Goal: Task Accomplishment & Management: Manage account settings

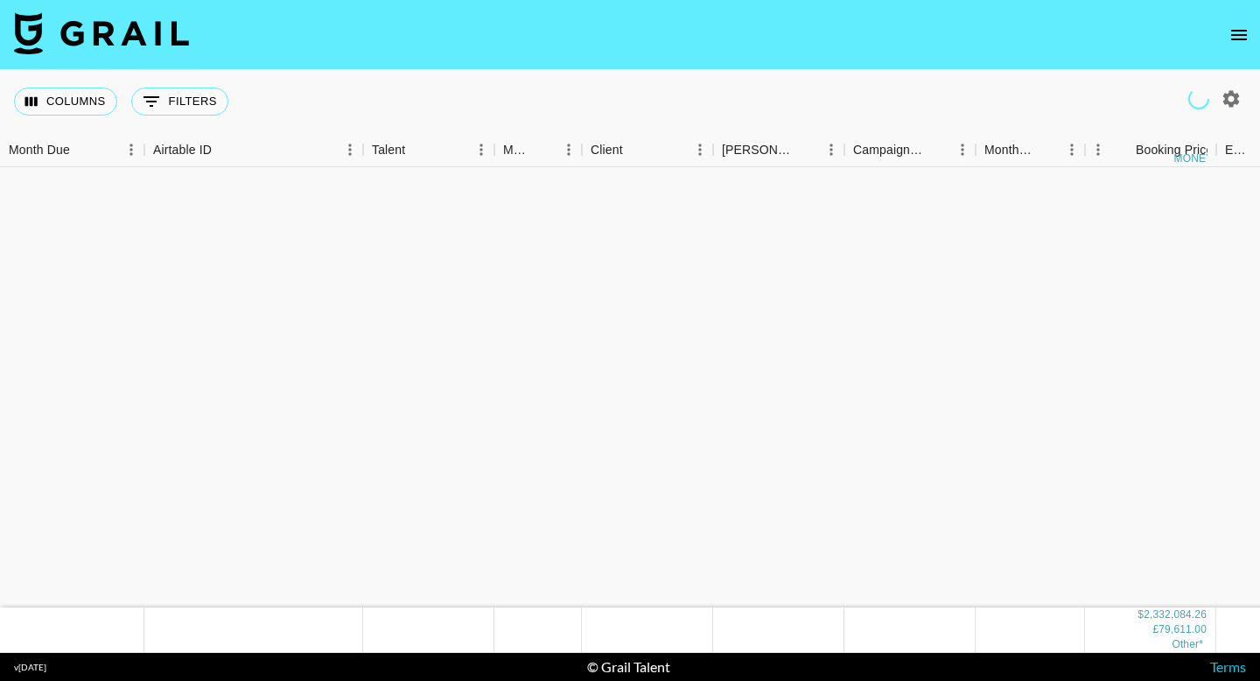
click at [1236, 33] on icon "open drawer" at bounding box center [1238, 34] width 21 height 21
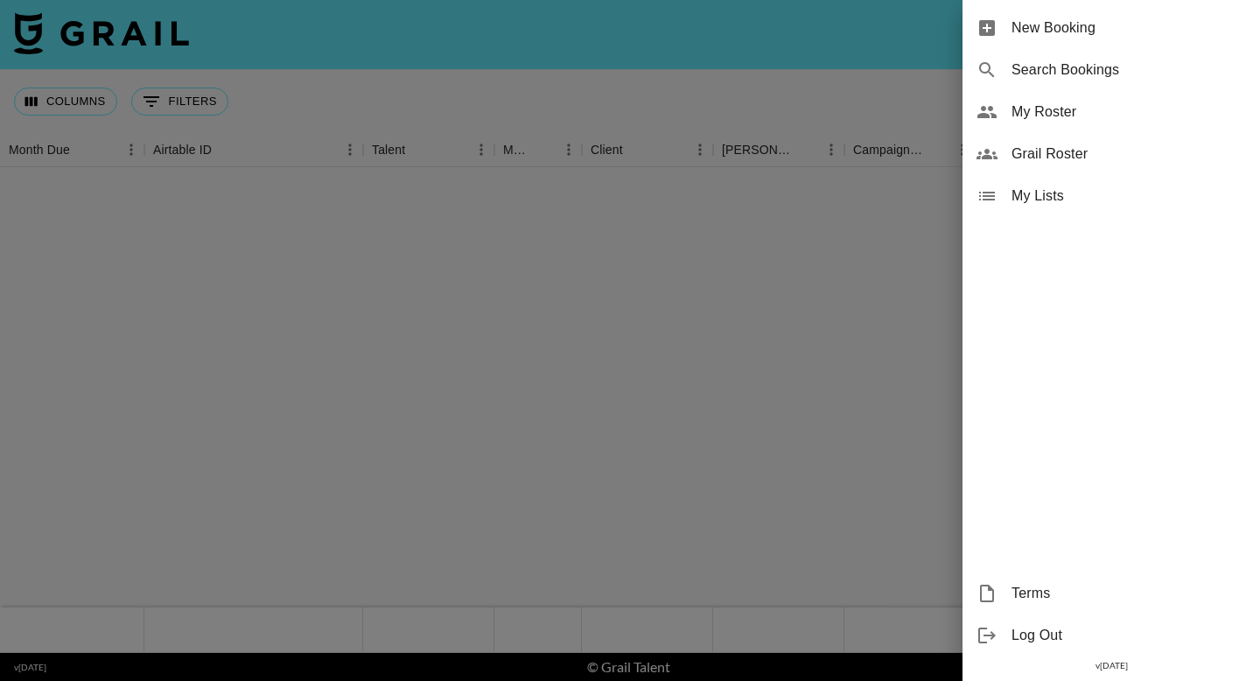
scroll to position [2431, 0]
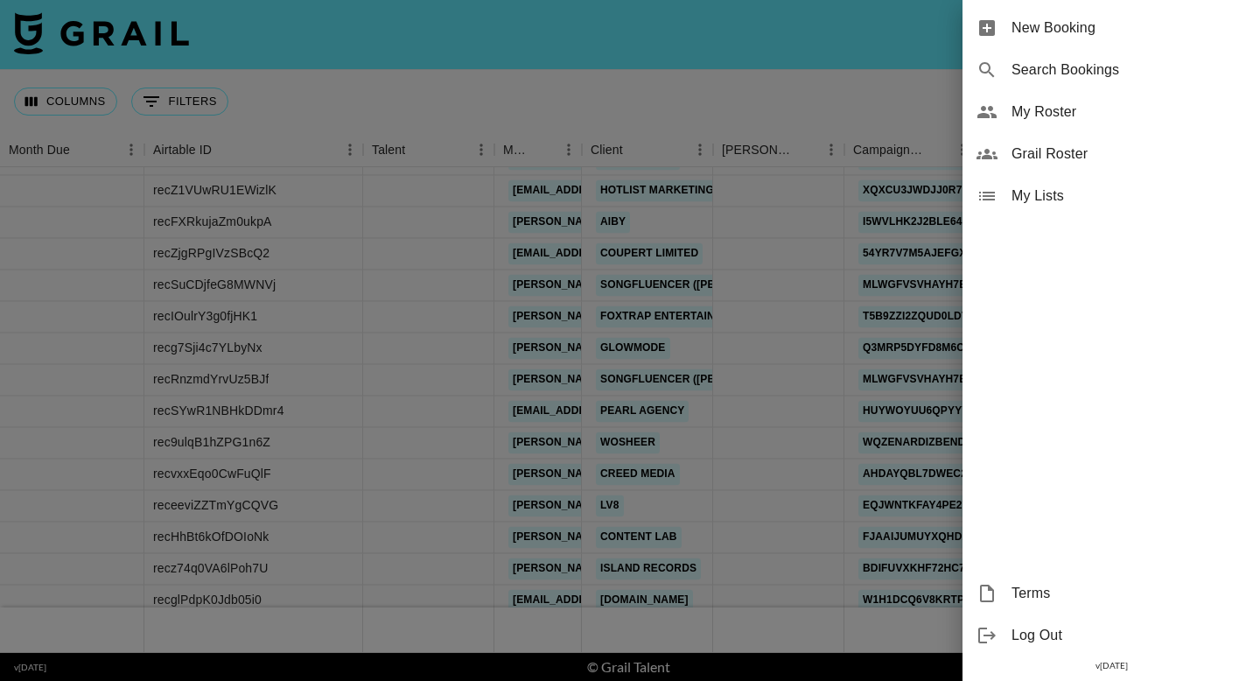
click at [1043, 114] on span "My Roster" at bounding box center [1128, 111] width 234 height 21
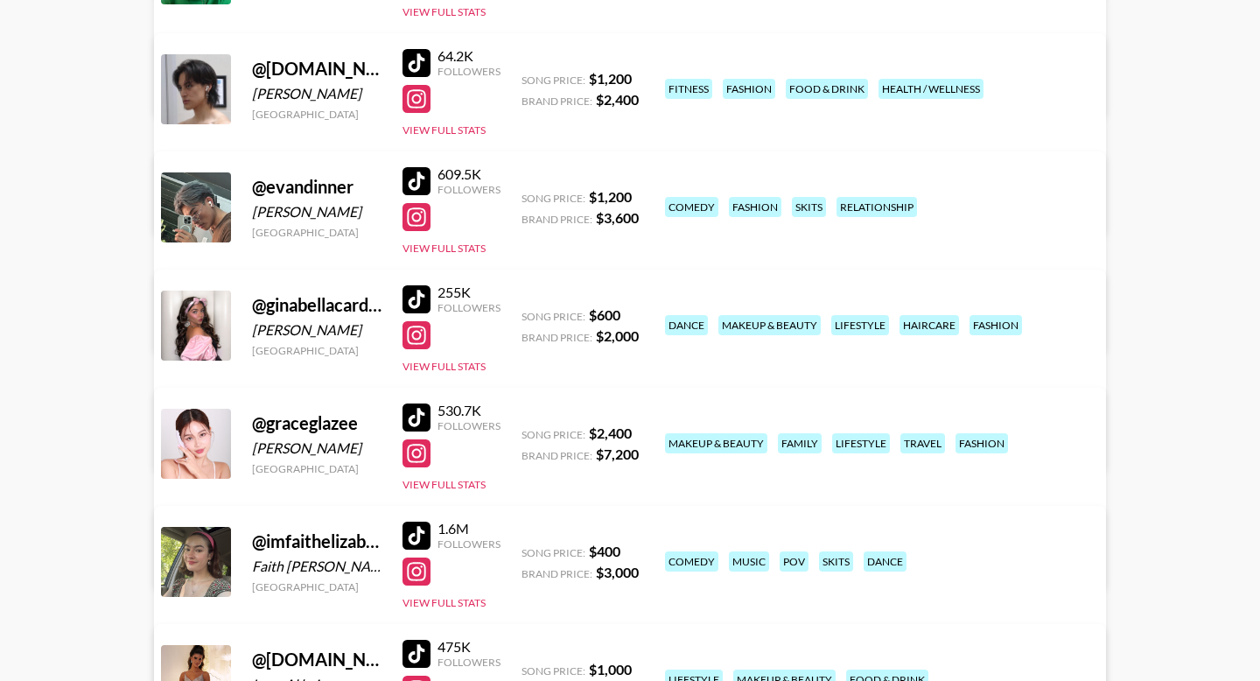
scroll to position [1440, 0]
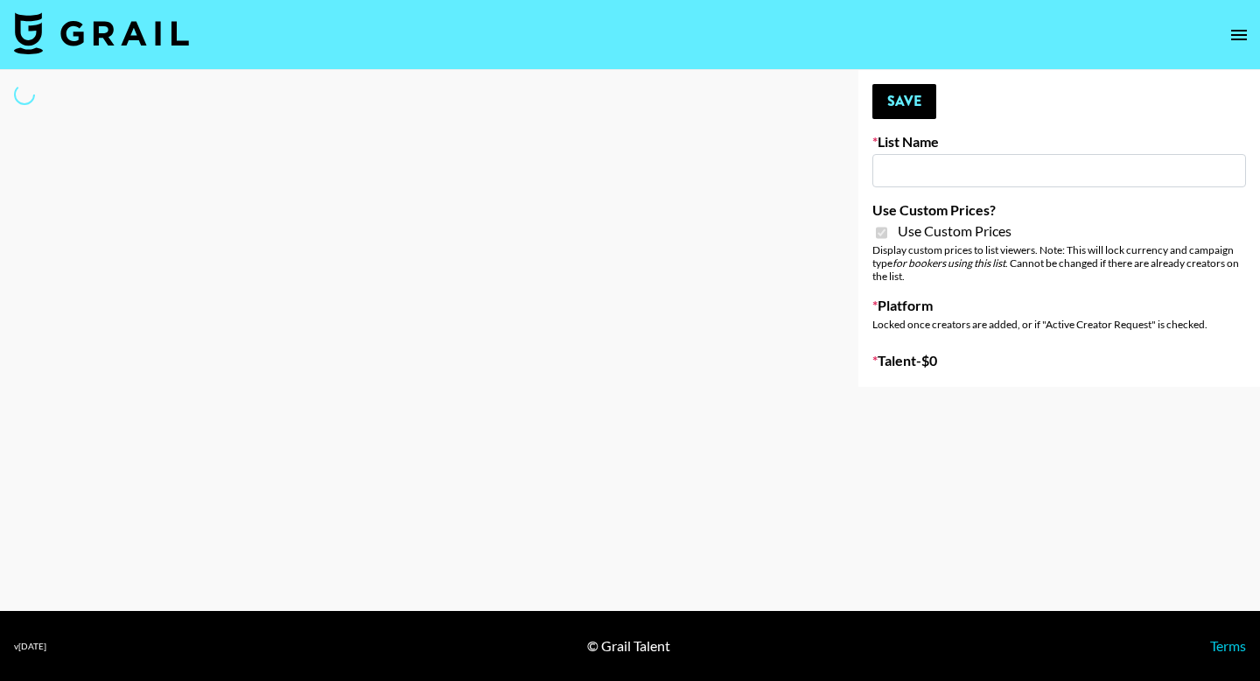
type input "FaceApp"
checkbox input "true"
select select "Brand"
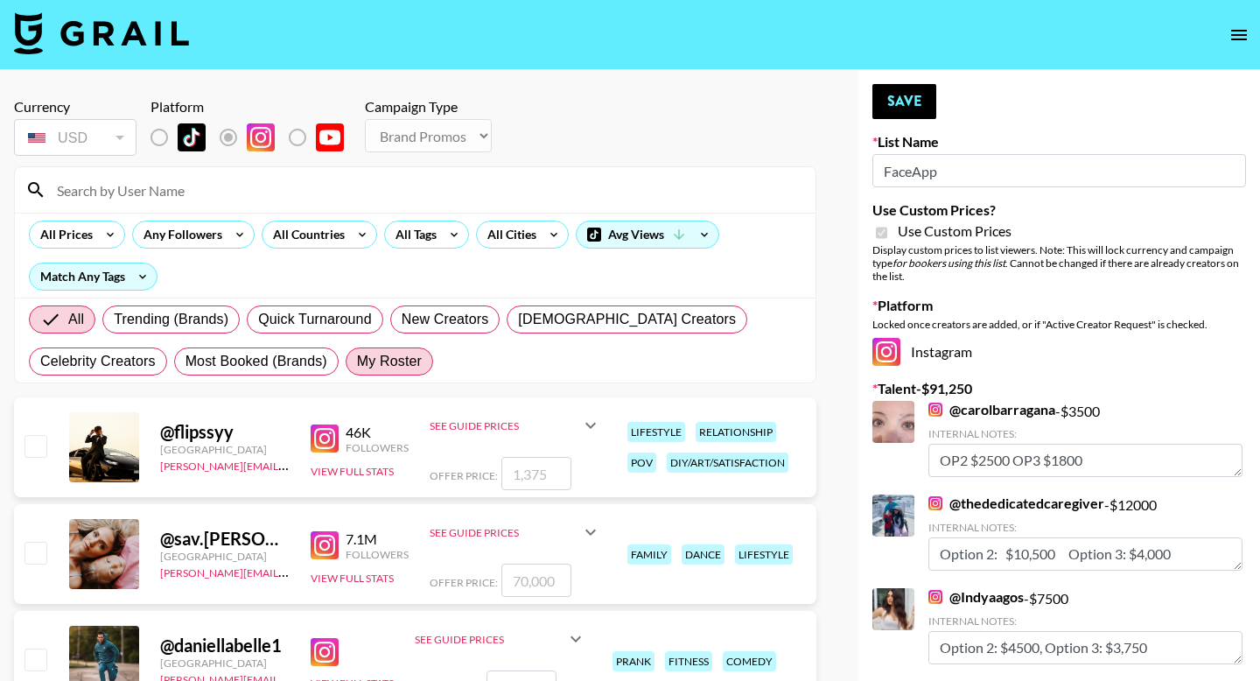
click at [381, 366] on span "My Roster" at bounding box center [389, 361] width 65 height 21
click at [357, 361] on input "My Roster" at bounding box center [357, 361] width 0 height 0
radio input "true"
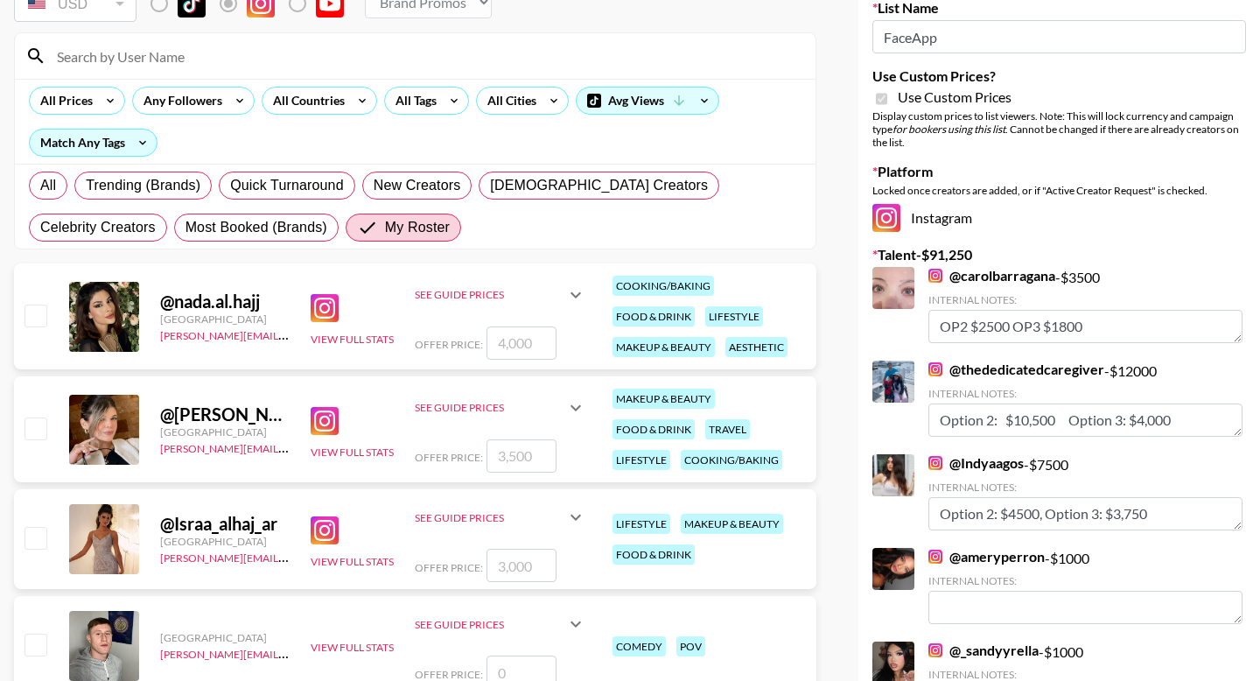
scroll to position [626, 0]
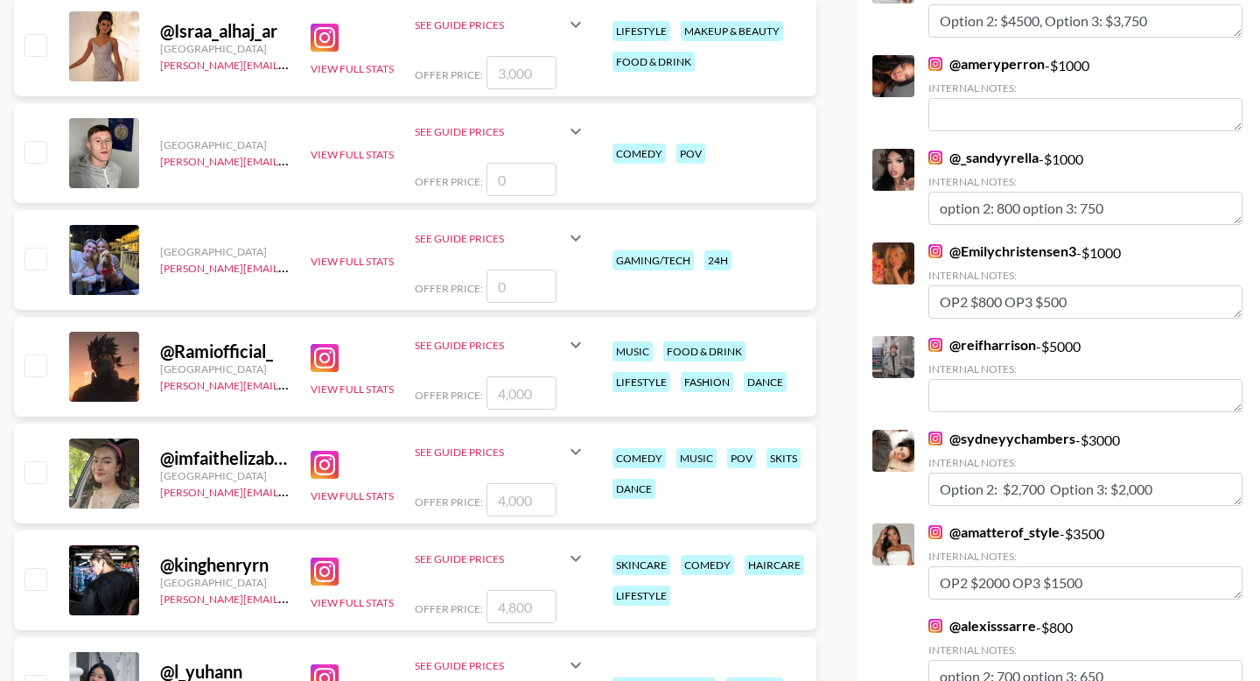
click at [35, 371] on input "checkbox" at bounding box center [34, 364] width 21 height 21
checkbox input "true"
type input "4000"
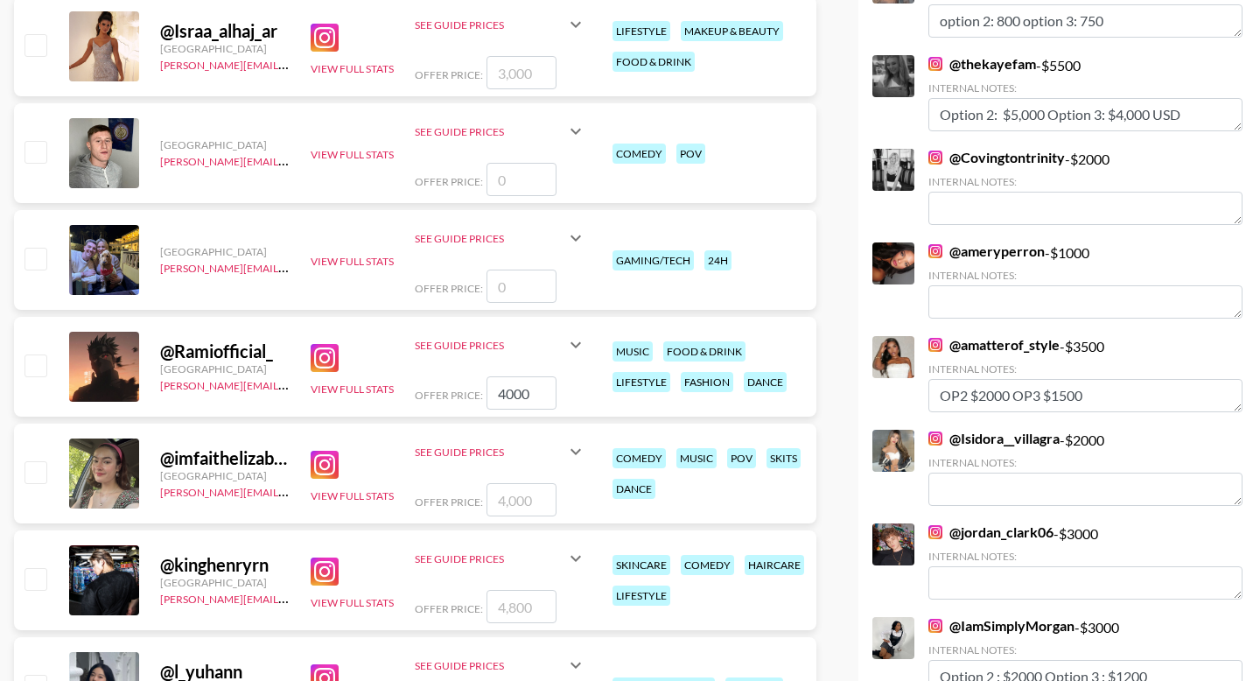
type textarea "Op2: 1700 Op3: 1400"
checkbox input "false"
click at [511, 396] on input "4000" at bounding box center [521, 392] width 70 height 33
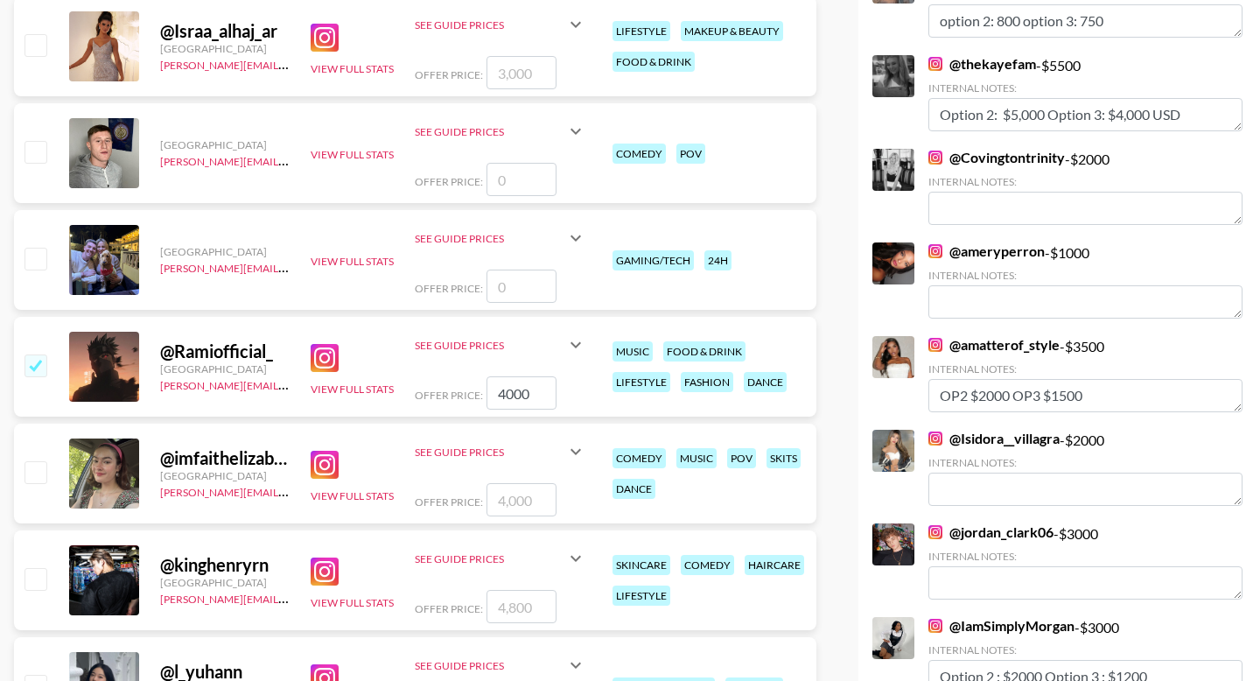
type input "3"
checkbox input "true"
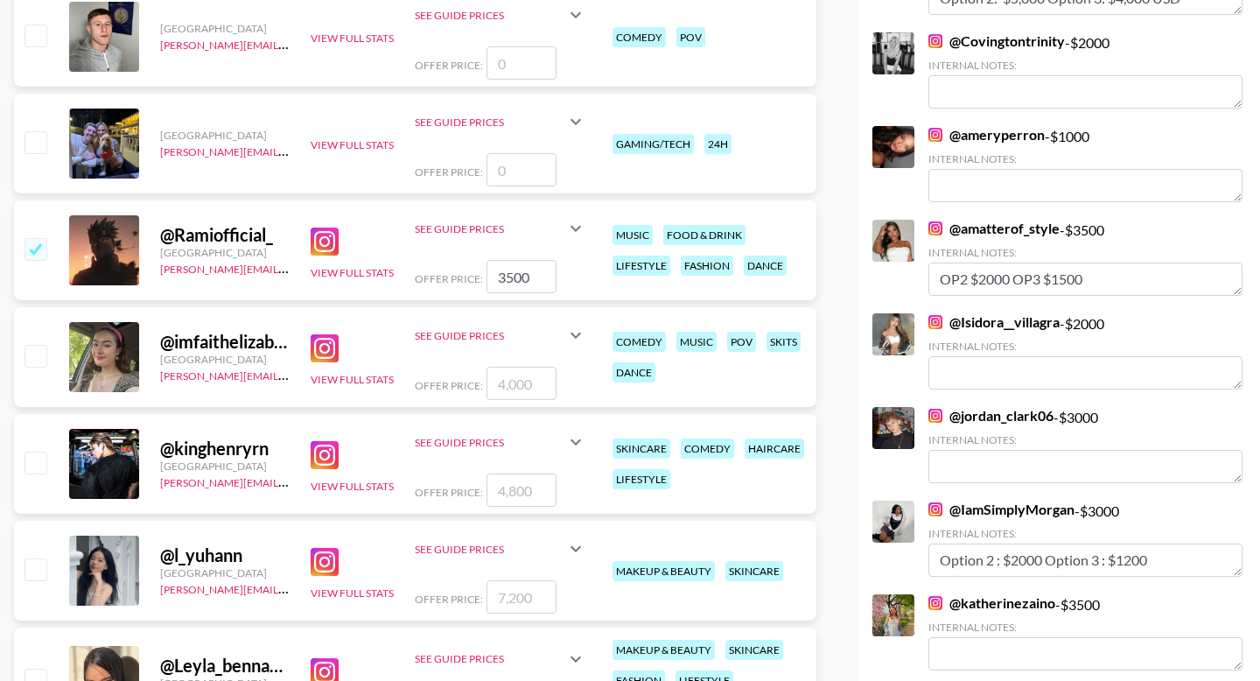
scroll to position [637, 0]
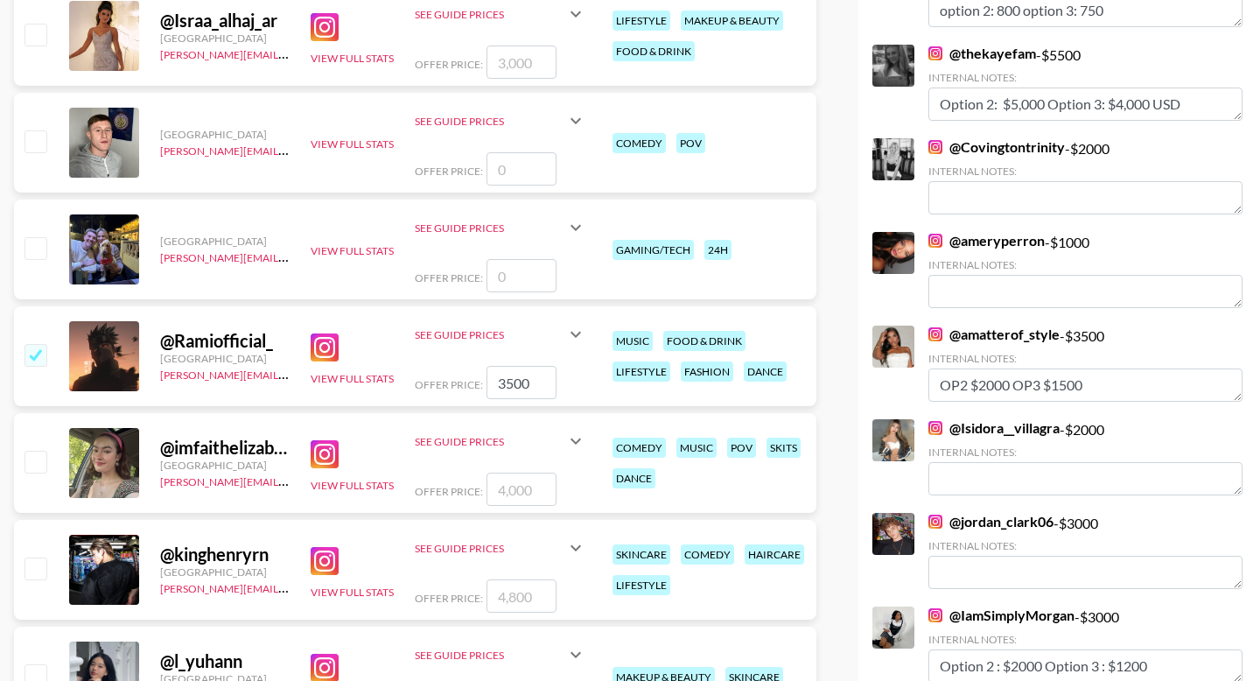
click at [518, 387] on input "3500" at bounding box center [521, 382] width 70 height 33
type input "3000"
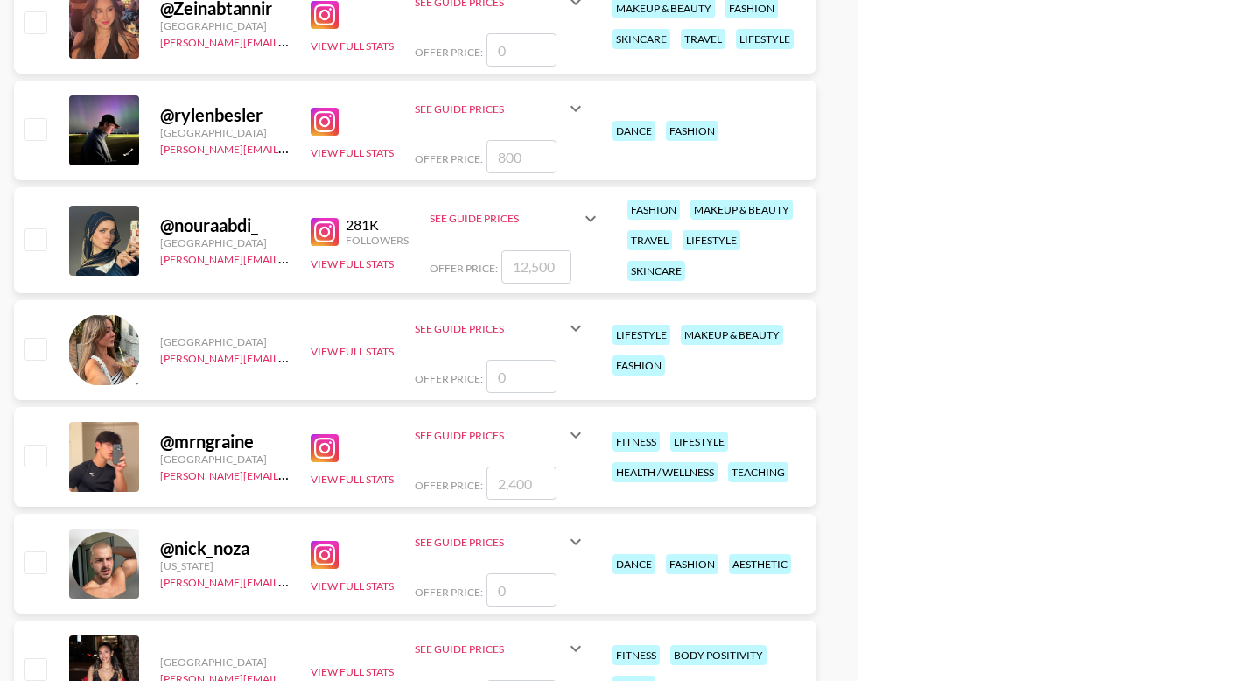
scroll to position [2945, 0]
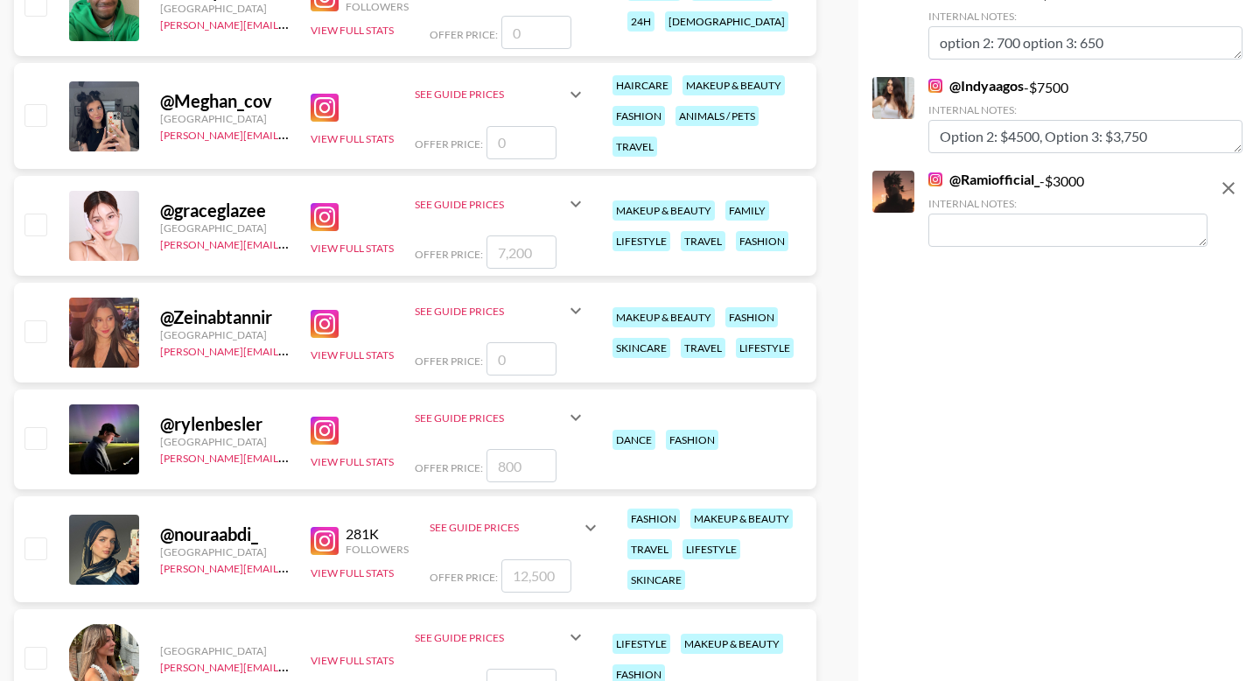
click at [997, 228] on textarea at bounding box center [1067, 229] width 279 height 33
click at [1086, 127] on textarea "Option 2: $4500, Option 3: $3,750" at bounding box center [1085, 136] width 314 height 33
drag, startPoint x: 978, startPoint y: 227, endPoint x: 978, endPoint y: 237, distance: 10.5
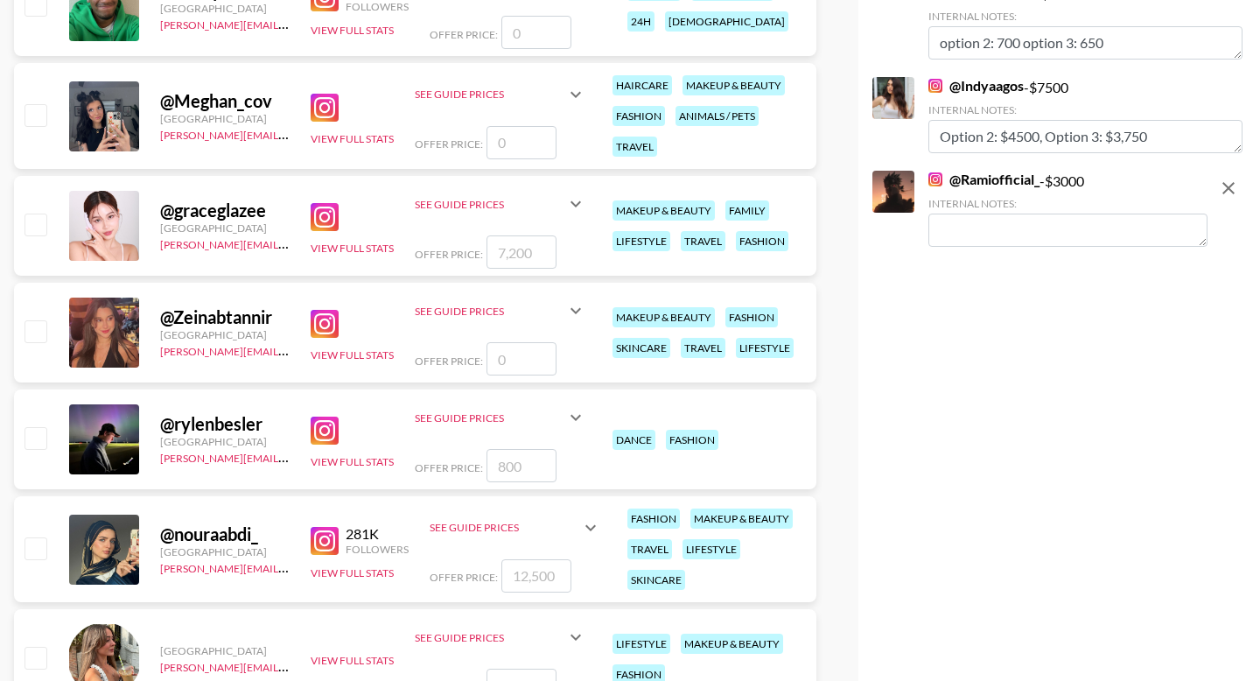
click at [978, 227] on textarea at bounding box center [1067, 229] width 279 height 33
paste textarea "Option 2: $4500, Option 3: $3,750"
click at [1015, 229] on textarea "Option 2: $4500, Option 3: $3,750" at bounding box center [1067, 229] width 279 height 33
click at [1015, 231] on textarea "Option 2: $4500, Option 3: $3,750" at bounding box center [1067, 229] width 279 height 33
click at [1024, 231] on textarea "Option 2: $4500, Option 3: $3,750" at bounding box center [1067, 229] width 279 height 33
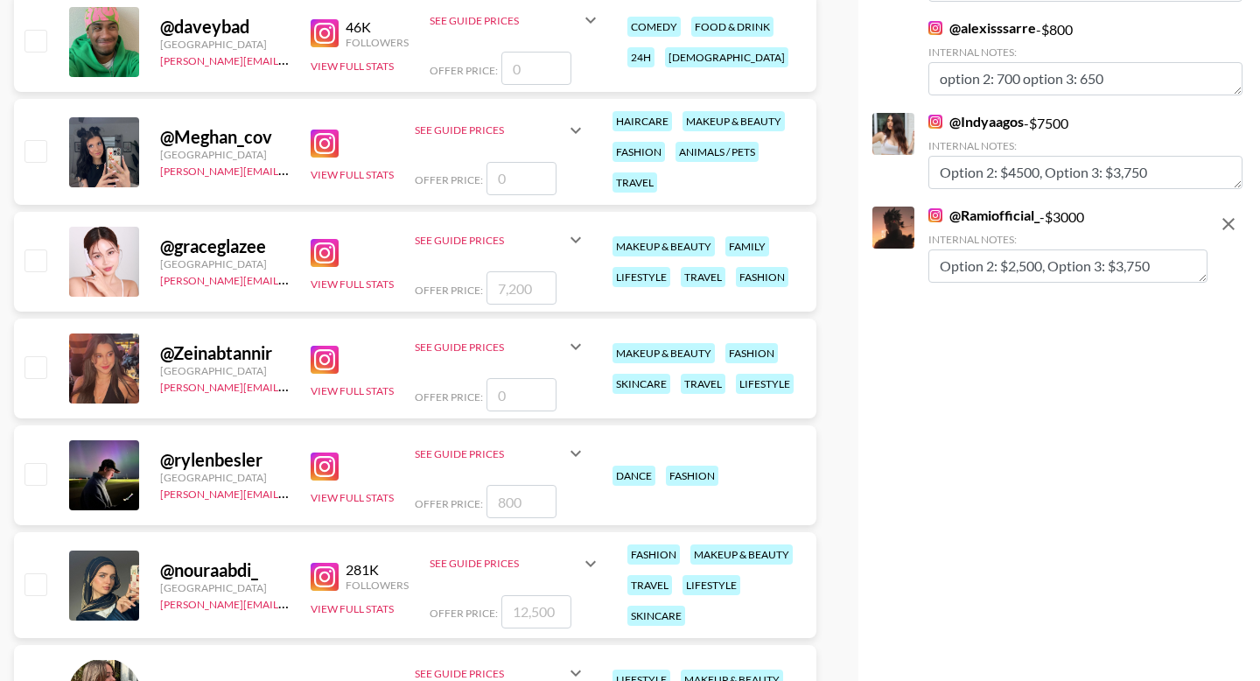
scroll to position [2719, 0]
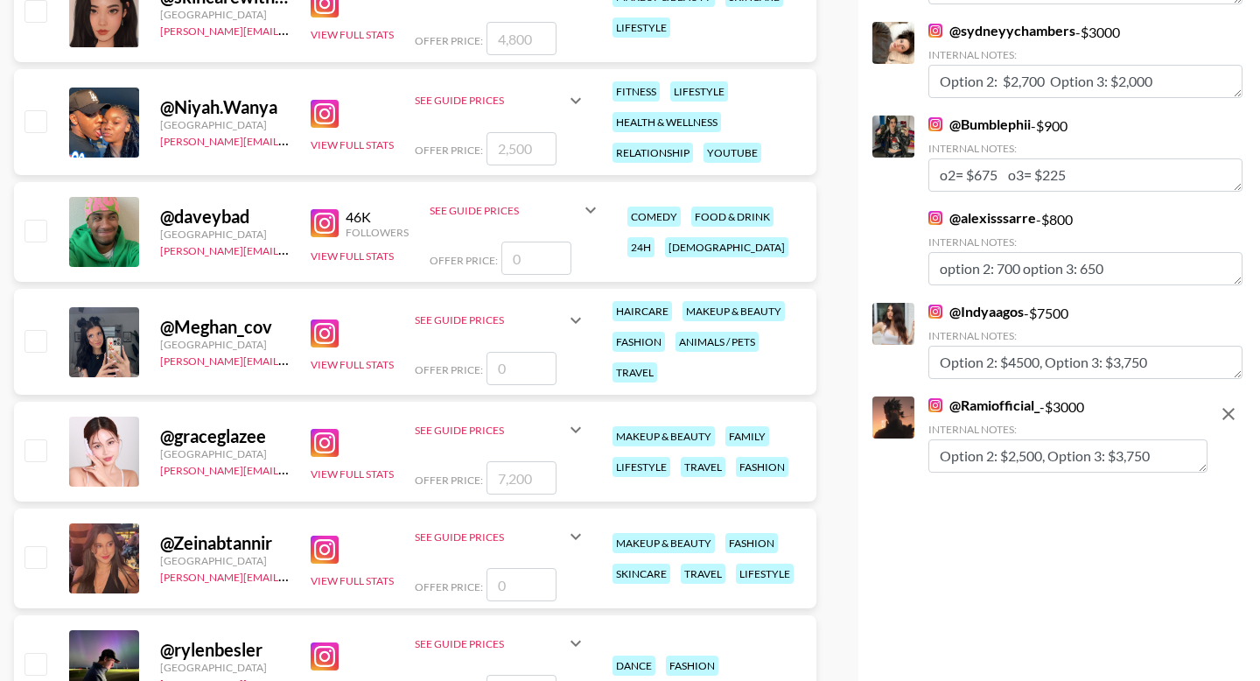
drag, startPoint x: 1159, startPoint y: 454, endPoint x: 1106, endPoint y: 453, distance: 53.4
click at [1106, 453] on textarea "Option 2: $2,500, Option 3: $3,750" at bounding box center [1067, 455] width 279 height 33
click at [1168, 458] on textarea "Option 2: $2,500, Option 3: $3,750" at bounding box center [1067, 455] width 279 height 33
drag, startPoint x: 1168, startPoint y: 458, endPoint x: 1133, endPoint y: 458, distance: 35.0
click at [1133, 458] on textarea "Option 2: $2,500, Option 3: $3,750" at bounding box center [1067, 455] width 279 height 33
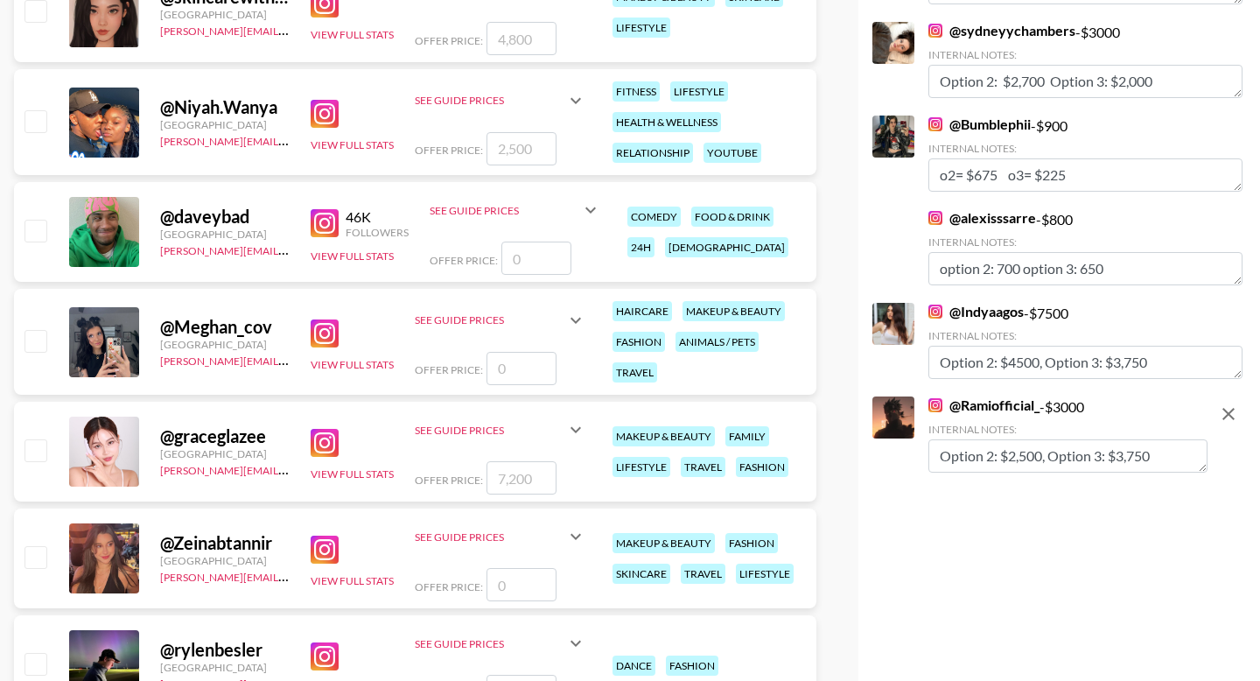
click at [1144, 458] on textarea "Option 2: $2,500, Option 3: $3,750" at bounding box center [1067, 455] width 279 height 33
click at [1163, 458] on textarea "Option 2: $2,500, Option 3: $3,750" at bounding box center [1067, 455] width 279 height 33
type textarea "Option 2: $2,500, Option 3: $2,000"
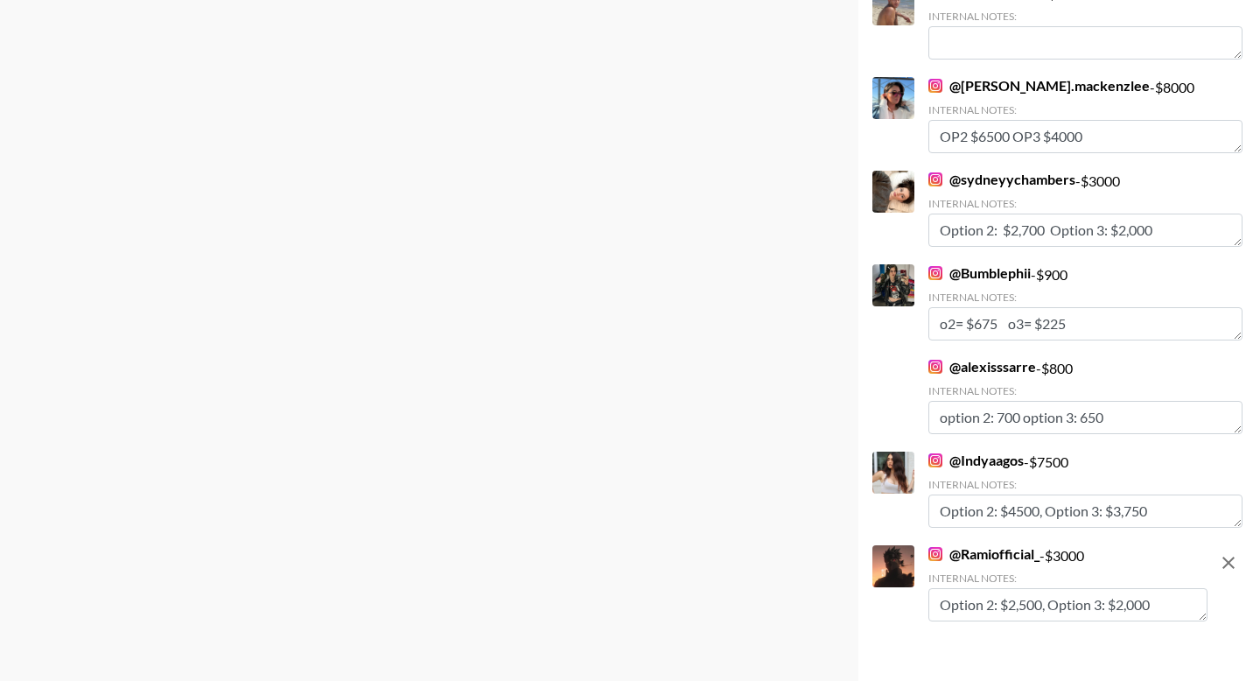
scroll to position [0, 0]
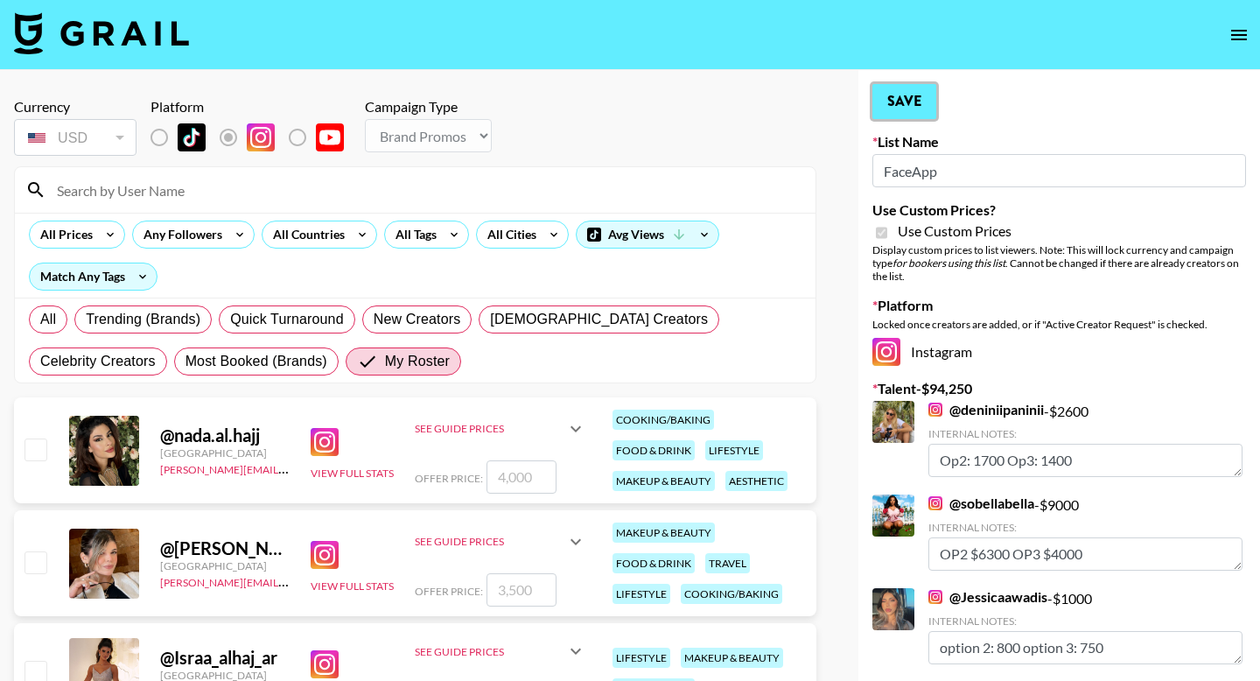
click at [910, 96] on button "Save" at bounding box center [904, 101] width 64 height 35
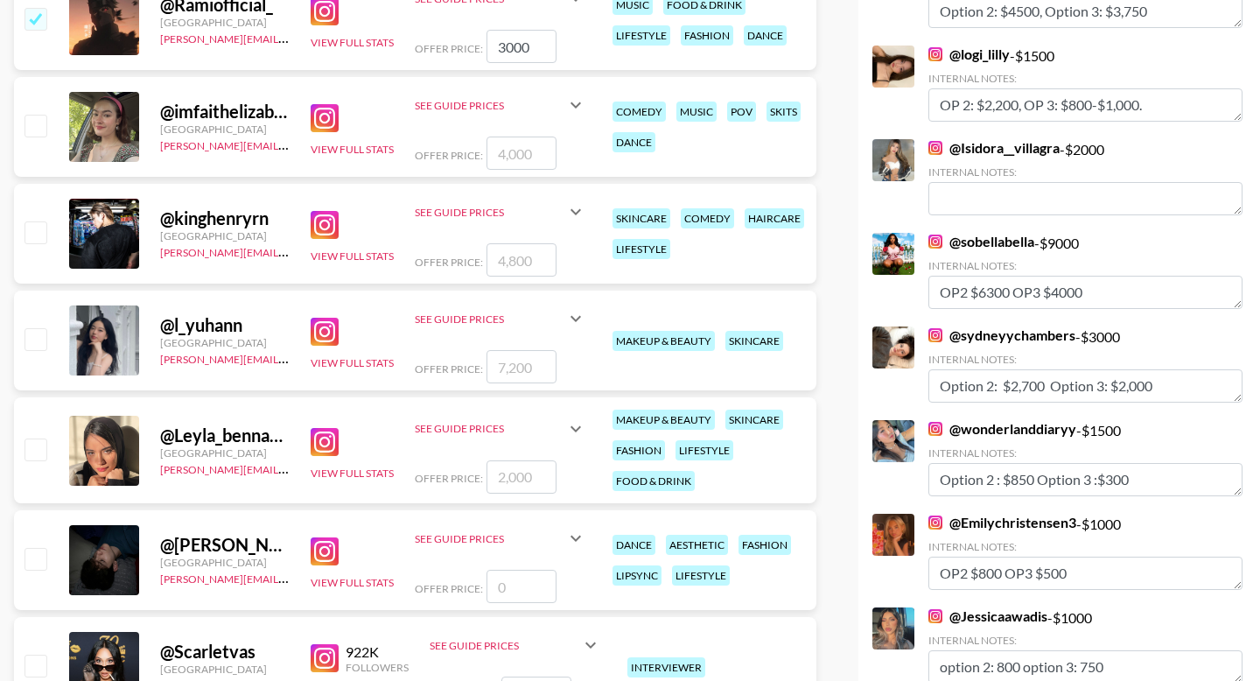
scroll to position [899, 0]
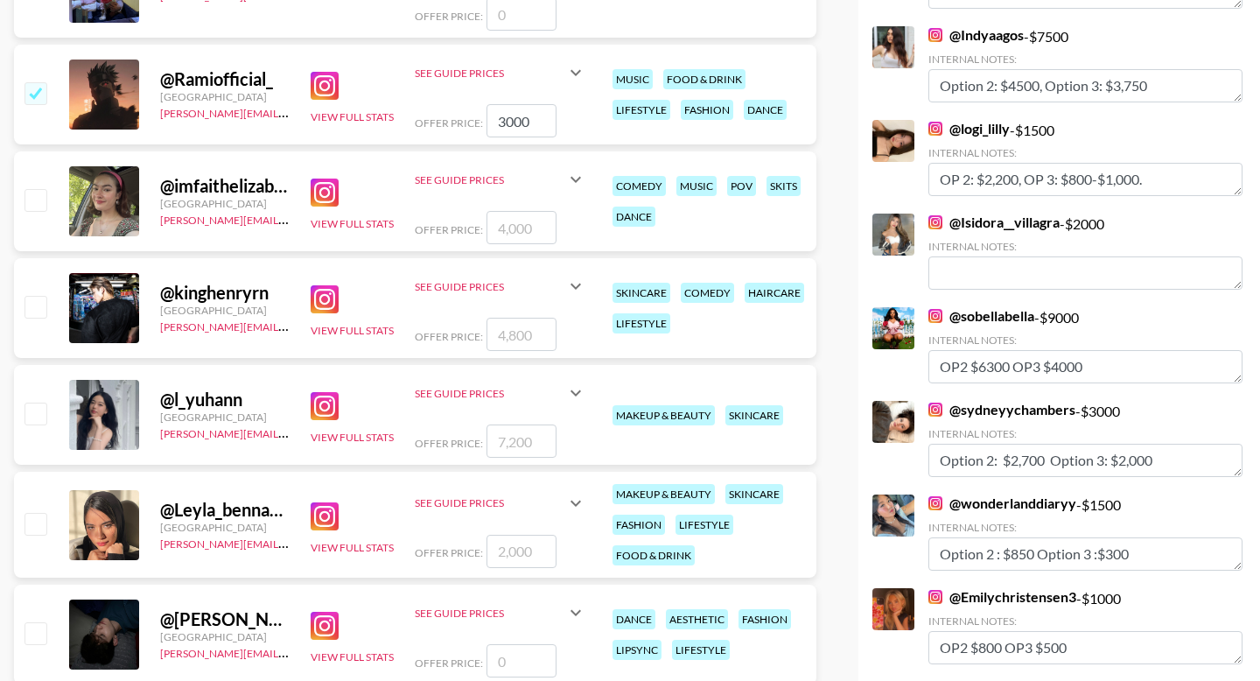
click at [38, 200] on input "checkbox" at bounding box center [34, 199] width 21 height 21
checkbox input "true"
type input "4000"
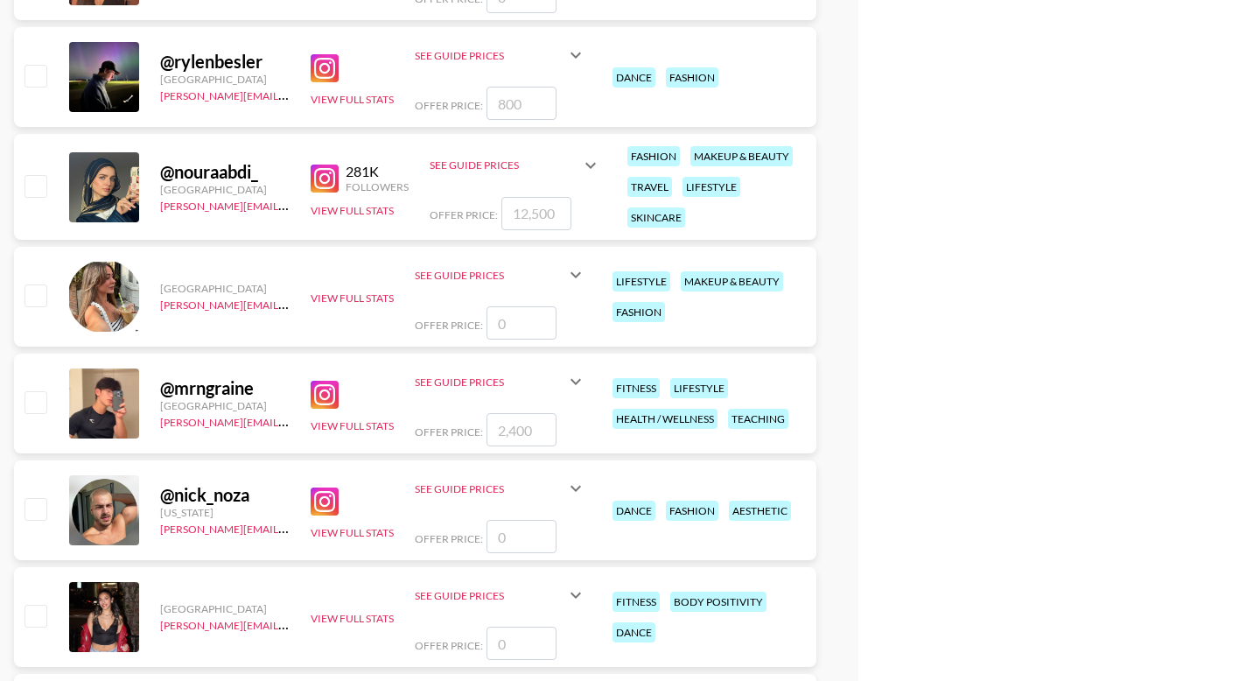
scroll to position [2843, 0]
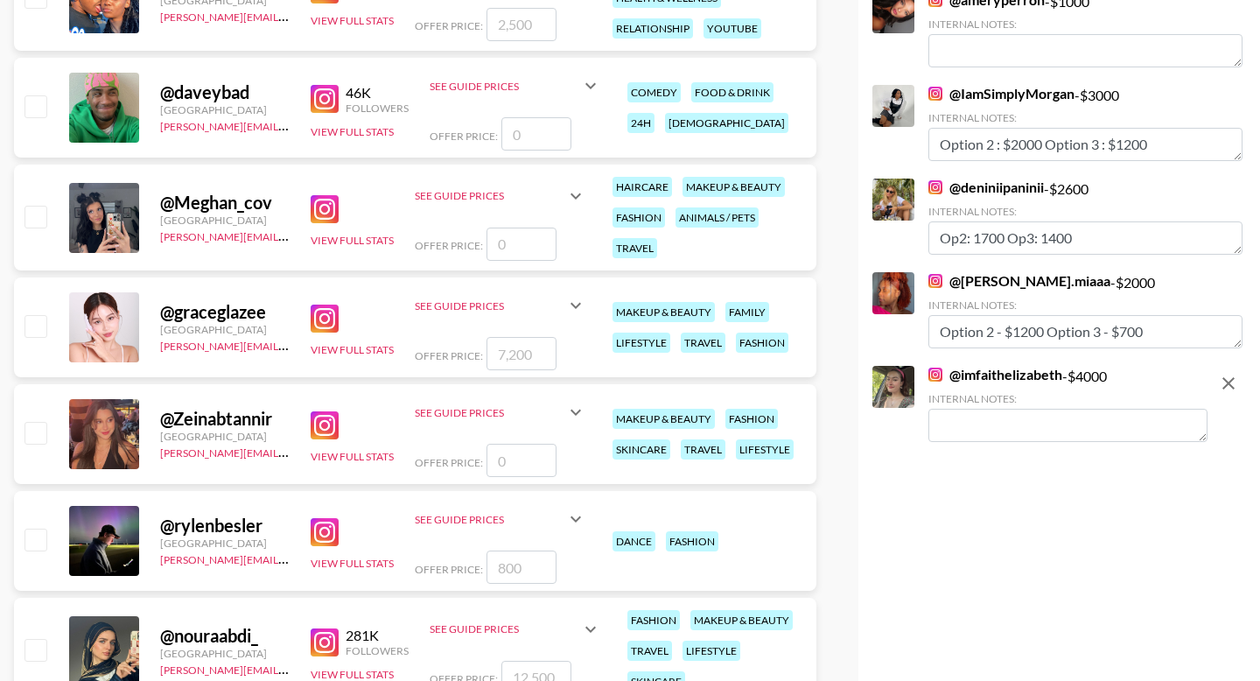
click at [983, 428] on textarea at bounding box center [1067, 425] width 279 height 33
paste textarea "Option 2: $4500, Option 3: $3,750"
click at [1013, 427] on textarea "Option 2: $4500, Option 3: $3,750" at bounding box center [1067, 425] width 279 height 33
click at [1136, 424] on textarea "Option 2: $3,500, Option 3: $3,750" at bounding box center [1067, 425] width 279 height 33
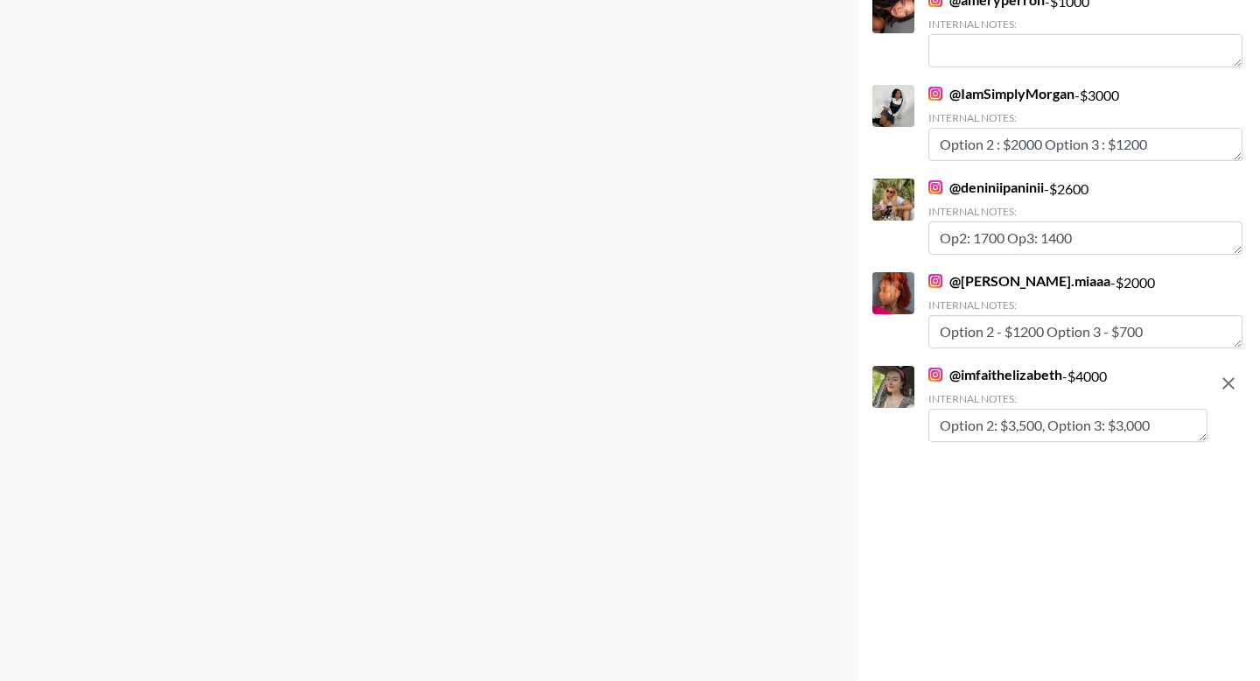
type textarea "Option 2: $3,500, Option 3: $3,000"
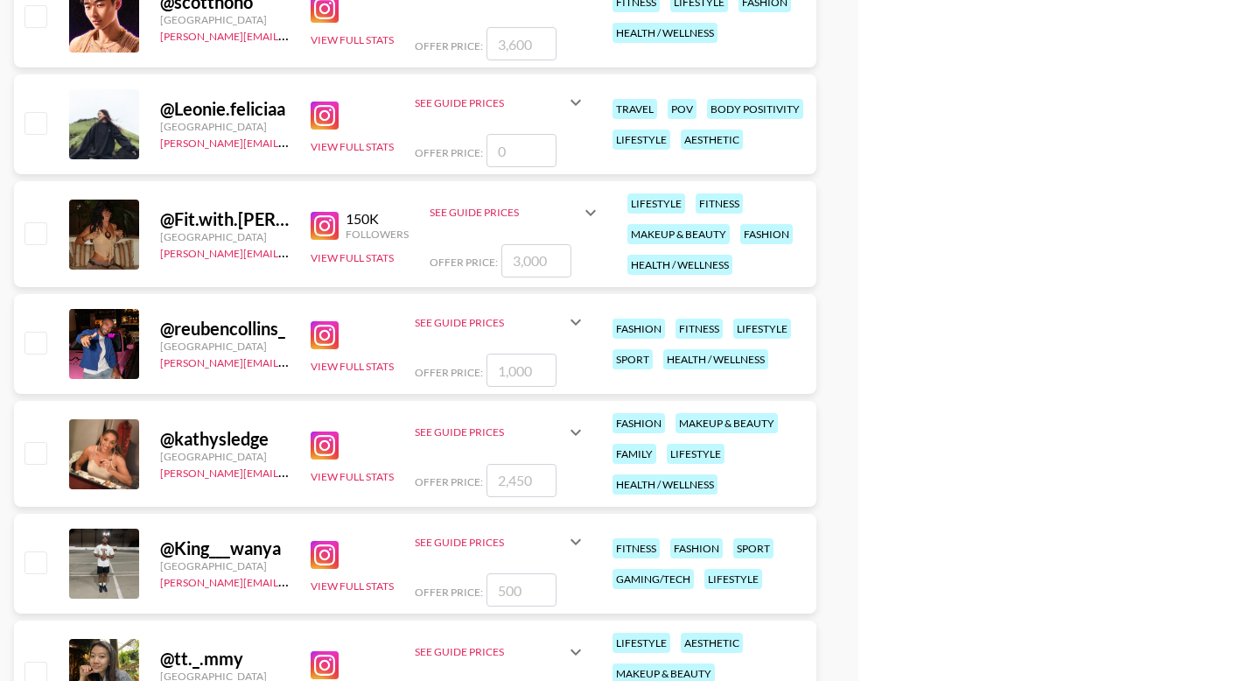
scroll to position [6091, 0]
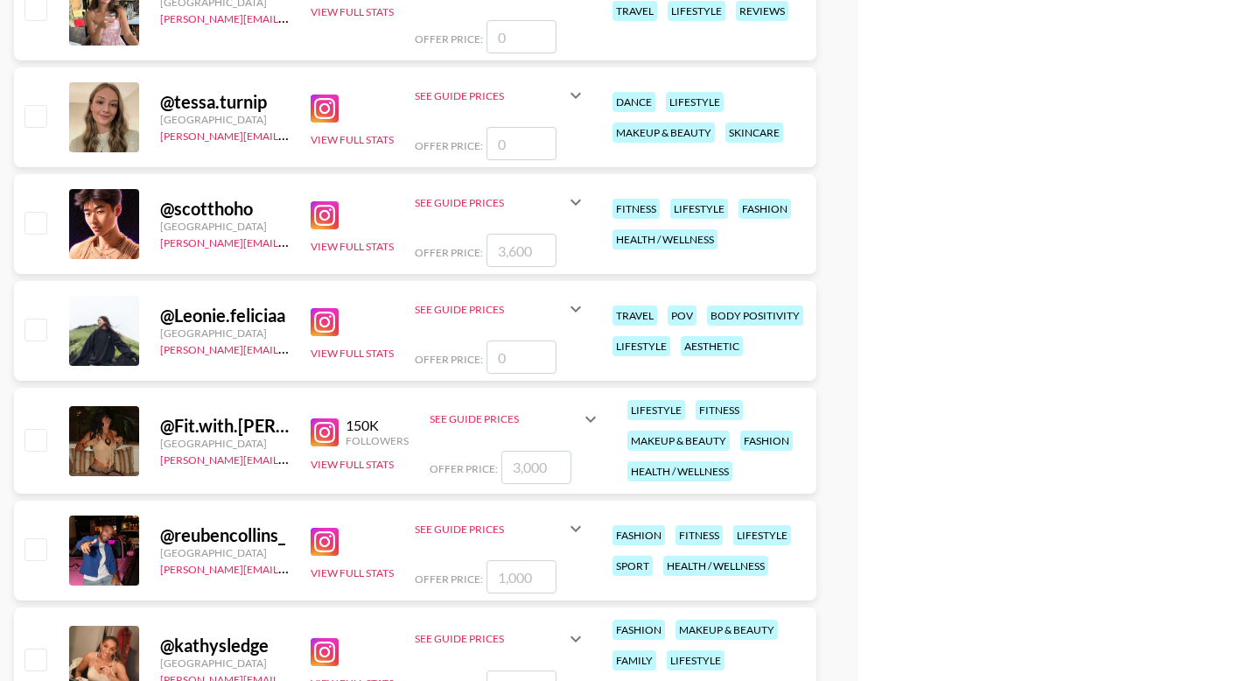
click at [42, 436] on input "checkbox" at bounding box center [34, 439] width 21 height 21
checkbox input "true"
type input "3000"
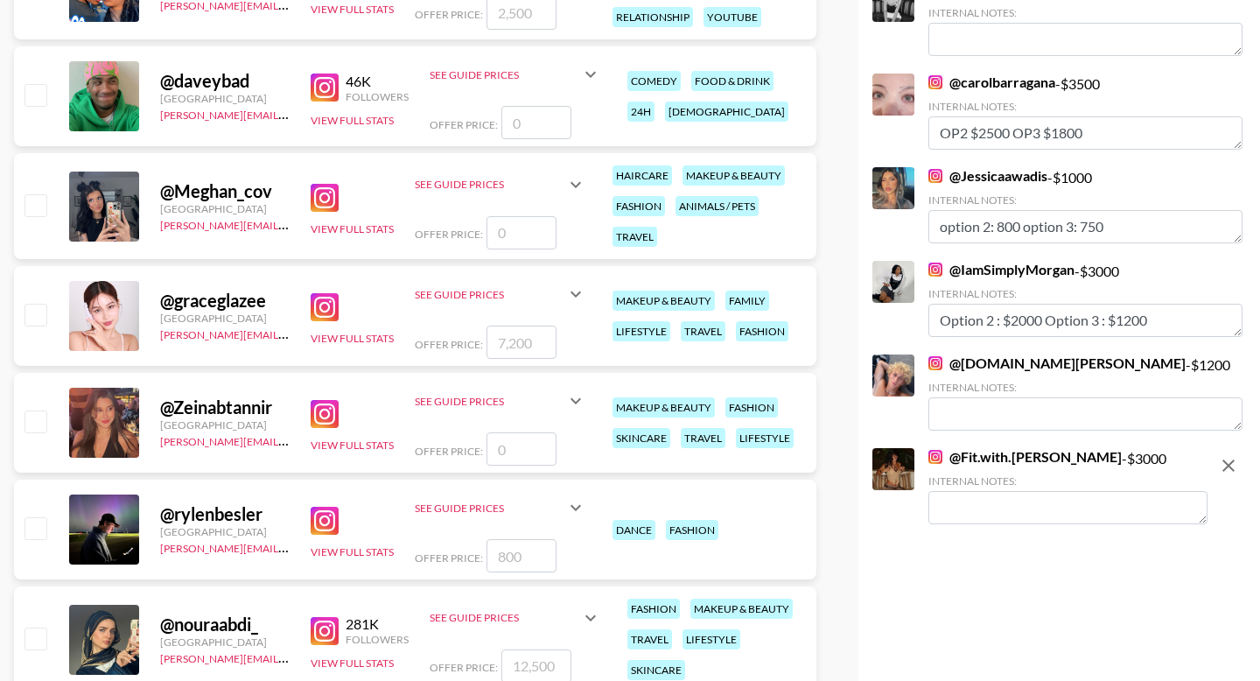
scroll to position [2842, 0]
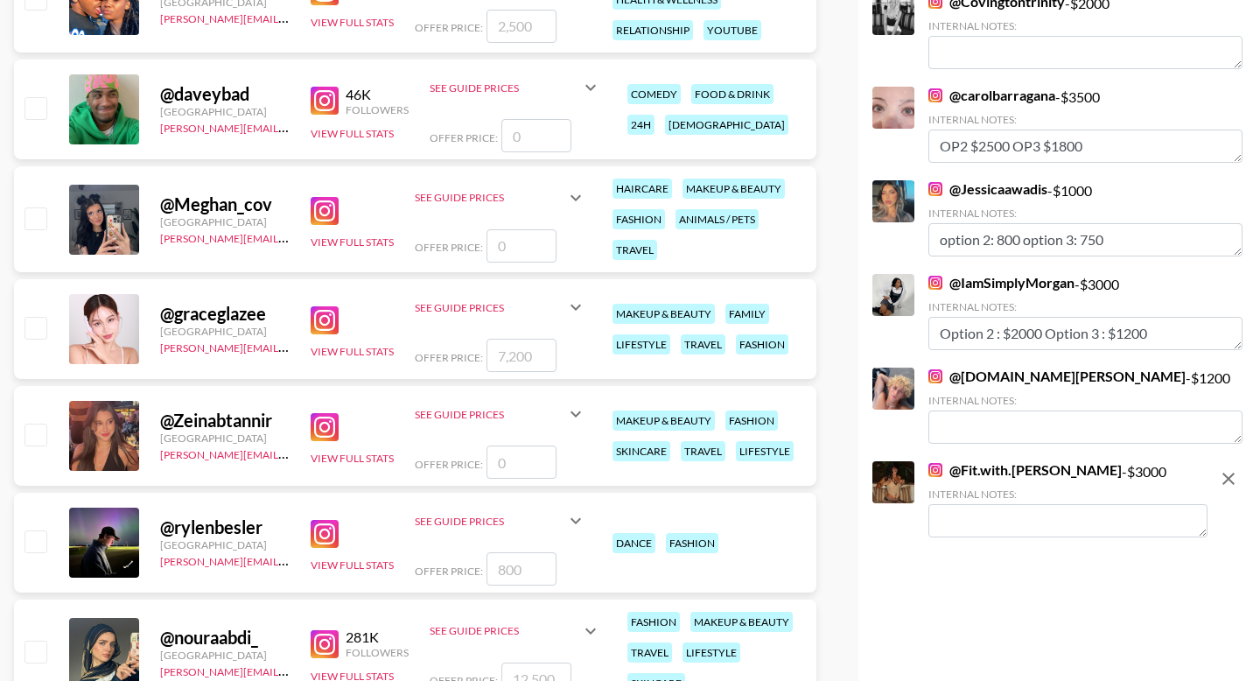
click at [995, 532] on textarea at bounding box center [1067, 520] width 279 height 33
paste textarea "Option 2: $4500, Option 3: $3,750"
click at [1017, 524] on textarea "Option 2: $4500, Option 3: $3,750" at bounding box center [1067, 520] width 279 height 33
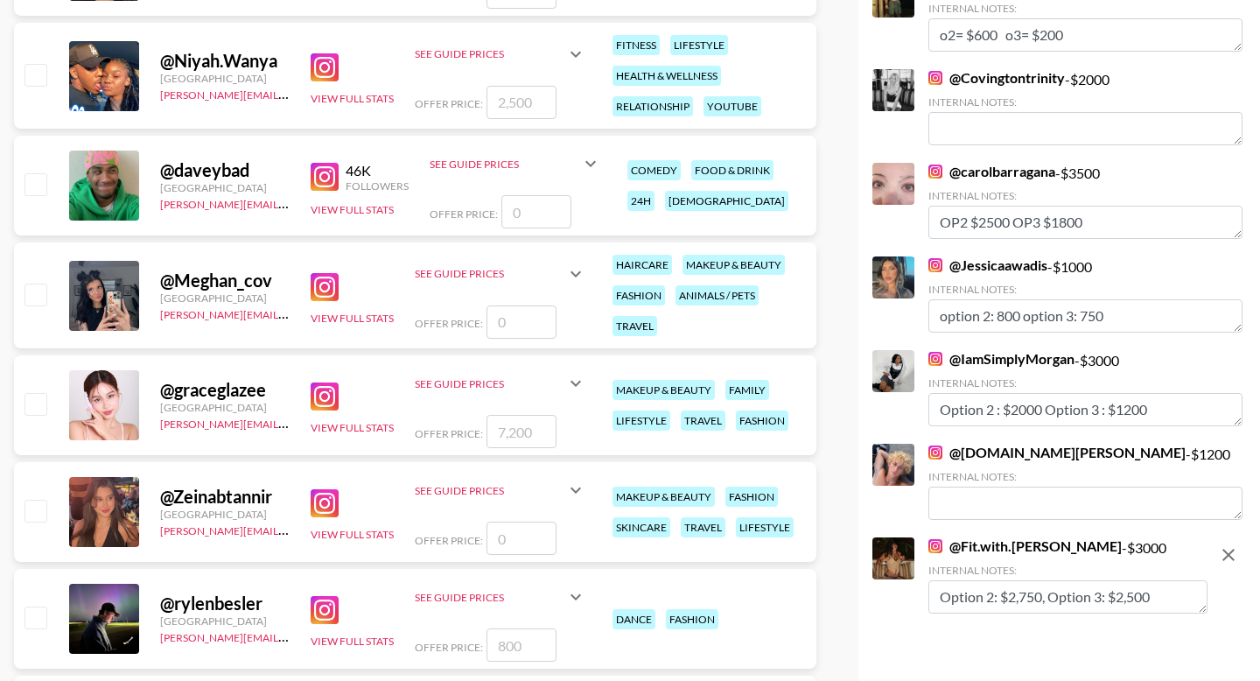
scroll to position [2764, 0]
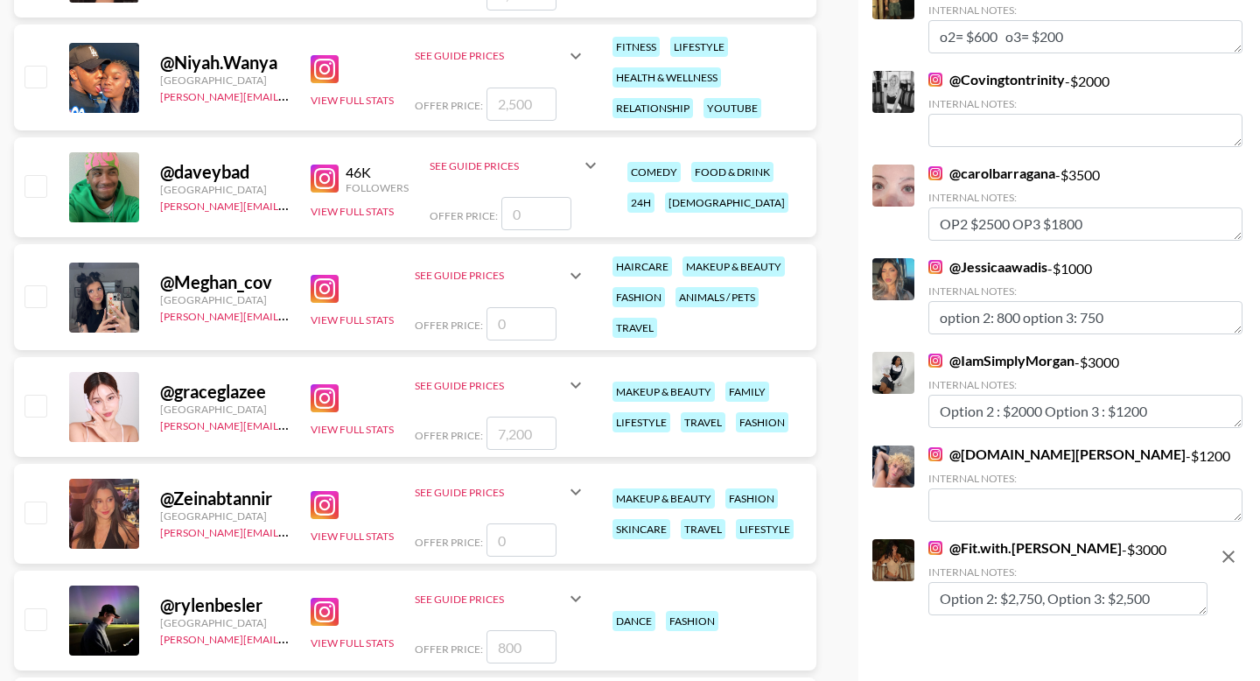
type textarea "Option 2: $2,750, Option 3: $2,500"
click at [34, 301] on input "checkbox" at bounding box center [34, 295] width 21 height 21
checkbox input "false"
click at [509, 326] on input "number" at bounding box center [521, 323] width 70 height 33
type input "3"
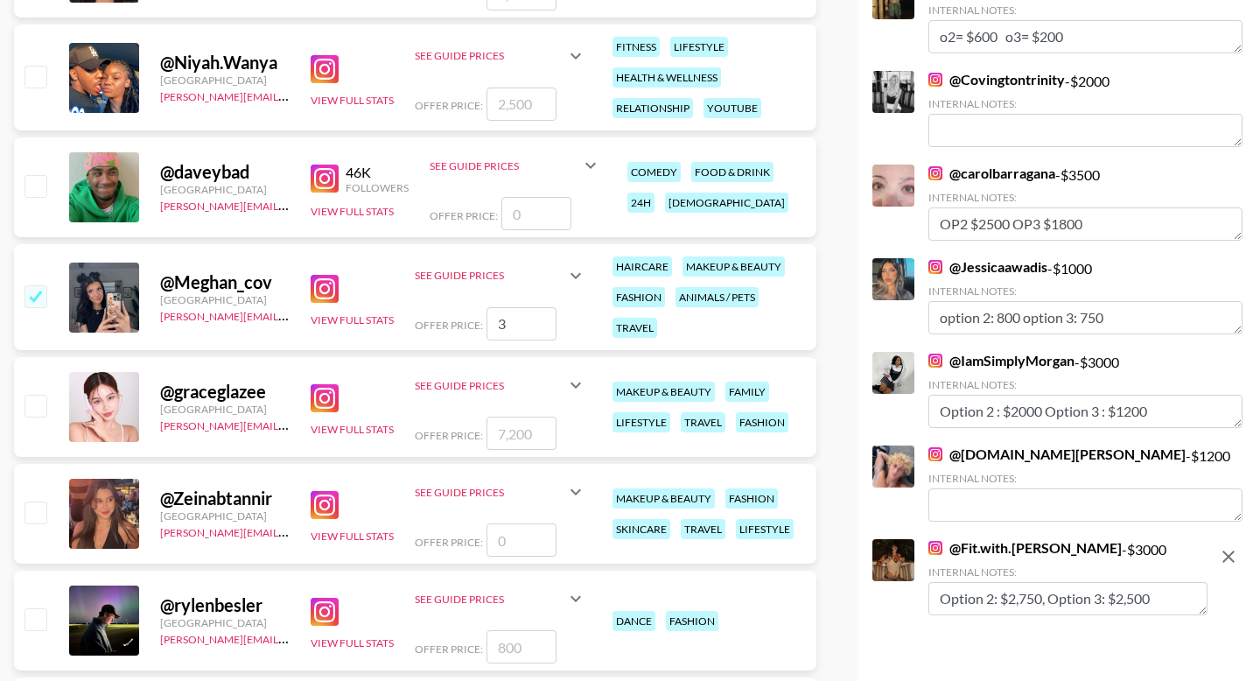
checkbox input "true"
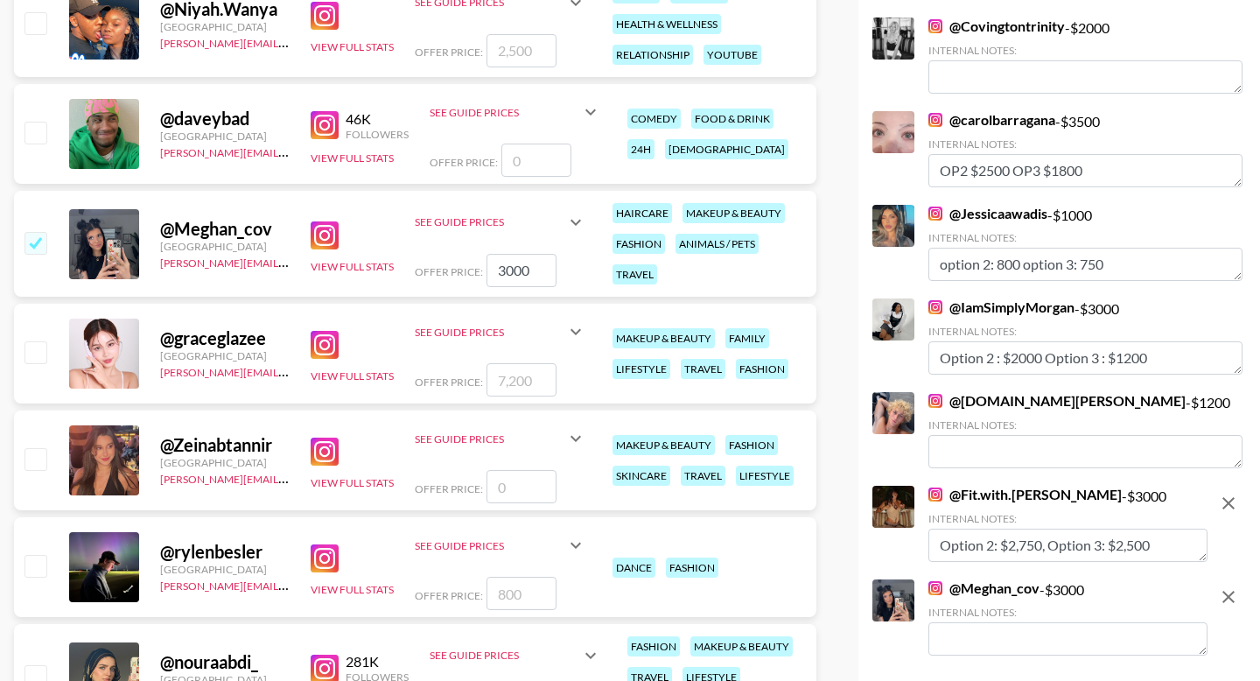
scroll to position [2818, 0]
click at [510, 269] on input "3000" at bounding box center [521, 269] width 70 height 33
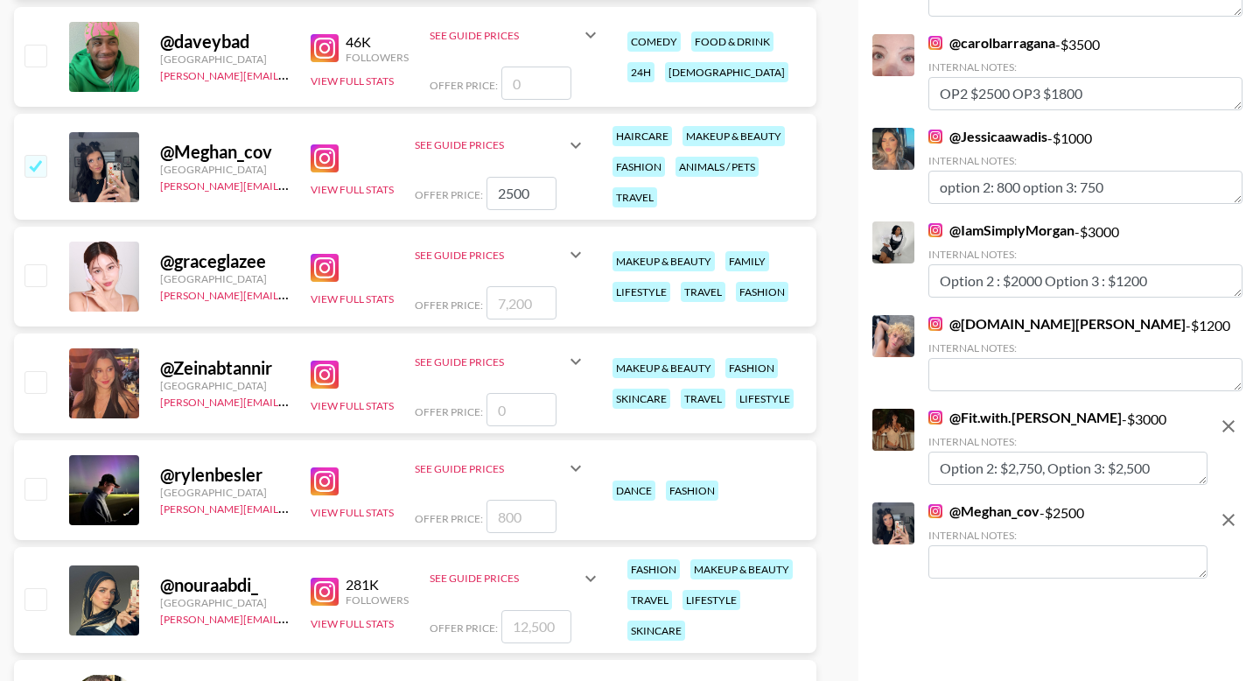
type input "2500"
click at [987, 565] on textarea at bounding box center [1067, 561] width 279 height 33
paste textarea "Option 2: $4500, Option 3: $3,750"
click at [1019, 559] on textarea "Option 2: $4500, Option 3: $3,750" at bounding box center [1067, 561] width 279 height 33
click at [1137, 565] on textarea "Option 2: $2,000, Option 3: $3,750" at bounding box center [1067, 561] width 279 height 33
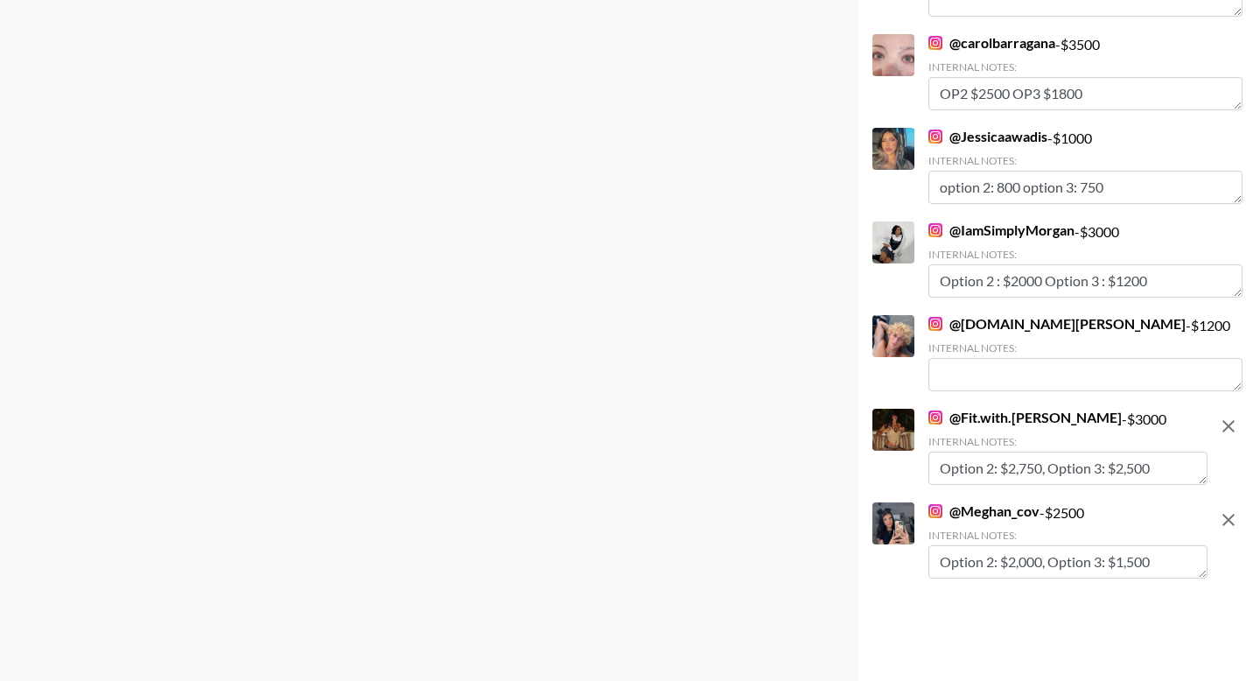
scroll to position [0, 0]
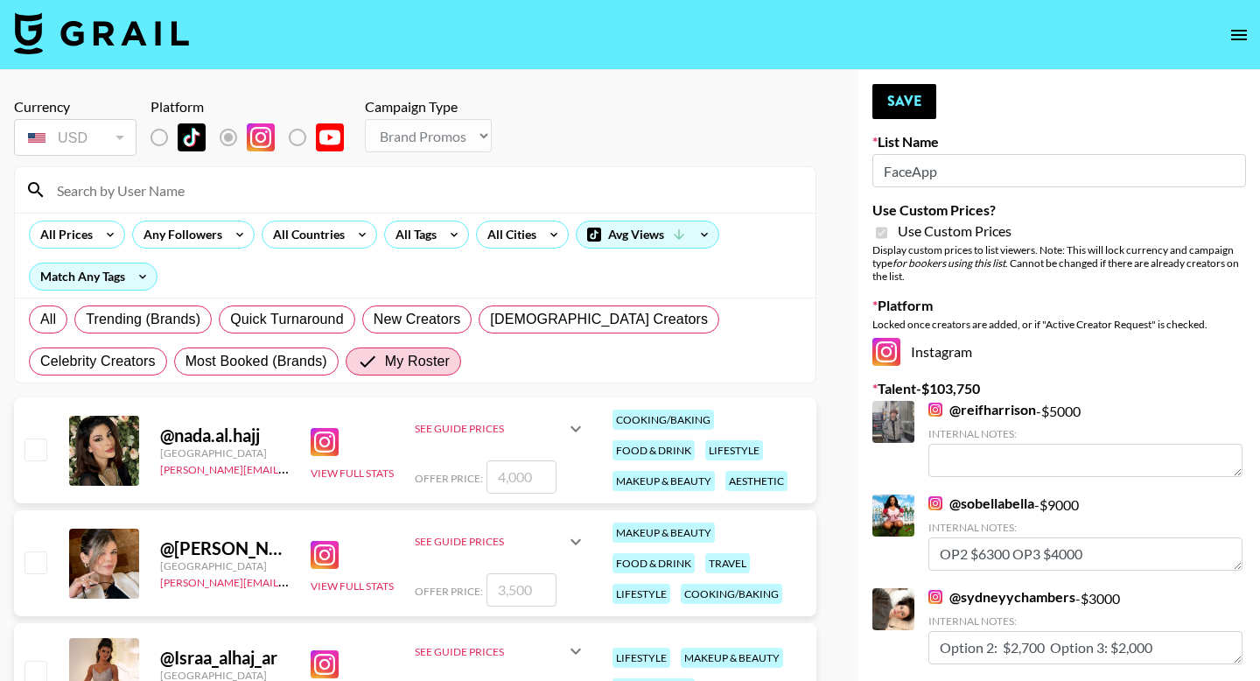
type textarea "Option 2: $2,000, Option 3: $1,500"
click at [917, 110] on button "Save" at bounding box center [904, 101] width 64 height 35
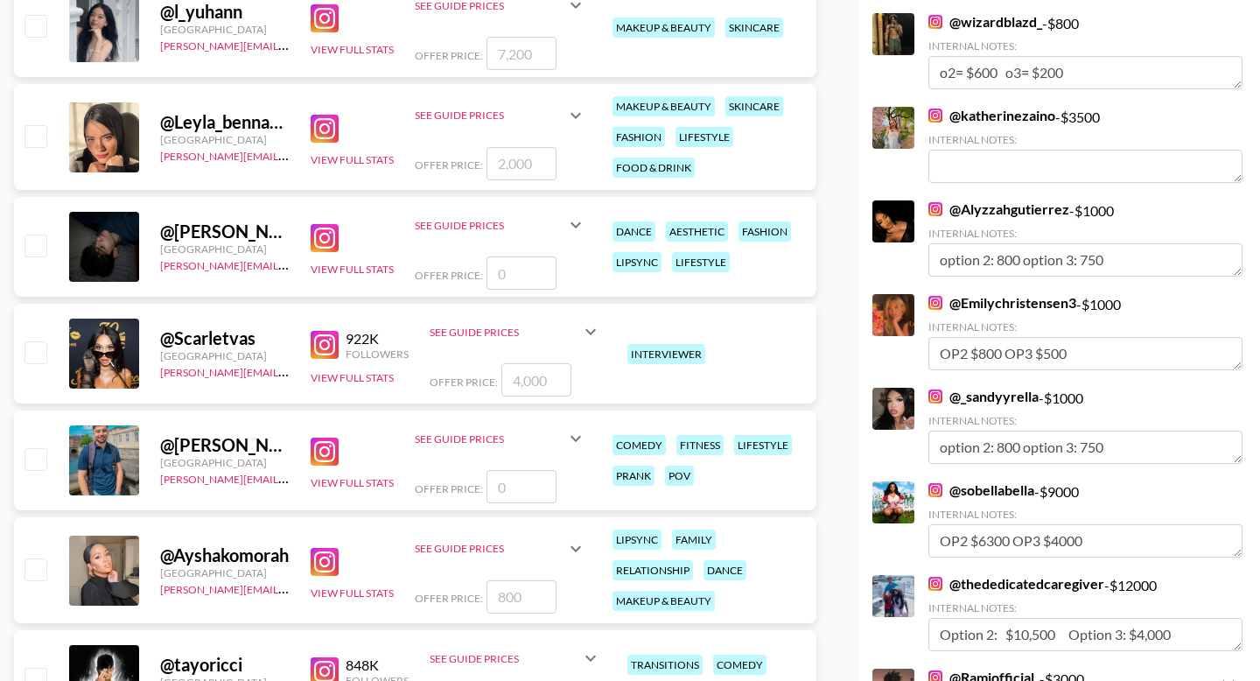
scroll to position [1506, 0]
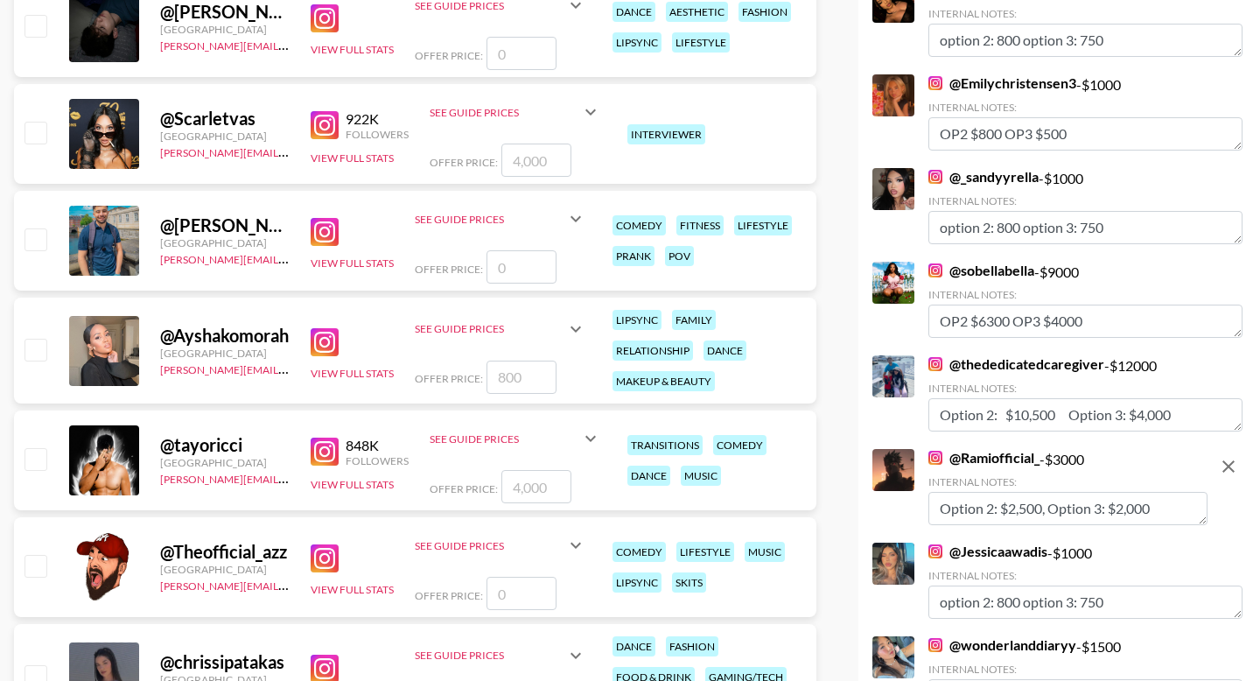
click at [34, 126] on input "checkbox" at bounding box center [34, 132] width 21 height 21
checkbox input "true"
type input "4000"
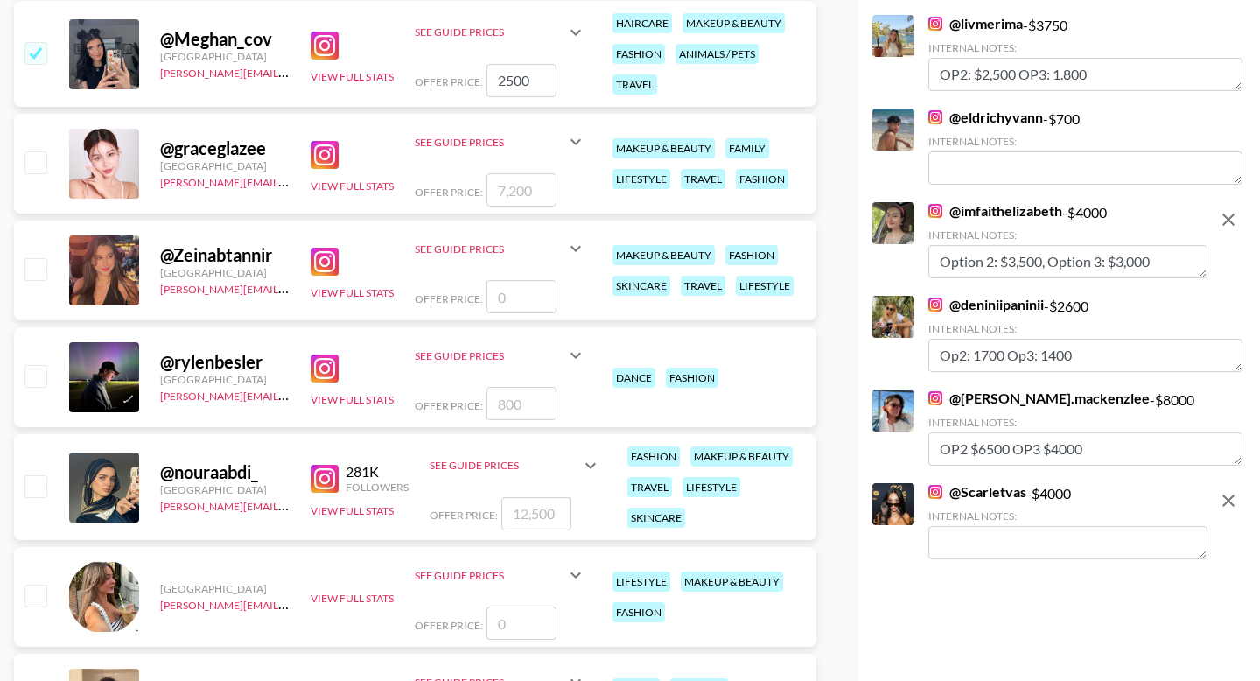
paste textarea "Option 2: $4500, Option 3: $3,750"
click at [1018, 541] on textarea "Option 2: $4500, Option 3: $3,750" at bounding box center [1067, 542] width 279 height 33
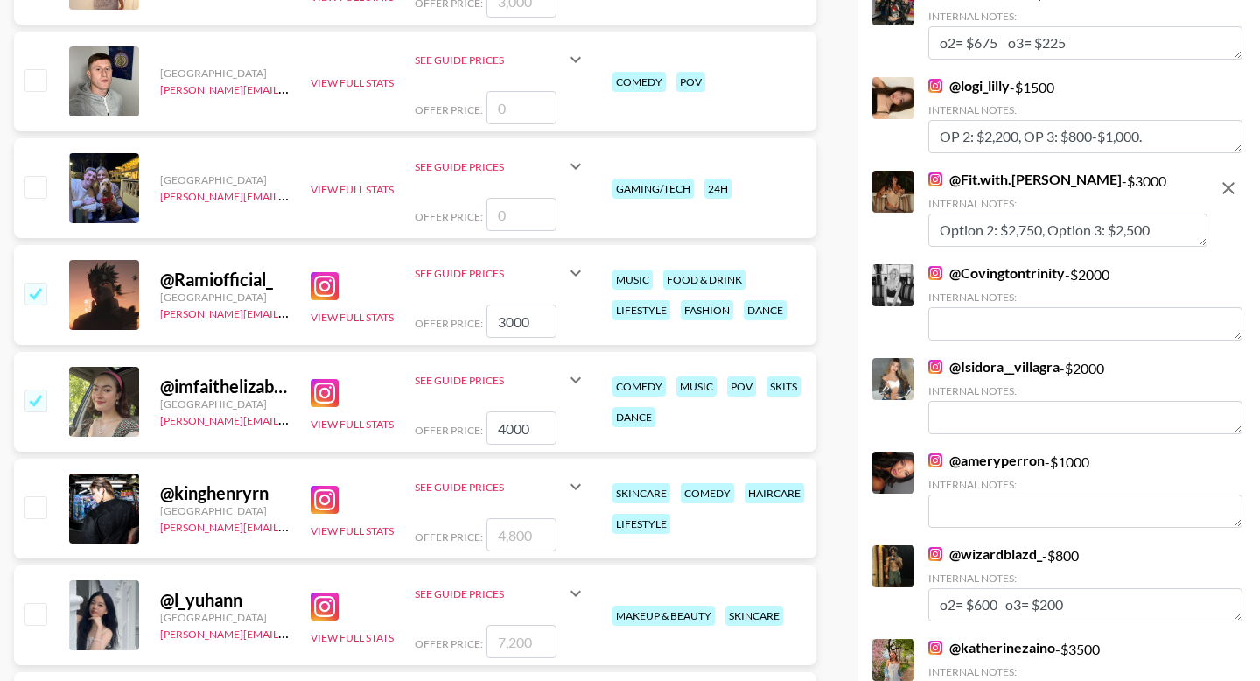
scroll to position [0, 0]
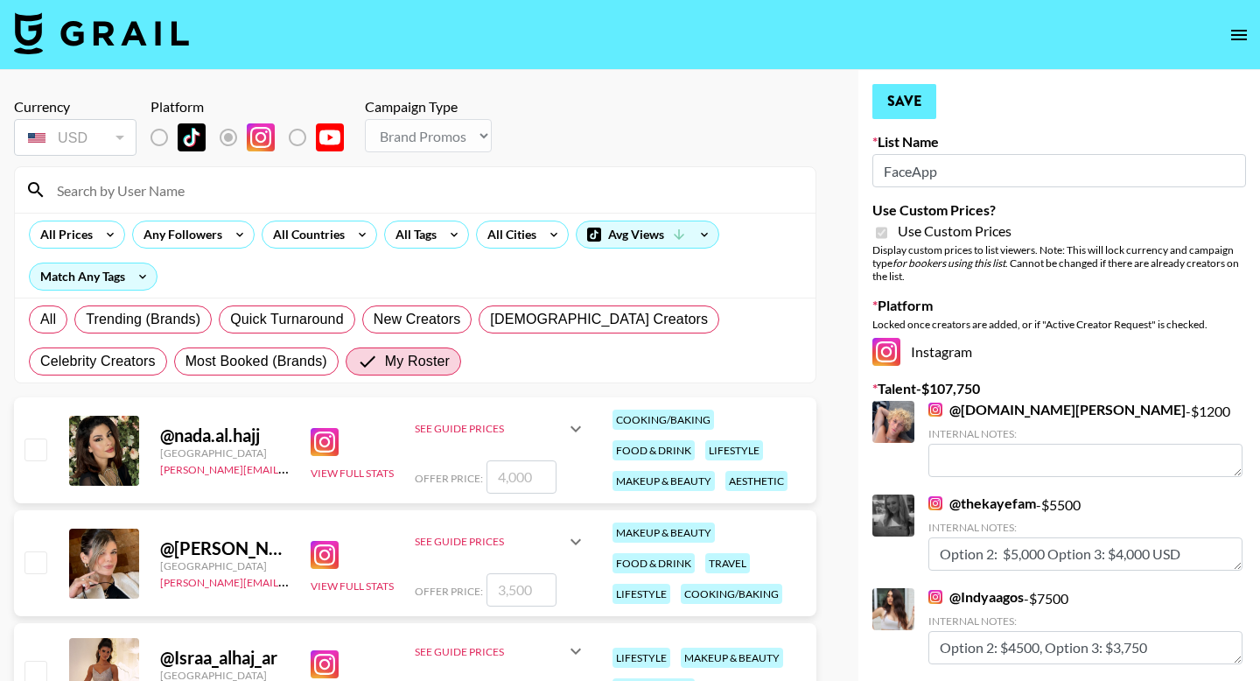
type textarea "Option 2: $3500, Option 3: $3,000"
click at [909, 100] on button "Save" at bounding box center [904, 101] width 64 height 35
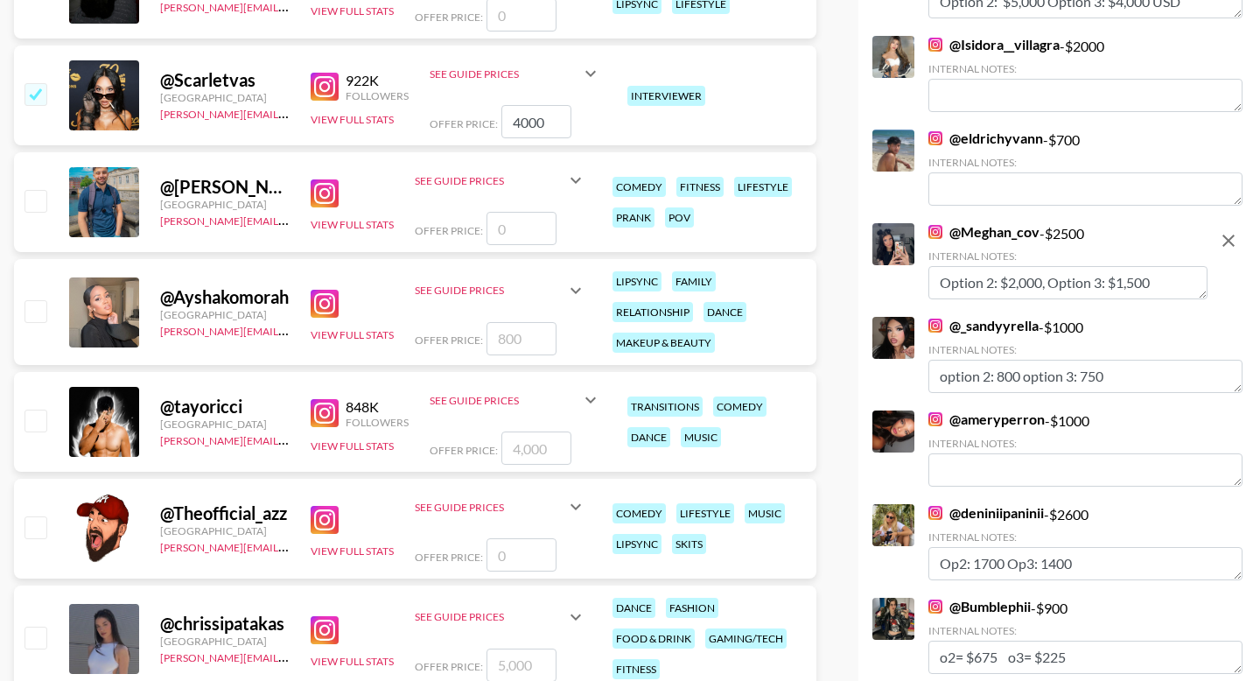
scroll to position [1635, 0]
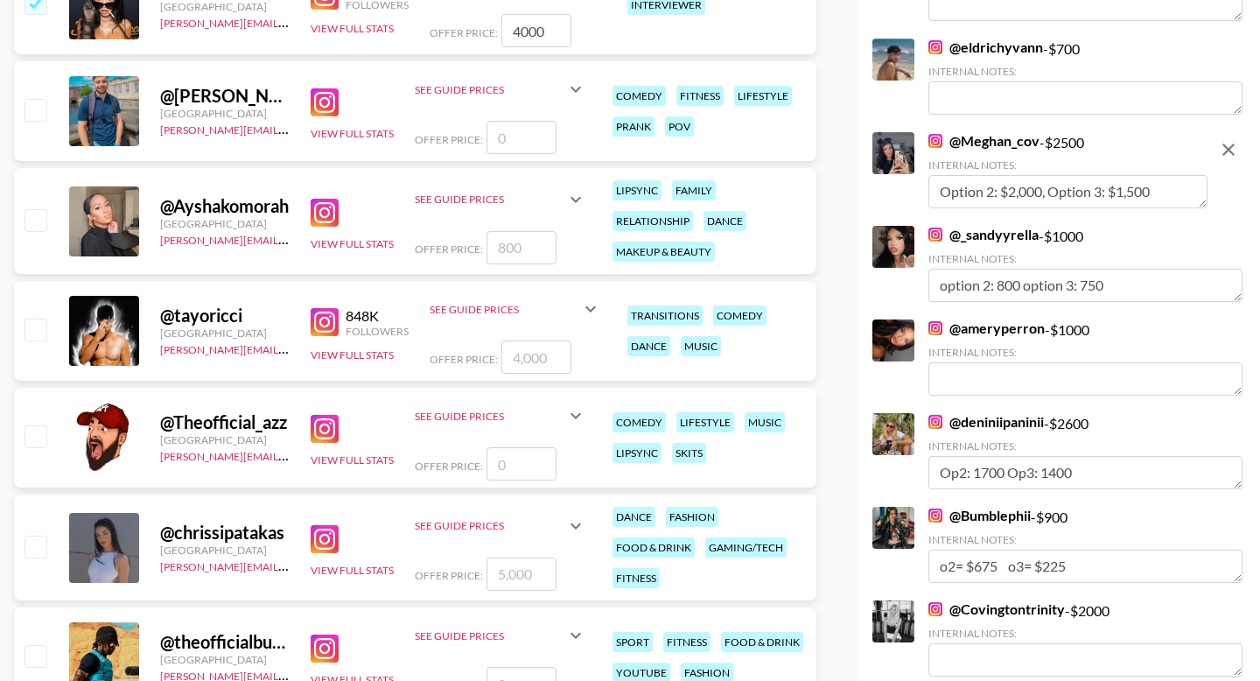
click at [39, 334] on input "checkbox" at bounding box center [34, 328] width 21 height 21
checkbox input "true"
type input "4000"
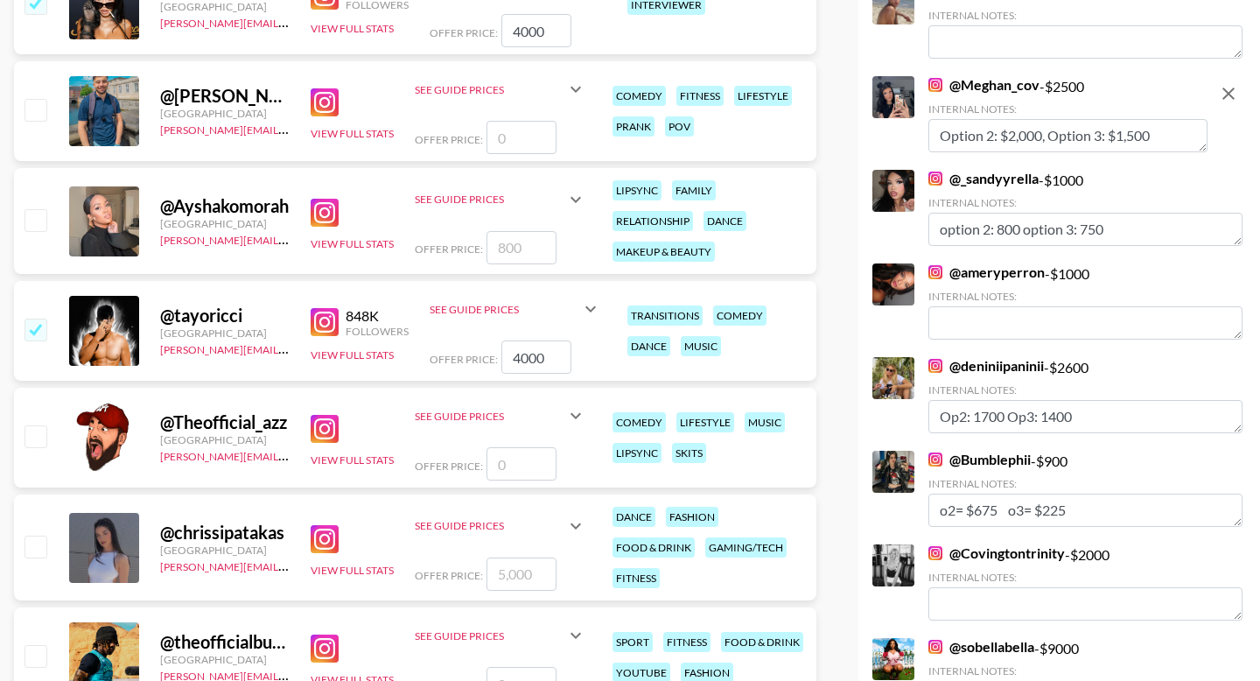
click at [498, 463] on input "number" at bounding box center [521, 463] width 70 height 33
type input "4"
checkbox input "true"
type input "3"
checkbox input "true"
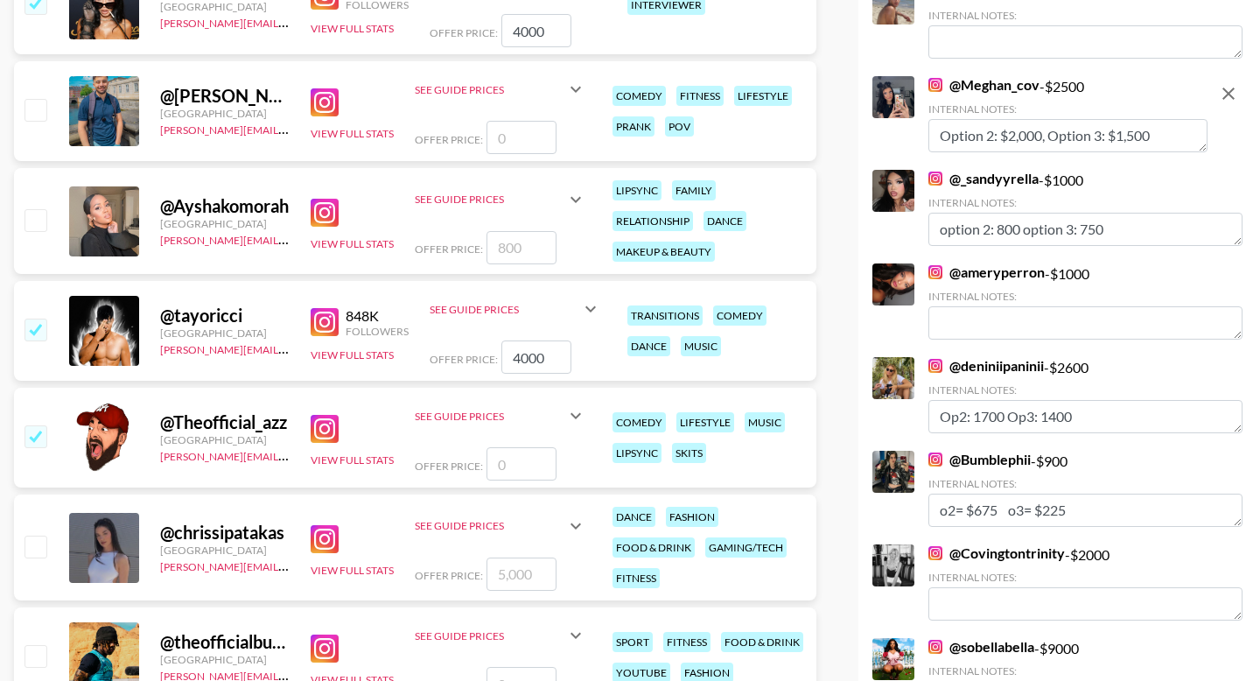
checkbox input "false"
type input "3"
checkbox input "true"
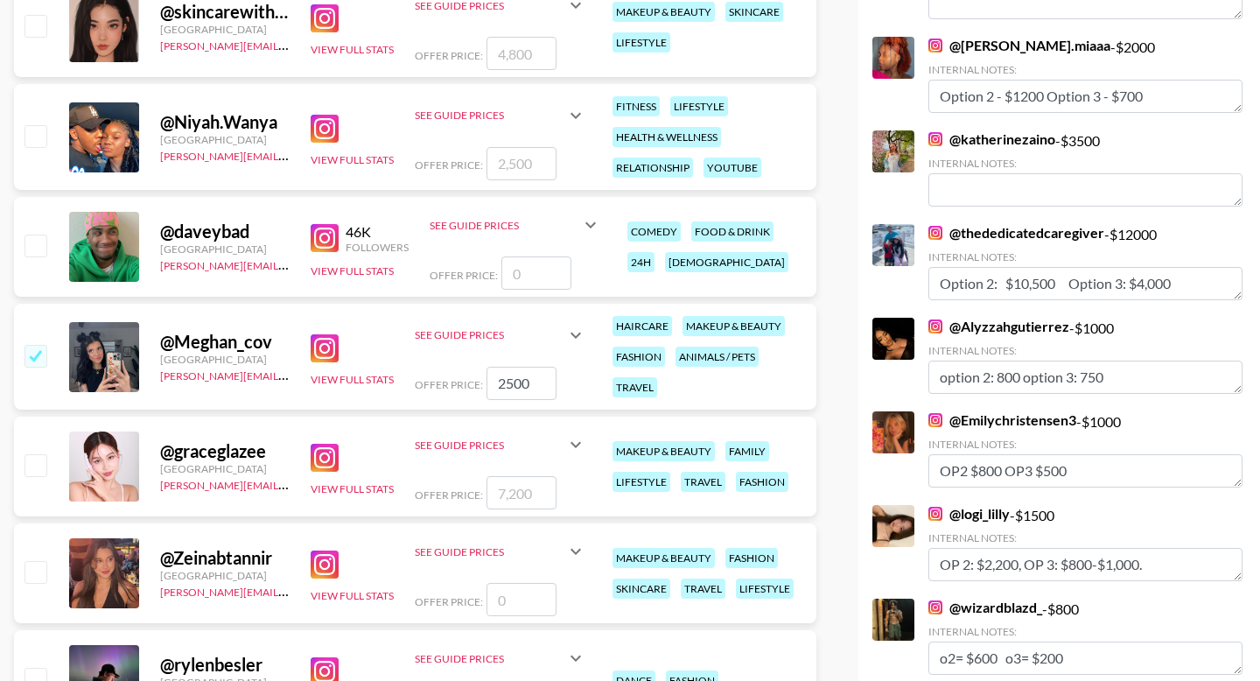
scroll to position [3510, 0]
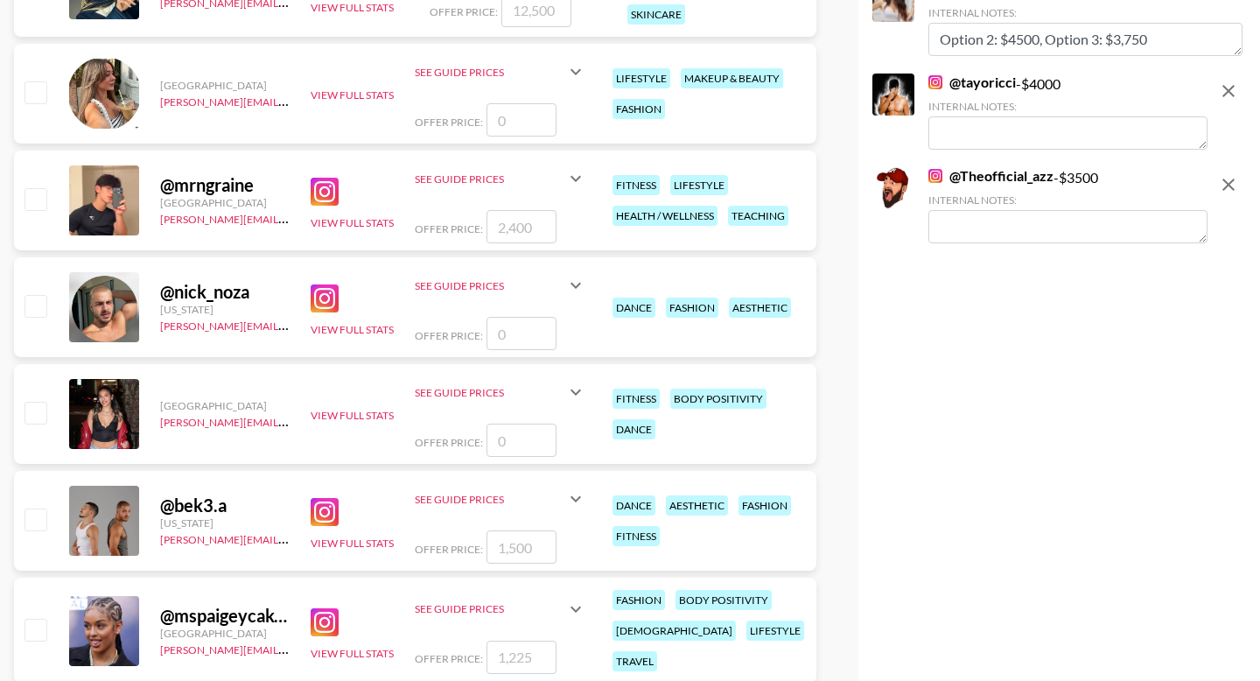
type input "3500"
click at [971, 229] on textarea at bounding box center [1067, 226] width 279 height 33
paste textarea "Option 2: $4500, Option 3: $3,750"
type textarea "Option 2: $4500, Option 3: $3,750"
click at [978, 141] on textarea at bounding box center [1067, 132] width 279 height 33
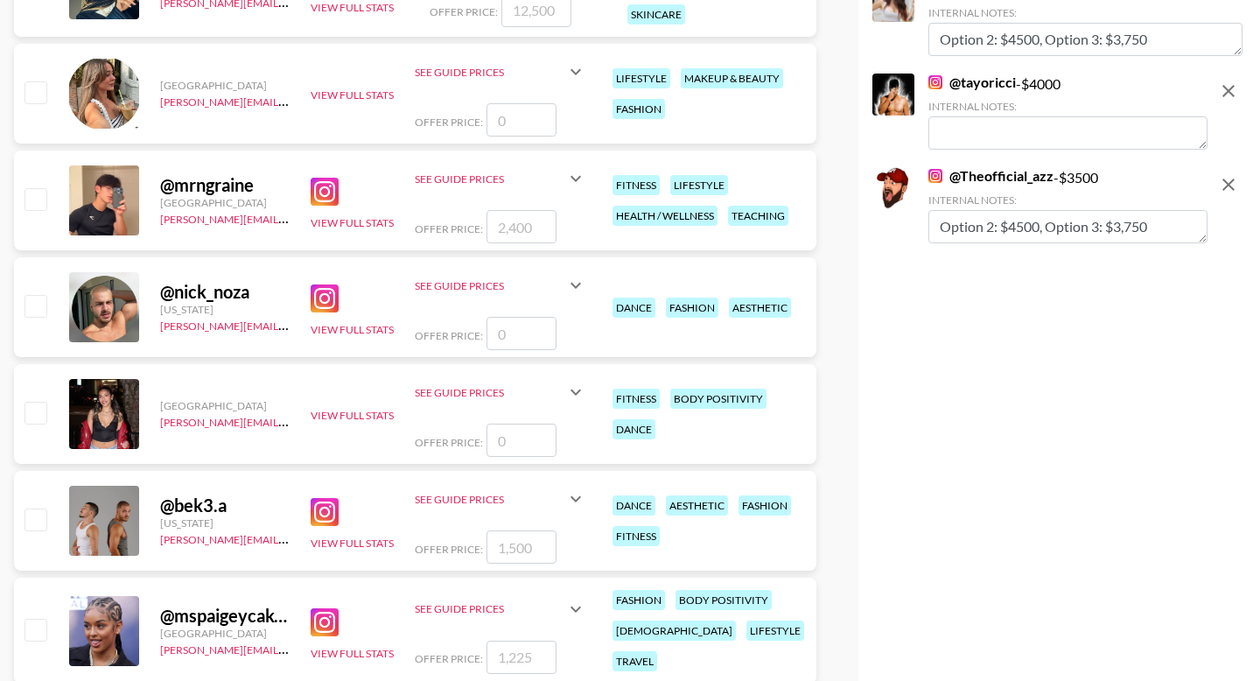
paste textarea "Option 2: $4500, Option 3: $3,750"
click at [1018, 134] on textarea "Option 2: $4500, Option 3: $3,750" at bounding box center [1067, 132] width 279 height 33
click at [1135, 130] on textarea "Option 2: $3,500, Option 3: $3,750" at bounding box center [1067, 132] width 279 height 33
type textarea "Option 2: $3,500, Option 3: $3,000"
click at [1022, 227] on textarea "Option 2: $4500, Option 3: $3,750" at bounding box center [1067, 226] width 279 height 33
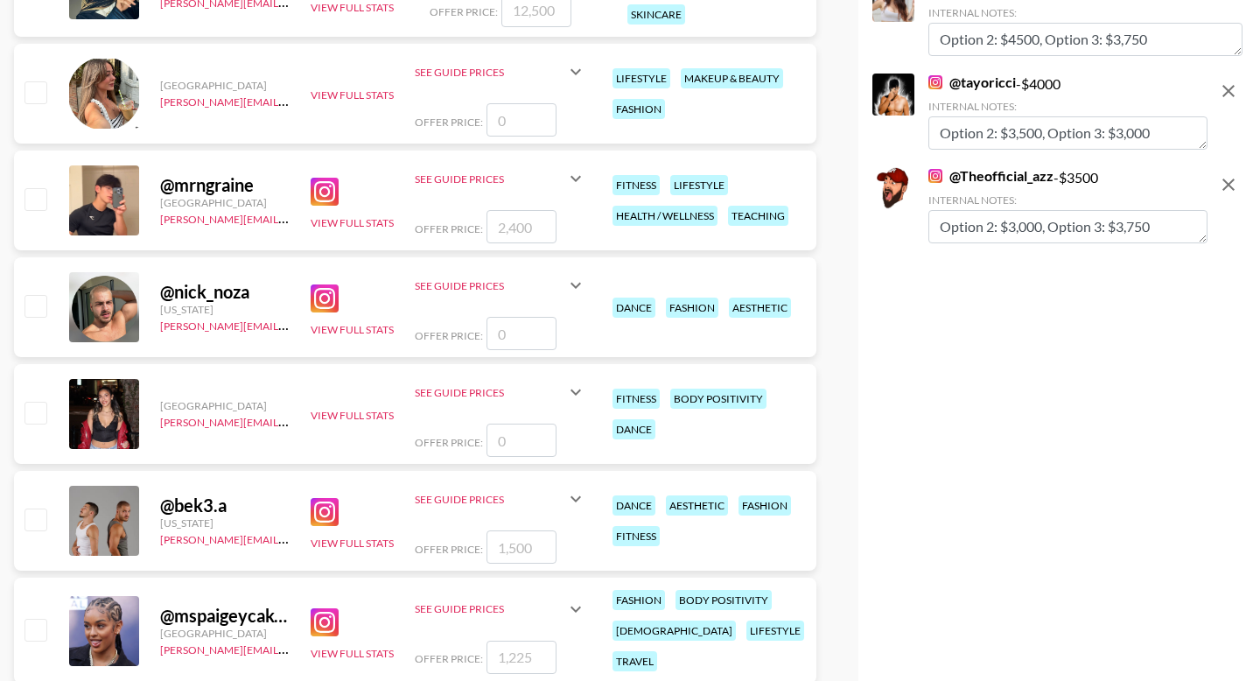
click at [1136, 226] on textarea "Option 2: $3,000, Option 3: $3,750" at bounding box center [1067, 226] width 279 height 33
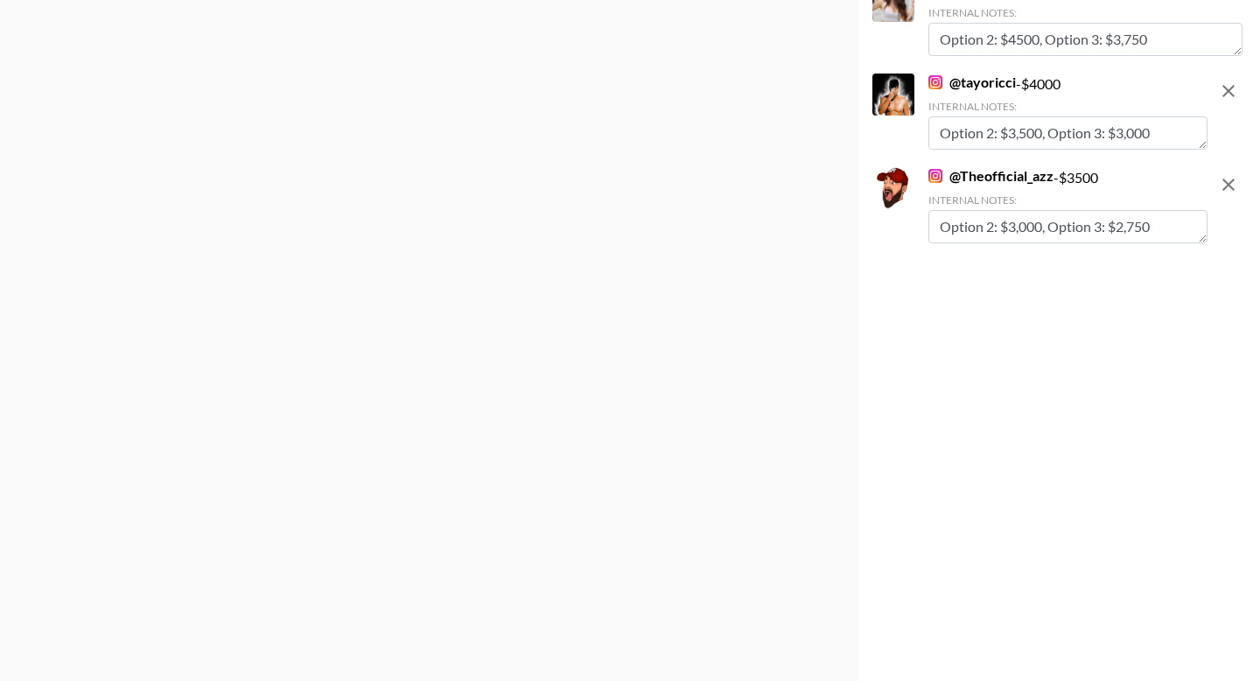
scroll to position [0, 0]
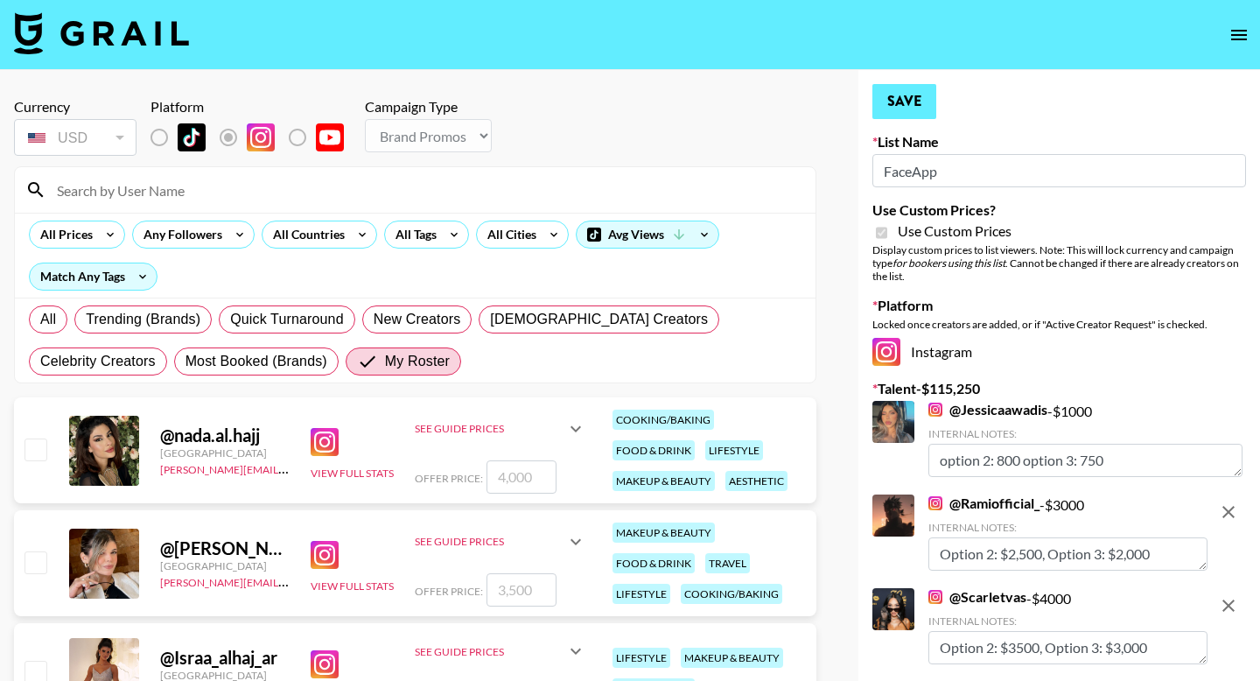
type textarea "Option 2: $3,000, Option 3: $2,750"
click at [920, 106] on button "Save" at bounding box center [904, 101] width 64 height 35
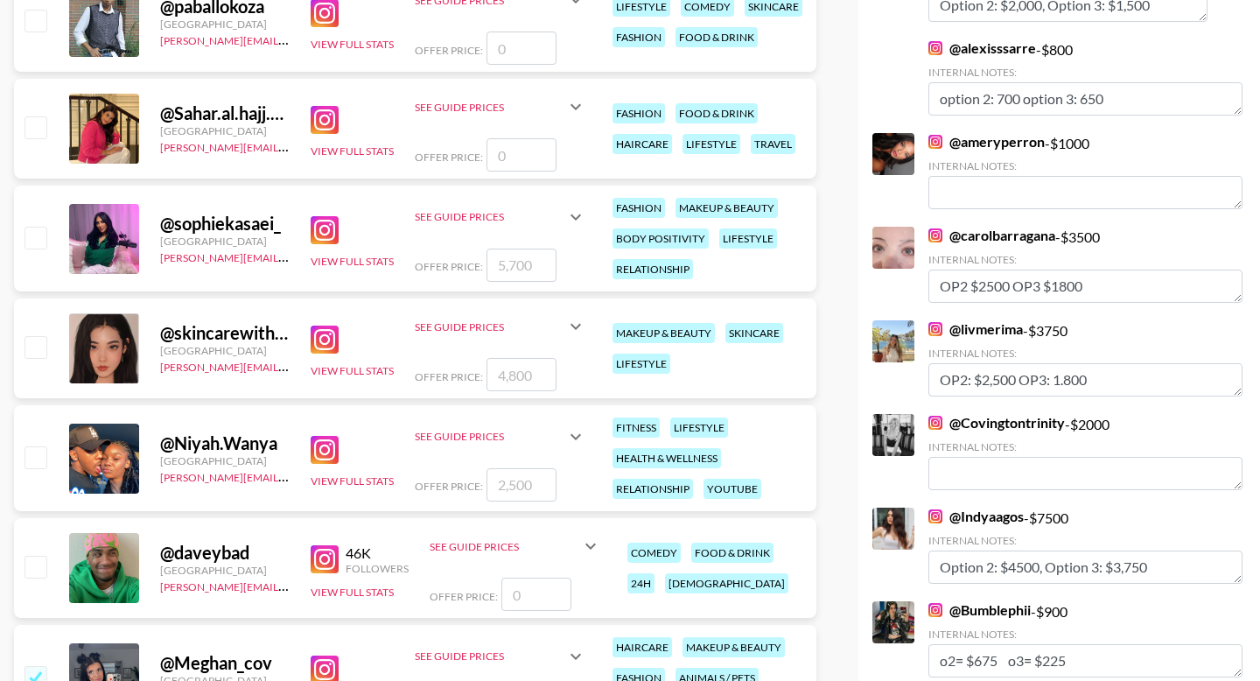
scroll to position [2389, 0]
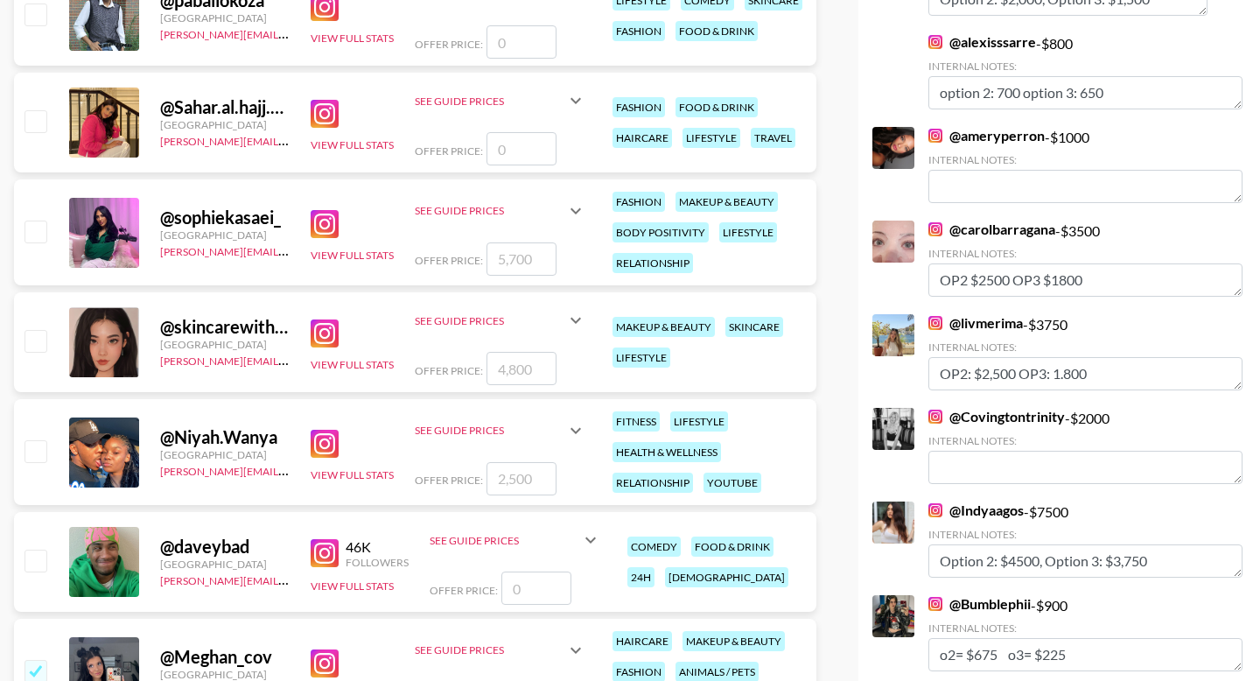
click at [34, 228] on input "checkbox" at bounding box center [34, 230] width 21 height 21
checkbox input "true"
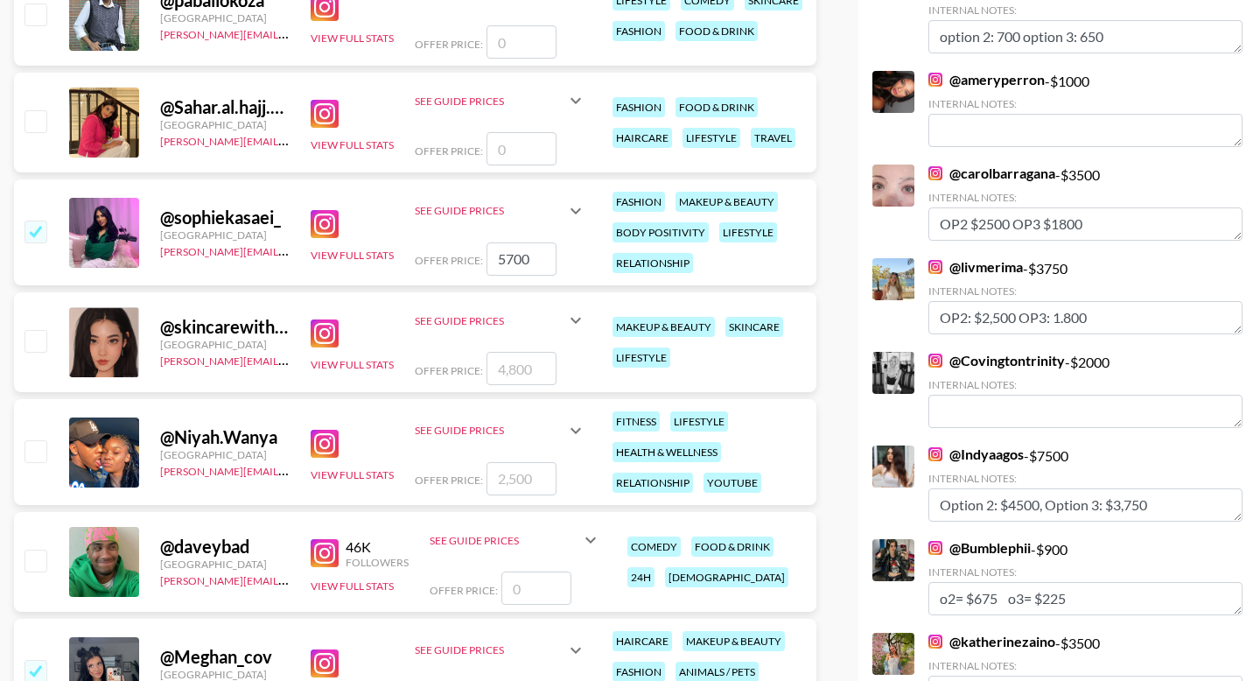
click at [521, 268] on input "5700" at bounding box center [521, 258] width 70 height 33
type input "6000"
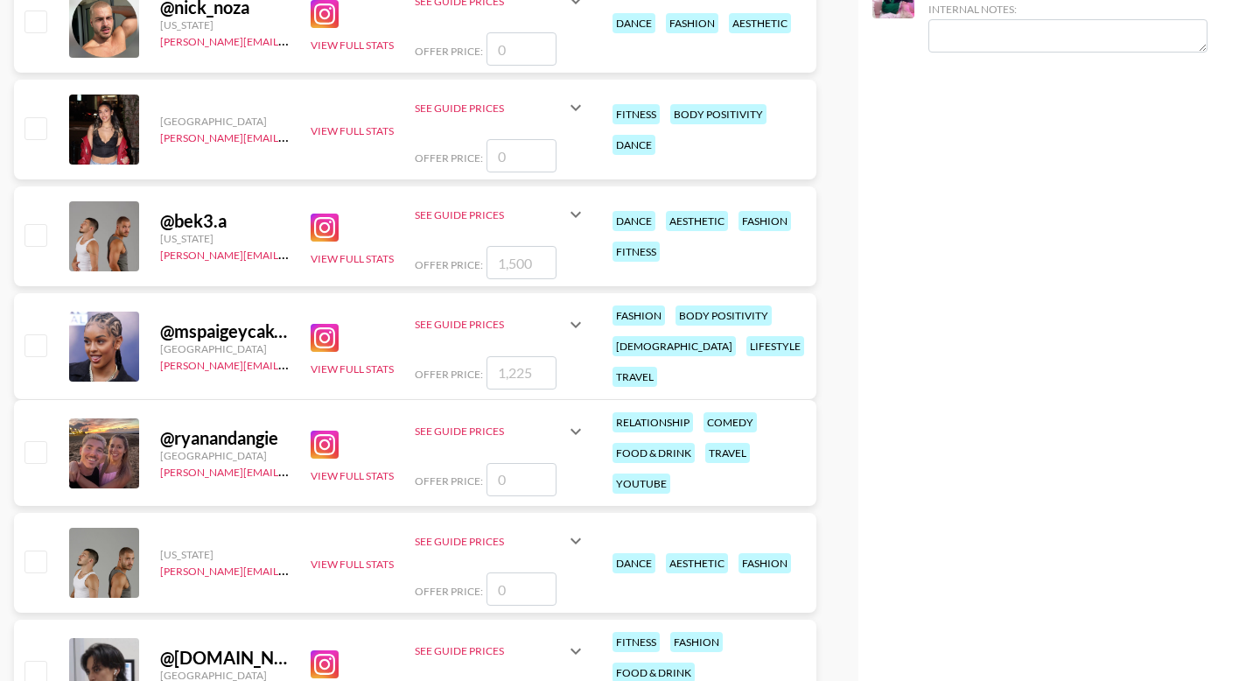
scroll to position [3408, 0]
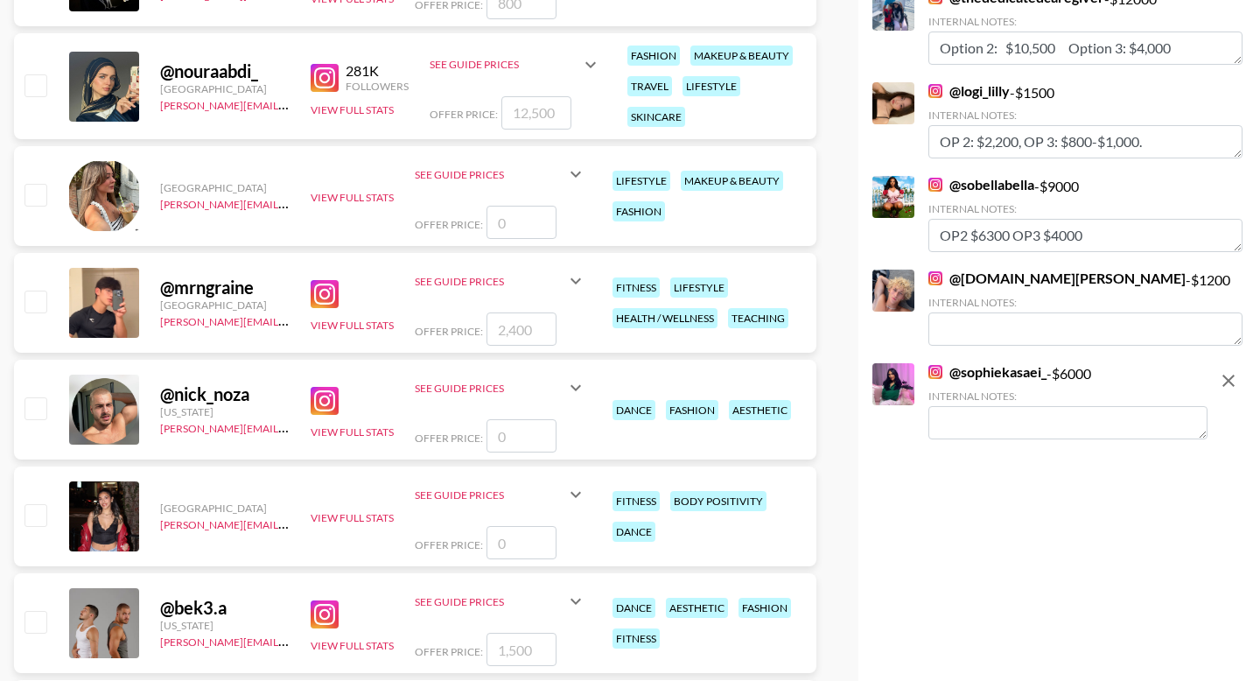
click at [971, 417] on textarea at bounding box center [1067, 422] width 279 height 33
paste textarea "Option 2: $4500, Option 3: $3,750"
click at [1020, 424] on textarea "Option 2: $4500, Option 3: $3,750" at bounding box center [1067, 422] width 279 height 33
click at [1151, 428] on textarea "Option 2: $5,500, Option 3: $3,750" at bounding box center [1067, 422] width 279 height 33
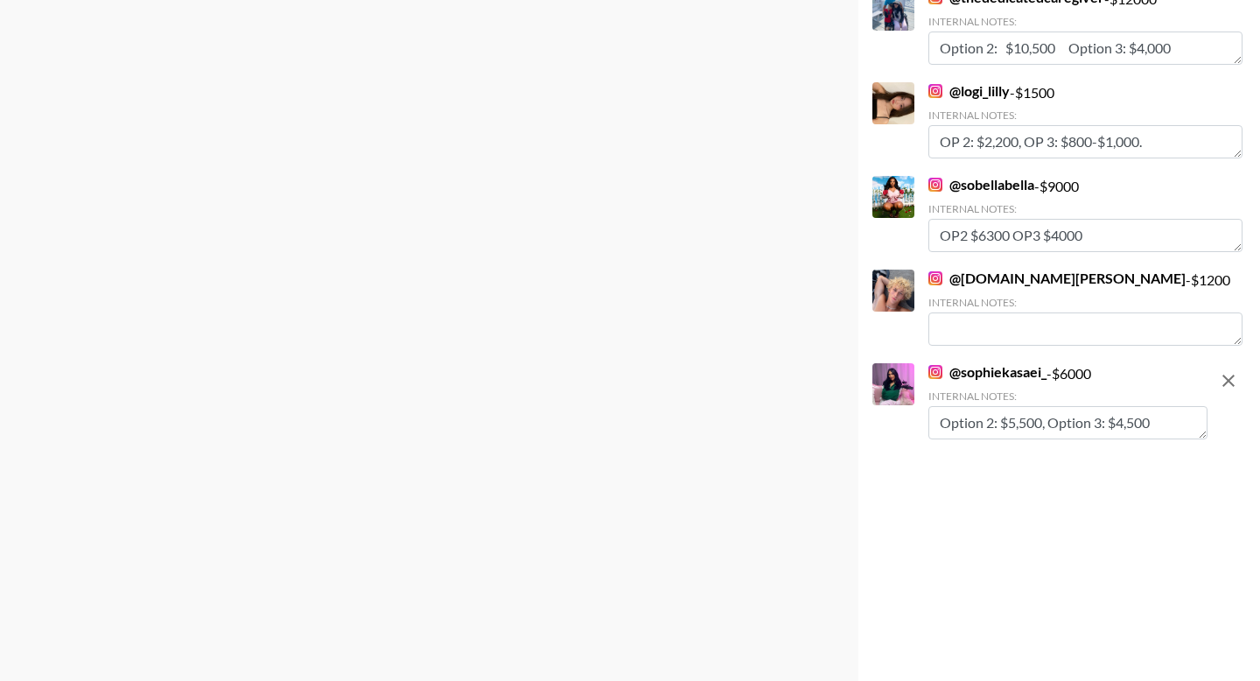
type textarea "Option 2: $5,500, Option 3: $4,500"
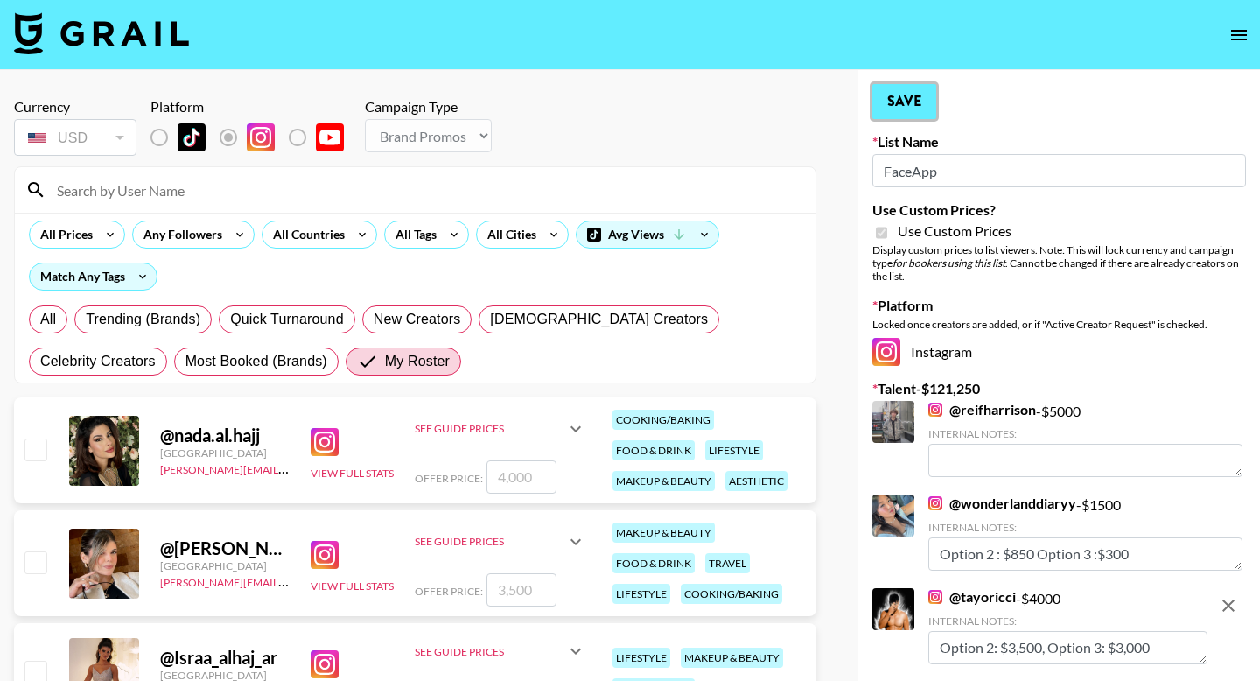
click at [923, 113] on button "Save" at bounding box center [904, 101] width 64 height 35
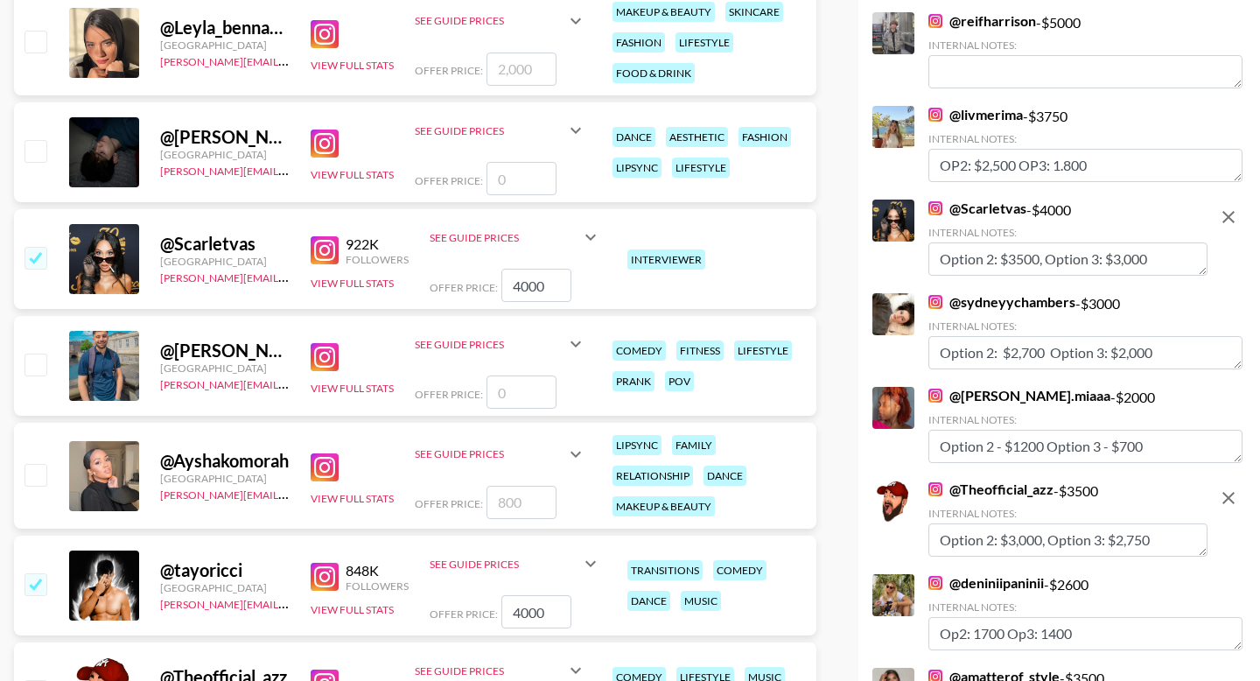
scroll to position [2311, 0]
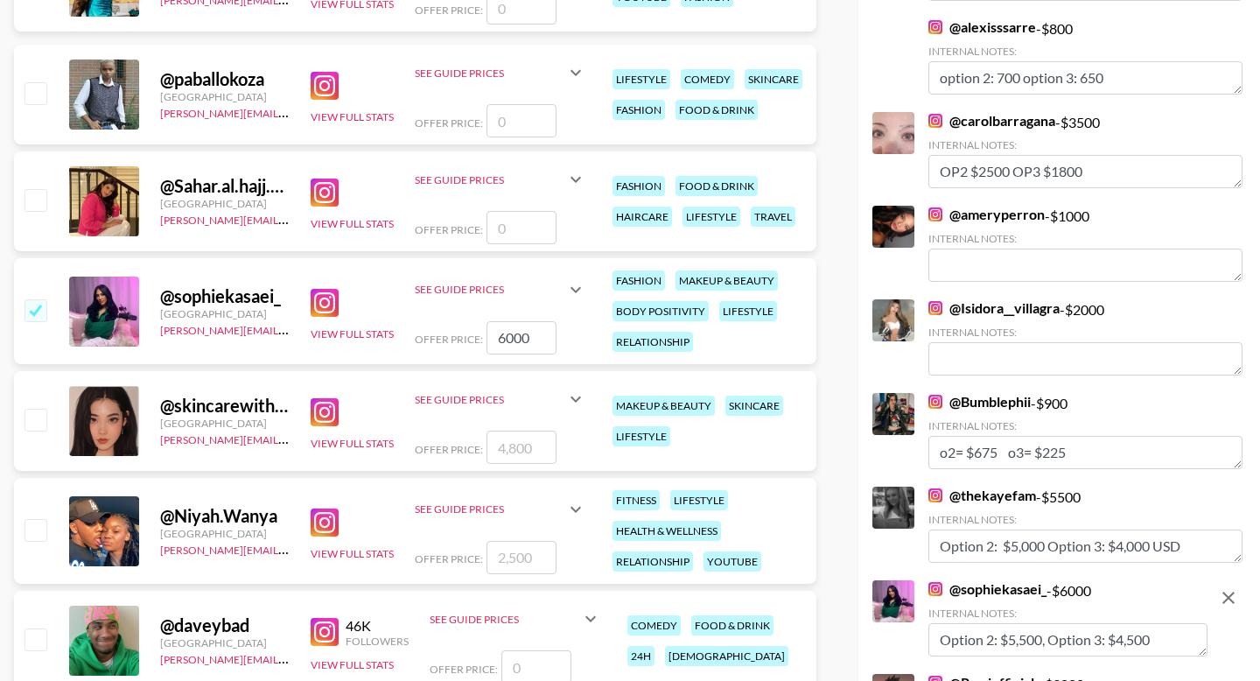
click at [32, 199] on input "checkbox" at bounding box center [34, 199] width 21 height 21
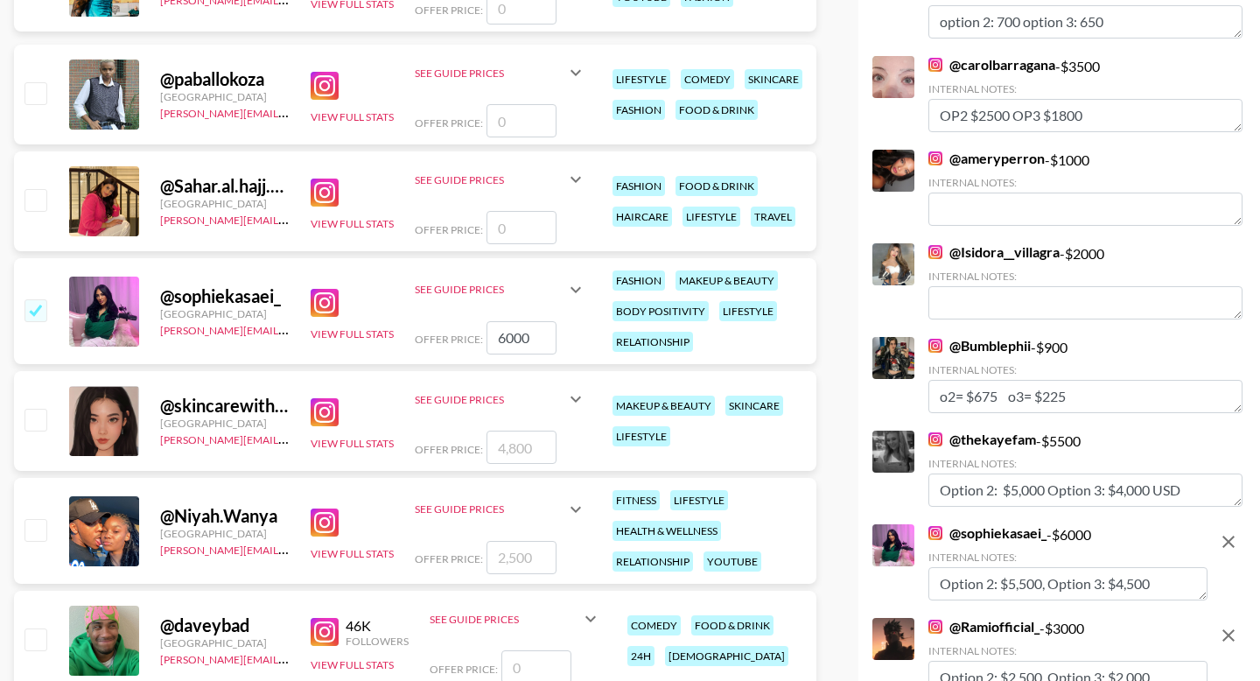
click at [527, 231] on input "number" at bounding box center [521, 227] width 70 height 33
checkbox input "true"
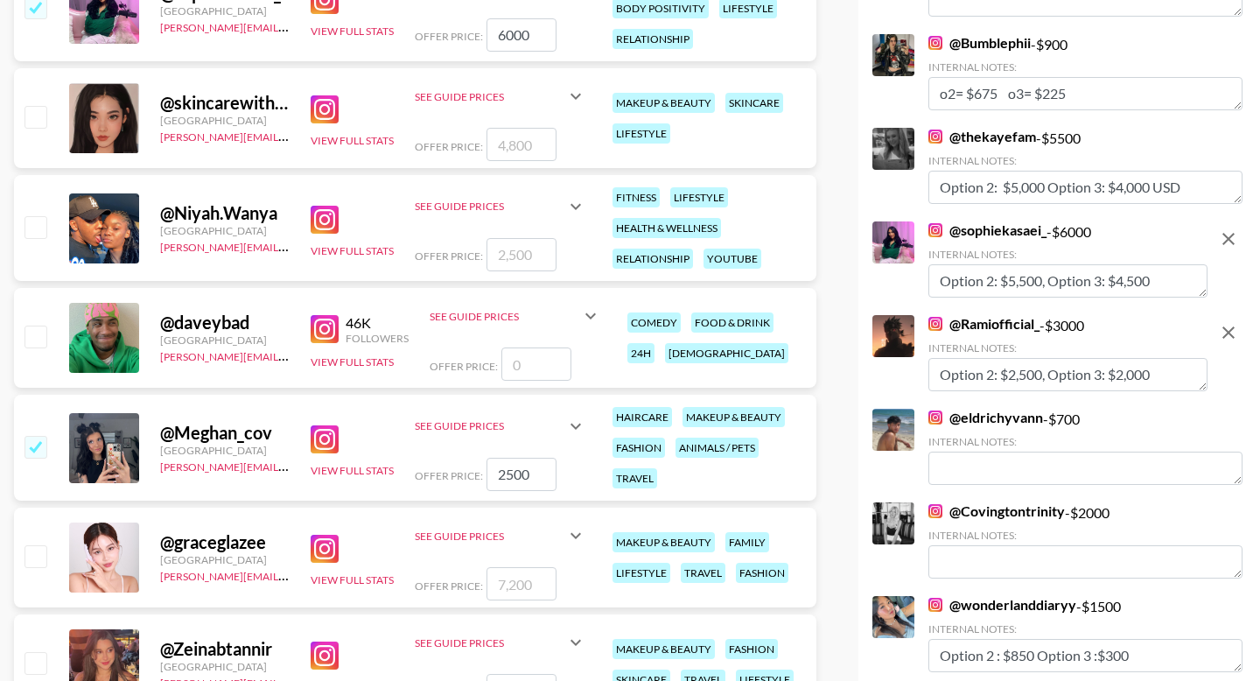
scroll to position [2550, 0]
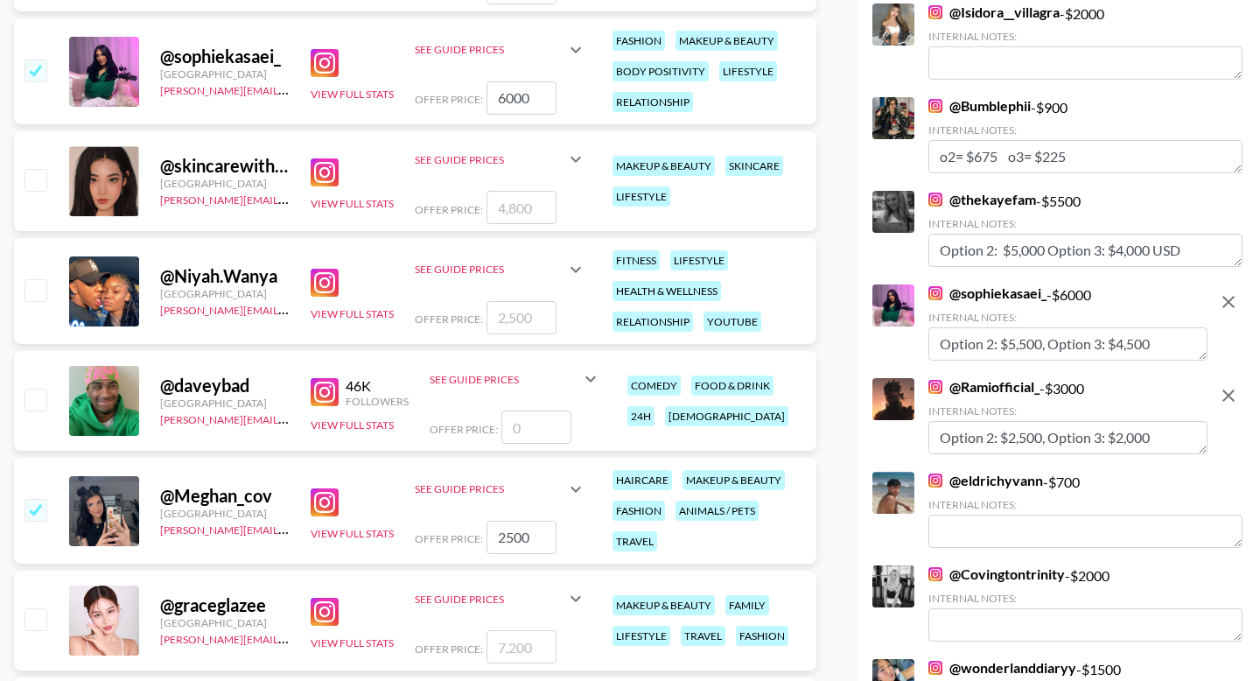
type input "6000"
click at [982, 353] on textarea "Option 2: $5,500, Option 3: $4,500" at bounding box center [1067, 343] width 279 height 33
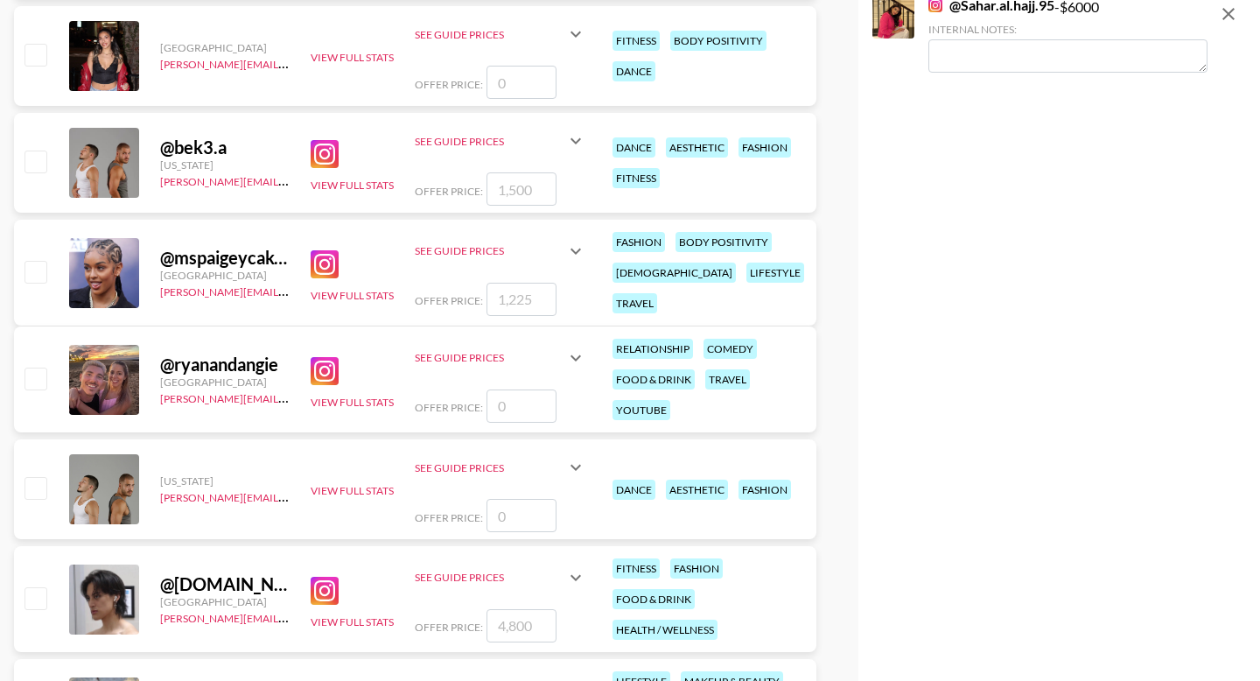
scroll to position [3675, 0]
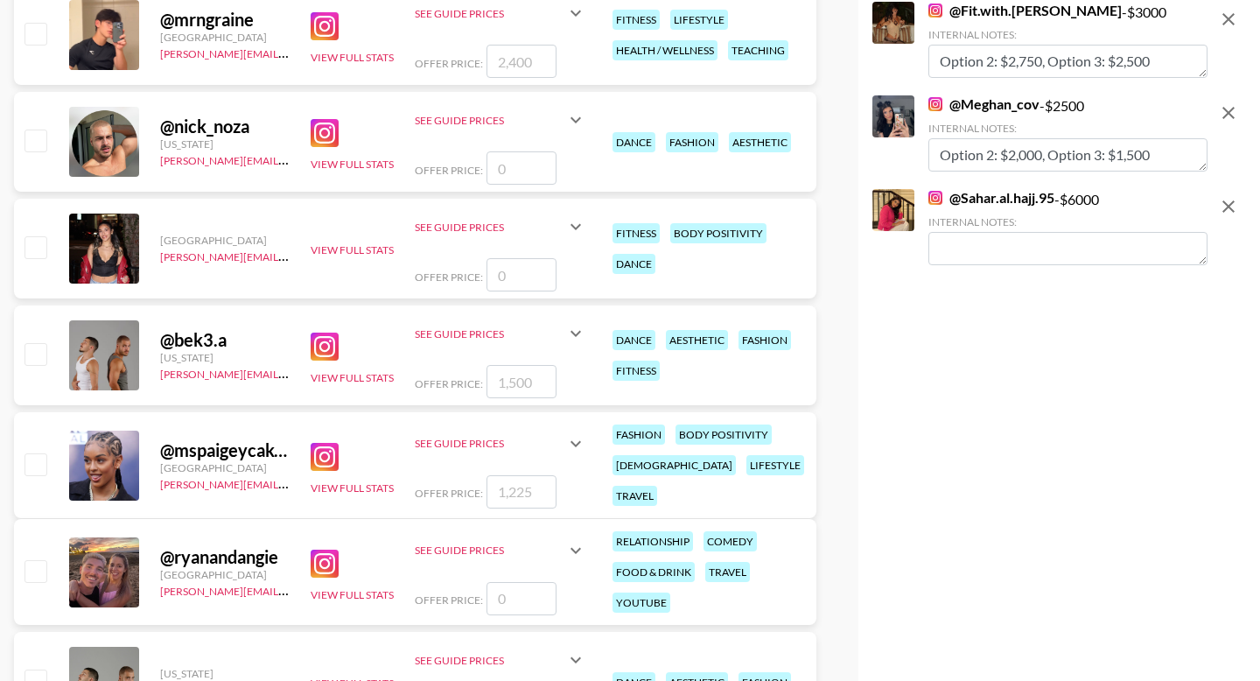
click at [974, 257] on textarea at bounding box center [1067, 248] width 279 height 33
paste textarea "Option 2: $5,500, Option 3: $4,500"
type textarea "Option 2: $5,500, Option 3: $4,500"
click at [41, 462] on input "checkbox" at bounding box center [34, 463] width 21 height 21
checkbox input "true"
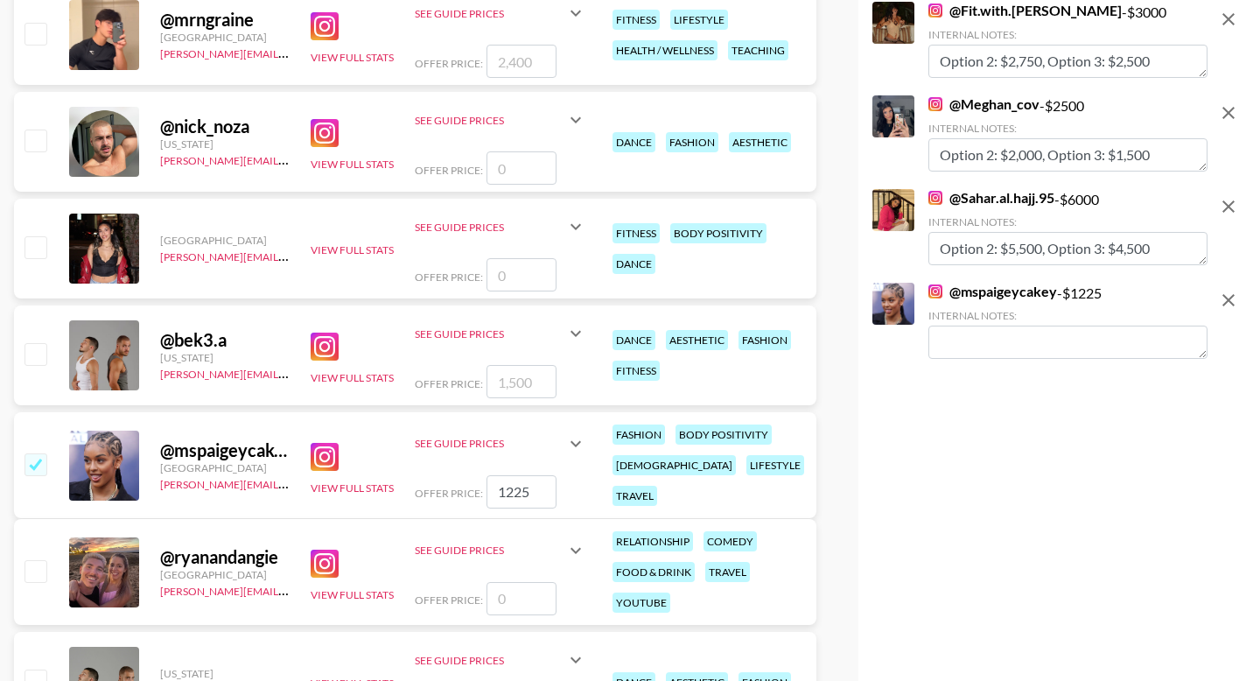
click at [514, 486] on input "1225" at bounding box center [521, 491] width 70 height 33
type input "4000"
click at [1032, 337] on textarea at bounding box center [1067, 341] width 279 height 33
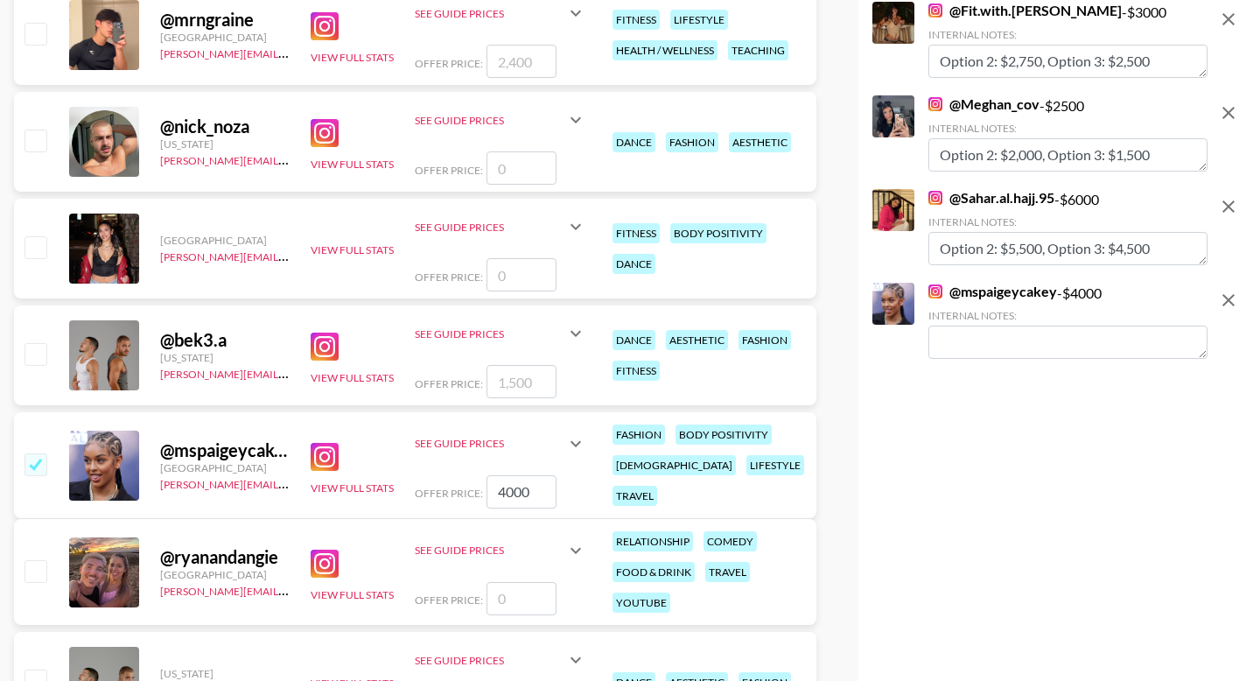
paste textarea "Option 2: $5,500, Option 3: $4,500"
click at [1021, 342] on textarea "Option 2: $5,500, Option 3: $4,500" at bounding box center [1067, 341] width 279 height 33
click at [1134, 336] on textarea "Option 2: $3,500, Option 3: $4,500" at bounding box center [1067, 341] width 279 height 33
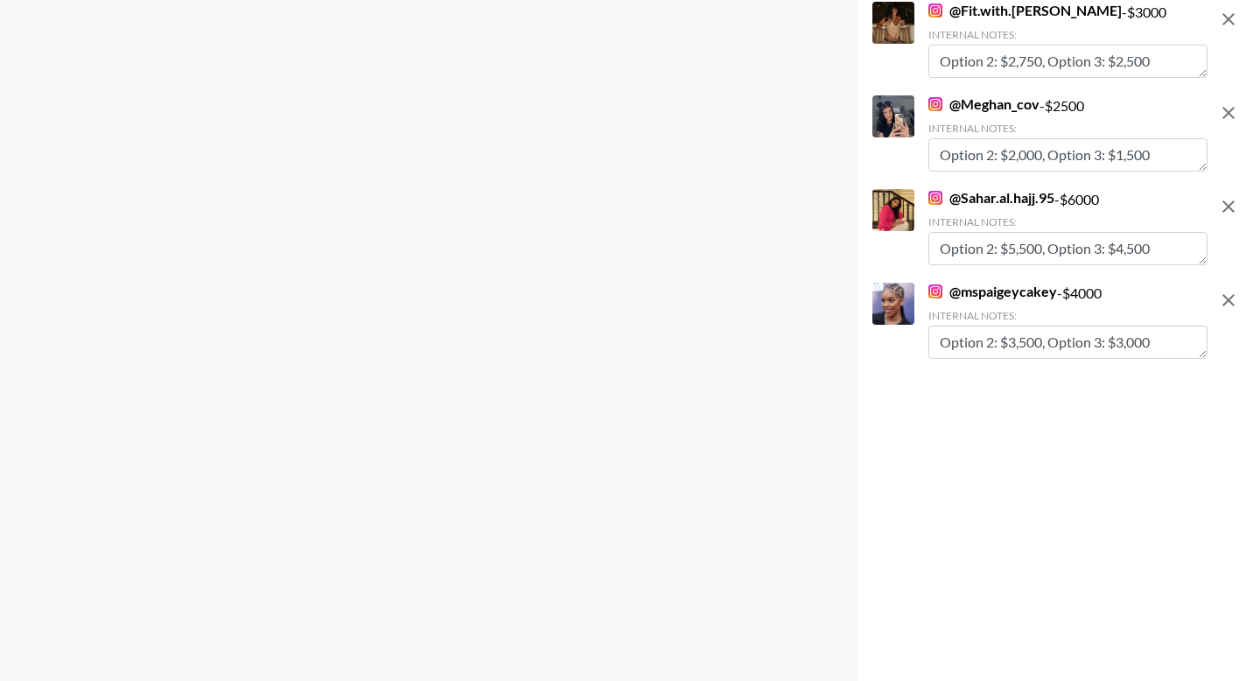
scroll to position [0, 0]
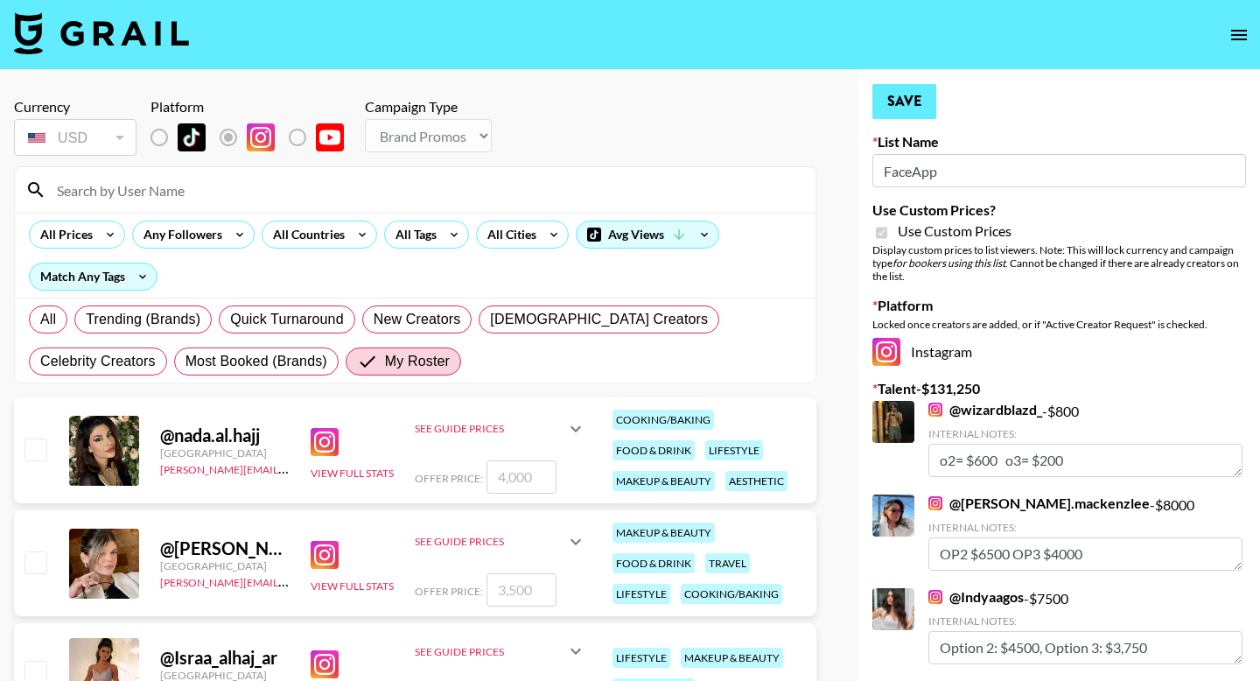
type textarea "Option 2: $3,500, Option 3: $3,000"
click at [920, 109] on button "Save" at bounding box center [904, 101] width 64 height 35
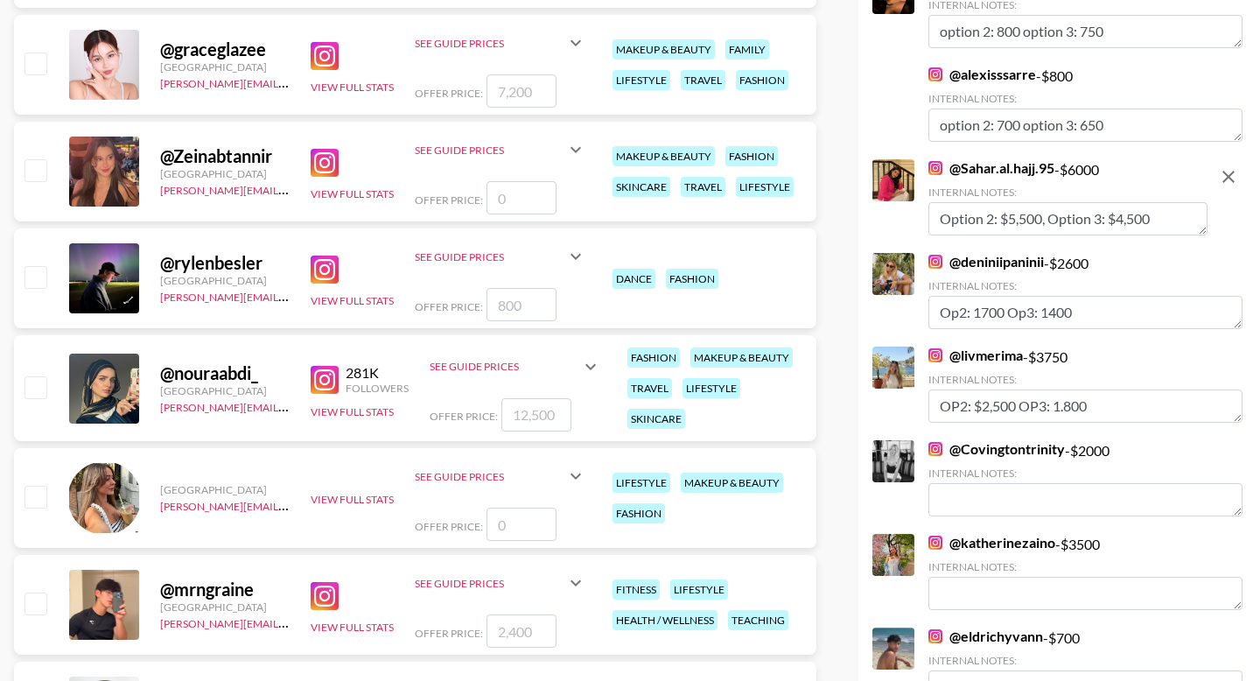
scroll to position [3108, 0]
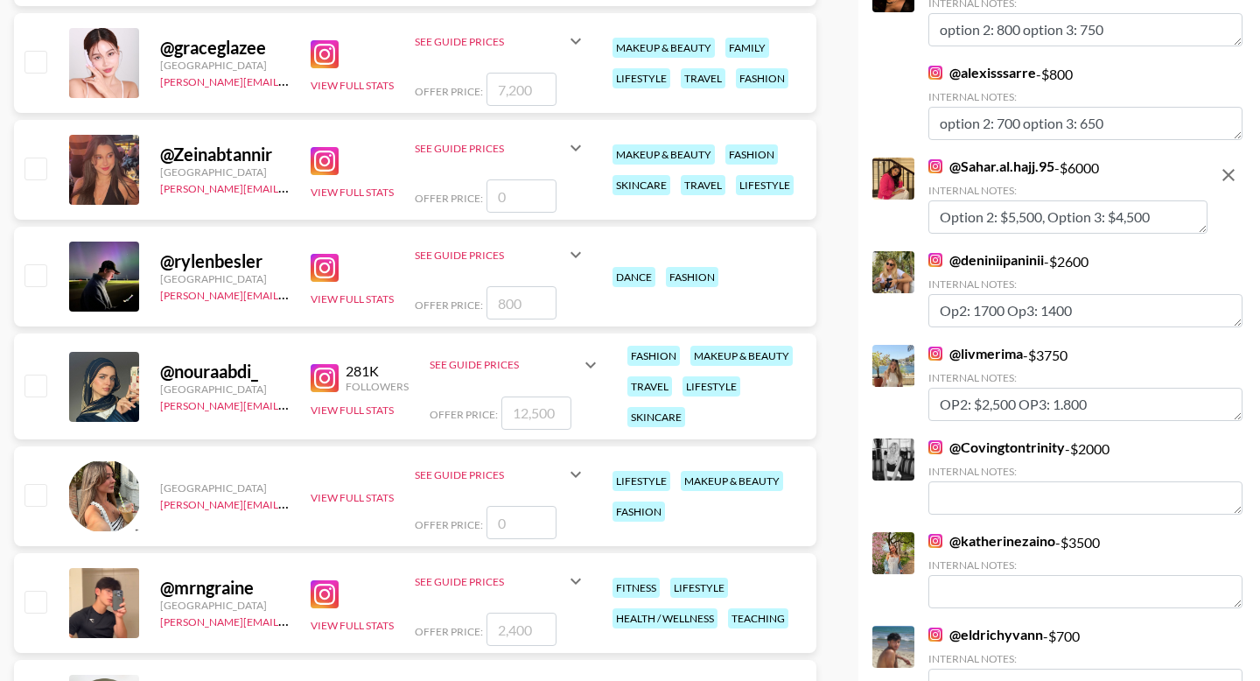
click at [42, 386] on input "checkbox" at bounding box center [34, 384] width 21 height 21
checkbox input "true"
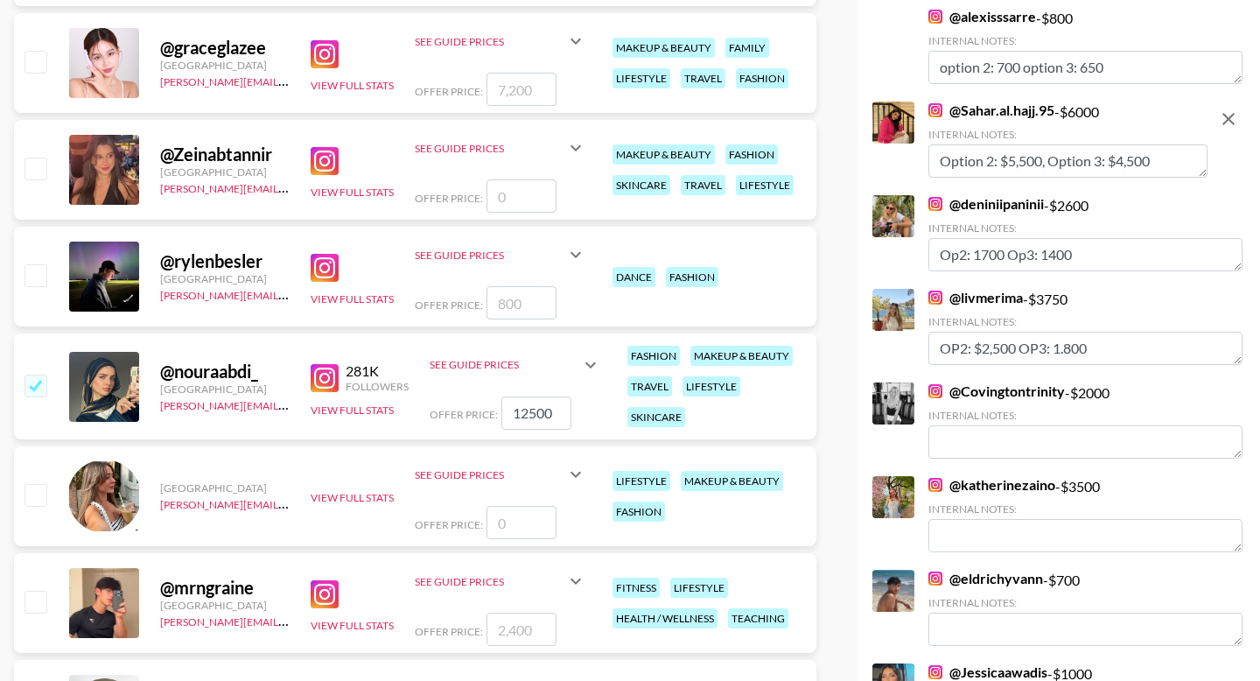
click at [529, 433] on div "@ nouraabdi_ [GEOGRAPHIC_DATA] [PERSON_NAME][EMAIL_ADDRESS][PERSON_NAME][DOMAIN…" at bounding box center [415, 386] width 802 height 106
click at [529, 423] on input "12500" at bounding box center [536, 412] width 70 height 33
type input "2"
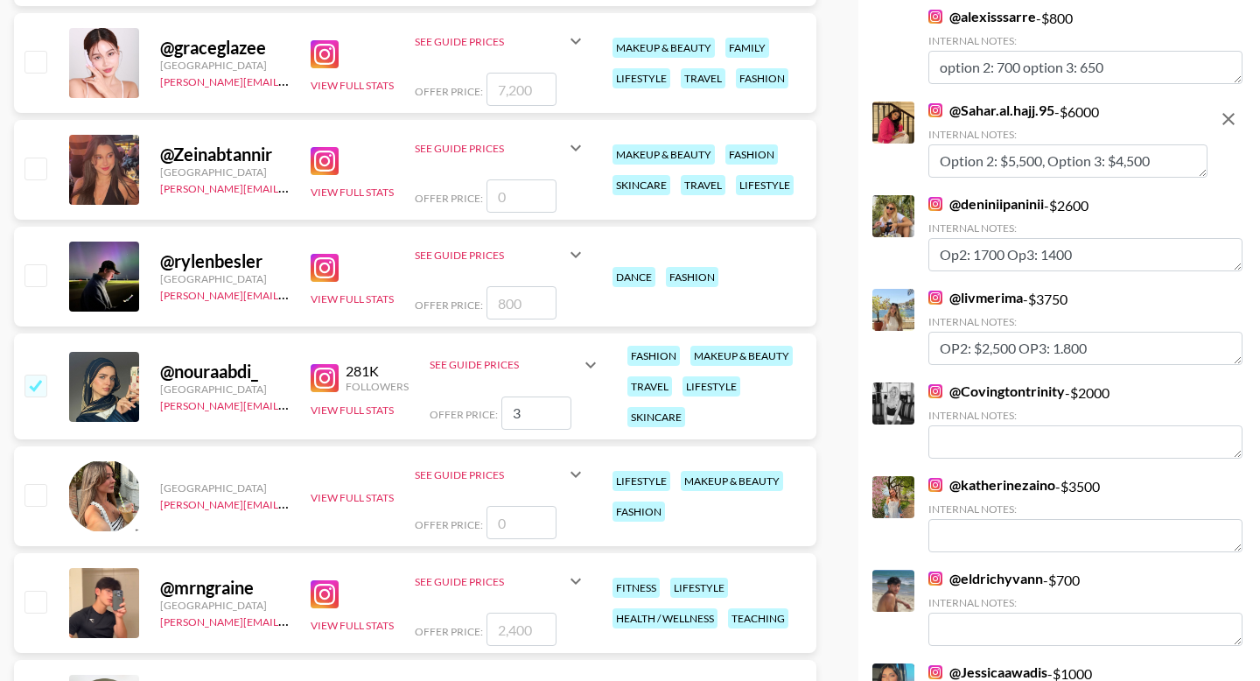
type input "30"
checkbox input "true"
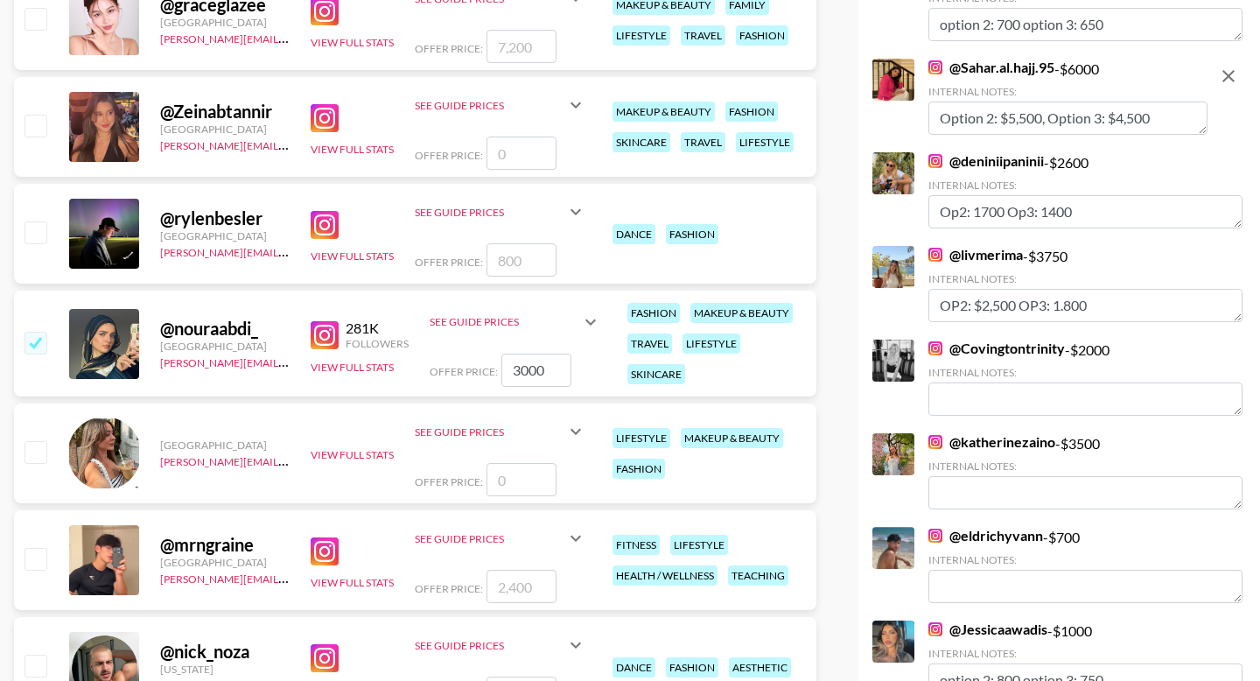
scroll to position [3558, 0]
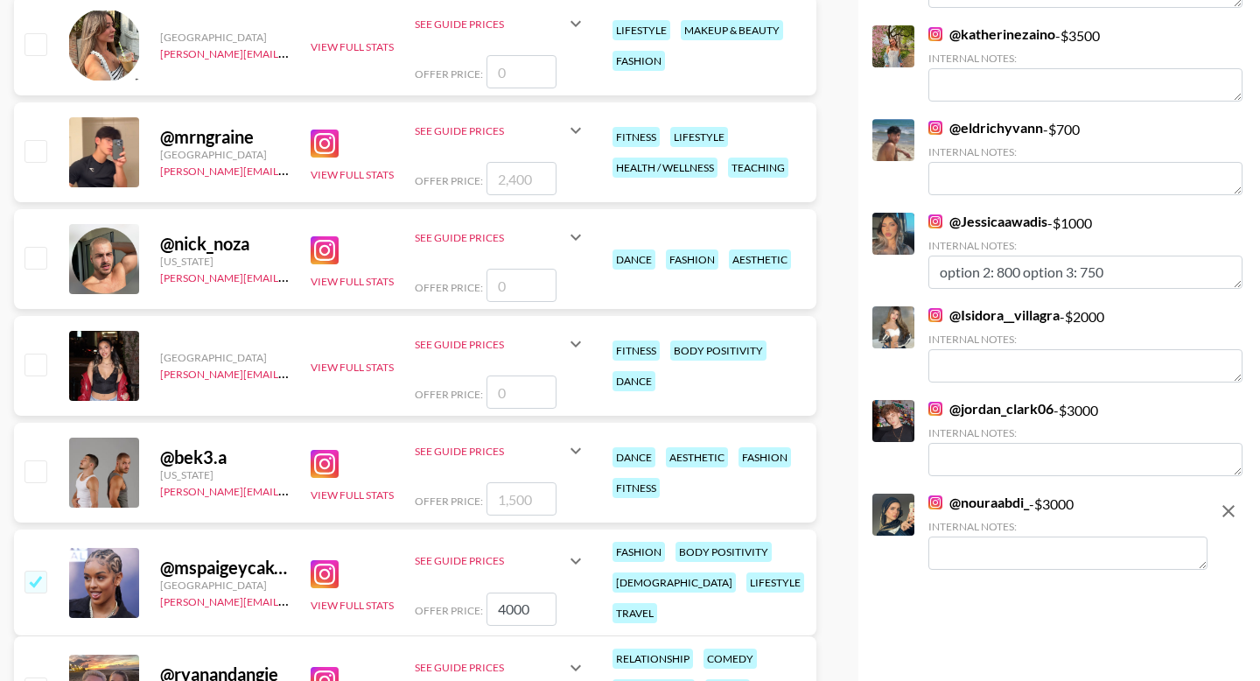
type input "3000"
click at [1005, 549] on textarea at bounding box center [1067, 552] width 279 height 33
paste textarea "Option 2: $5,500, Option 3: $4,500"
click at [1018, 553] on textarea "Option 2: $5,500, Option 3: $4,500" at bounding box center [1067, 552] width 279 height 33
paste textarea "Option 2: $5,500, Option 3: $4,500"
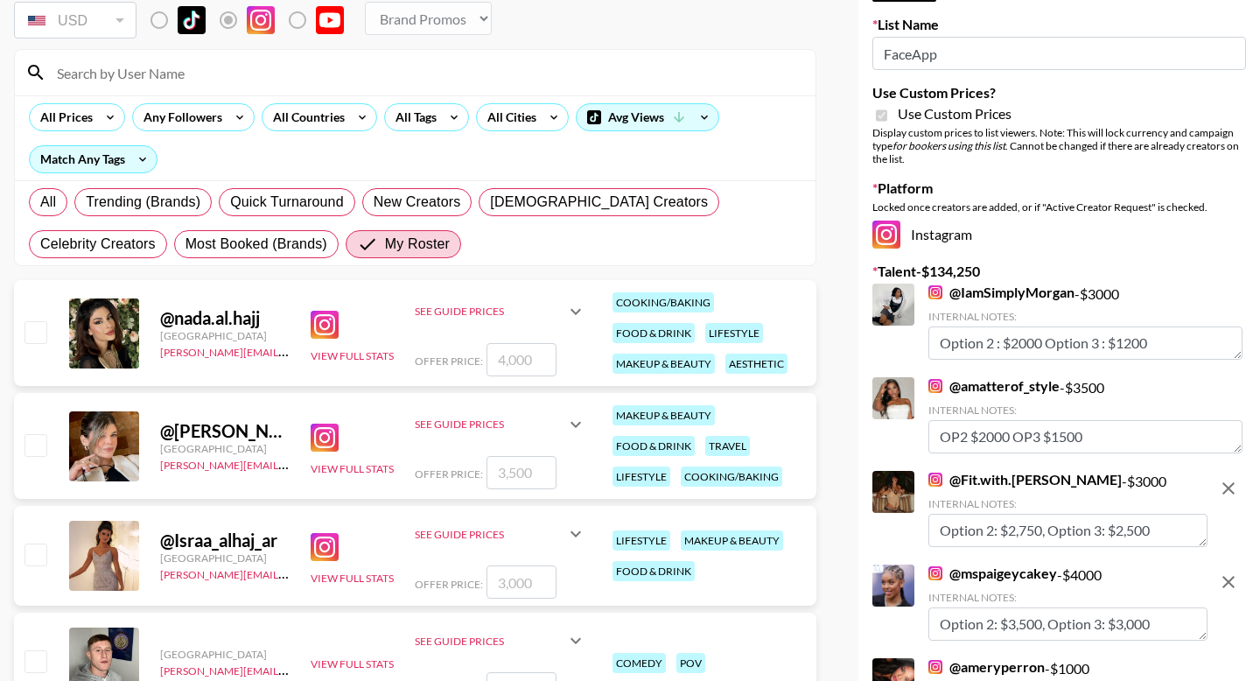
scroll to position [0, 0]
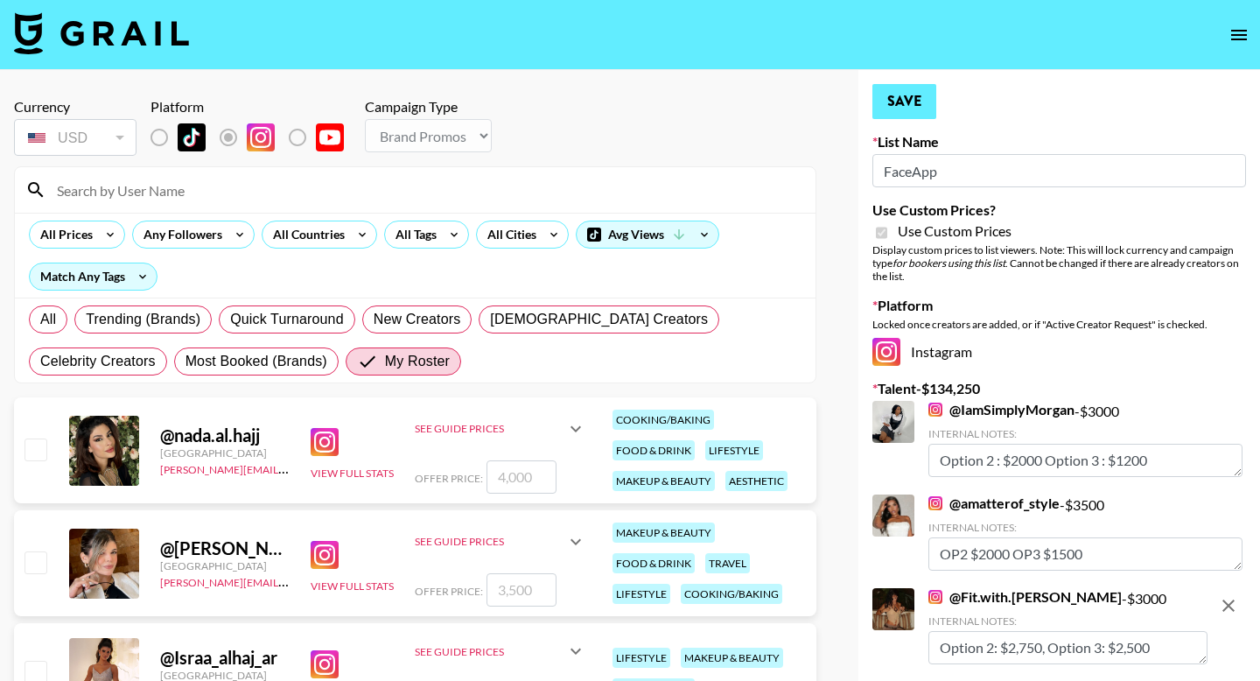
type textarea "Option 2: $2,500, Option 3: $2,000"
click at [906, 110] on button "Save" at bounding box center [904, 101] width 64 height 35
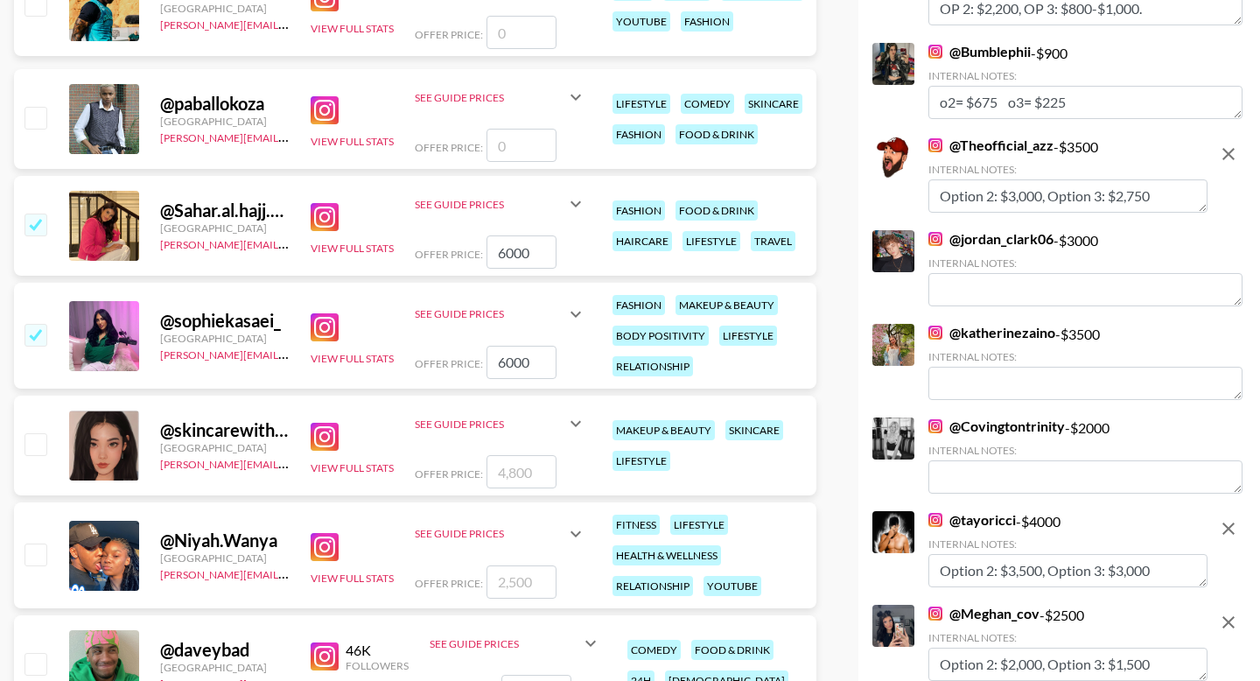
scroll to position [2685, 0]
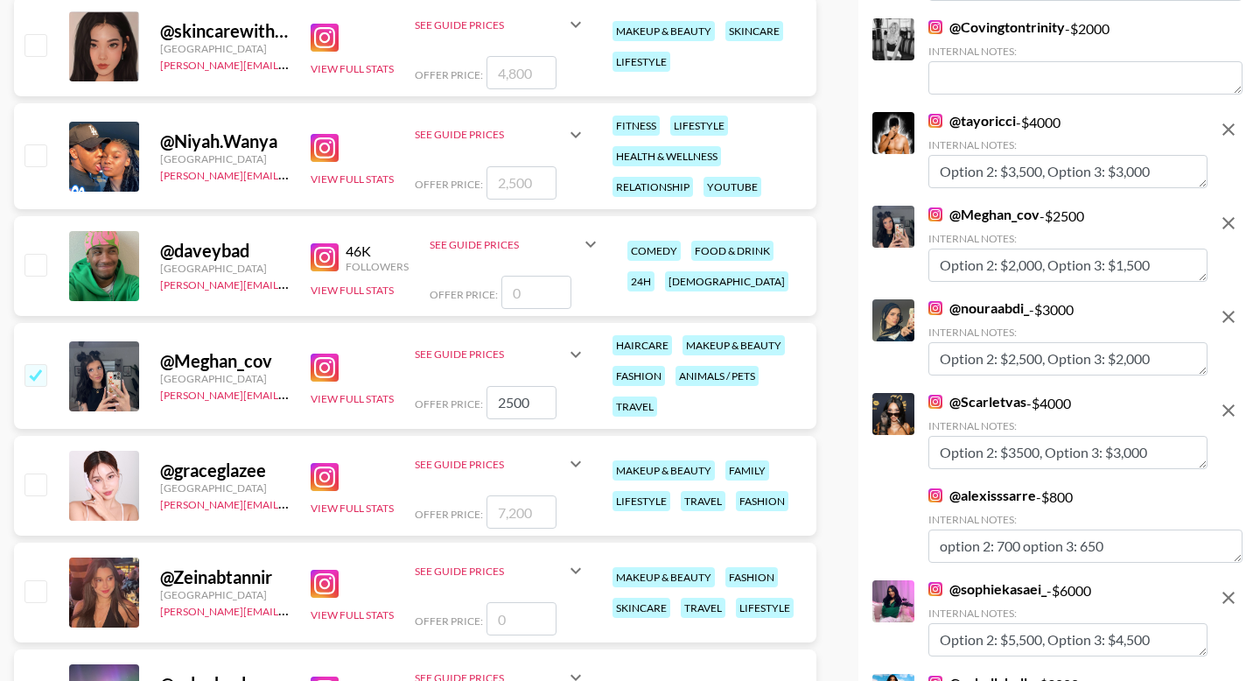
click at [41, 159] on input "checkbox" at bounding box center [34, 154] width 21 height 21
checkbox input "true"
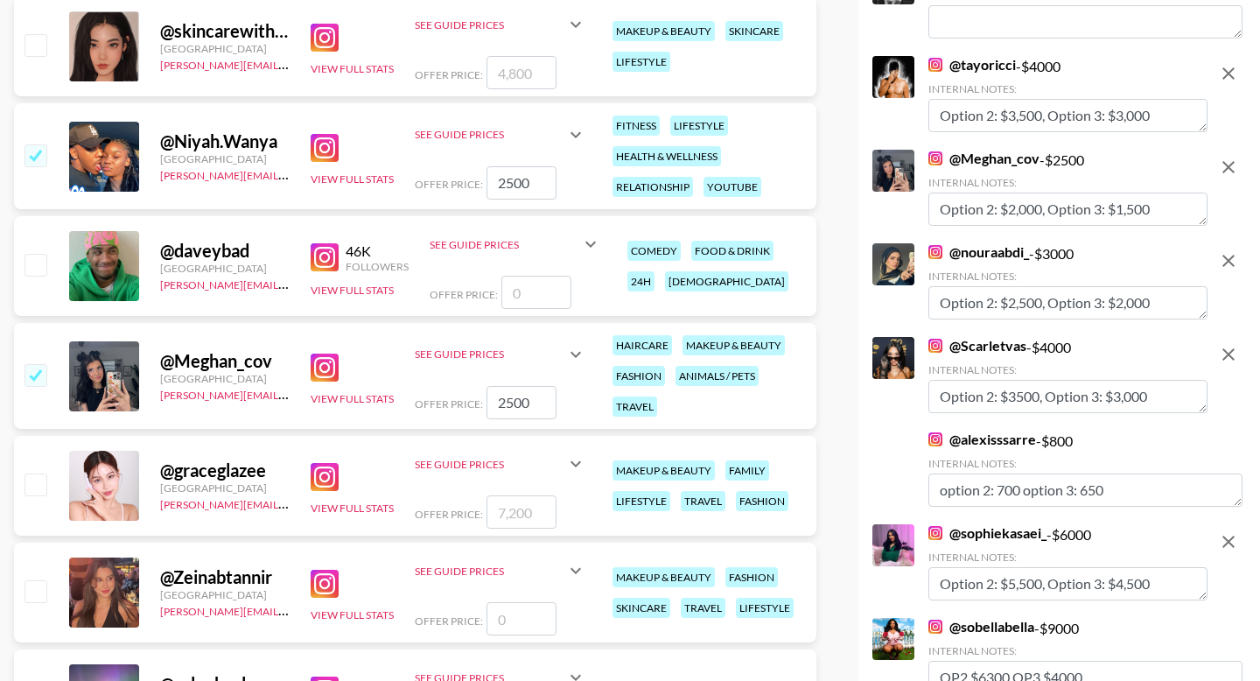
click at [542, 184] on input "2500" at bounding box center [521, 182] width 70 height 33
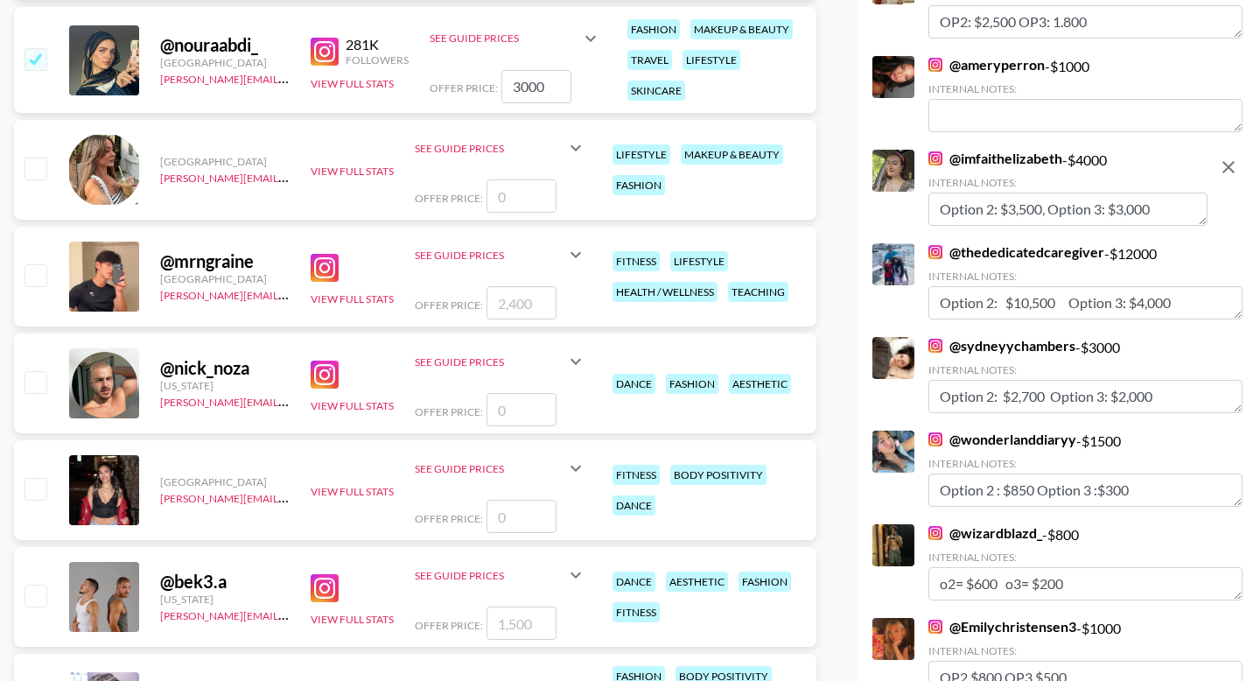
scroll to position [3668, 0]
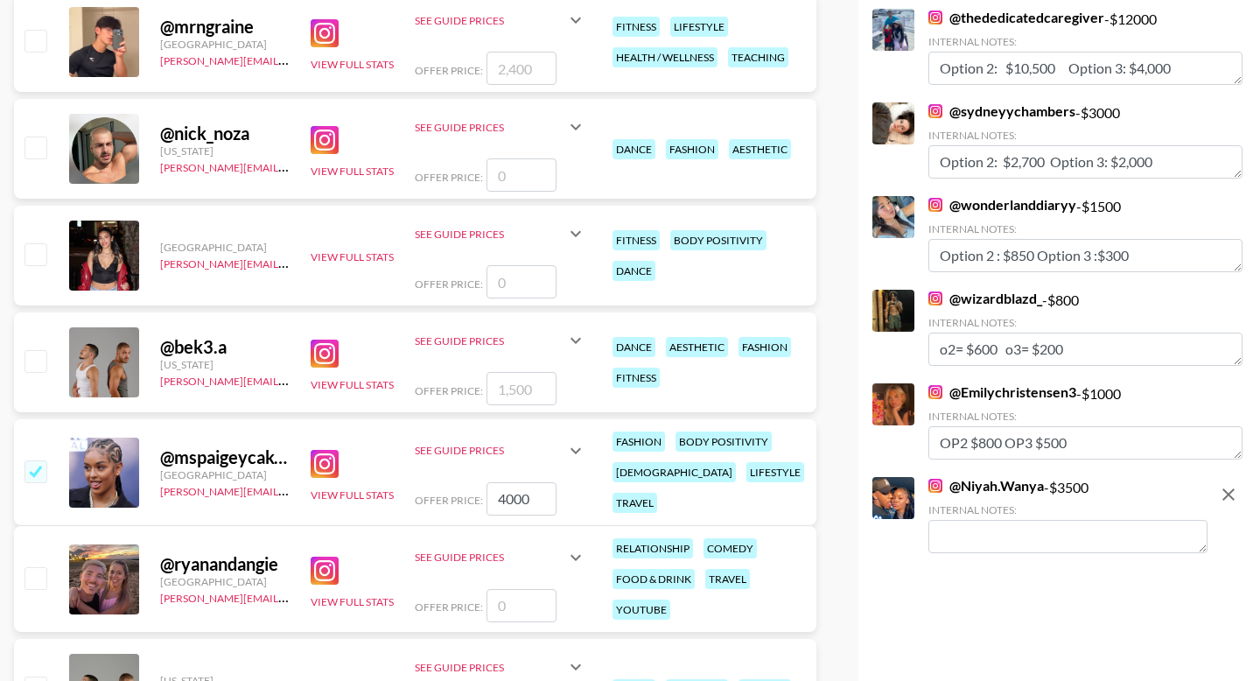
type input "3500"
click at [975, 539] on textarea at bounding box center [1067, 536] width 279 height 33
paste textarea "Option 2: $5,500, Option 3: $4,500"
click at [1015, 541] on textarea "Option 2: $5,500, Option 3: $4,500" at bounding box center [1067, 536] width 279 height 33
click at [1135, 533] on textarea "Option 2: $3,000, Option 3: $4,500" at bounding box center [1067, 536] width 279 height 33
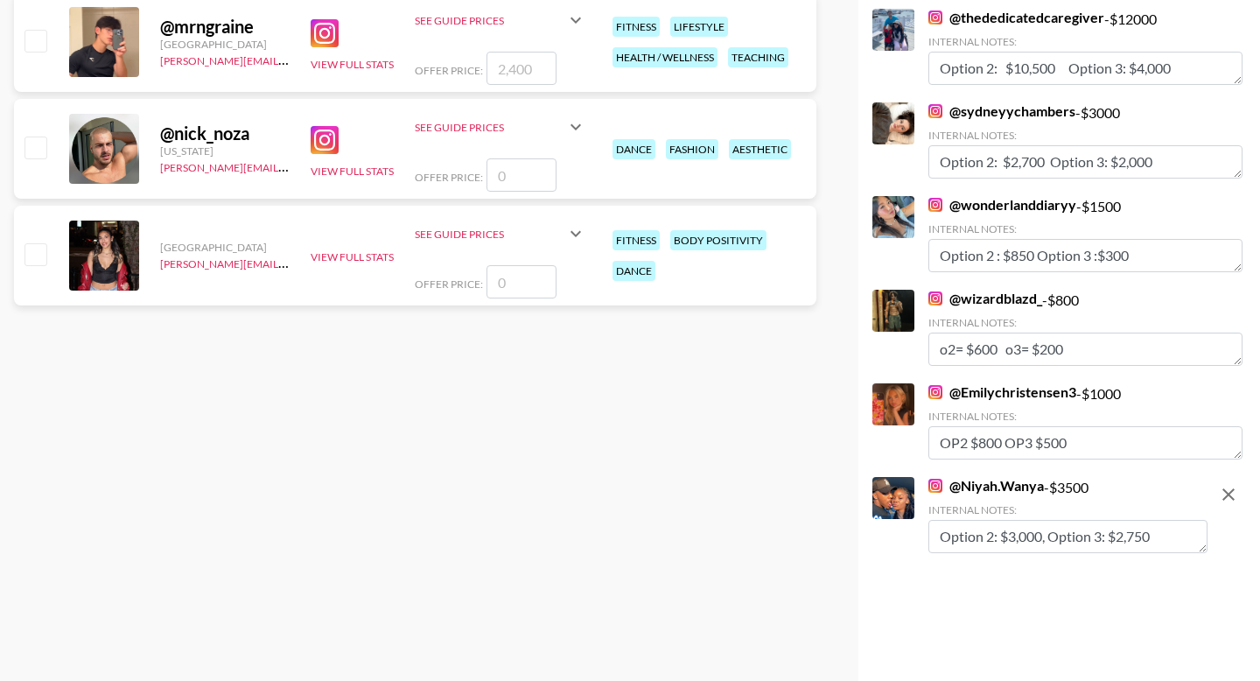
scroll to position [0, 0]
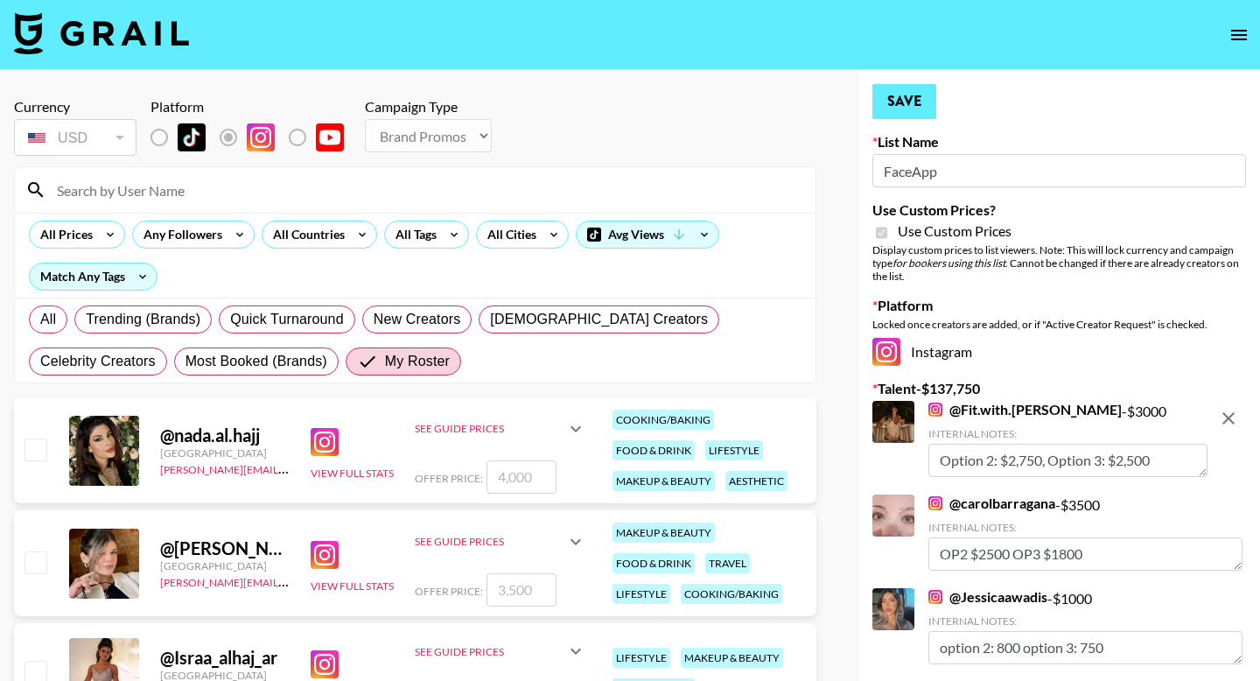
type textarea "Option 2: $3,000, Option 3: $2,750"
click at [906, 100] on button "Save" at bounding box center [904, 101] width 64 height 35
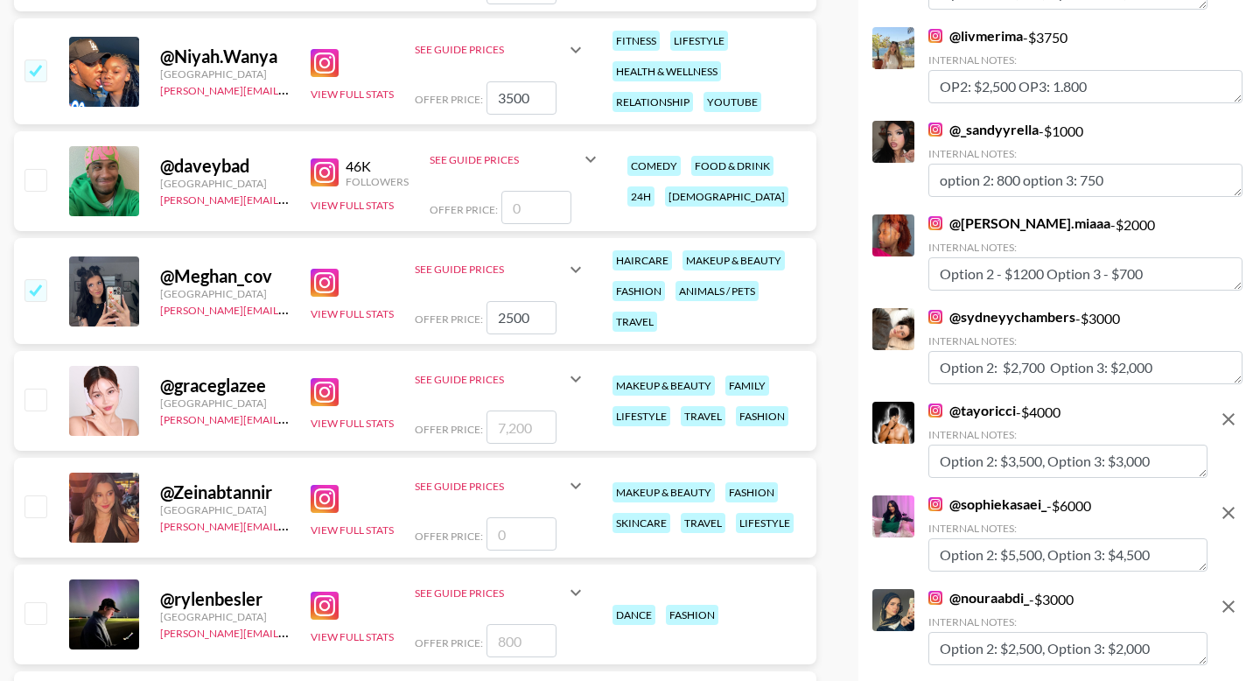
scroll to position [2783, 0]
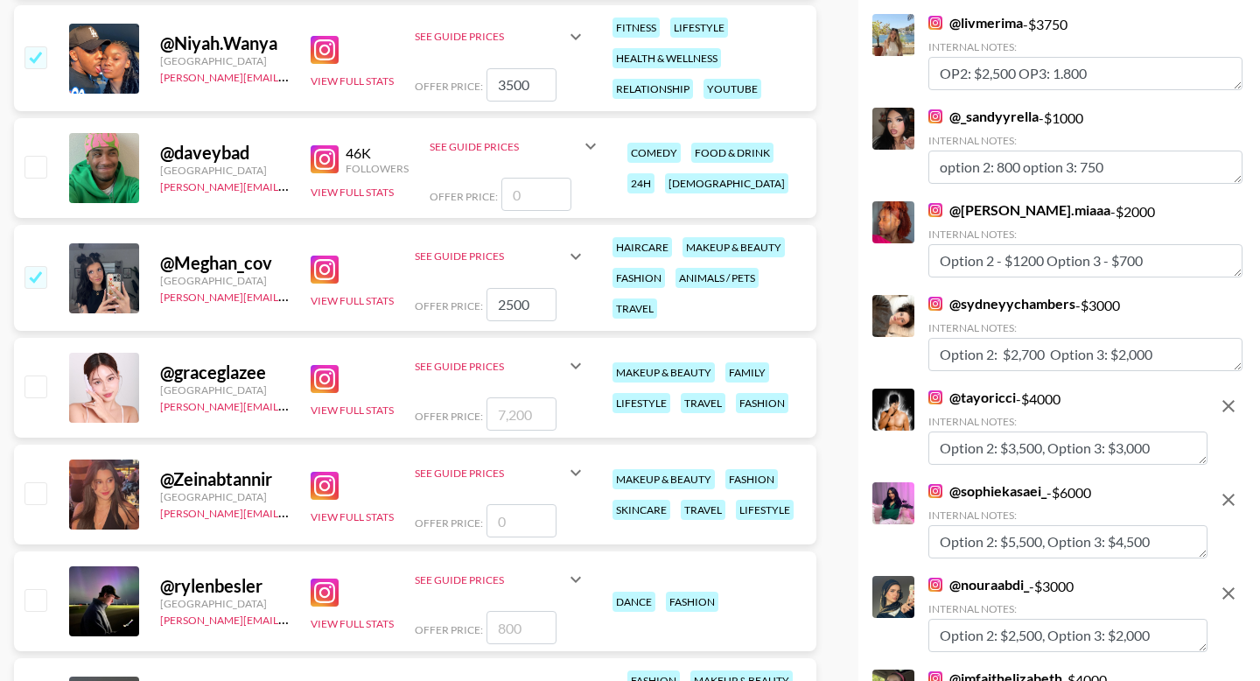
click at [38, 164] on input "checkbox" at bounding box center [34, 166] width 21 height 21
checkbox input "false"
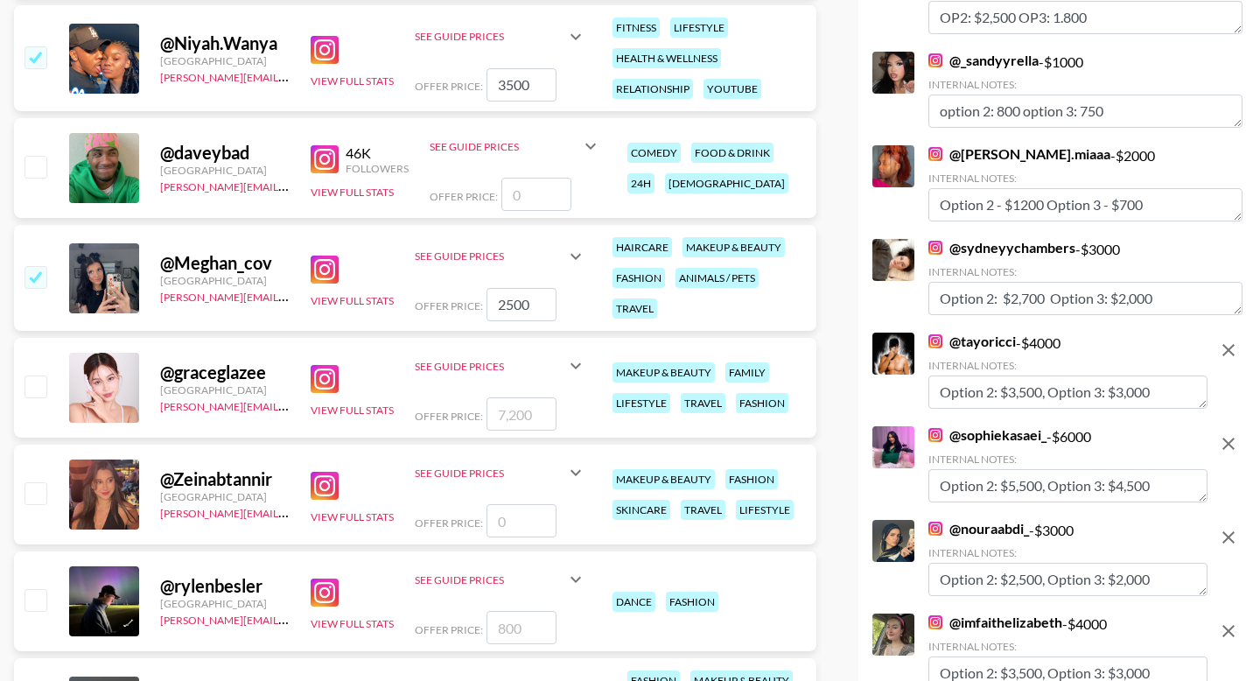
click at [537, 194] on input "number" at bounding box center [536, 194] width 70 height 33
type input "3"
checkbox input "true"
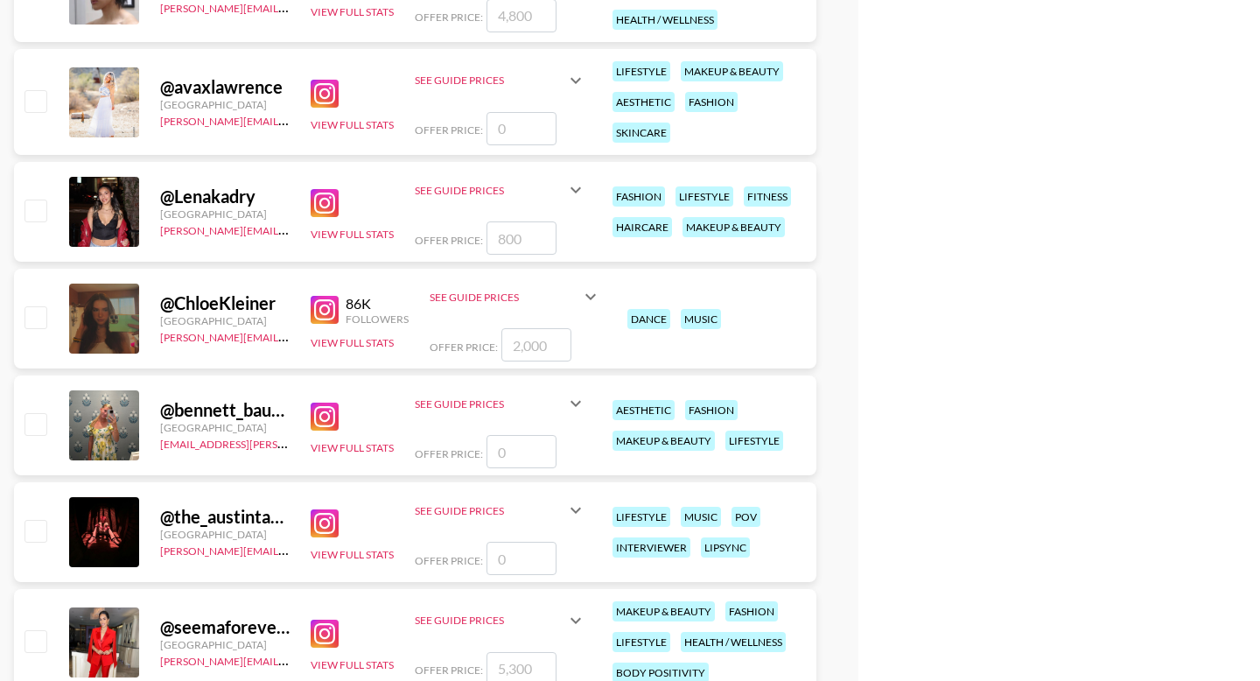
scroll to position [4198, 0]
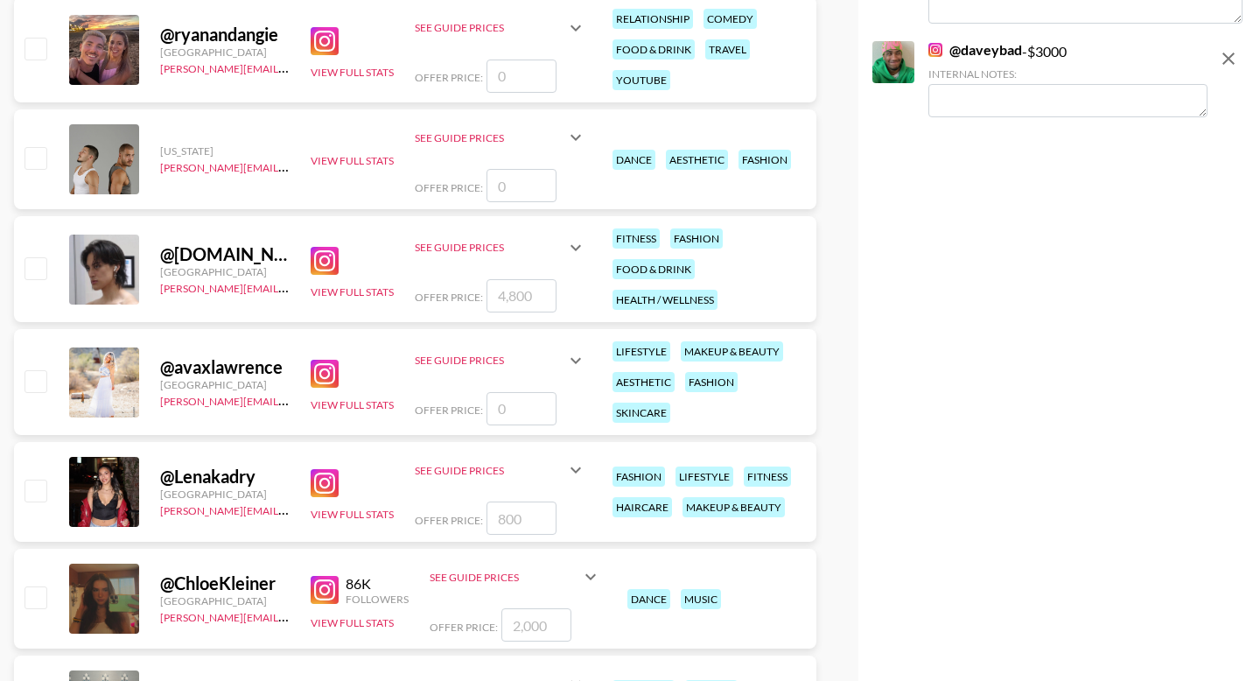
type input "3000"
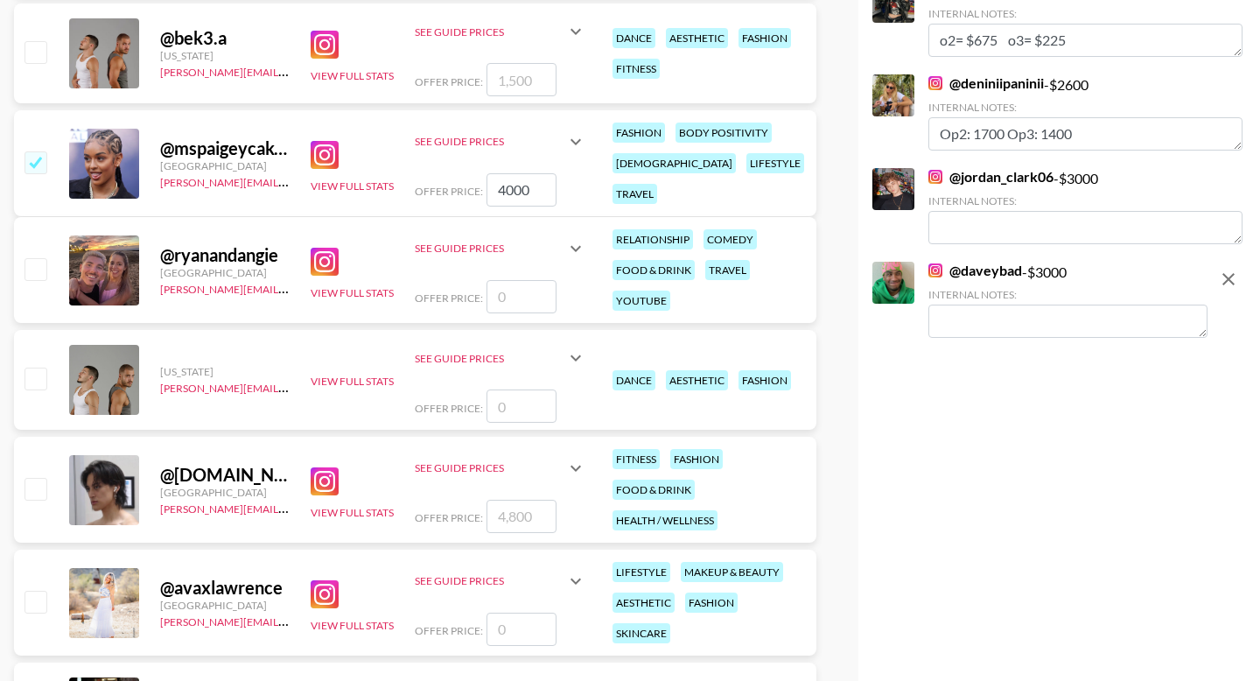
click at [987, 314] on textarea at bounding box center [1067, 320] width 279 height 33
checkbox input "false"
paste input "2550034500"
type input "2550034500"
checkbox input "true"
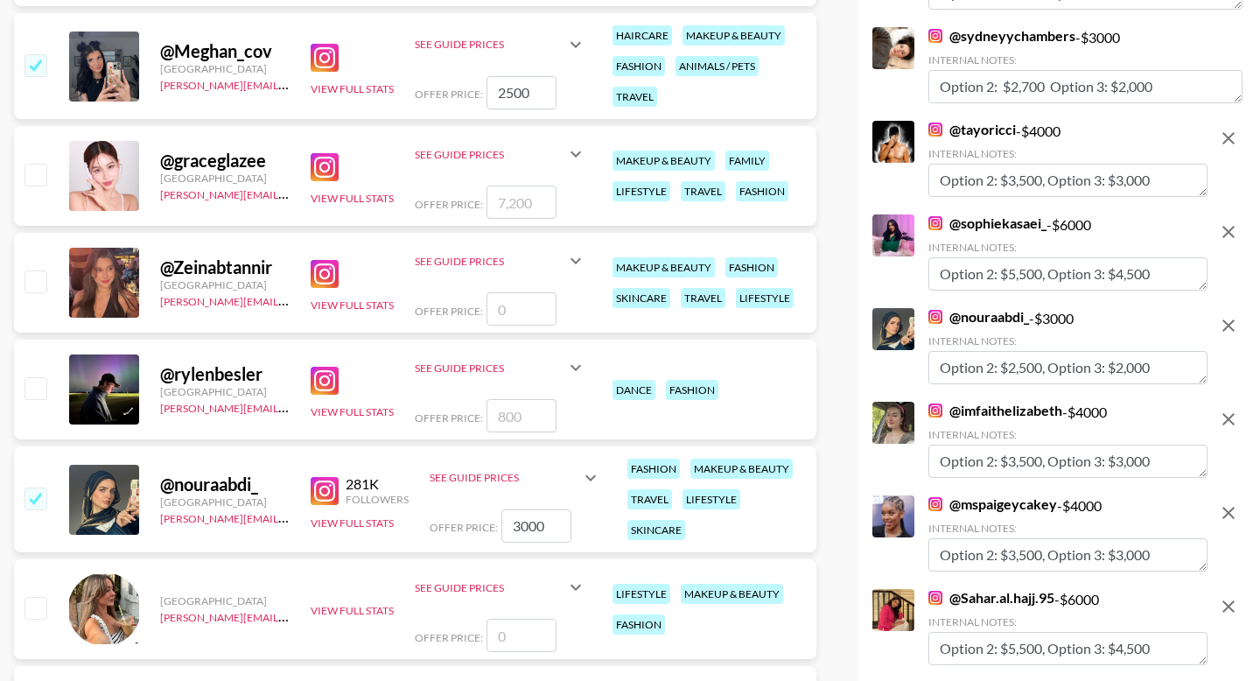
scroll to position [2759, 0]
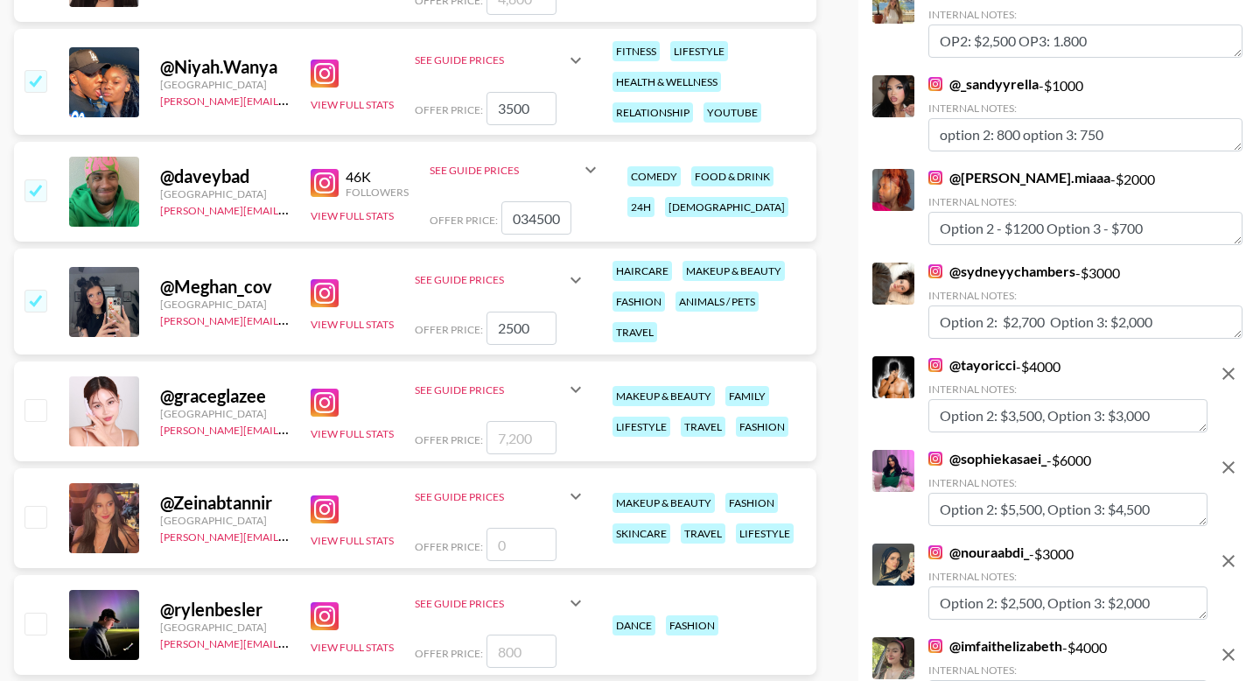
type input "2550034500"
click at [44, 518] on input "checkbox" at bounding box center [34, 516] width 21 height 21
checkbox input "false"
click at [504, 544] on input "number" at bounding box center [521, 544] width 70 height 33
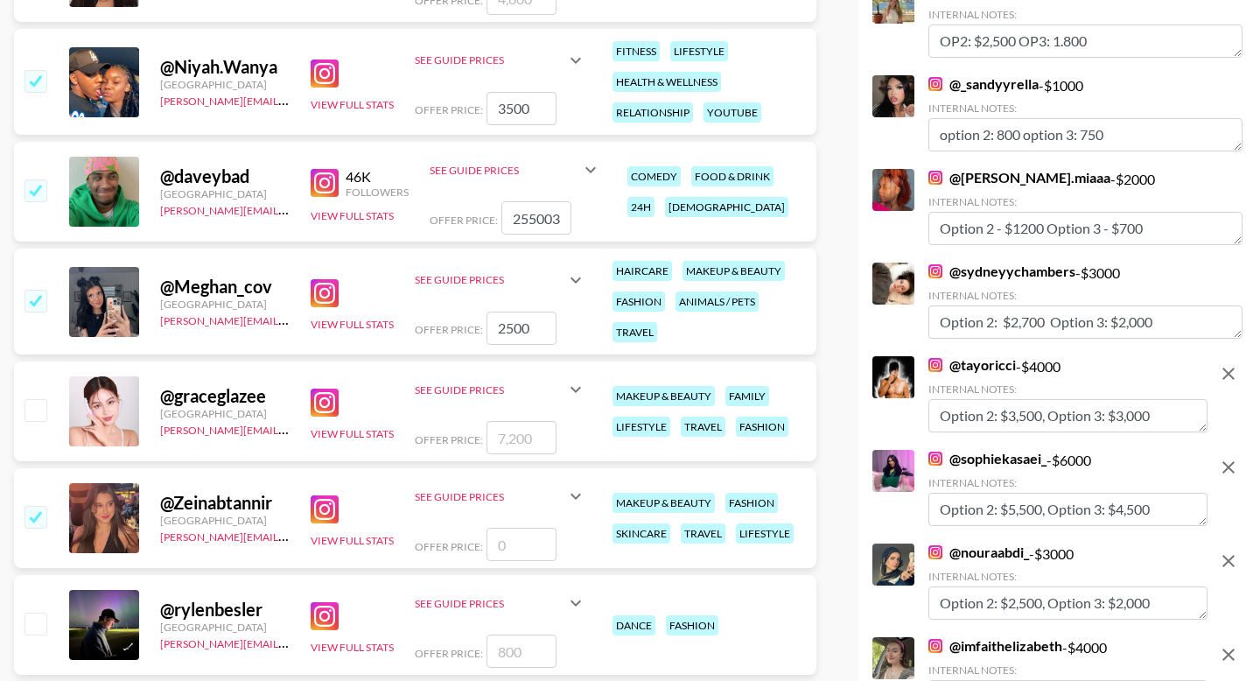
type input "4"
checkbox input "true"
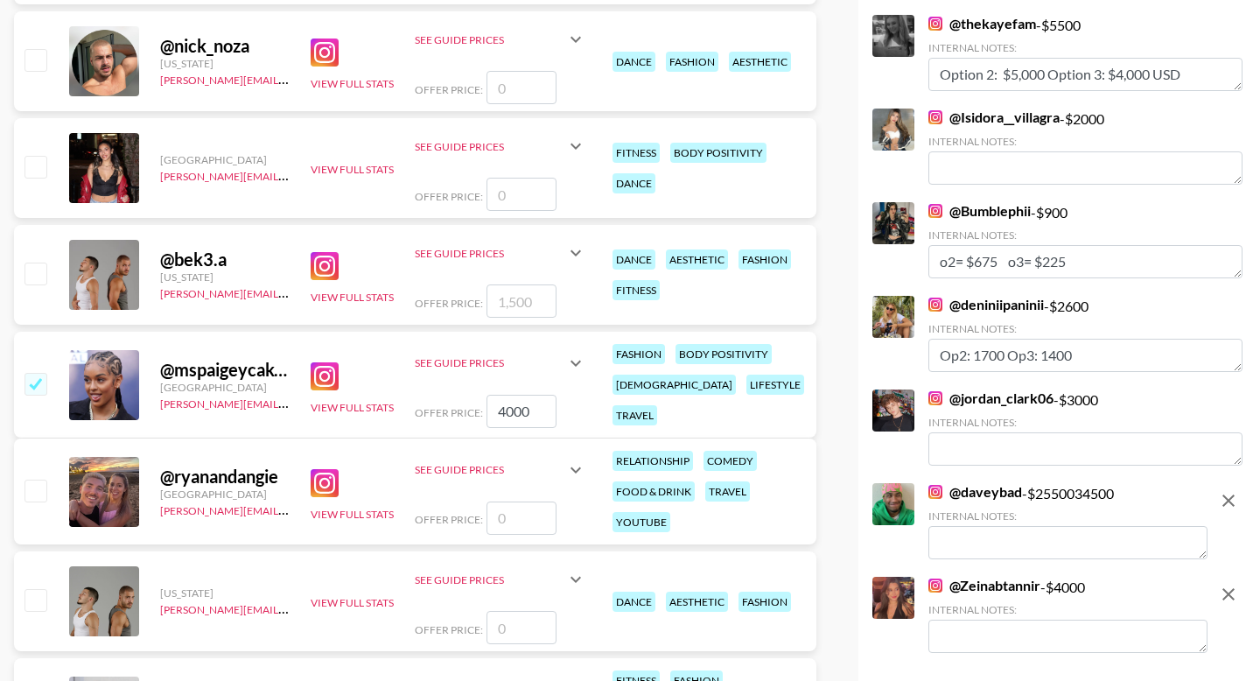
scroll to position [2806, 0]
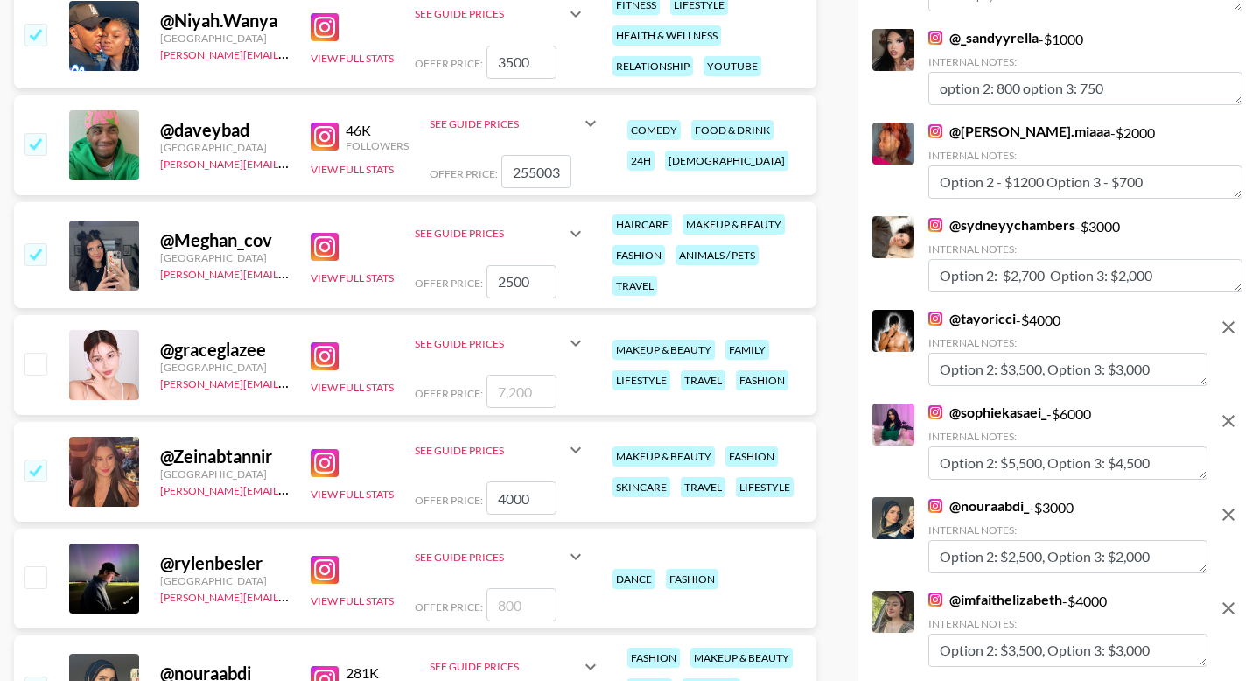
type input "4000"
click at [529, 163] on input "2550034500" at bounding box center [536, 171] width 70 height 33
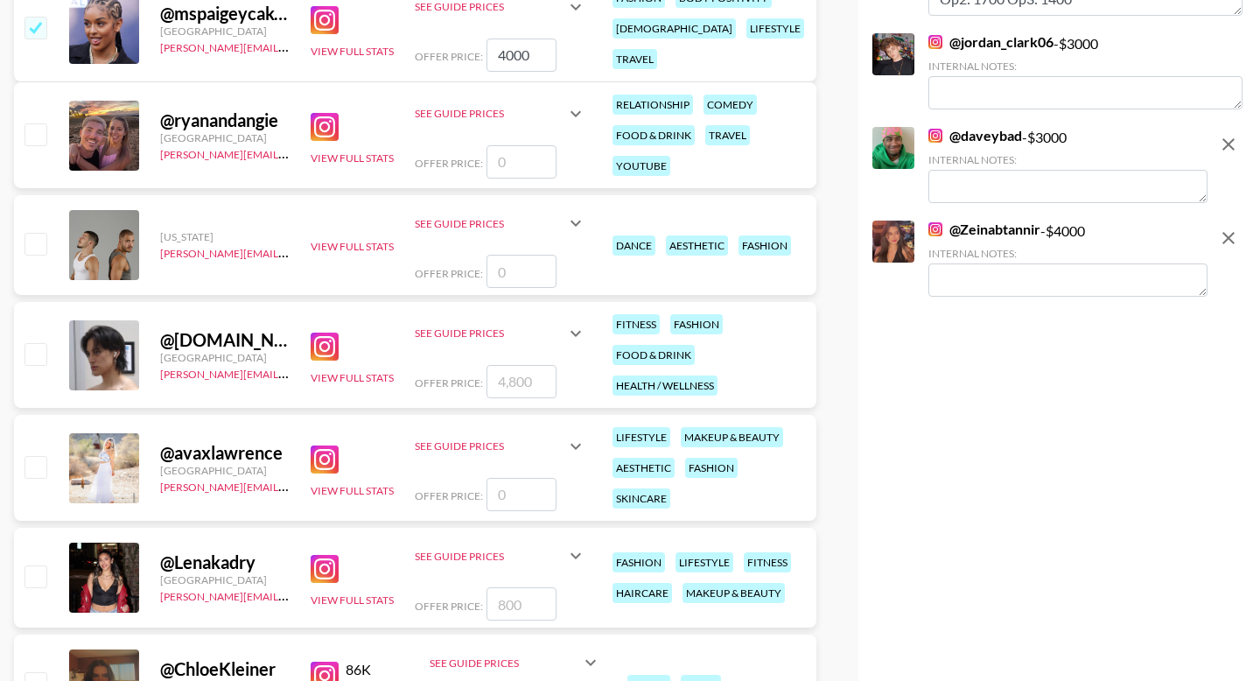
type input "3000"
click at [991, 186] on textarea at bounding box center [1067, 186] width 279 height 33
paste textarea "Option 2: $5,500, Option 3: $4,500"
type textarea "Option 2: $5,500, Option 3: $4,500"
click at [1003, 271] on textarea at bounding box center [1067, 279] width 279 height 33
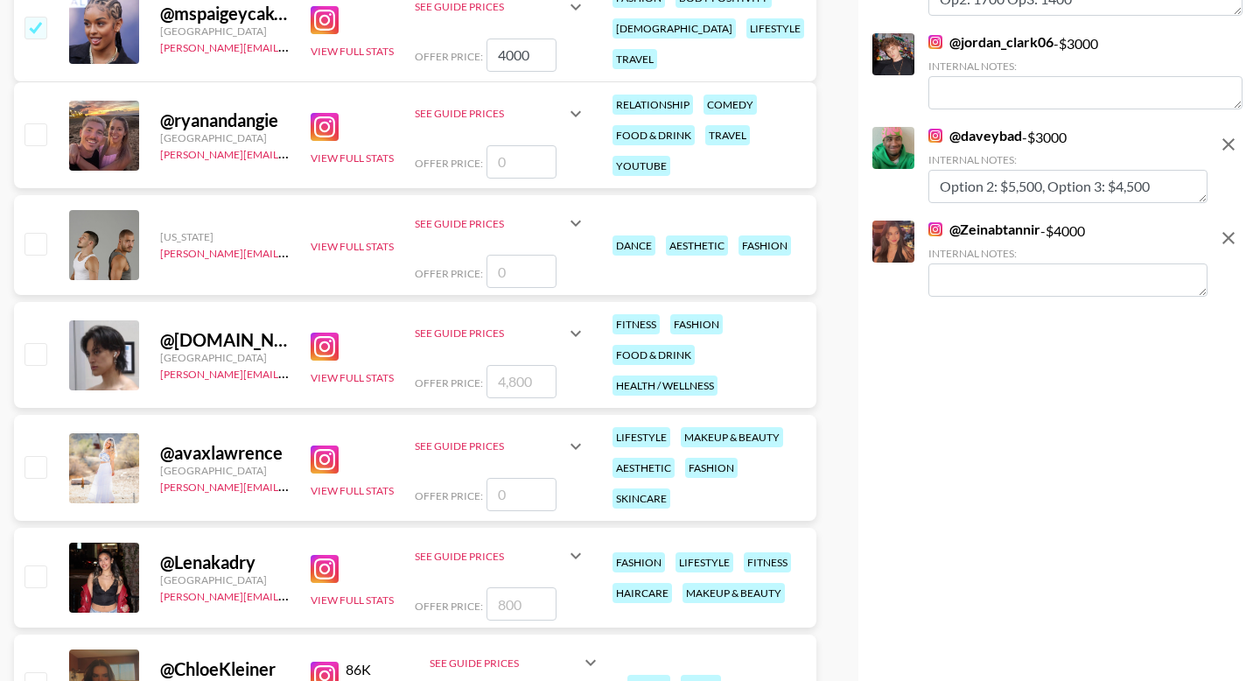
paste textarea "Option 2: $5,500, Option 3: $4,500"
click at [1019, 280] on textarea "Option 2: $5,500, Option 3: $4,500" at bounding box center [1067, 279] width 279 height 33
type textarea "Option 2: $3,500, Option 3: $4,500"
click at [1014, 186] on textarea "Option 2: $5,500, Option 3: $4,500" at bounding box center [1067, 186] width 279 height 33
click at [1128, 186] on textarea "Option 2: $2,500, Option 3: $4,500" at bounding box center [1067, 186] width 279 height 33
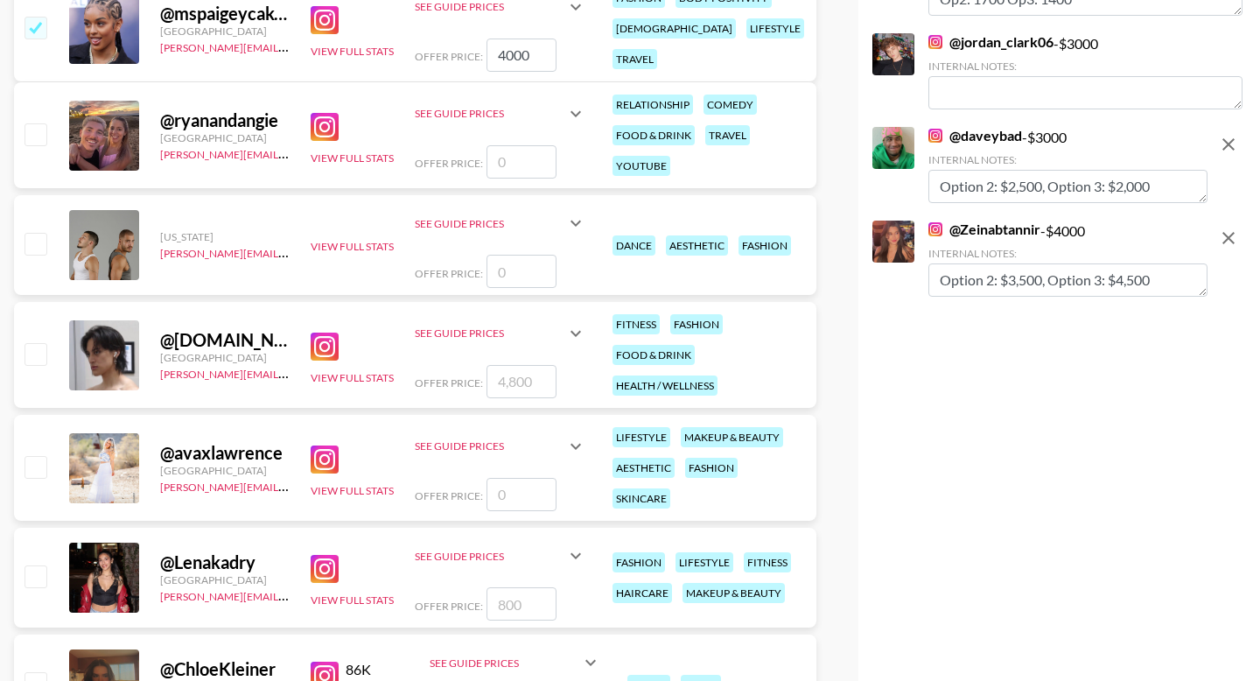
type textarea "Option 2: $2,500, Option 3: $2,000"
click at [1129, 274] on textarea "Option 2: $3,500, Option 3: $4,500" at bounding box center [1067, 279] width 279 height 33
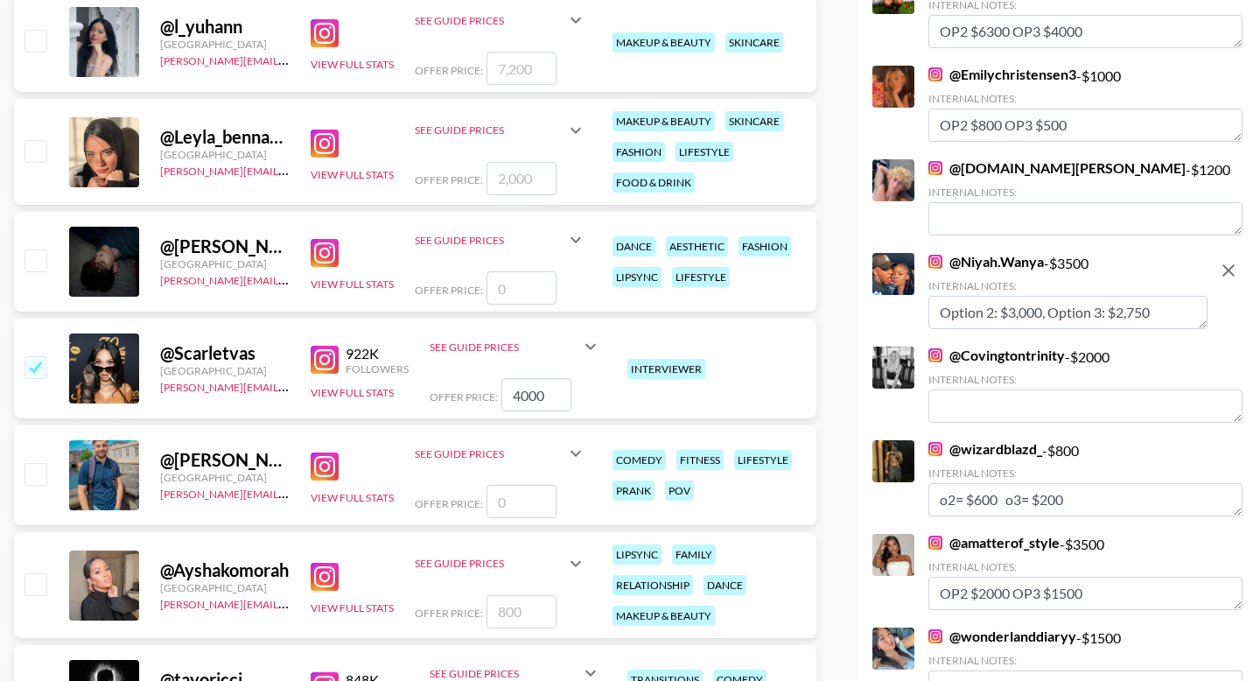
scroll to position [0, 0]
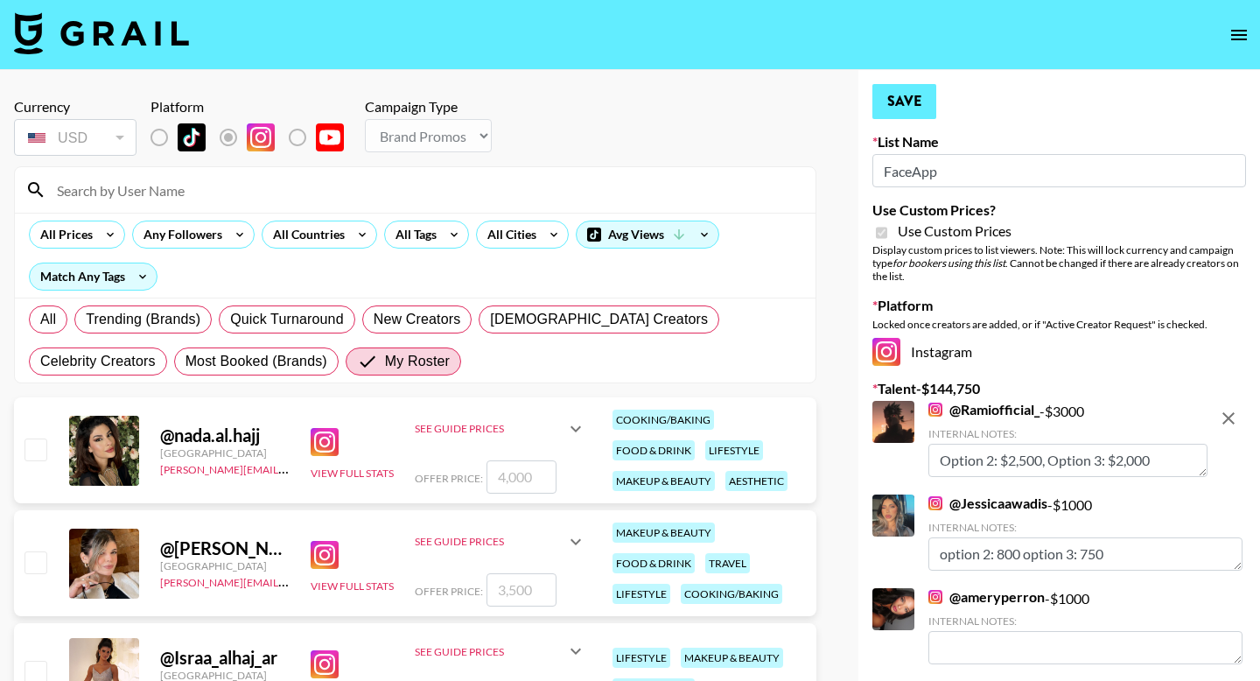
type textarea "Option 2: $3,500, Option 3: $3,000"
click at [892, 106] on button "Save" at bounding box center [904, 101] width 64 height 35
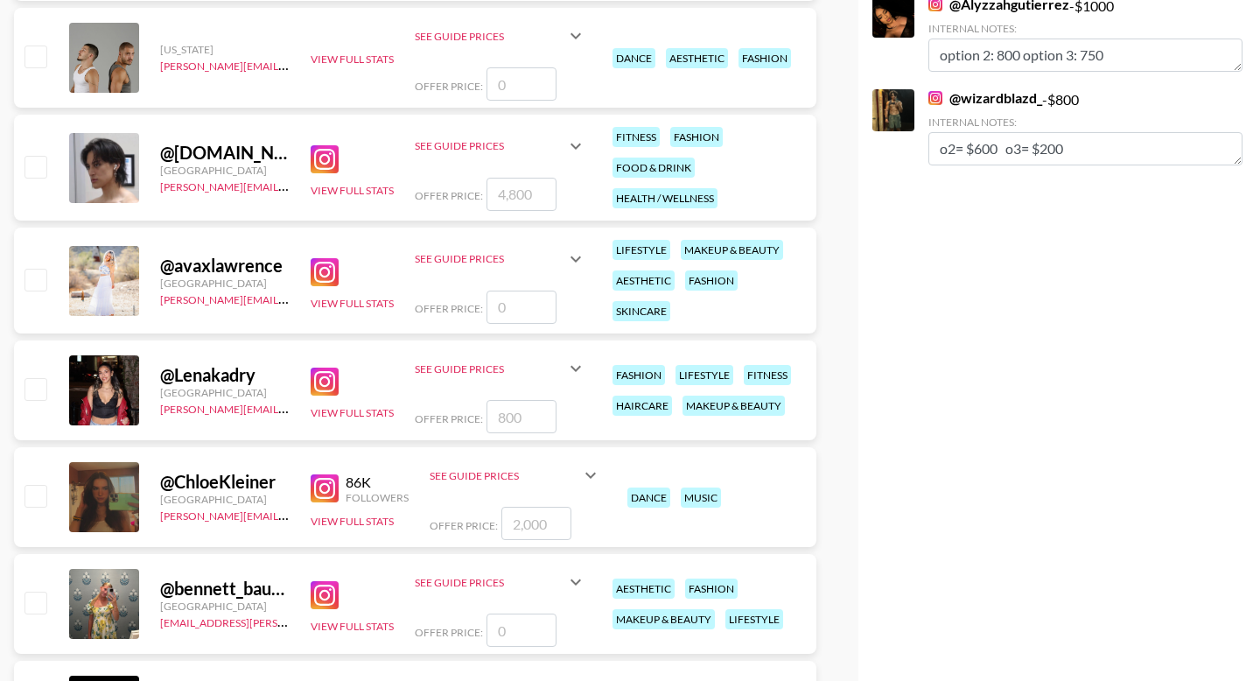
scroll to position [4696, 0]
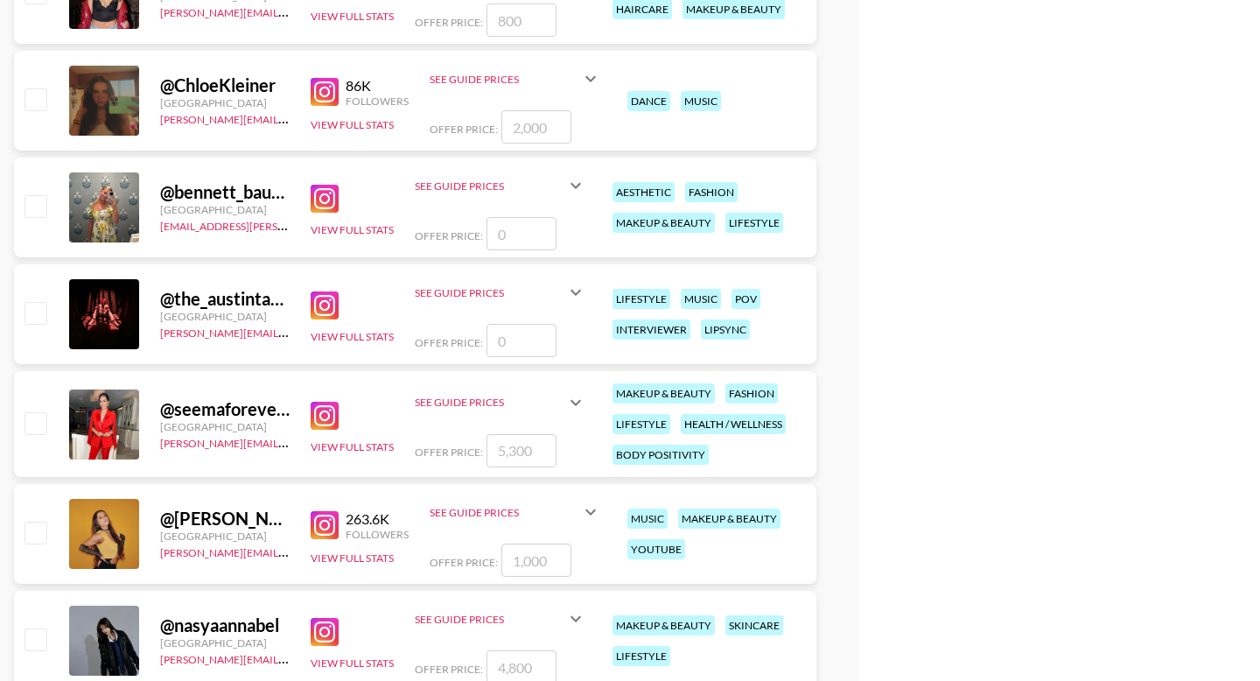
click at [37, 214] on input "checkbox" at bounding box center [34, 205] width 21 height 21
checkbox input "false"
click at [493, 234] on input "number" at bounding box center [521, 233] width 70 height 33
type input "2"
checkbox input "true"
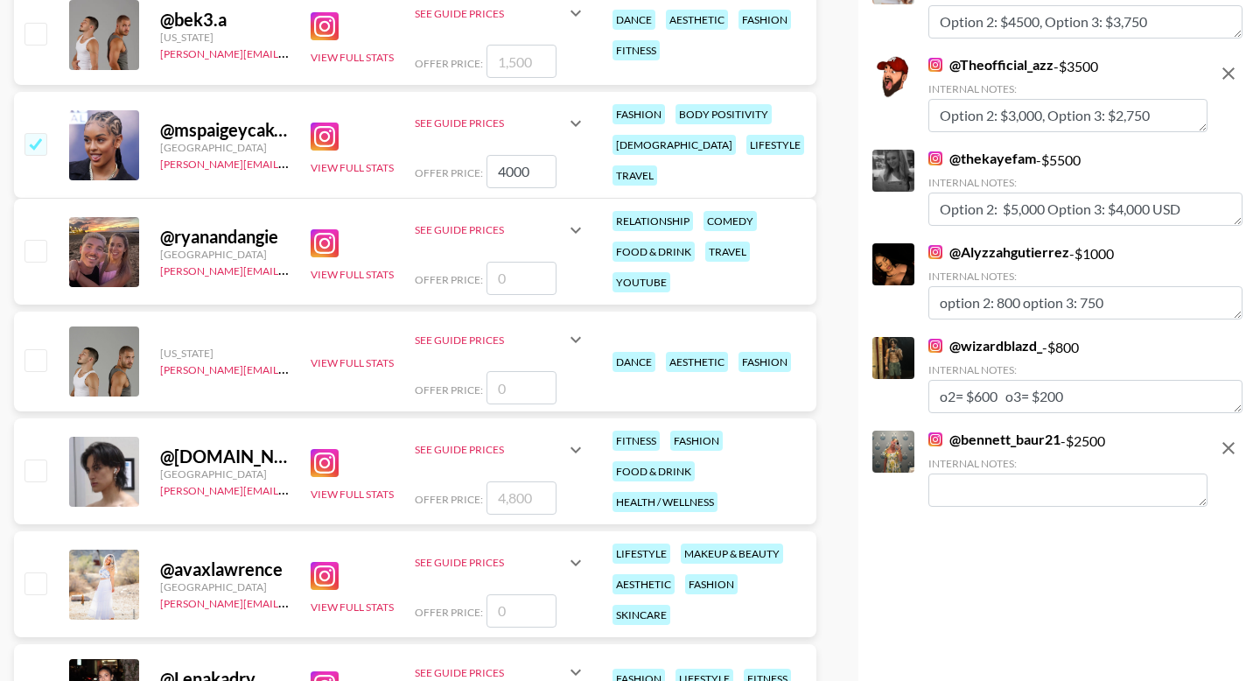
scroll to position [4048, 0]
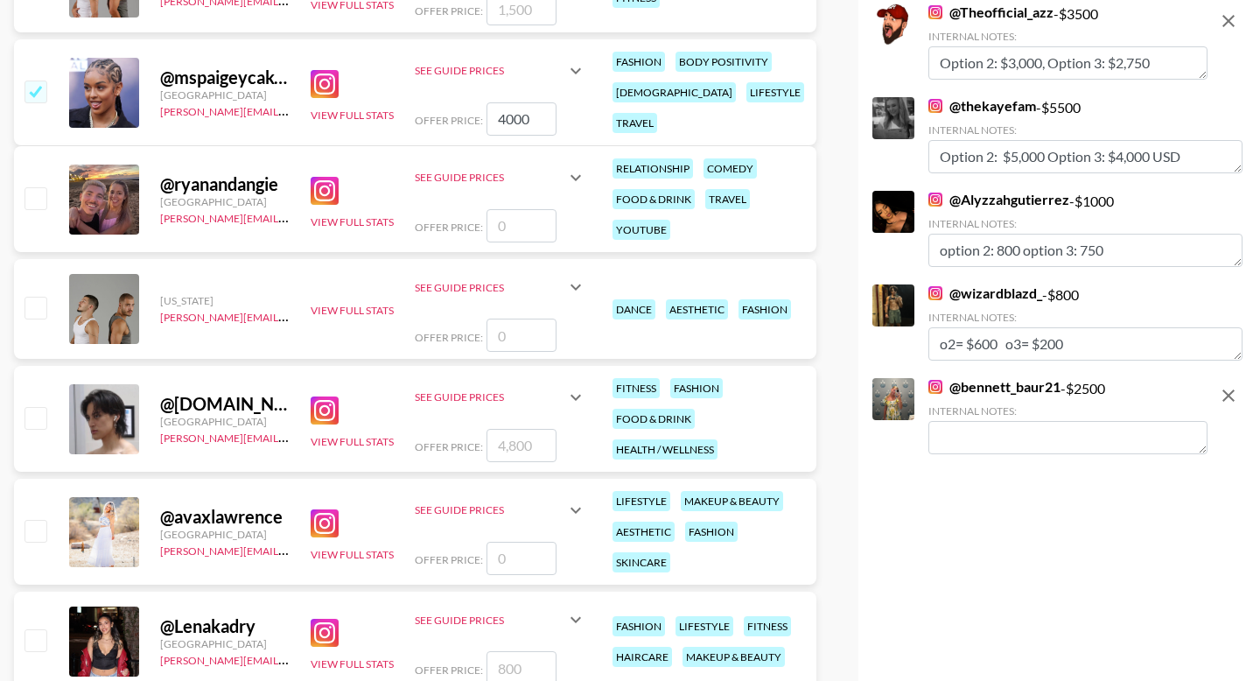
type input "2500"
click at [969, 431] on textarea at bounding box center [1067, 437] width 279 height 33
paste textarea "Option 2: $5,500, Option 3: $4,500"
click at [1019, 441] on textarea "Option 2: $5,500, Option 3: $4,500" at bounding box center [1067, 437] width 279 height 33
click at [1138, 436] on textarea "Option 2: $2,000, Option 3: $4,500" at bounding box center [1067, 437] width 279 height 33
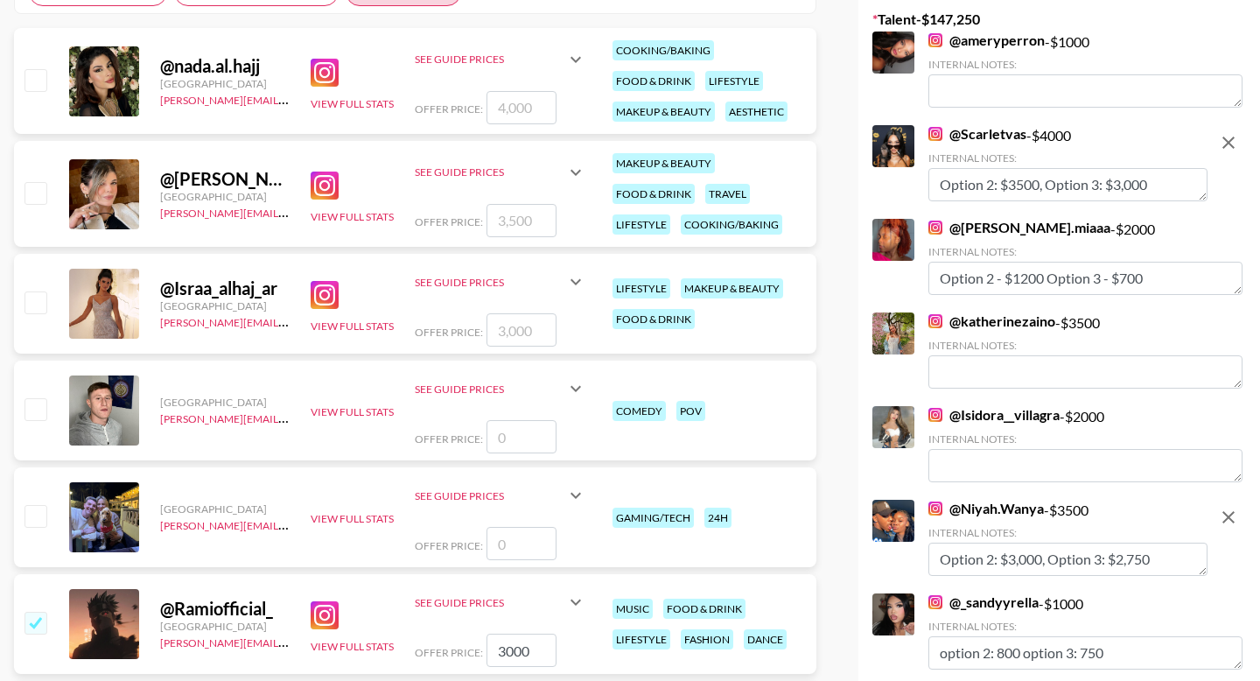
scroll to position [0, 0]
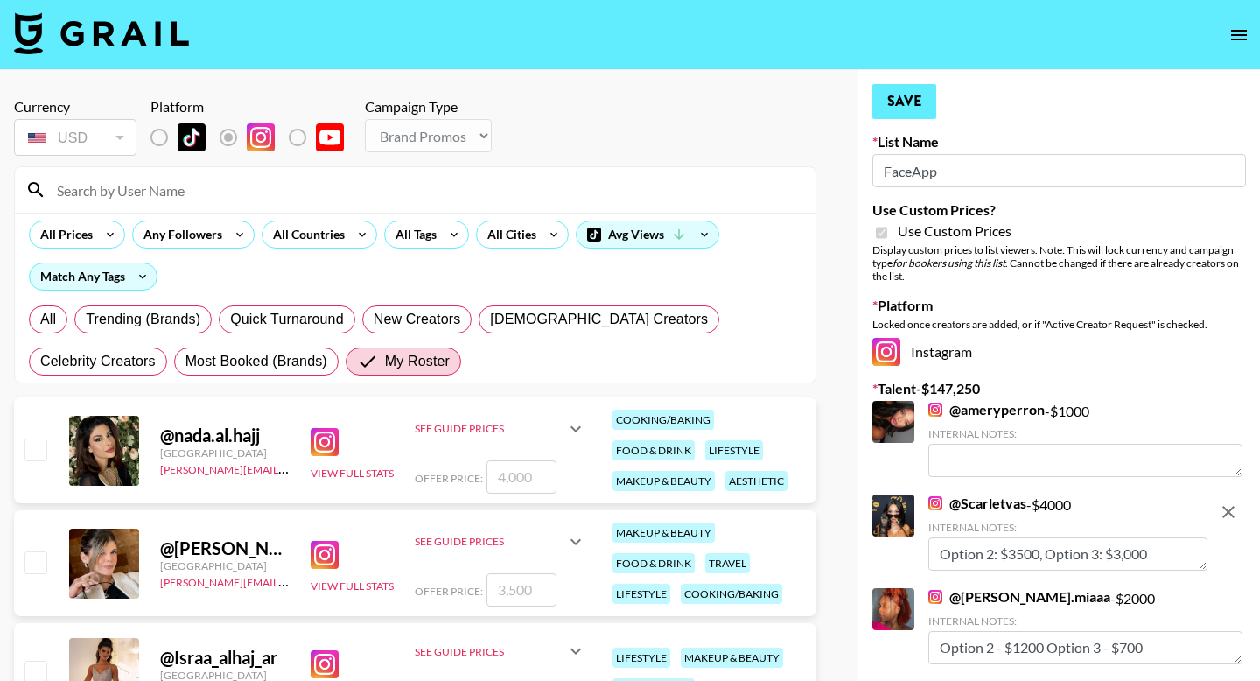
type textarea "Option 2: $2,000, Option 3: $1,500"
click at [913, 101] on button "Save" at bounding box center [904, 101] width 64 height 35
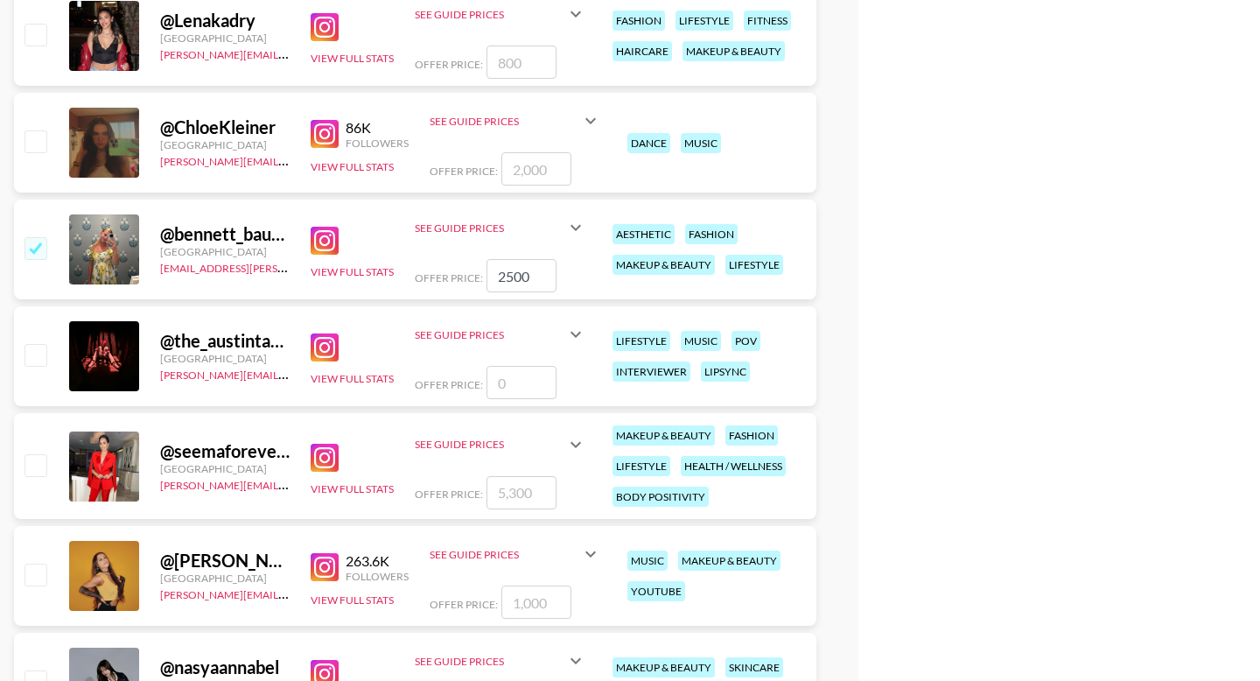
scroll to position [5072, 0]
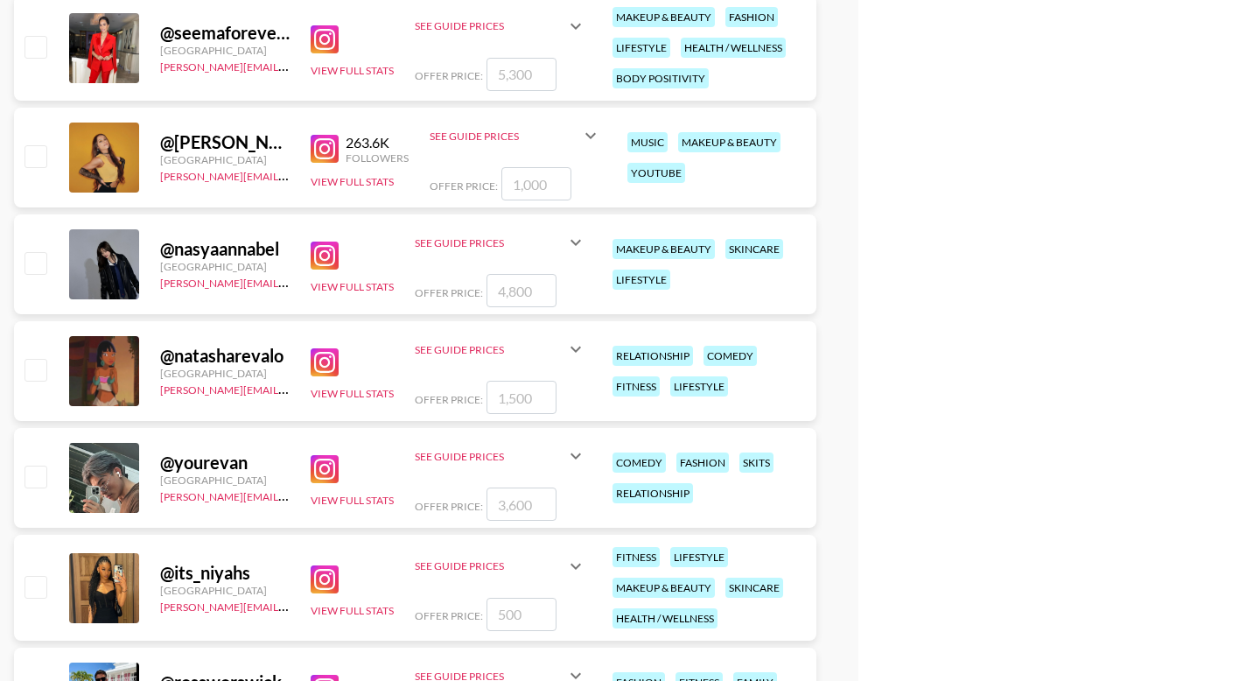
click at [38, 155] on input "checkbox" at bounding box center [34, 155] width 21 height 21
checkbox input "true"
click at [521, 179] on input "1000" at bounding box center [536, 183] width 70 height 33
type input "4"
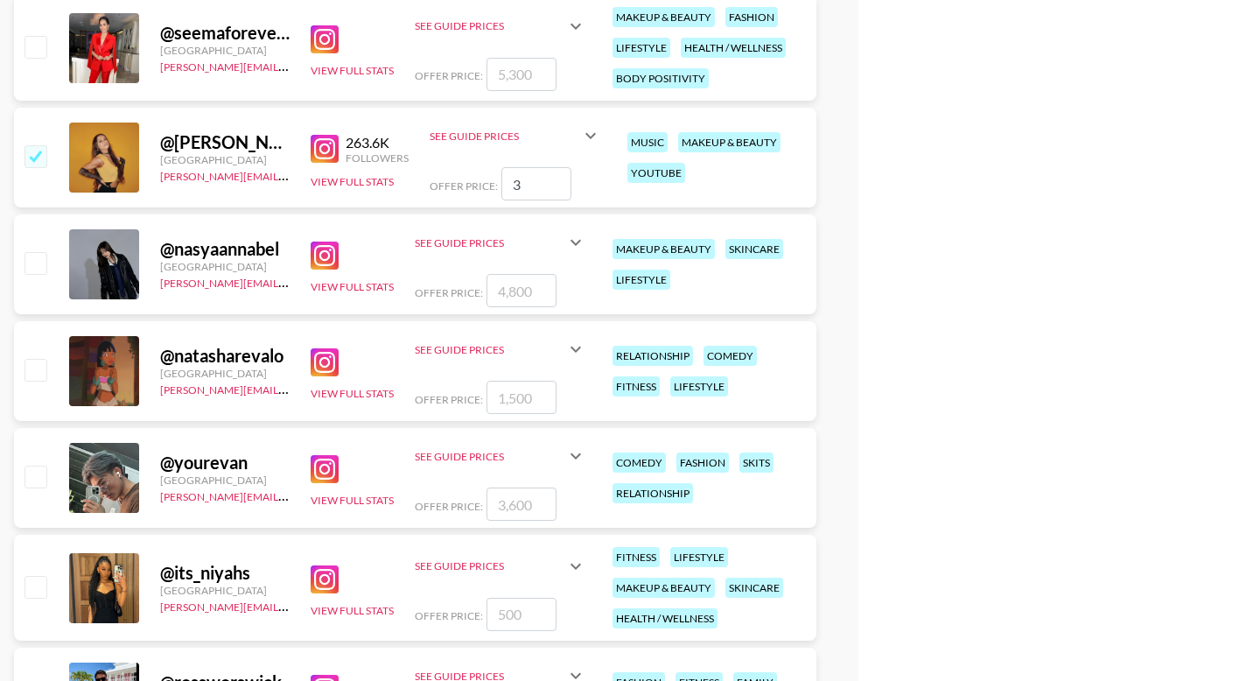
type input "30"
checkbox input "true"
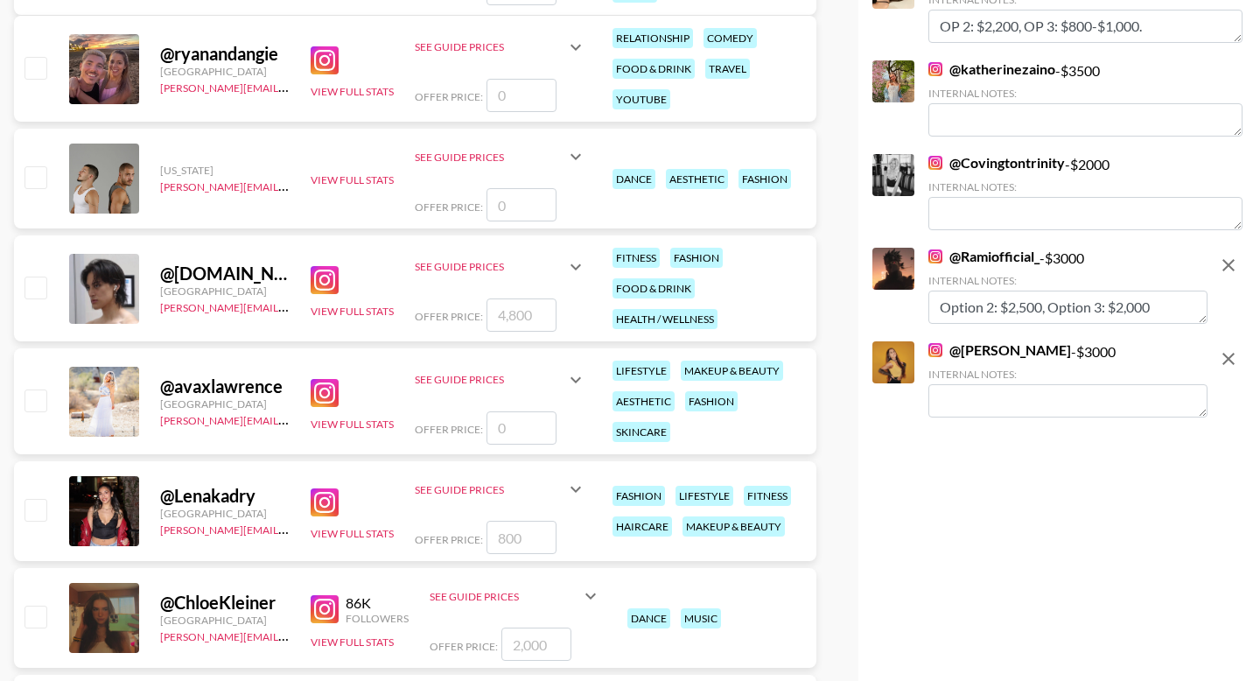
scroll to position [4214, 0]
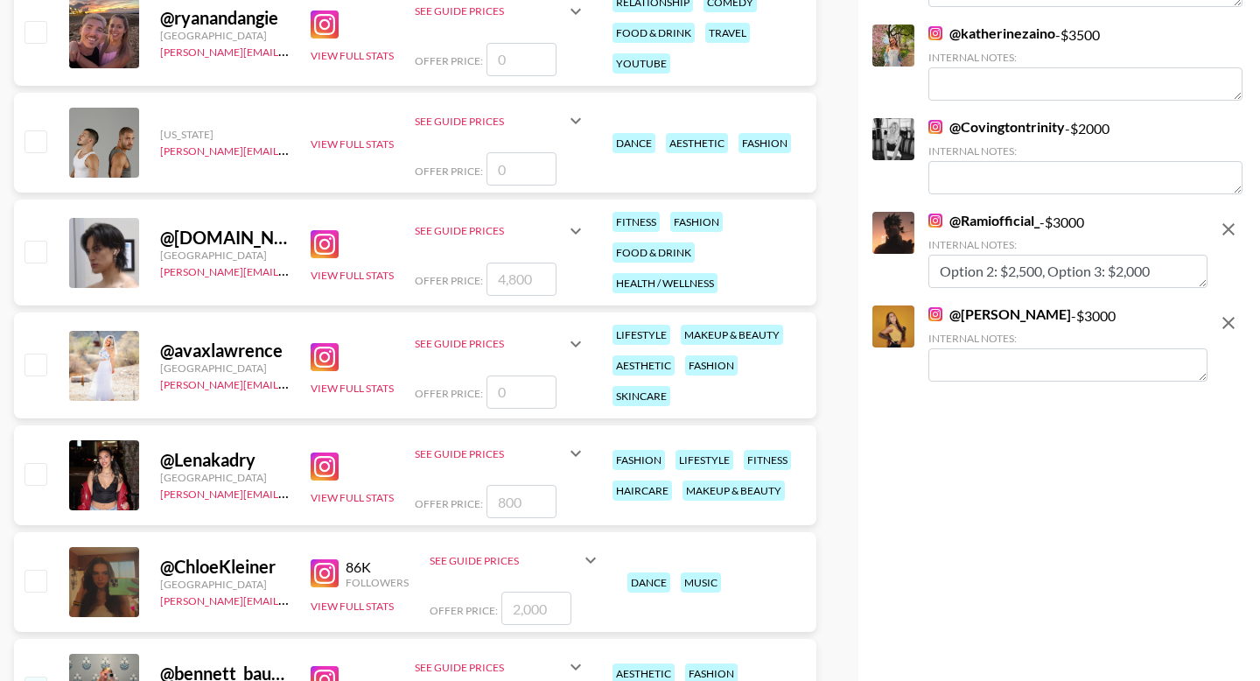
type input "3000"
click at [966, 359] on textarea at bounding box center [1067, 364] width 279 height 33
paste textarea "Option 2: $5,500, Option 3: $4,500"
click at [1026, 368] on textarea "Option 2: $5,500, Option 3: $4,500" at bounding box center [1067, 364] width 279 height 33
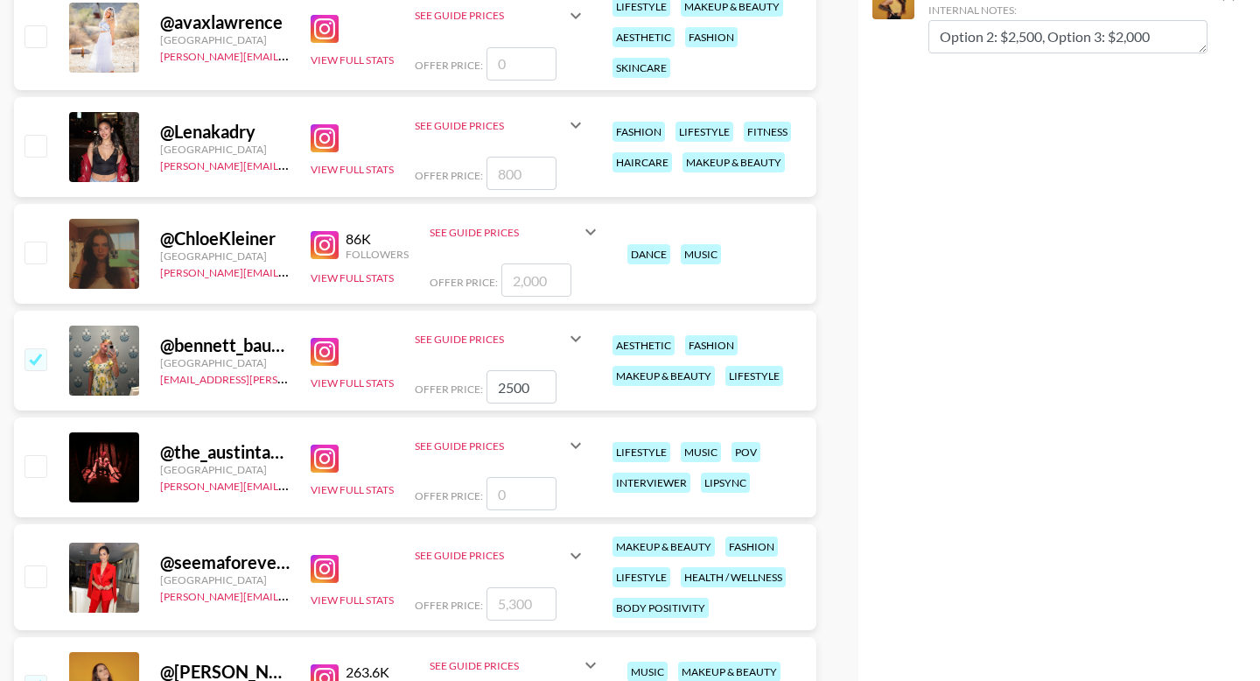
type textarea "Option 2: $2,500, Option 3: $2,000"
click at [34, 243] on input "checkbox" at bounding box center [34, 251] width 21 height 21
checkbox input "true"
type input "2000"
click at [998, 128] on textarea at bounding box center [1067, 130] width 279 height 33
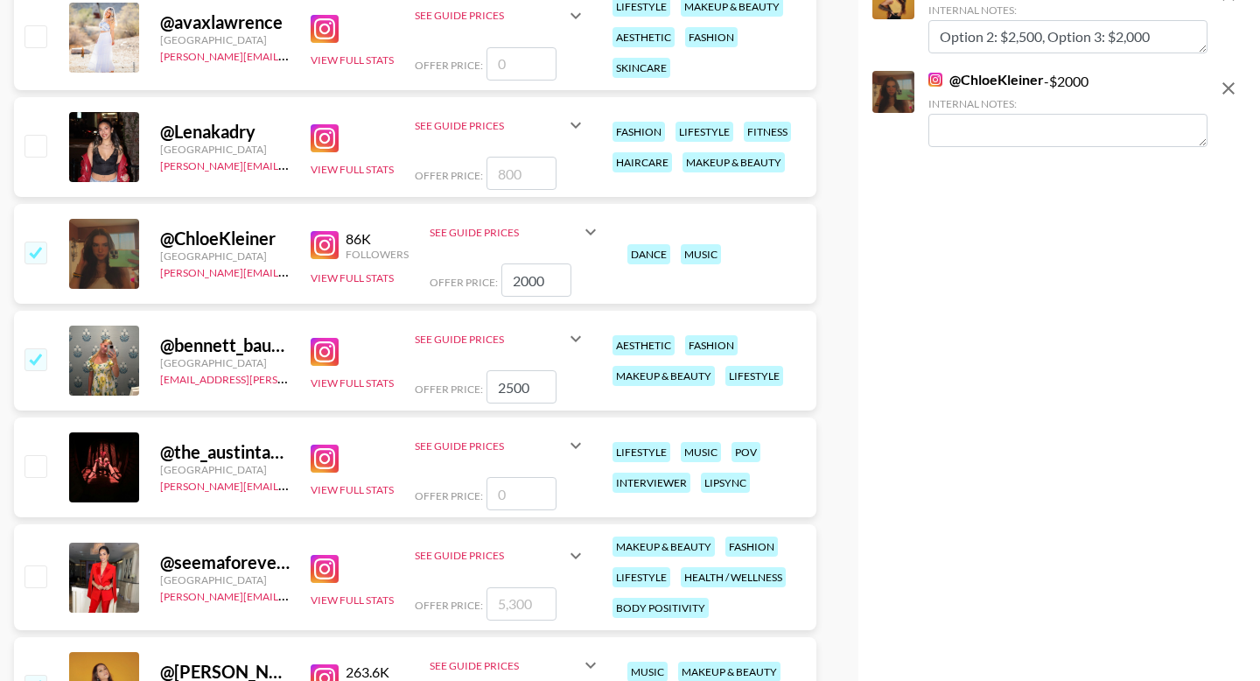
paste textarea "Option 2: $5,500, Option 3: $4,500"
click at [1025, 133] on textarea "Option 2: $5,500, Option 3: $4,500" at bounding box center [1067, 130] width 279 height 33
click at [1129, 128] on textarea "Option 2: $1,500, Option 3: $4,500" at bounding box center [1067, 130] width 279 height 33
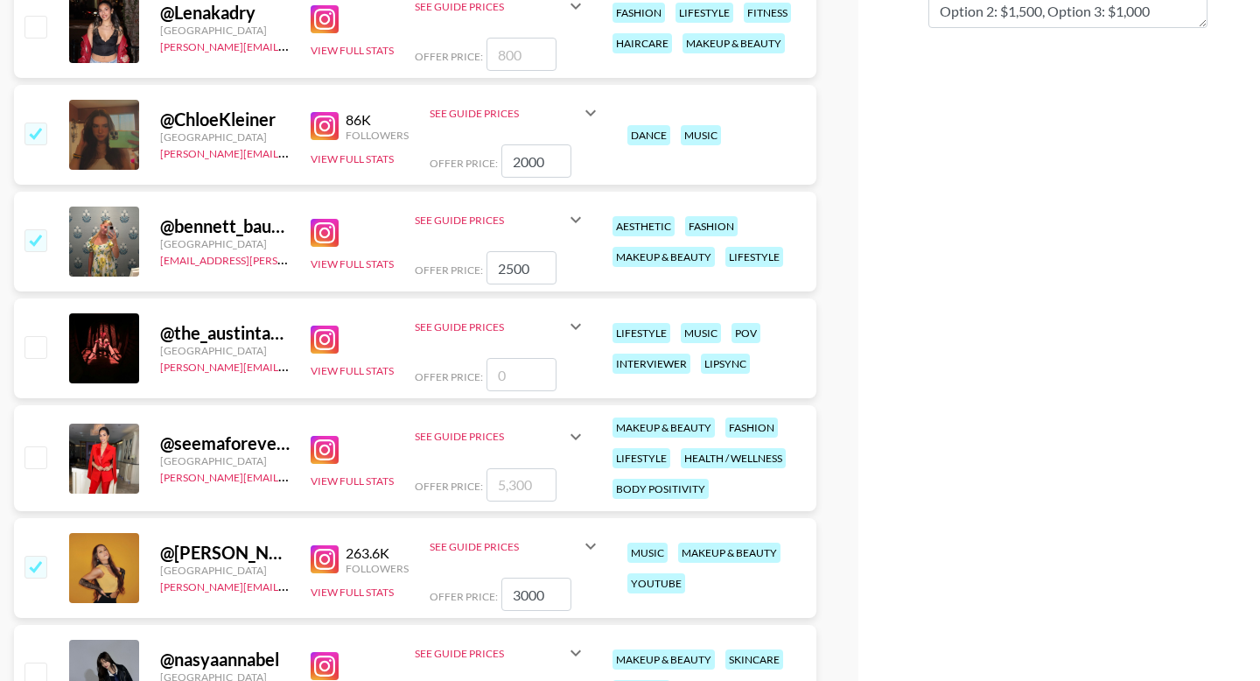
type textarea "Option 2: $1,500, Option 3: $1,000"
click at [40, 348] on input "checkbox" at bounding box center [34, 346] width 21 height 21
checkbox input "false"
click at [519, 379] on input "number" at bounding box center [521, 374] width 70 height 33
type input "2"
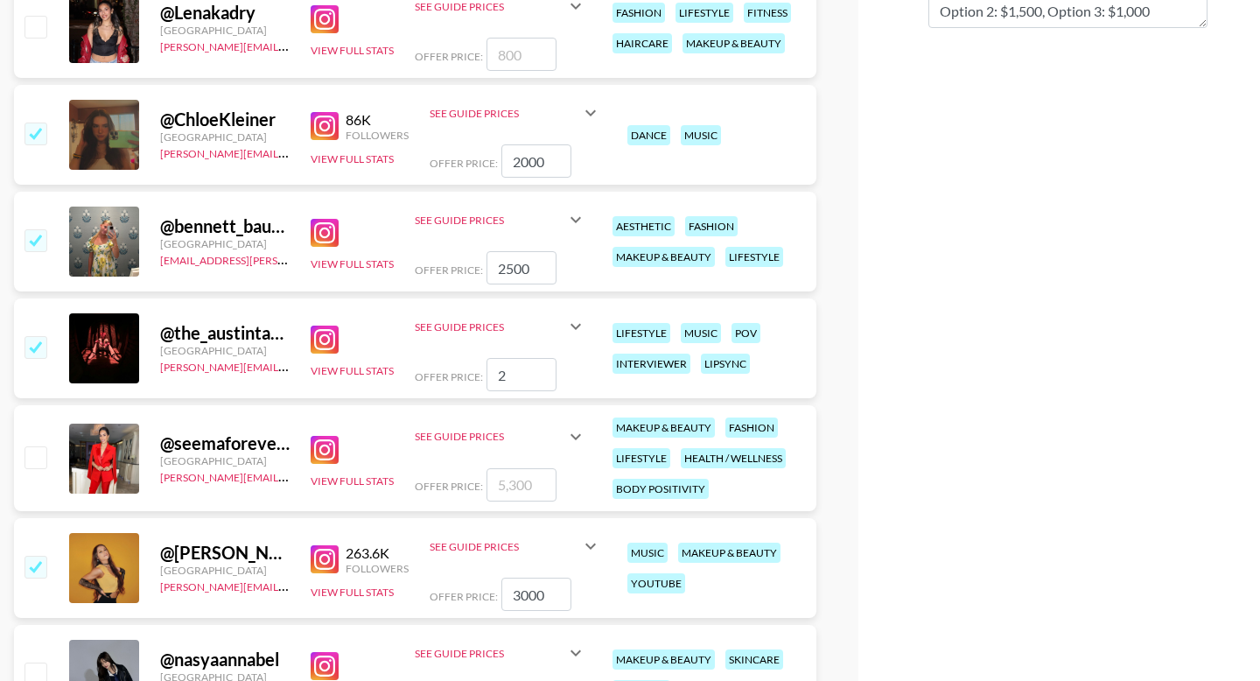
checkbox input "true"
type input "2500"
click at [975, 100] on textarea at bounding box center [1067, 104] width 279 height 33
paste textarea "Option 2: $5,500, Option 3: $4,500"
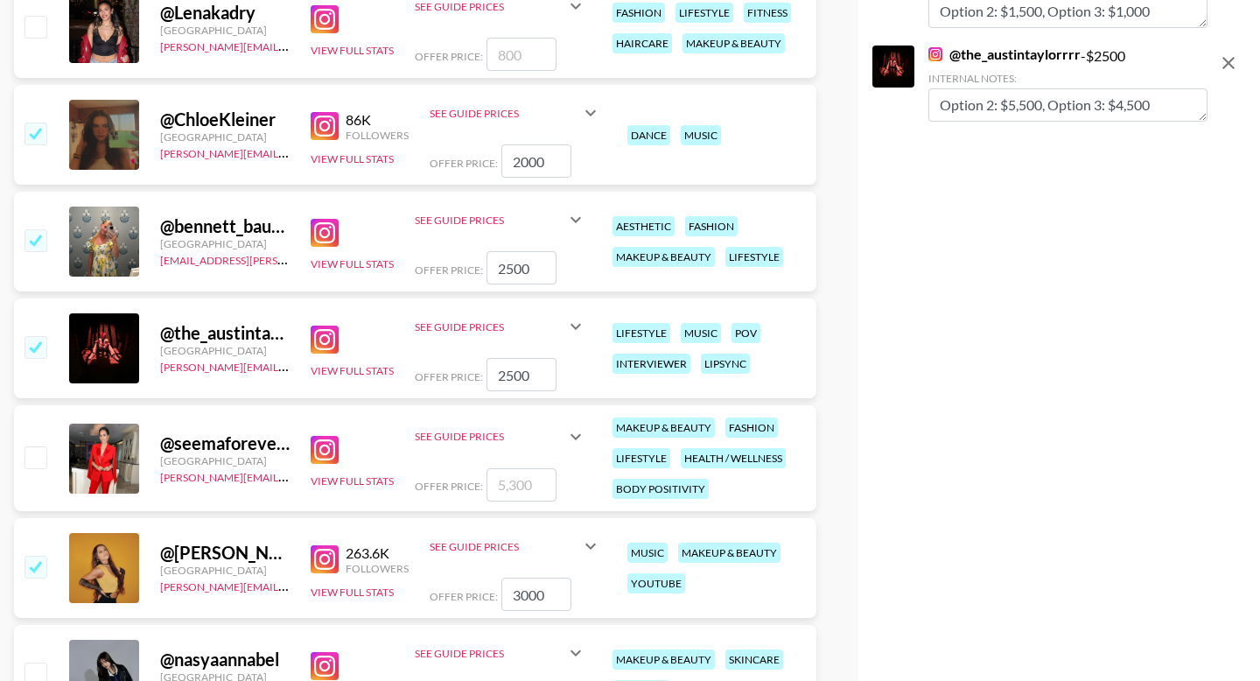
click at [1025, 103] on textarea "Option 2: $5,500, Option 3: $4,500" at bounding box center [1067, 104] width 279 height 33
click at [1138, 98] on textarea "Option 2: $2,000, Option 3: $4,500" at bounding box center [1067, 104] width 279 height 33
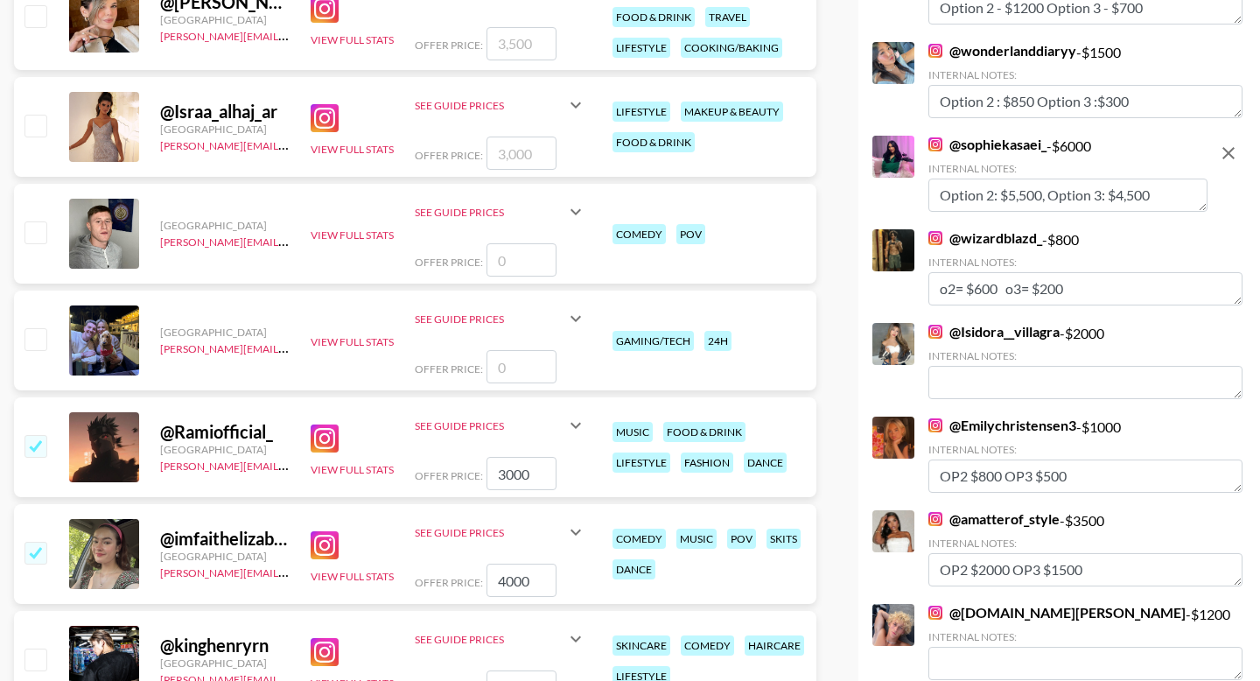
scroll to position [0, 0]
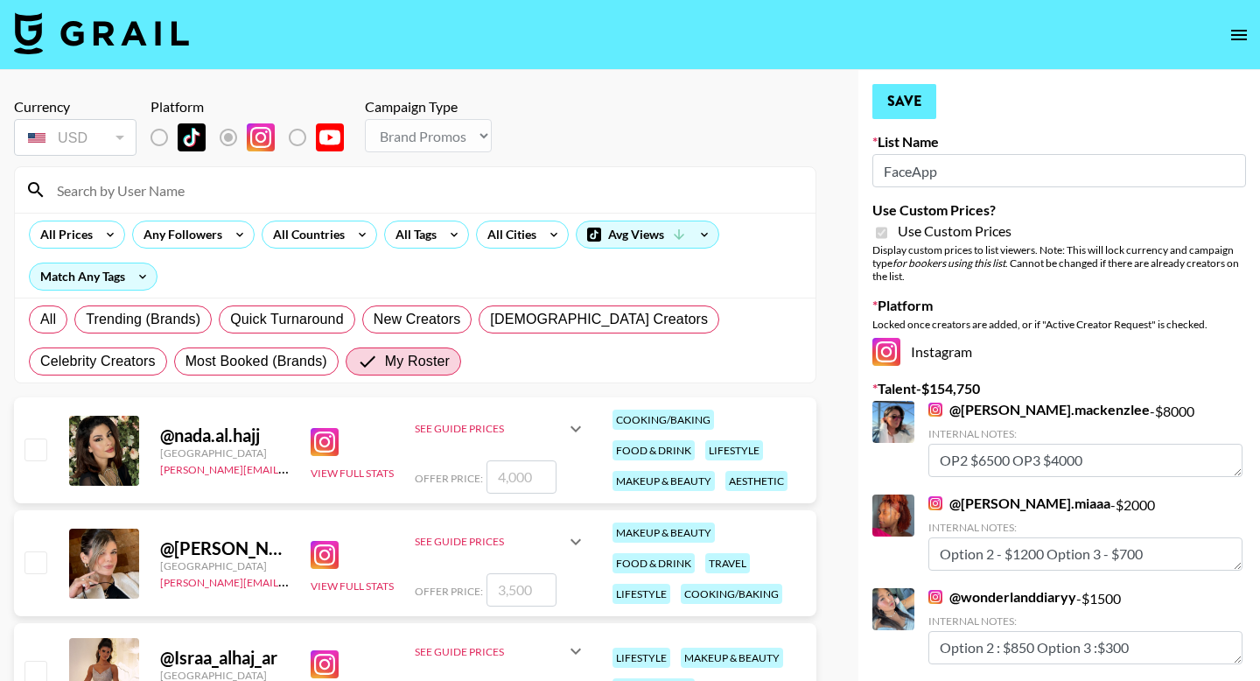
type textarea "Option 2: $2,000, Option 3: $1,500"
click at [924, 101] on button "Save" at bounding box center [904, 101] width 64 height 35
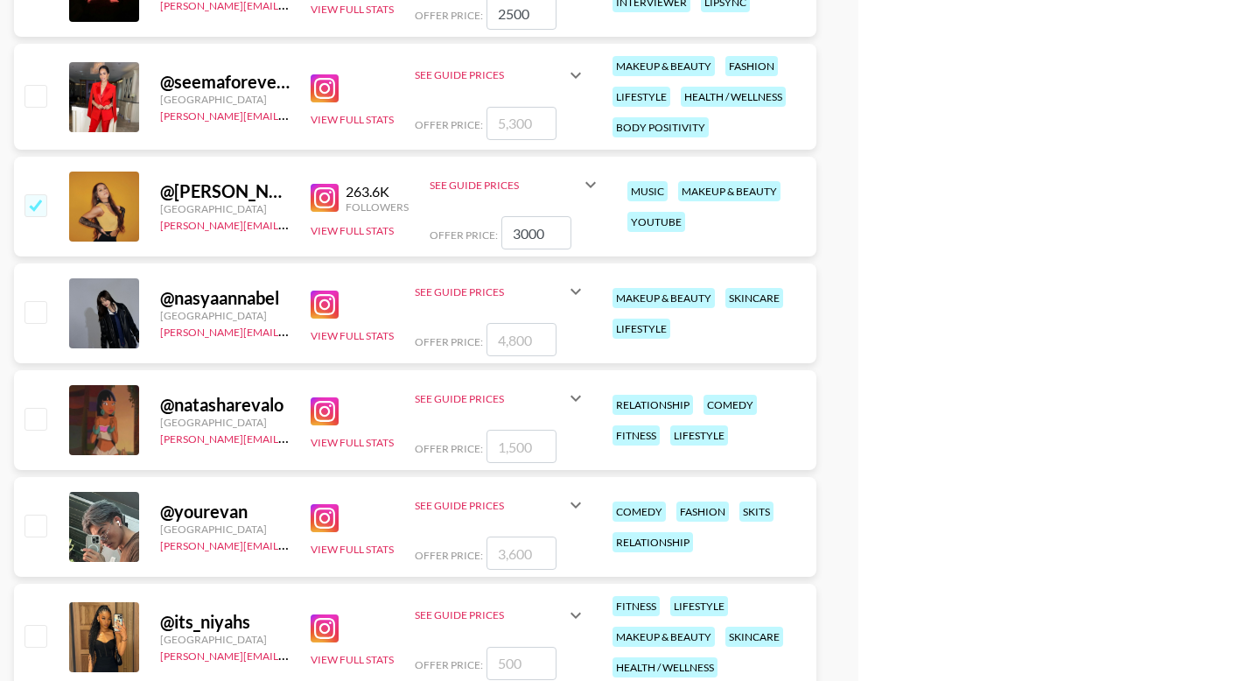
scroll to position [5302, 0]
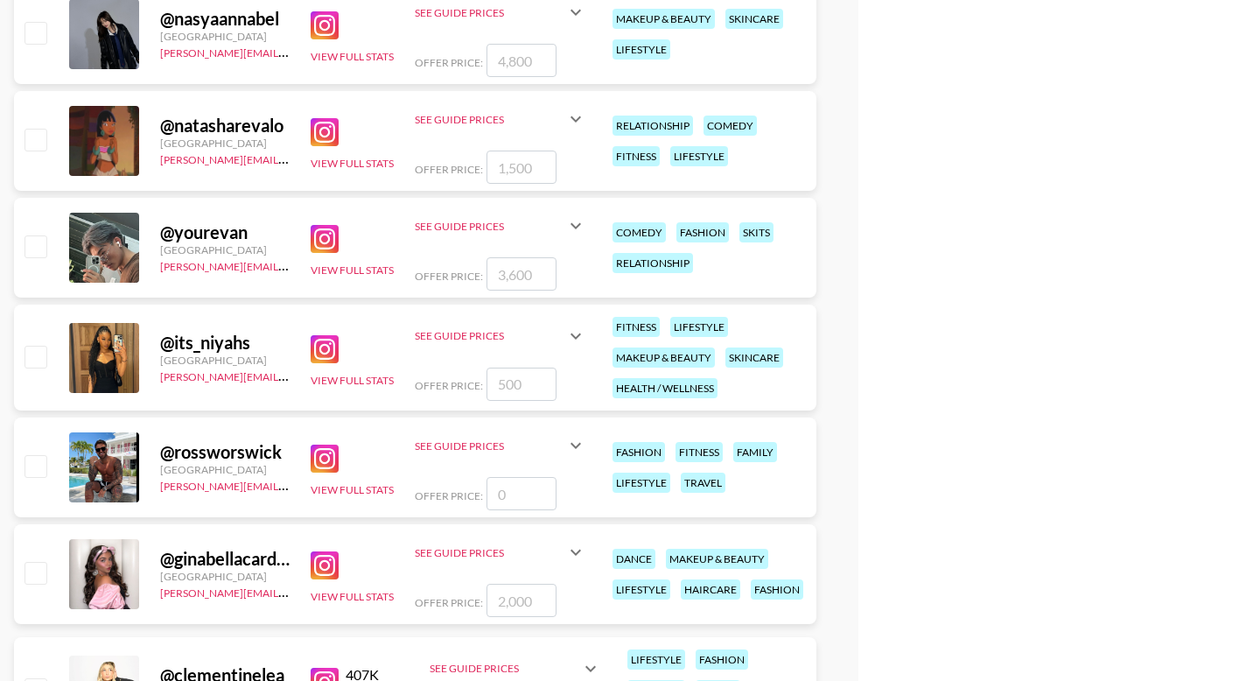
click at [35, 131] on input "checkbox" at bounding box center [34, 139] width 21 height 21
checkbox input "true"
click at [523, 171] on input "1500" at bounding box center [521, 166] width 70 height 33
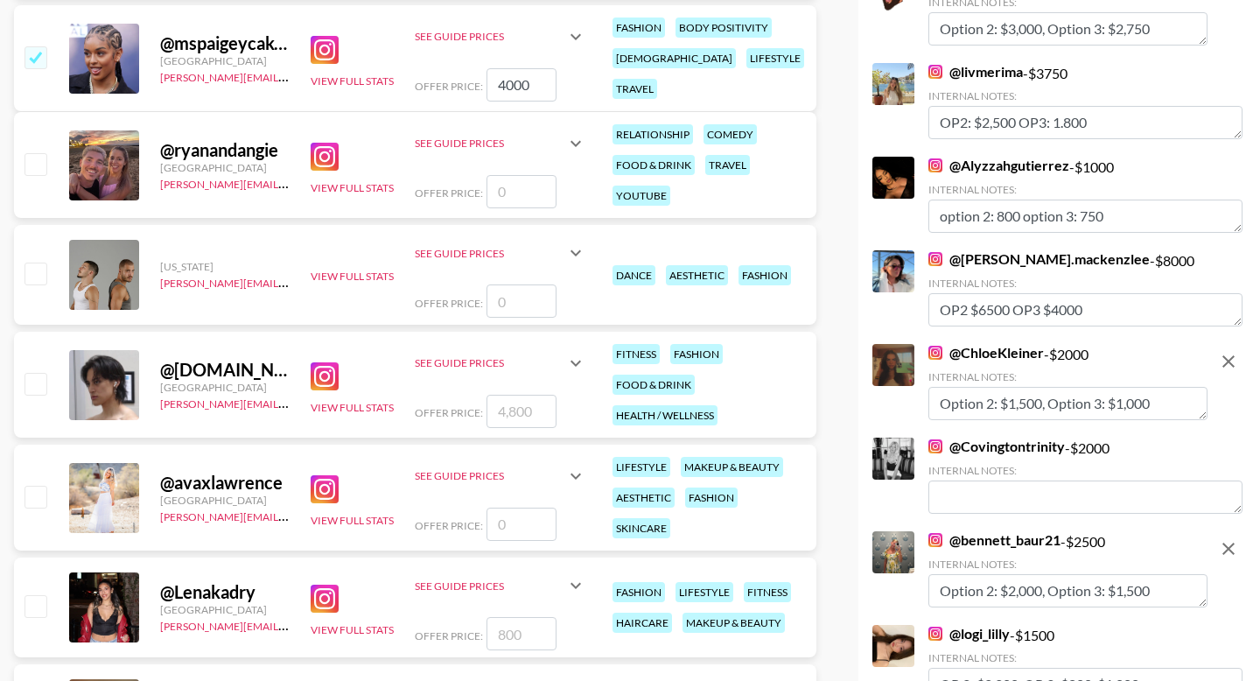
scroll to position [4700, 0]
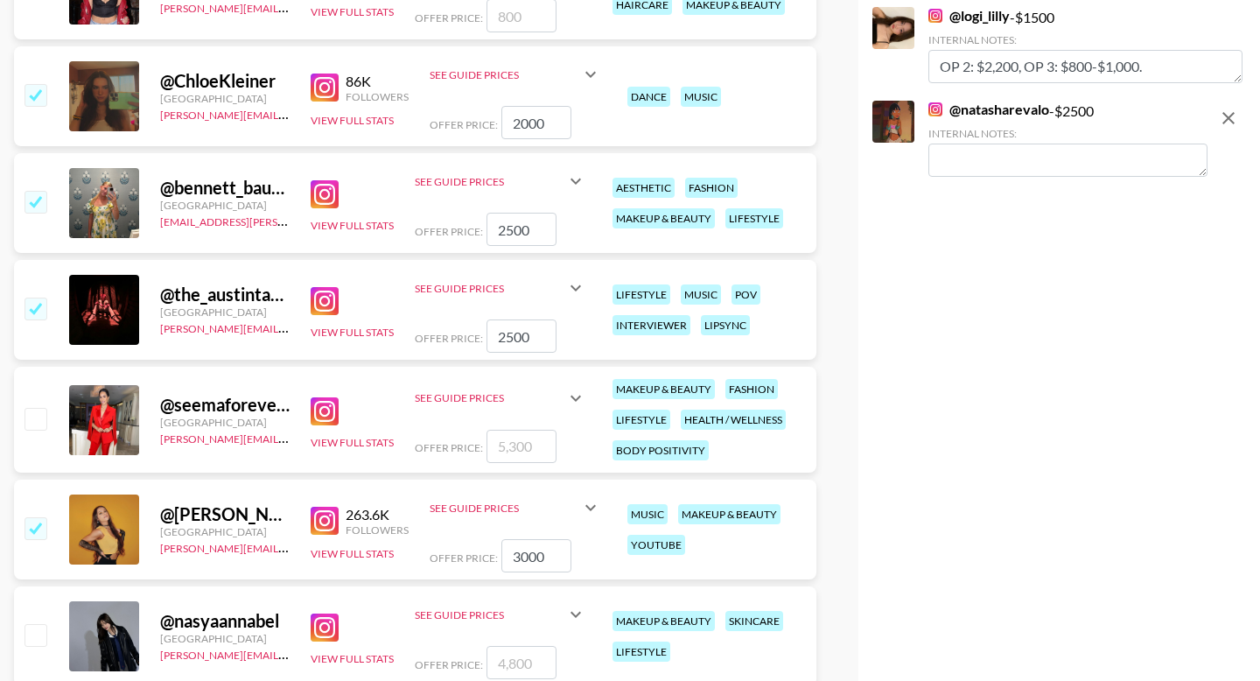
type input "2500"
click at [961, 164] on textarea at bounding box center [1067, 159] width 279 height 33
paste textarea "Option 2: $5,500, Option 3: $4,500"
click at [1025, 159] on textarea "Option 2: $5,500, Option 3: $4,500" at bounding box center [1067, 159] width 279 height 33
click at [1136, 157] on textarea "Option 2: $2,000, Option 3: $4,500" at bounding box center [1067, 159] width 279 height 33
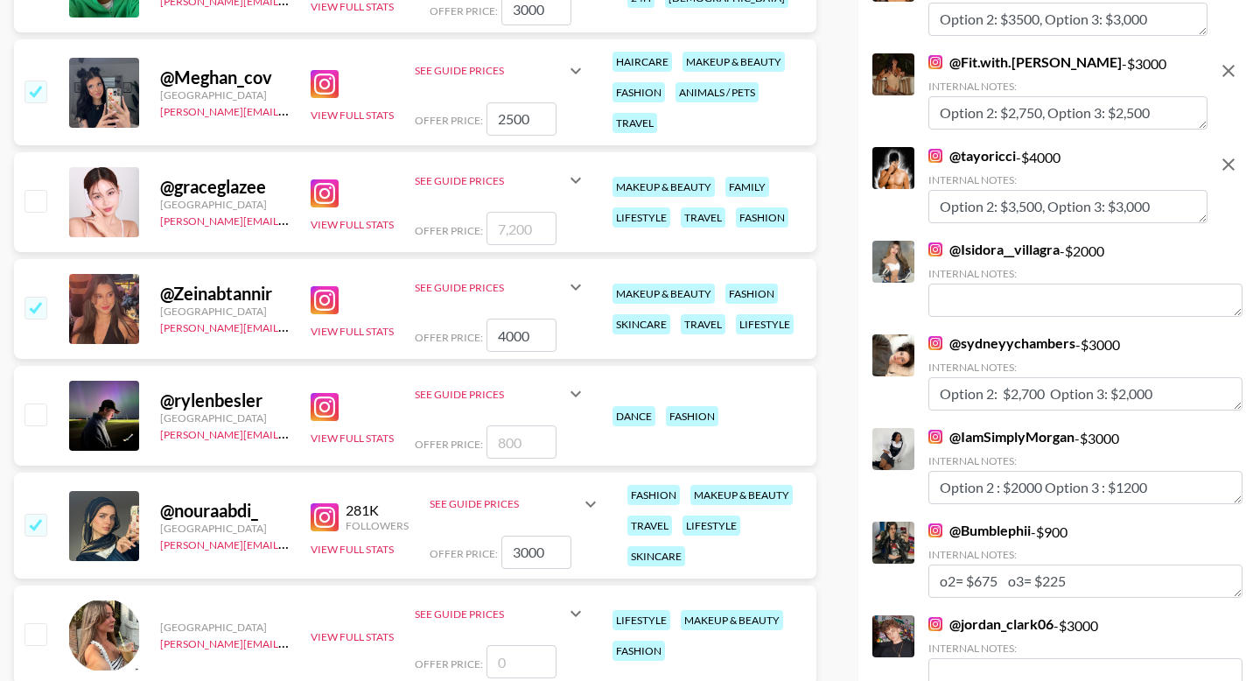
scroll to position [886, 0]
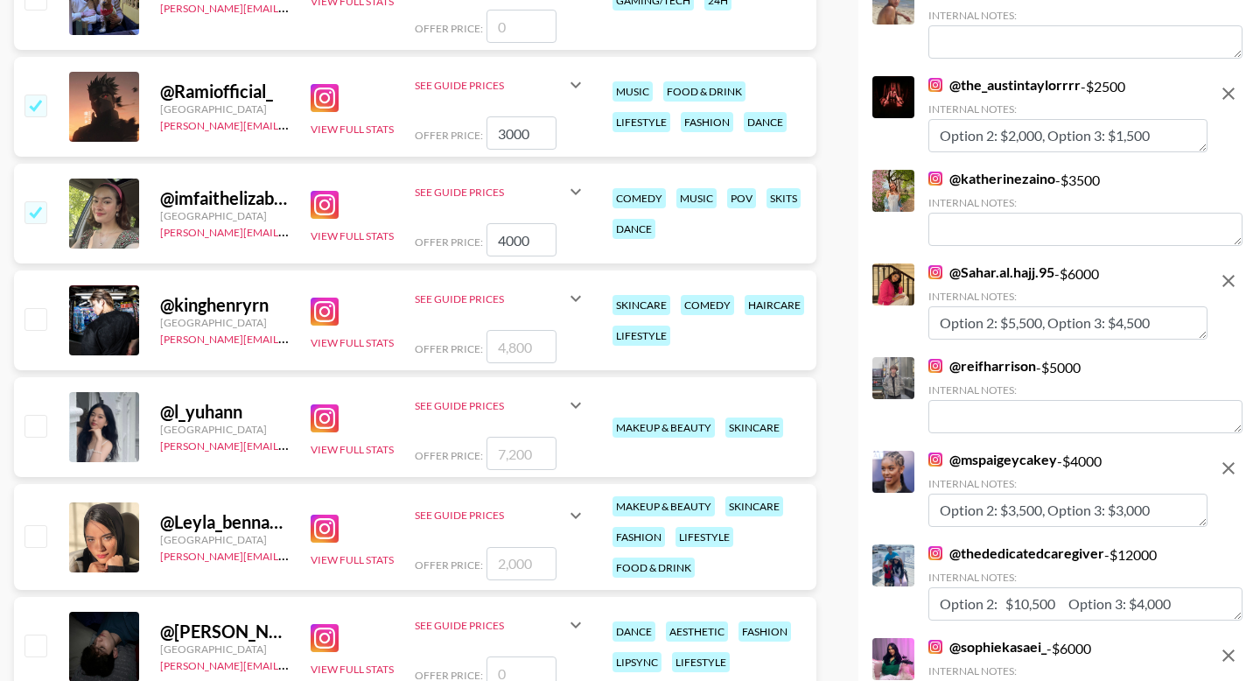
type textarea "Option 2: $2,000, Option 3: $1,500"
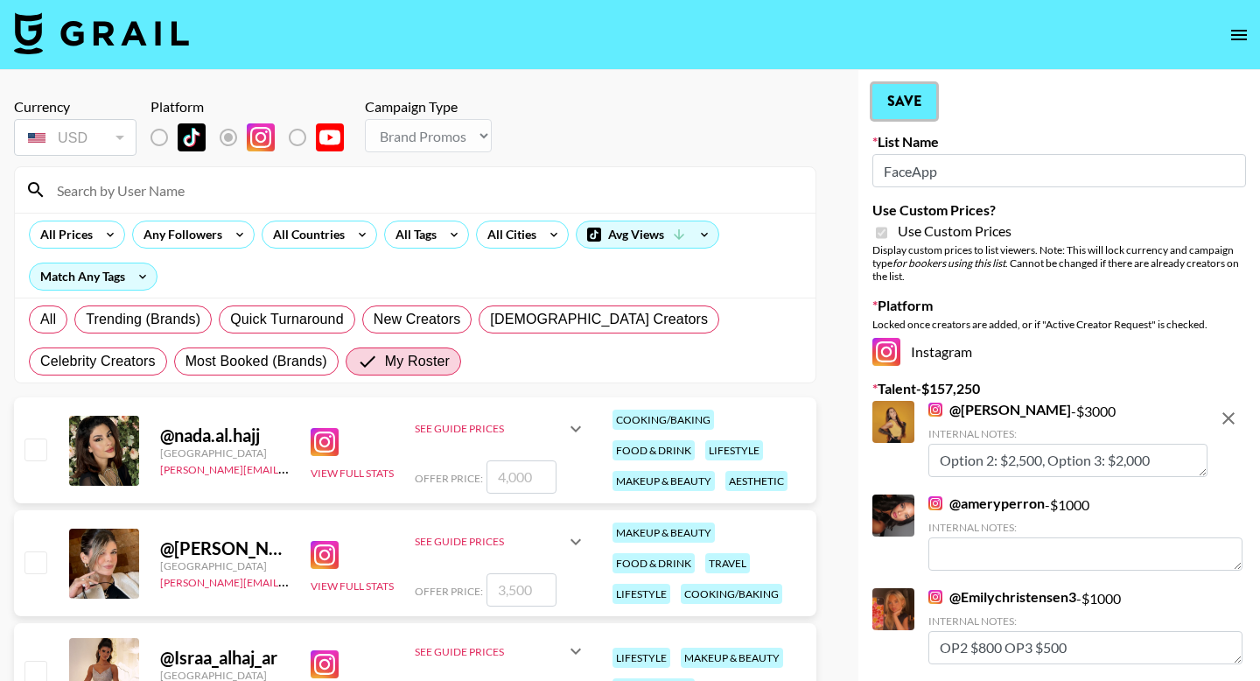
click at [908, 109] on button "Save" at bounding box center [904, 101] width 64 height 35
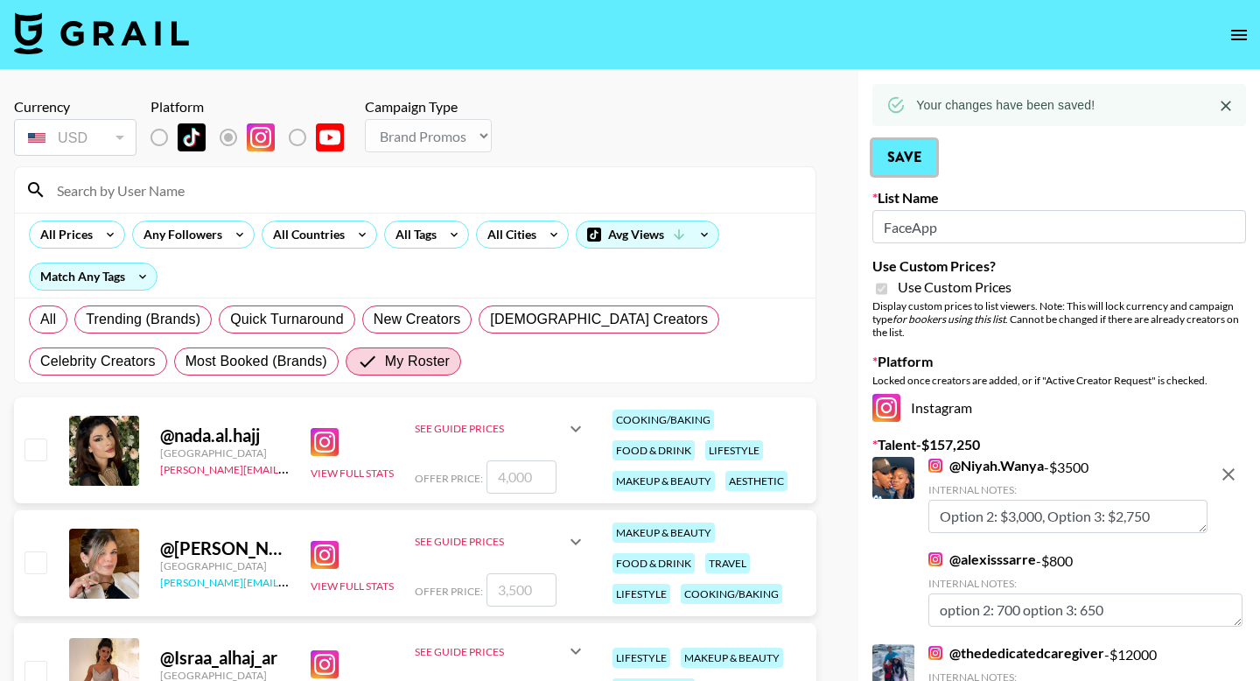
scroll to position [179, 0]
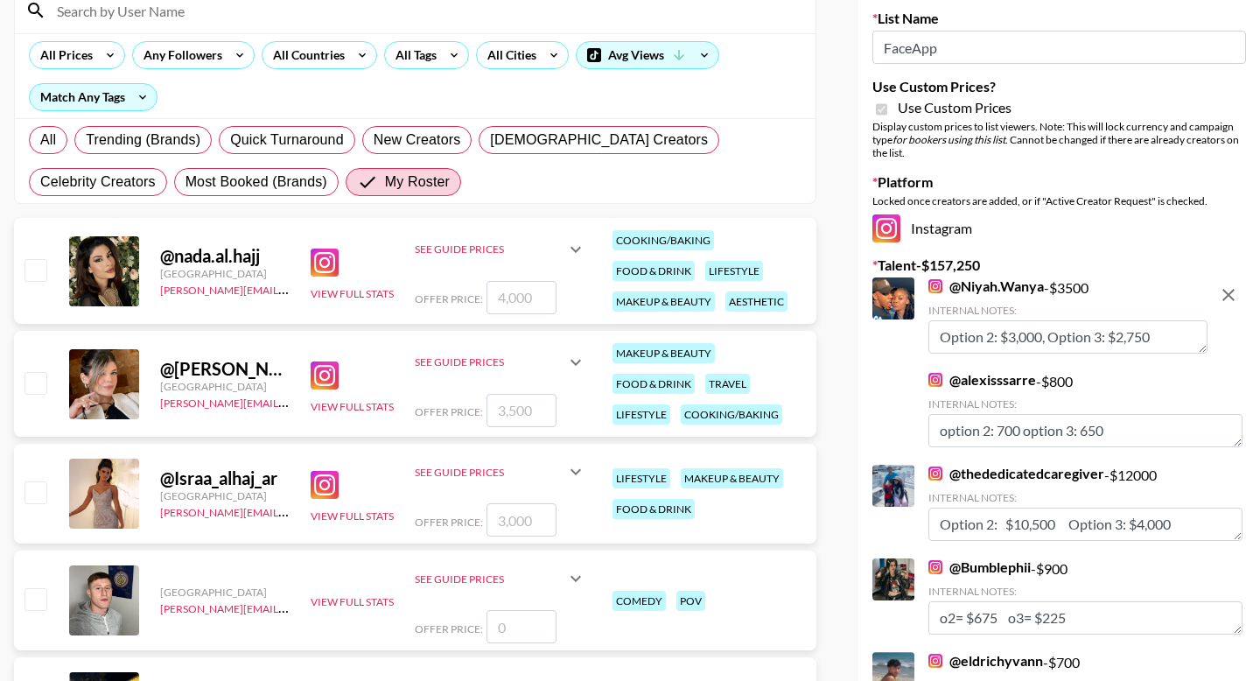
click at [535, 412] on input "number" at bounding box center [521, 410] width 70 height 33
checkbox input "true"
type input "5"
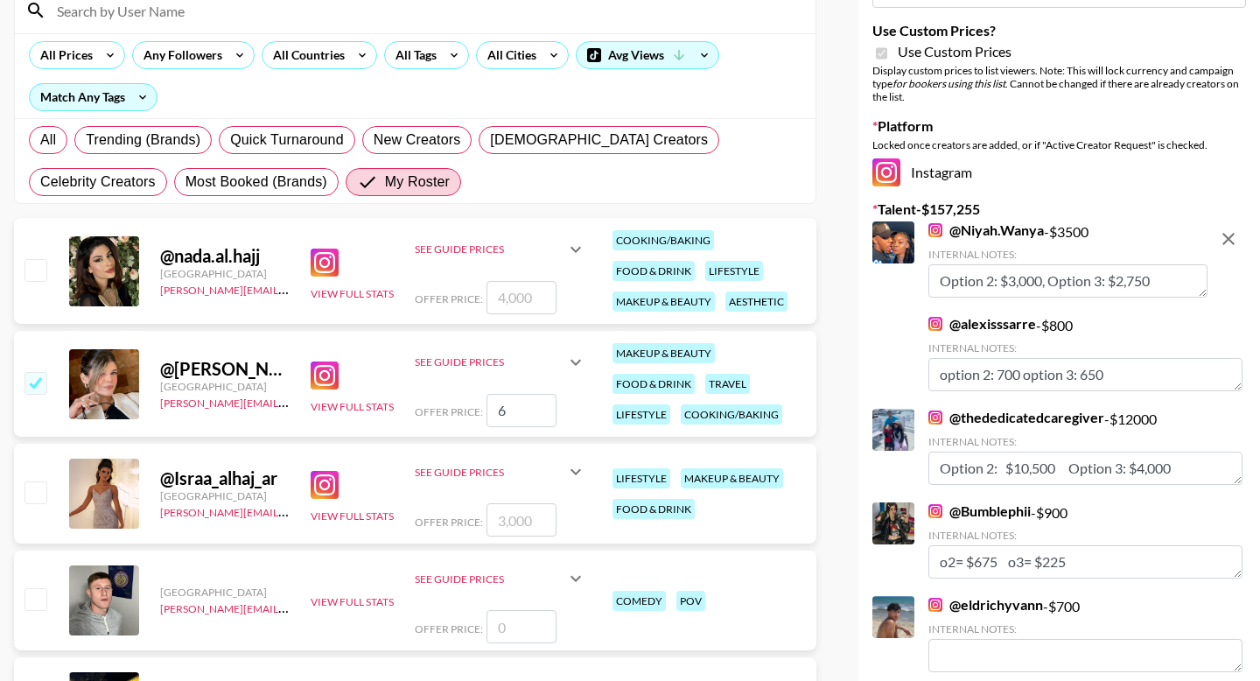
type input "60"
checkbox input "true"
type input "6000"
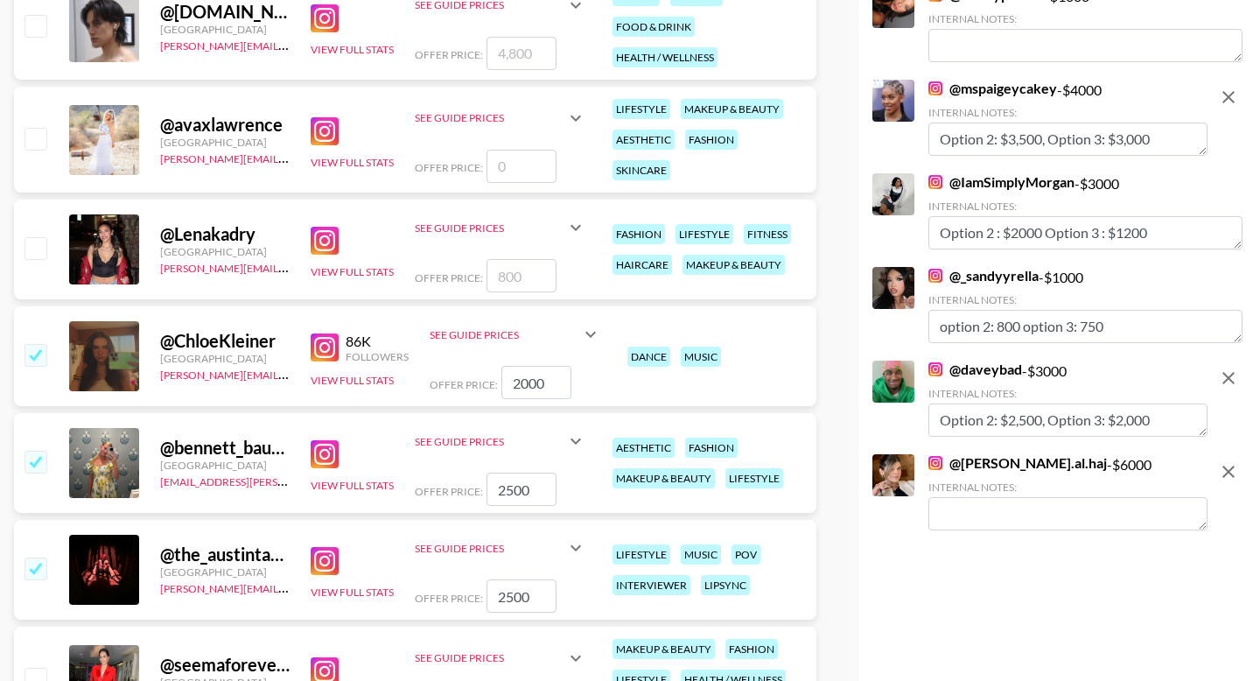
scroll to position [4773, 0]
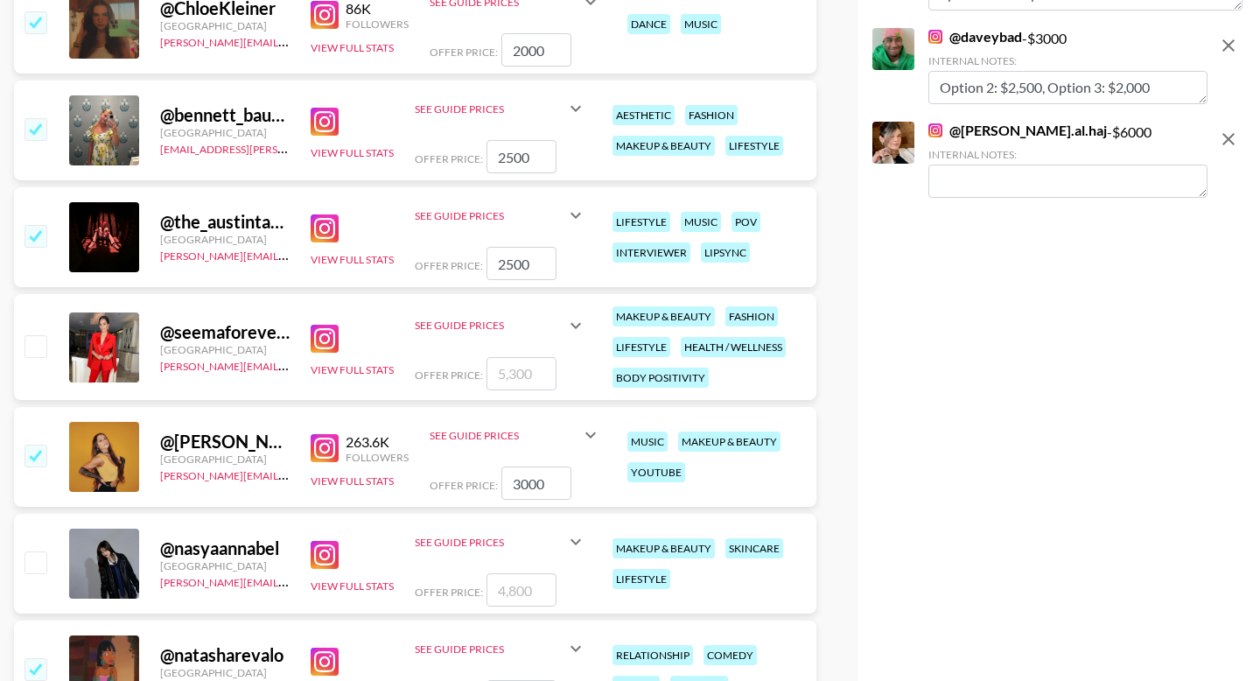
click at [967, 175] on textarea at bounding box center [1067, 180] width 279 height 33
paste textarea "Option 2: $5,500, Option 3: $4,500"
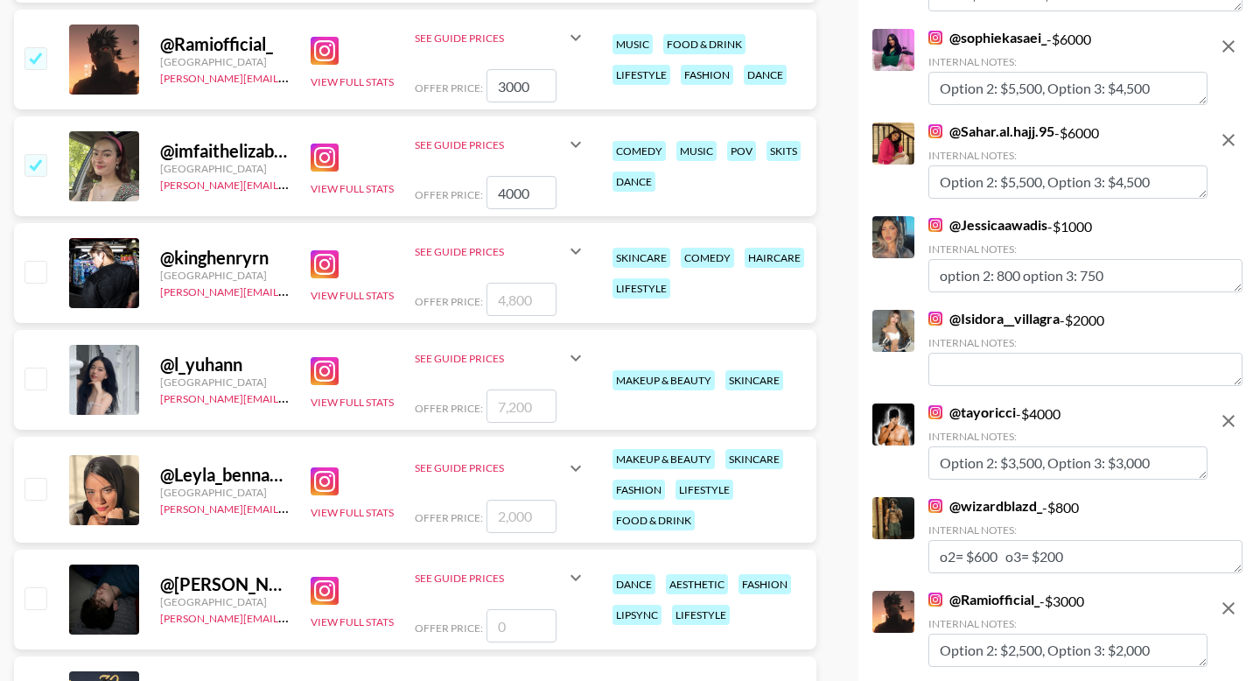
scroll to position [0, 0]
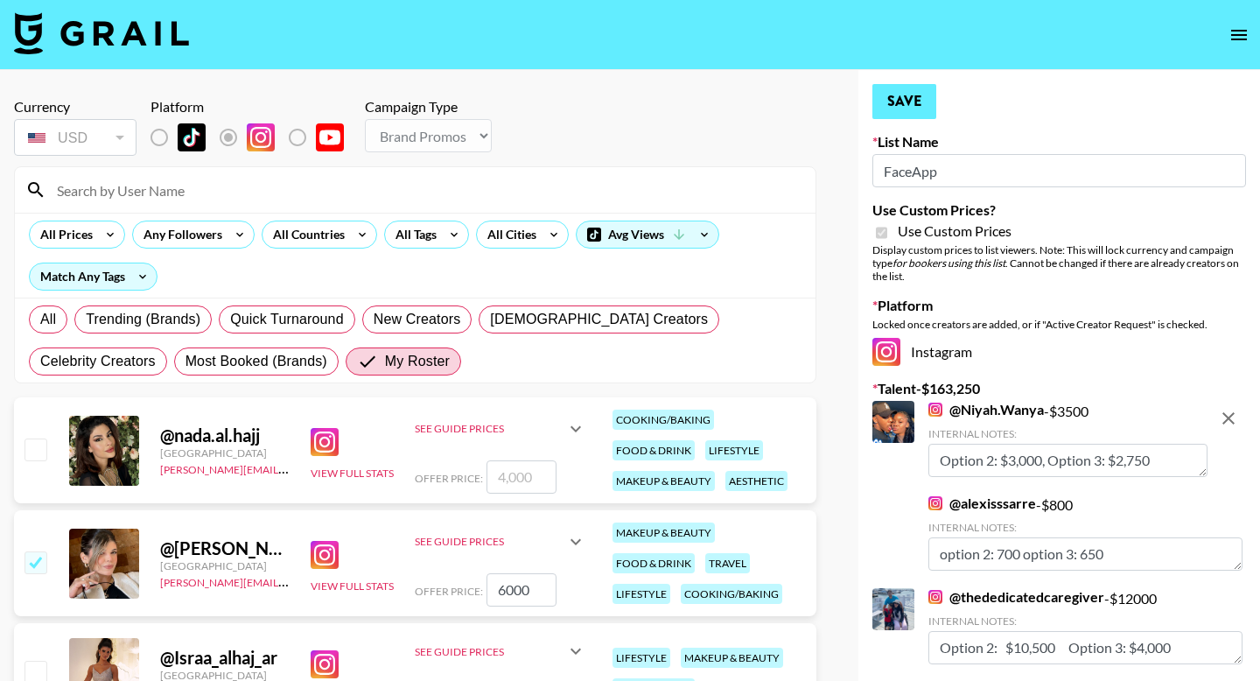
type textarea "Option 2: $5,500, Option 3: $4,500"
click at [890, 93] on button "Save" at bounding box center [904, 101] width 64 height 35
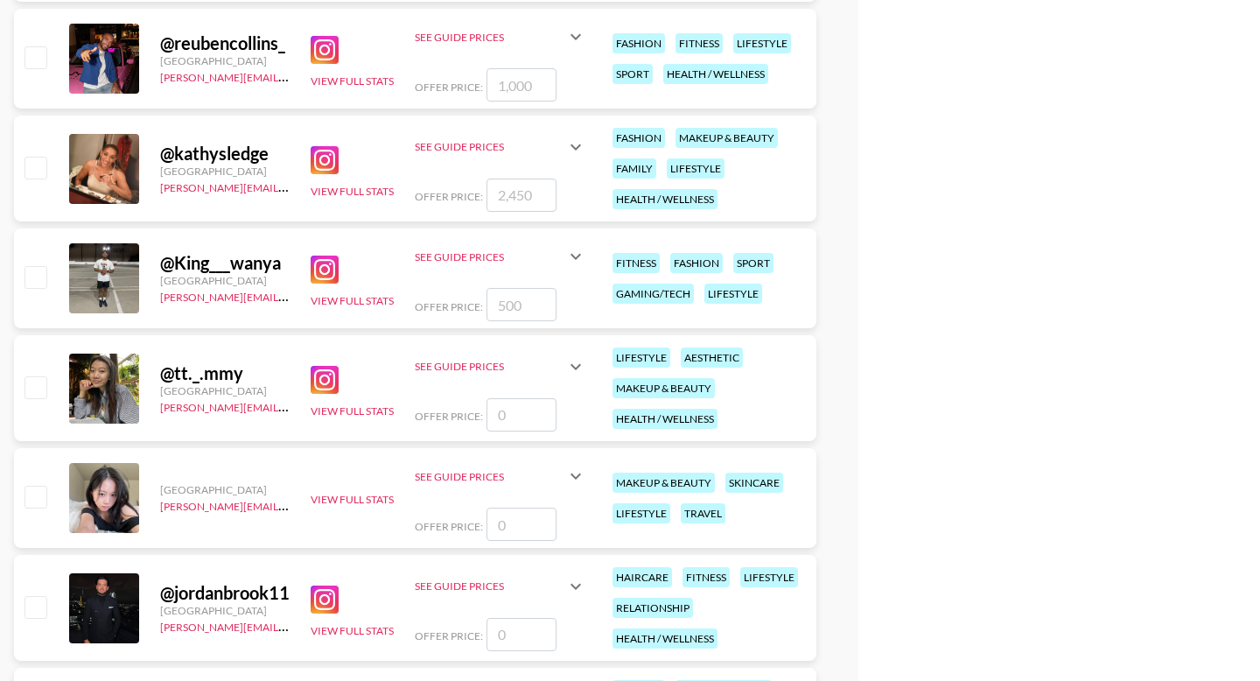
scroll to position [6569, 0]
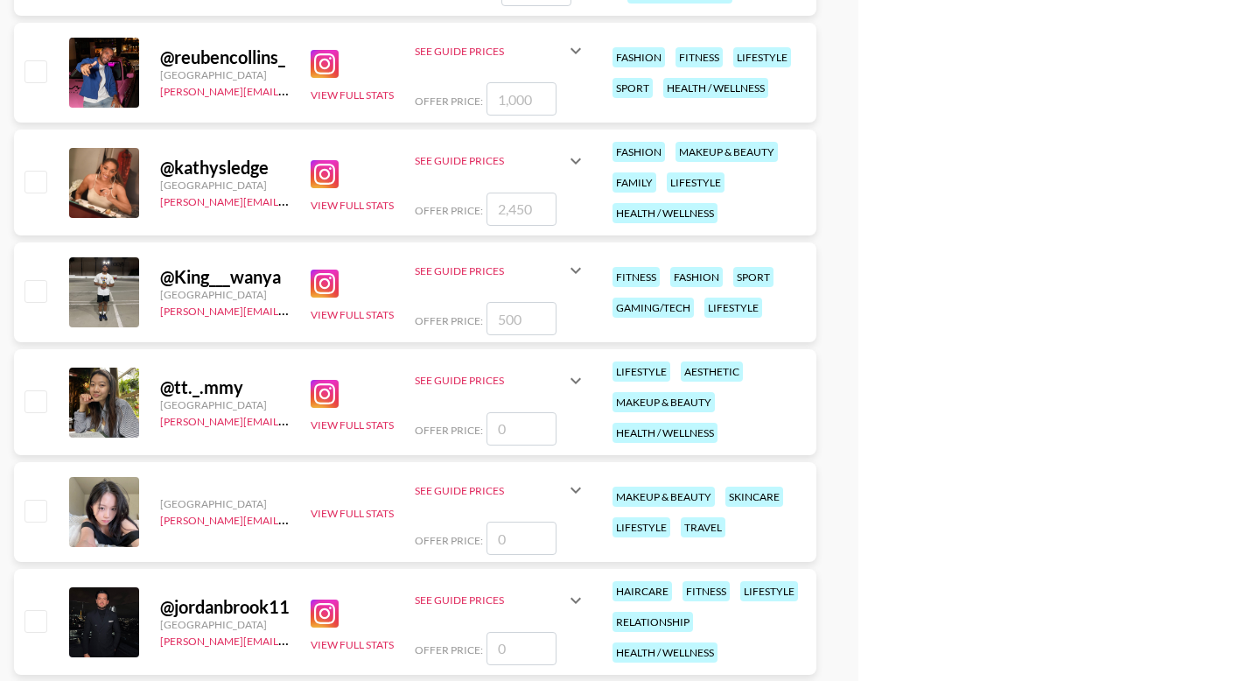
click at [40, 176] on input "checkbox" at bounding box center [34, 181] width 21 height 21
checkbox input "true"
type input "2450"
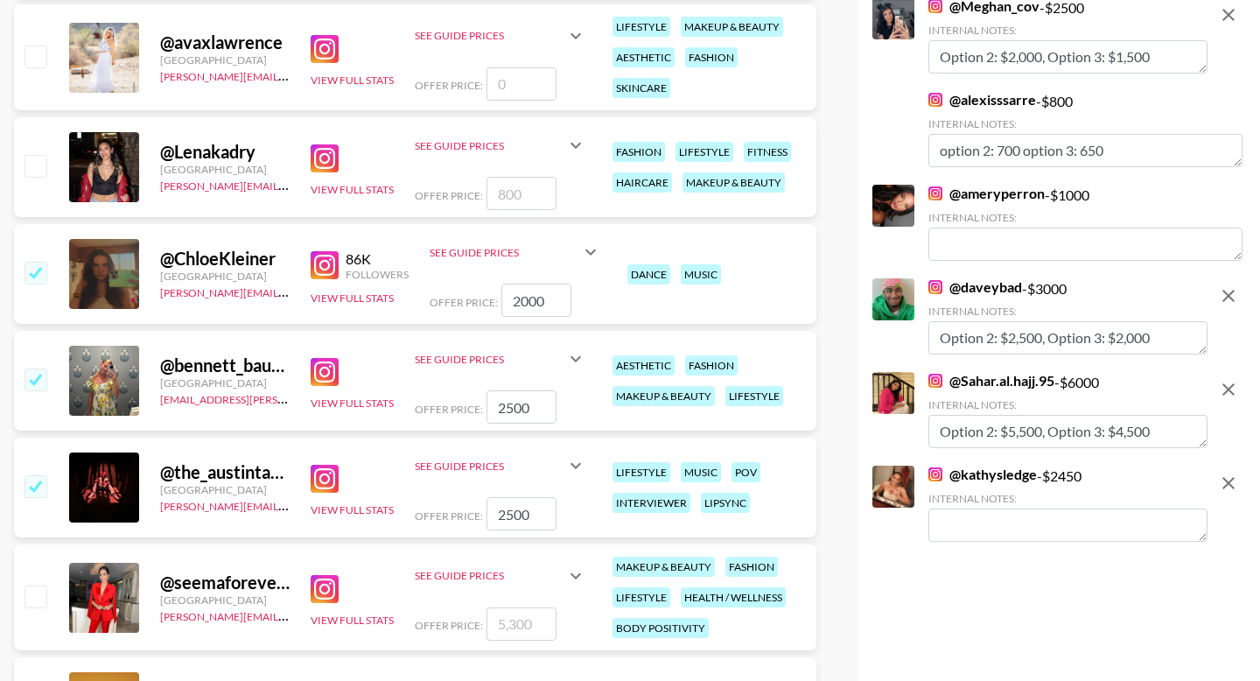
scroll to position [4757, 0]
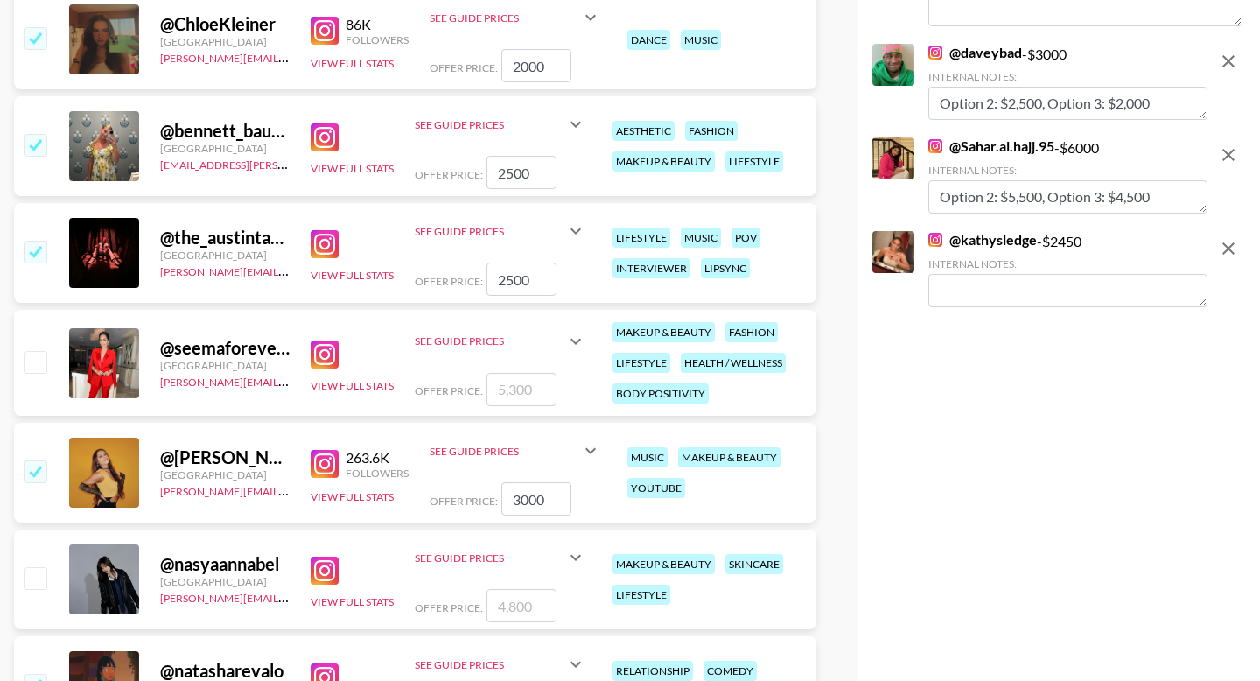
click at [988, 289] on textarea at bounding box center [1067, 290] width 279 height 33
paste textarea "Option 2: $5,500, Option 3: $4,500"
click at [1000, 292] on textarea "Option 2: $5,500, Option 3: $4,500" at bounding box center [1067, 290] width 279 height 33
click at [1019, 292] on textarea "Option 2: $5,500, Option 3: $4,500" at bounding box center [1067, 290] width 279 height 33
click at [1134, 288] on textarea "Option 2: $2,000, Option 3: $4,500" at bounding box center [1067, 290] width 279 height 33
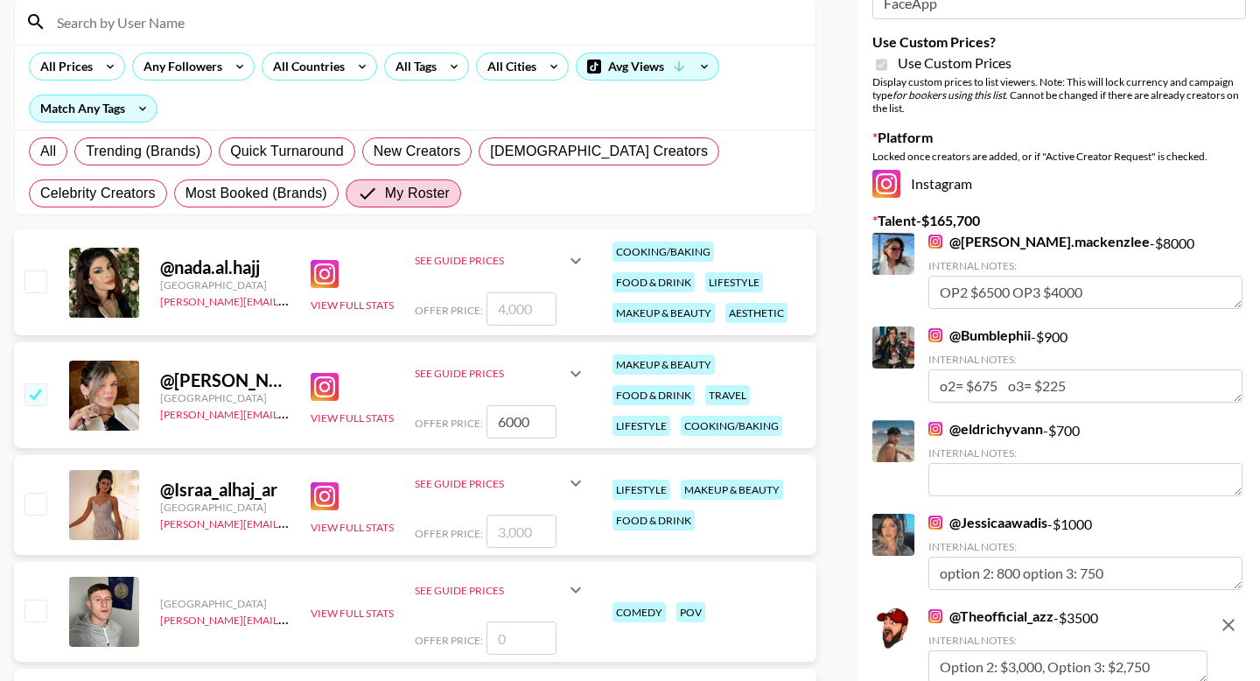
scroll to position [0, 0]
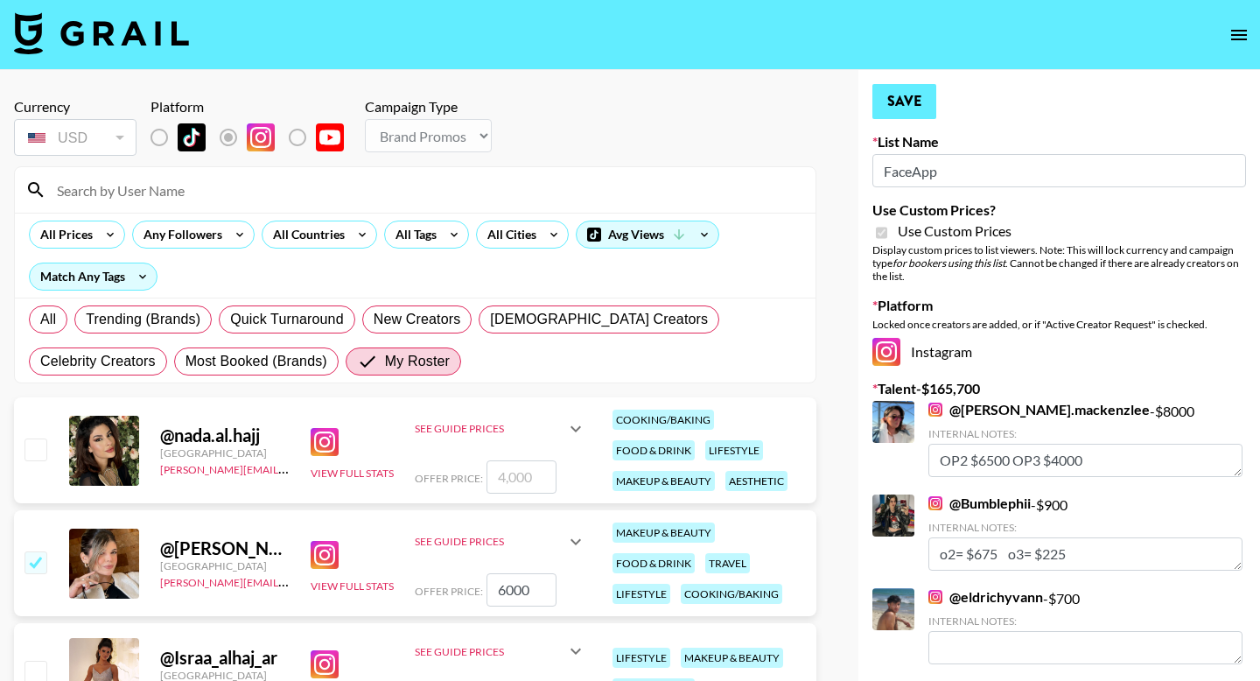
type textarea "Option 2: $2,000, Option 3: $1,900"
click at [913, 97] on button "Save" at bounding box center [904, 101] width 64 height 35
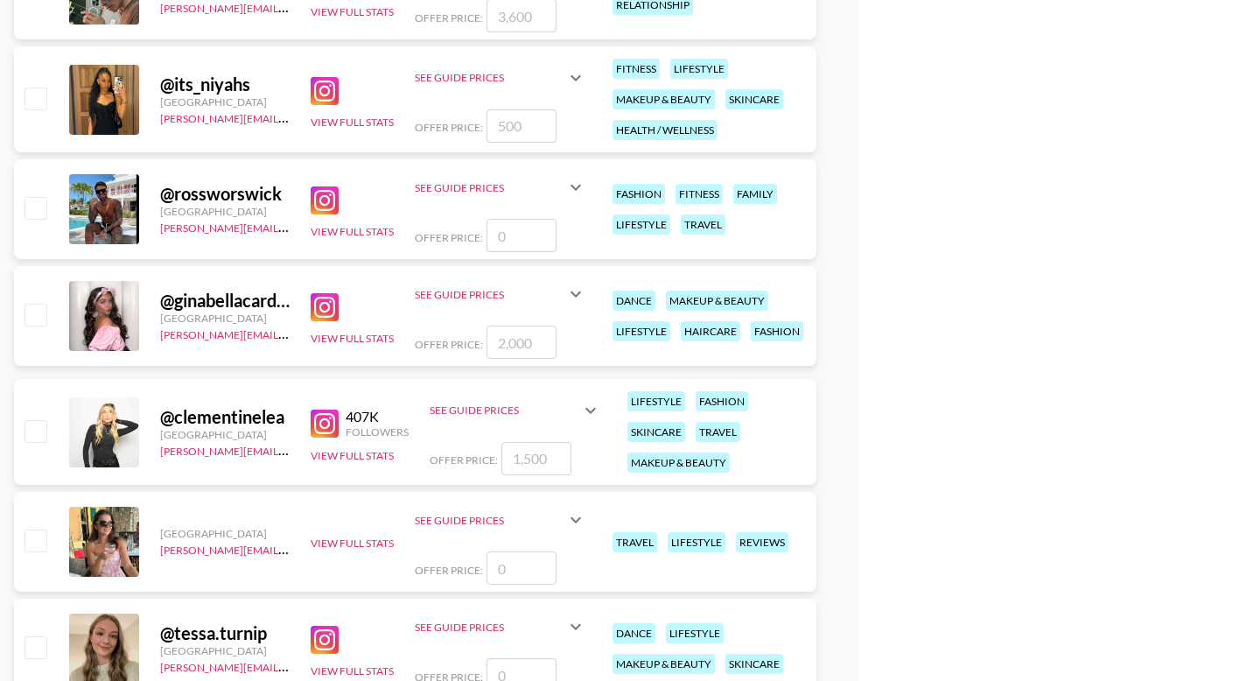
scroll to position [5638, 0]
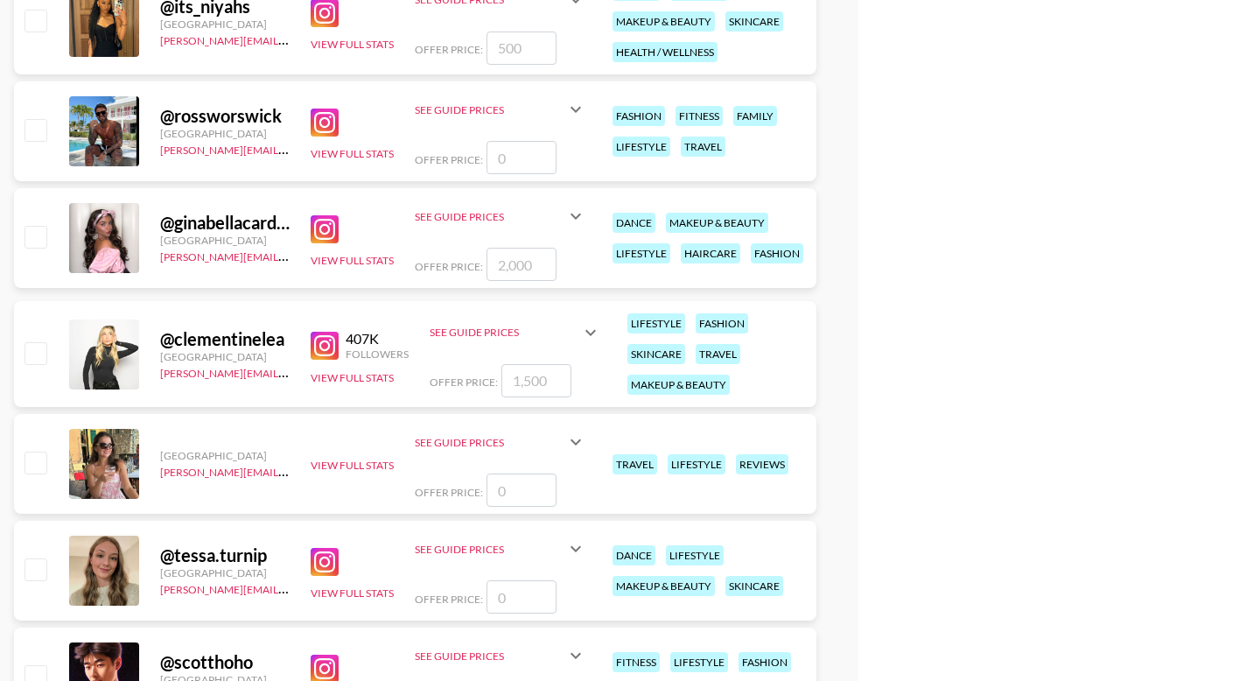
click at [546, 386] on input "number" at bounding box center [536, 380] width 70 height 33
type input "2"
checkbox input "true"
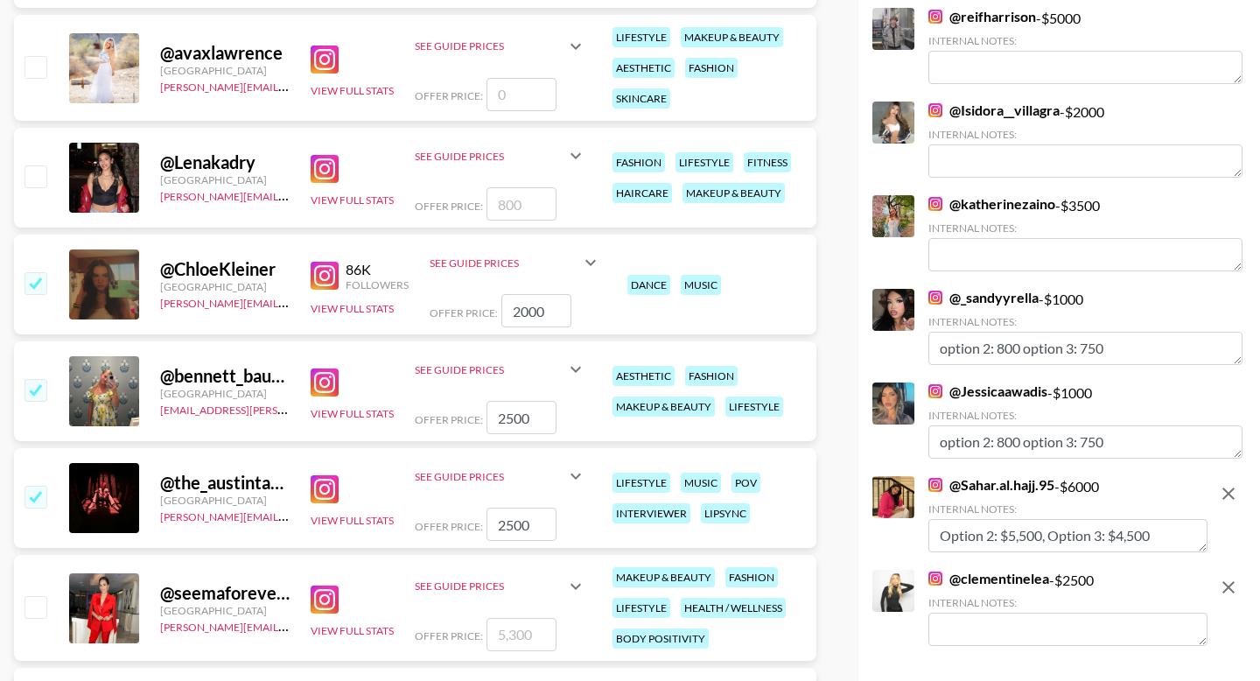
scroll to position [4721, 0]
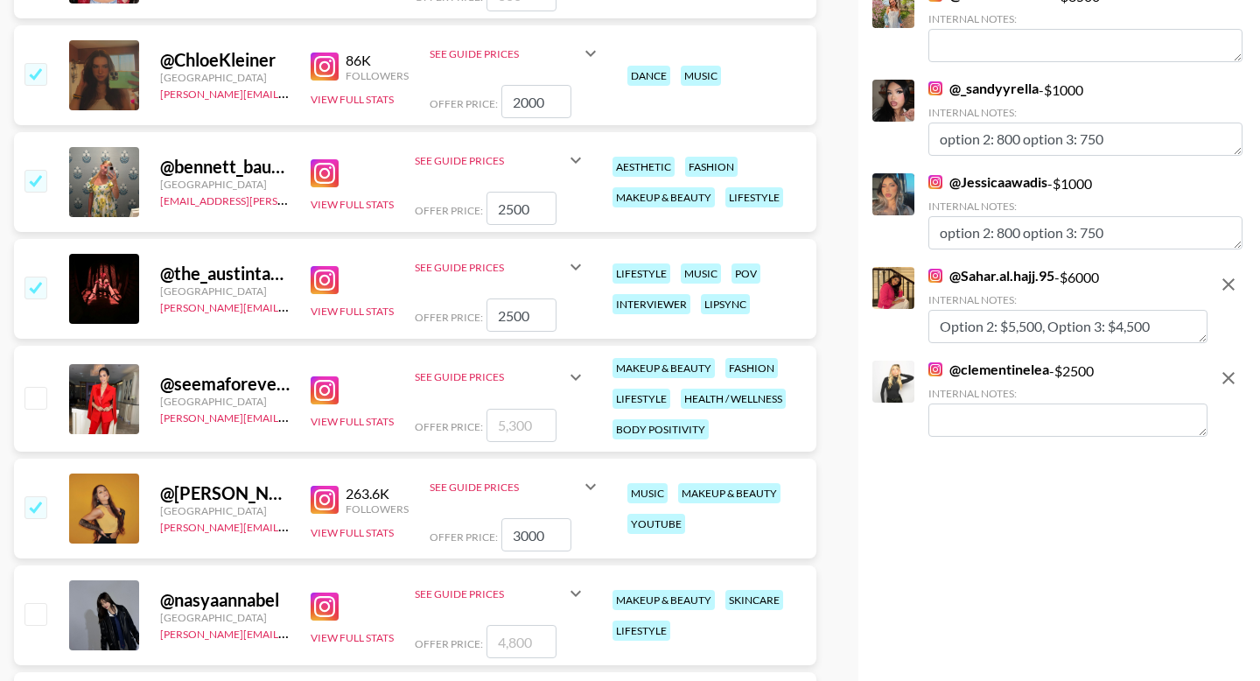
type input "2500"
click at [953, 423] on textarea at bounding box center [1067, 419] width 279 height 33
paste textarea "Option 2: $5,500, Option 3: $4,500"
click at [1019, 425] on textarea "Option 2: $5,500, Option 3: $4,500" at bounding box center [1067, 419] width 279 height 33
click at [1139, 417] on textarea "Option 2: $2,000, Option 3: $4,500" at bounding box center [1067, 419] width 279 height 33
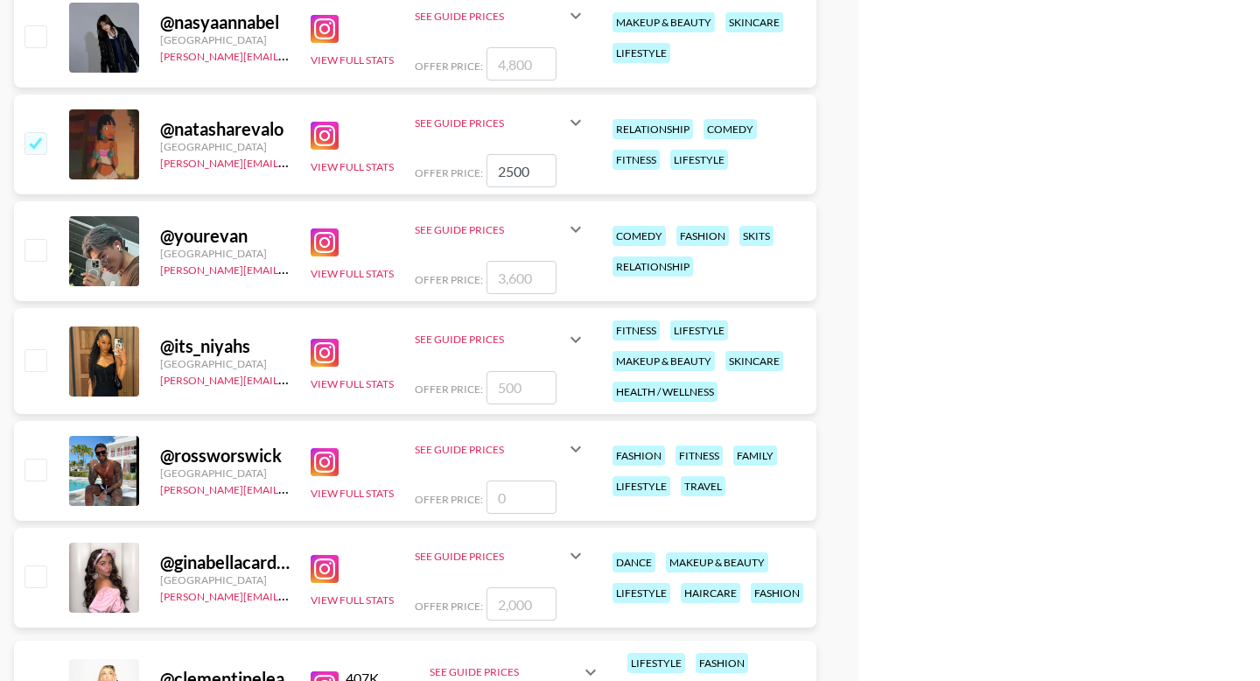
scroll to position [5621, 0]
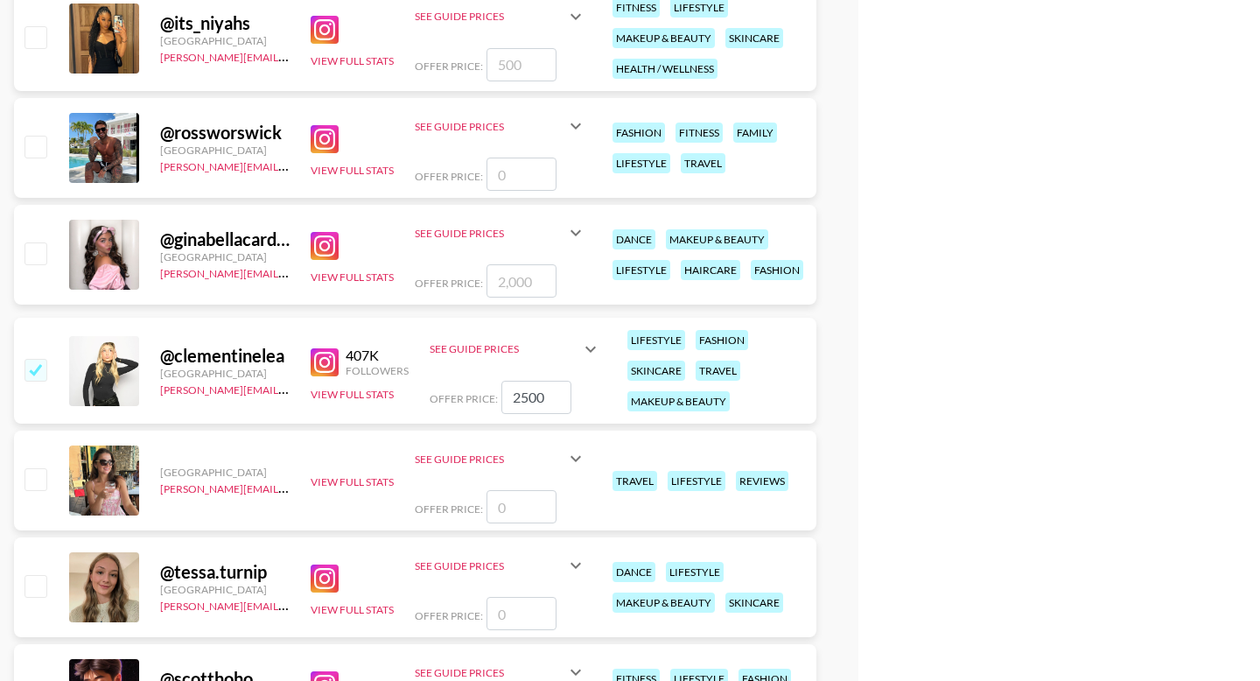
type textarea "Option 2: $2,000, Option 3: $1,500"
click at [513, 81] on input "number" at bounding box center [521, 64] width 70 height 33
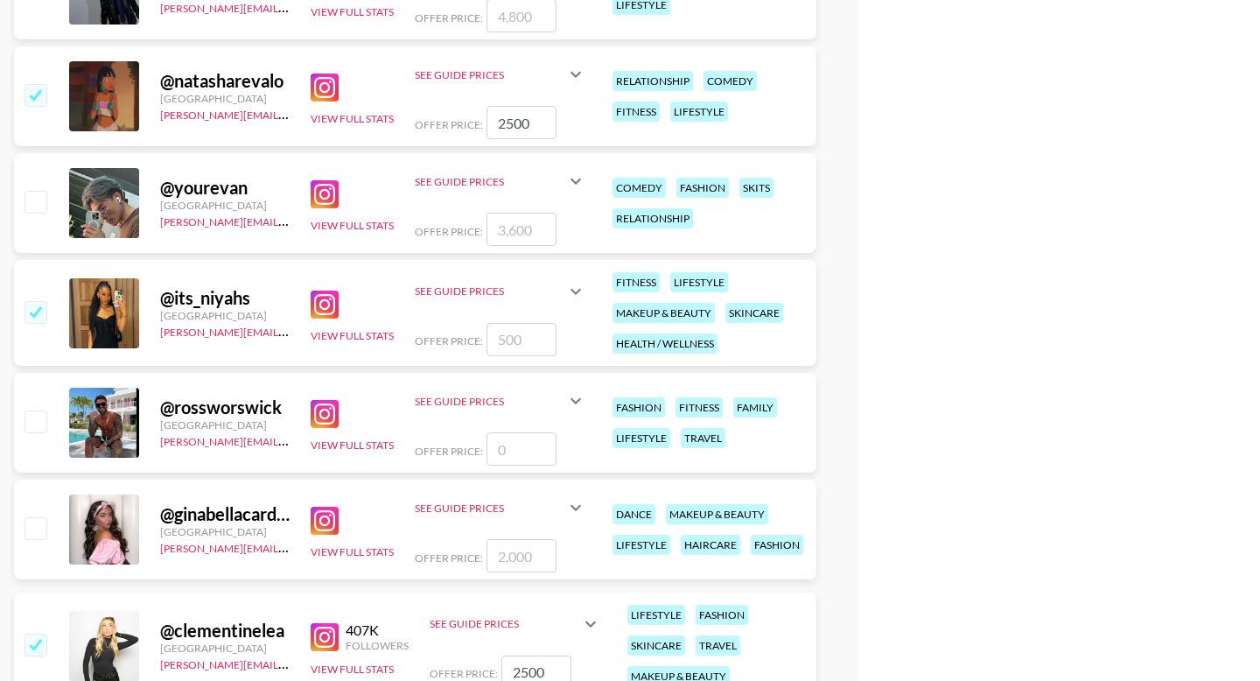
type input "2"
checkbox input "true"
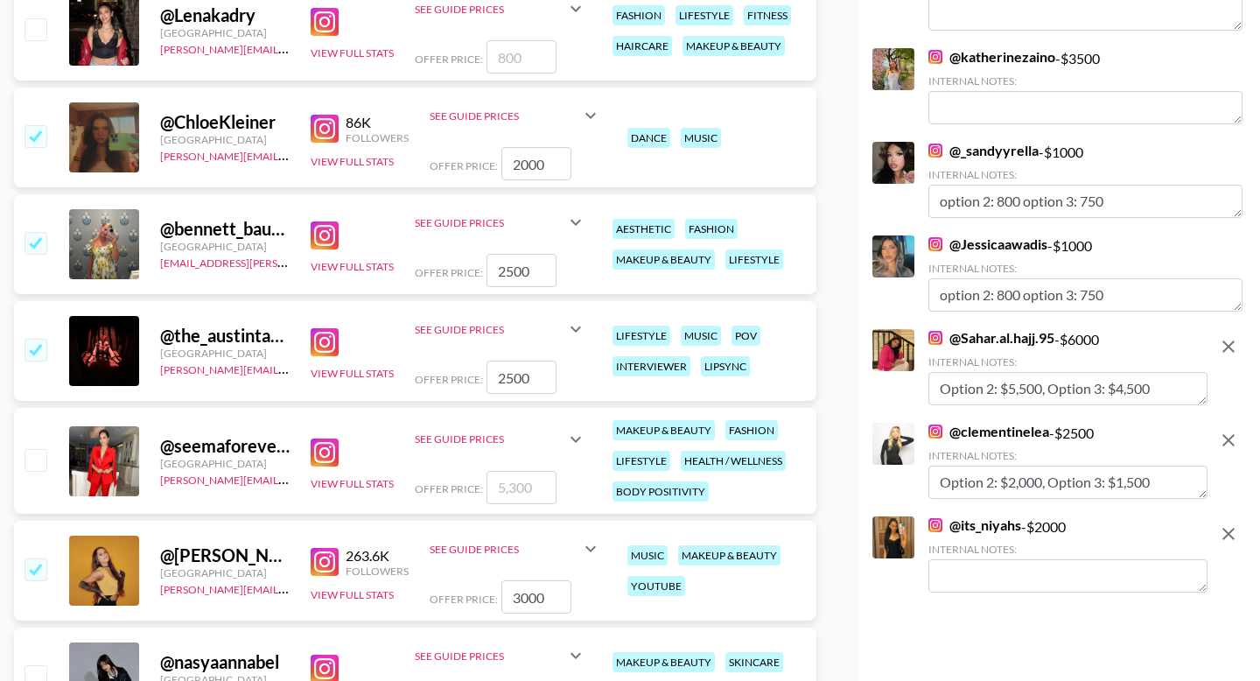
type input "2000"
click at [950, 579] on textarea at bounding box center [1067, 575] width 279 height 33
paste textarea "Option 2: $5,500, Option 3: $4,500"
click at [1022, 577] on textarea "Option 2: $5,500, Option 3: $4,500" at bounding box center [1067, 575] width 279 height 33
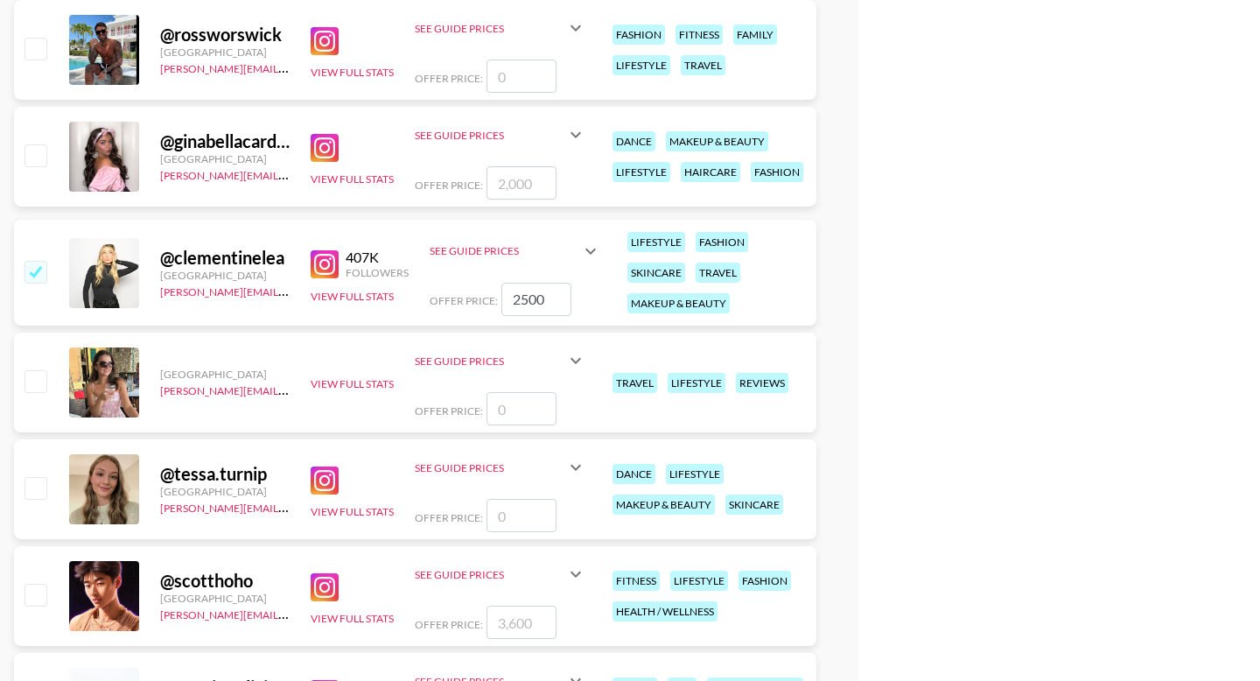
scroll to position [6083, 0]
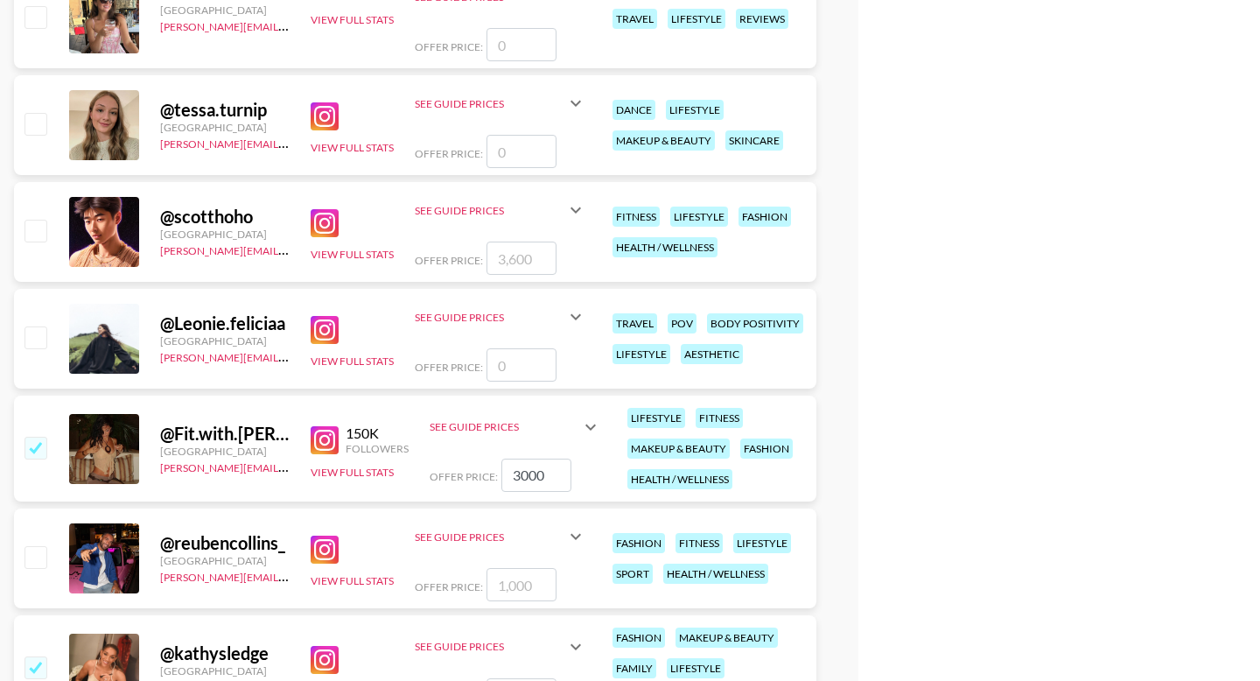
type textarea "Option 2: $1,500, Option 3: $1,000"
click at [533, 153] on input "number" at bounding box center [521, 151] width 70 height 33
checkbox input "true"
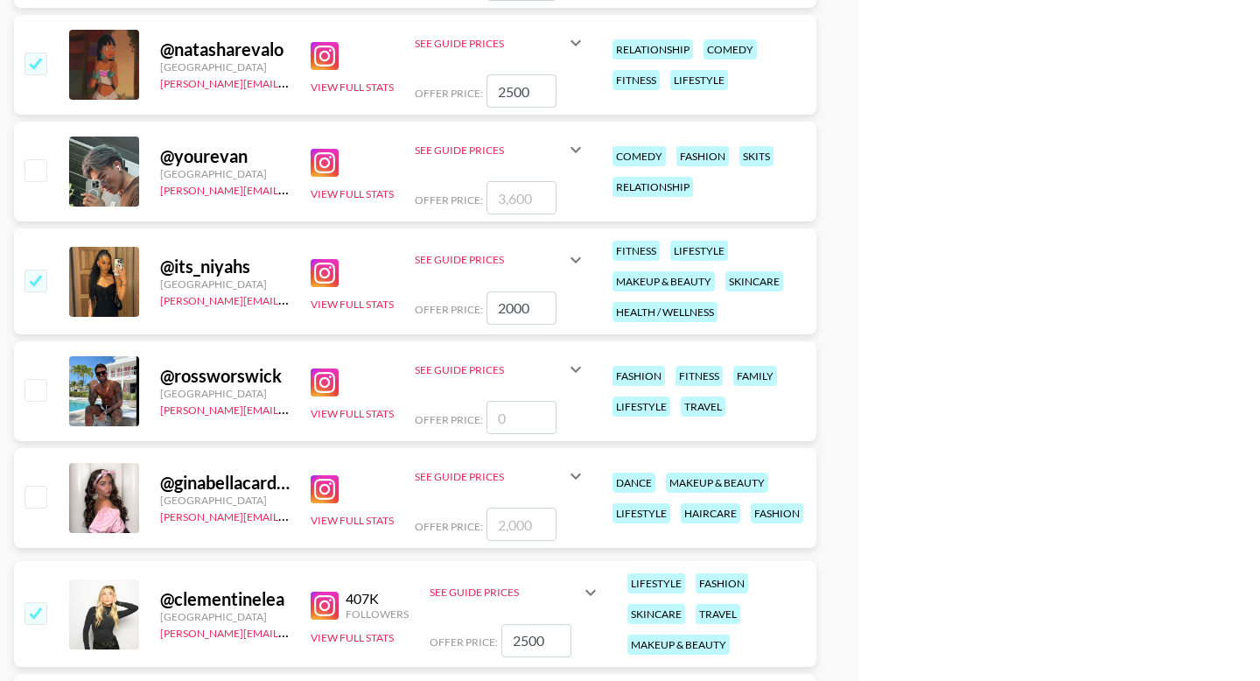
scroll to position [4794, 0]
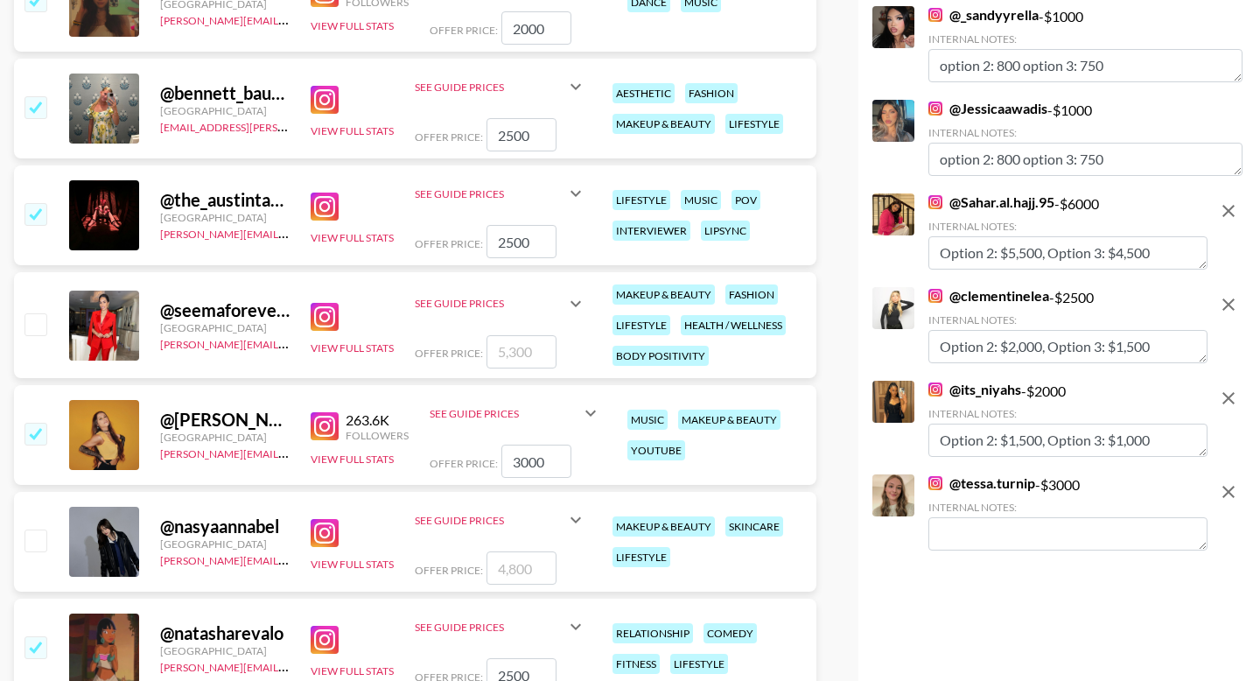
type input "3000"
click at [1003, 528] on textarea at bounding box center [1067, 533] width 279 height 33
paste textarea "Option 2: $5,500, Option 3: $4,500"
click at [1014, 531] on textarea "Option 2: $5,500, Option 3: $4,500" at bounding box center [1067, 533] width 279 height 33
click at [1129, 535] on textarea "Option 2: $2,500, Option 3: $4,500" at bounding box center [1067, 533] width 279 height 33
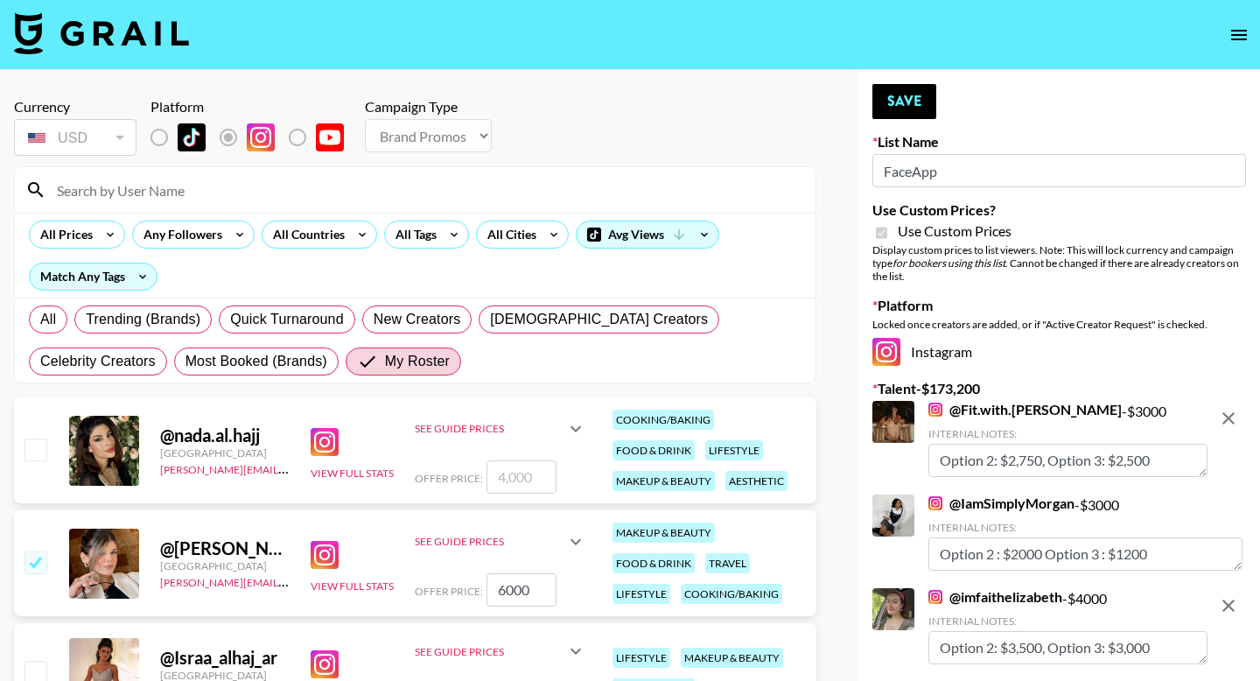
scroll to position [37, 0]
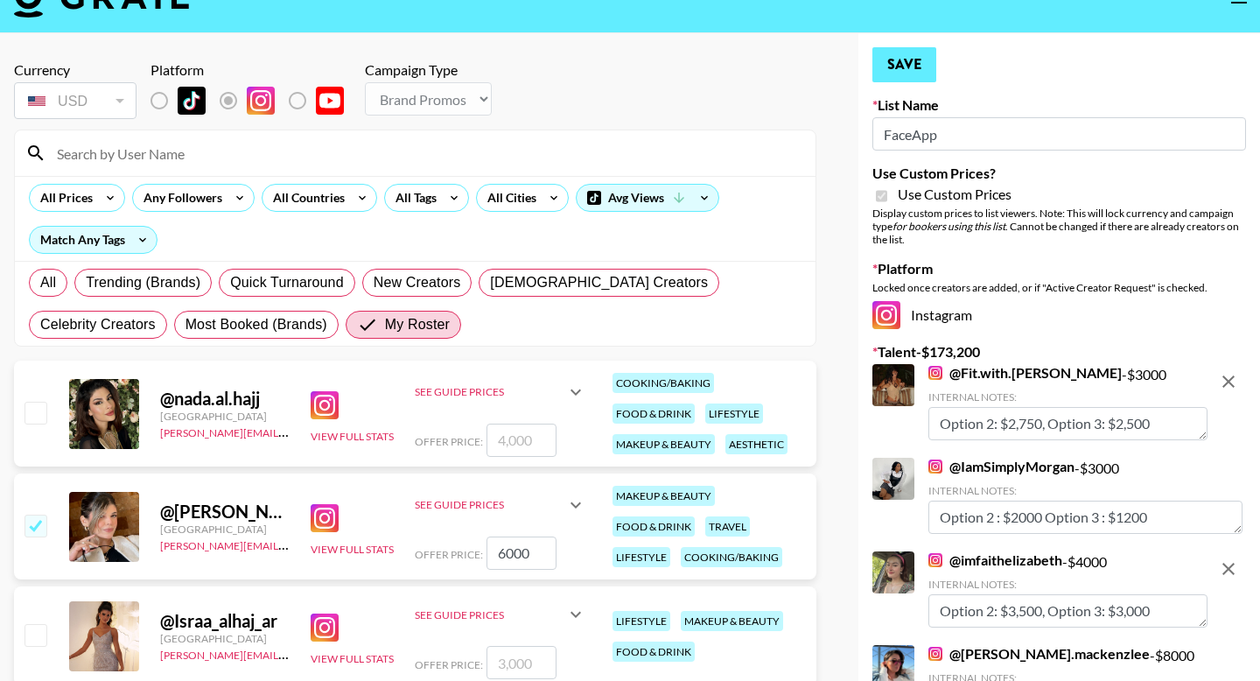
type textarea "Option 2: $2,500, Option 3: $2,000"
click at [912, 65] on button "Save" at bounding box center [904, 64] width 64 height 35
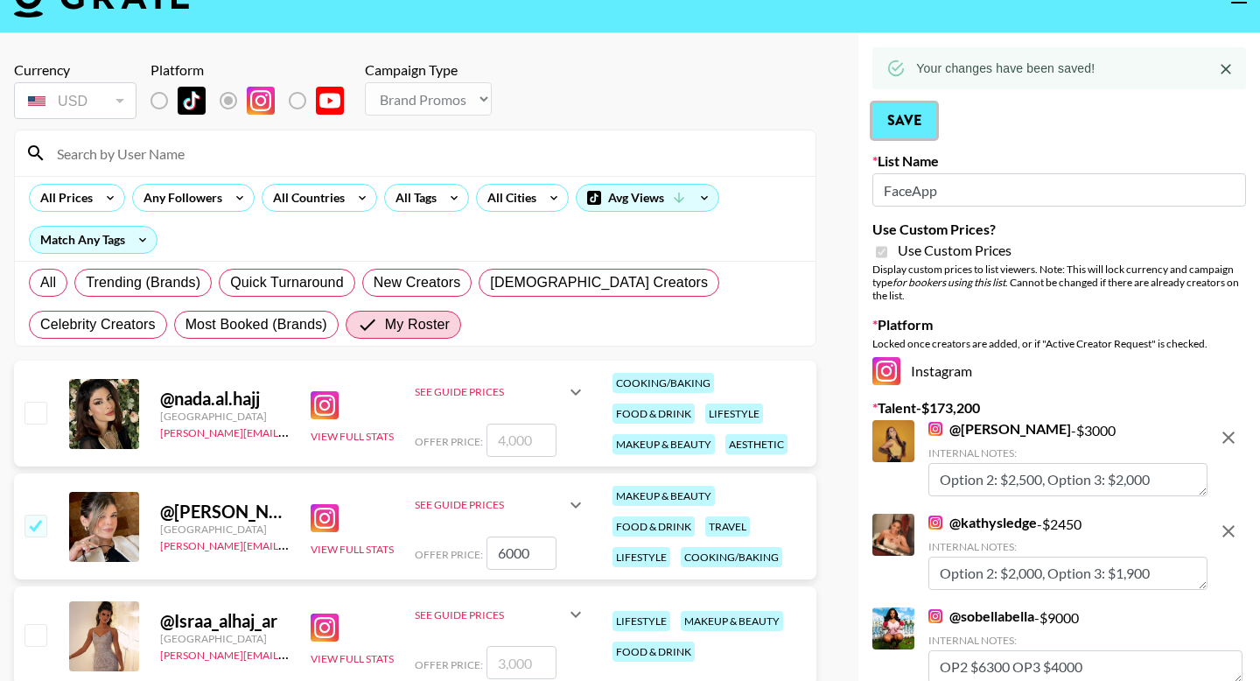
scroll to position [294, 0]
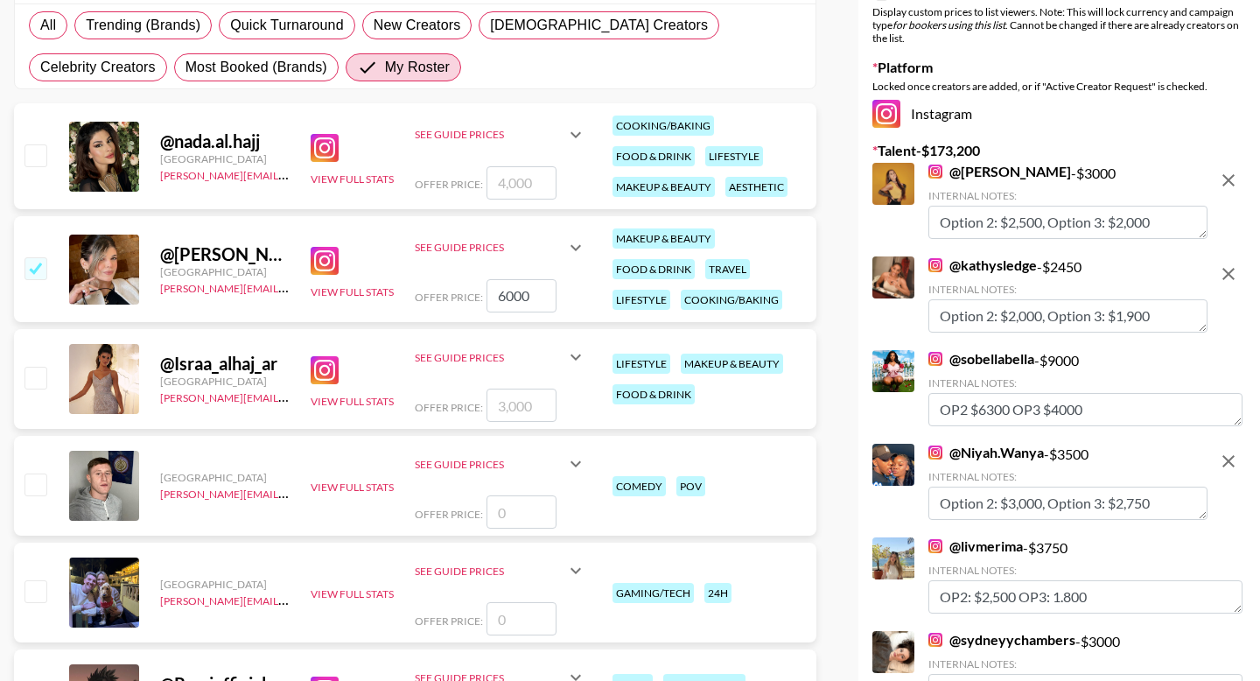
click at [520, 191] on input "number" at bounding box center [521, 182] width 70 height 33
type input "8"
checkbox input "true"
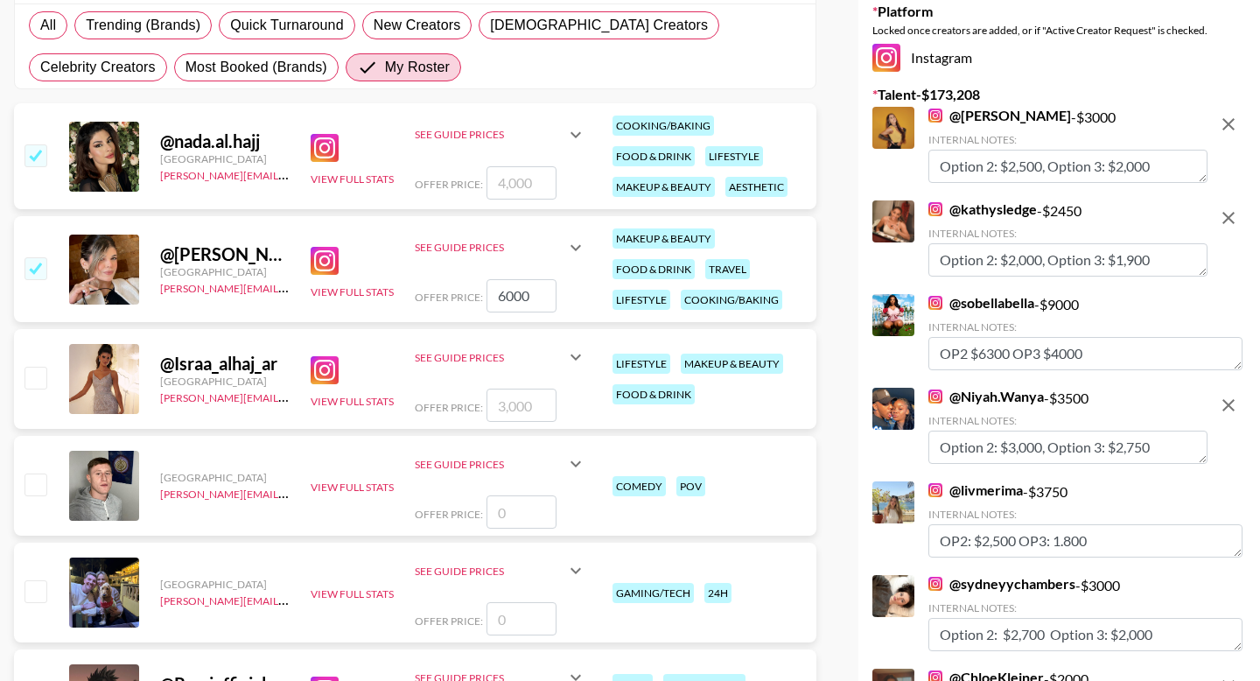
checkbox input "false"
type input "9"
checkbox input "true"
type input "9"
checkbox input "false"
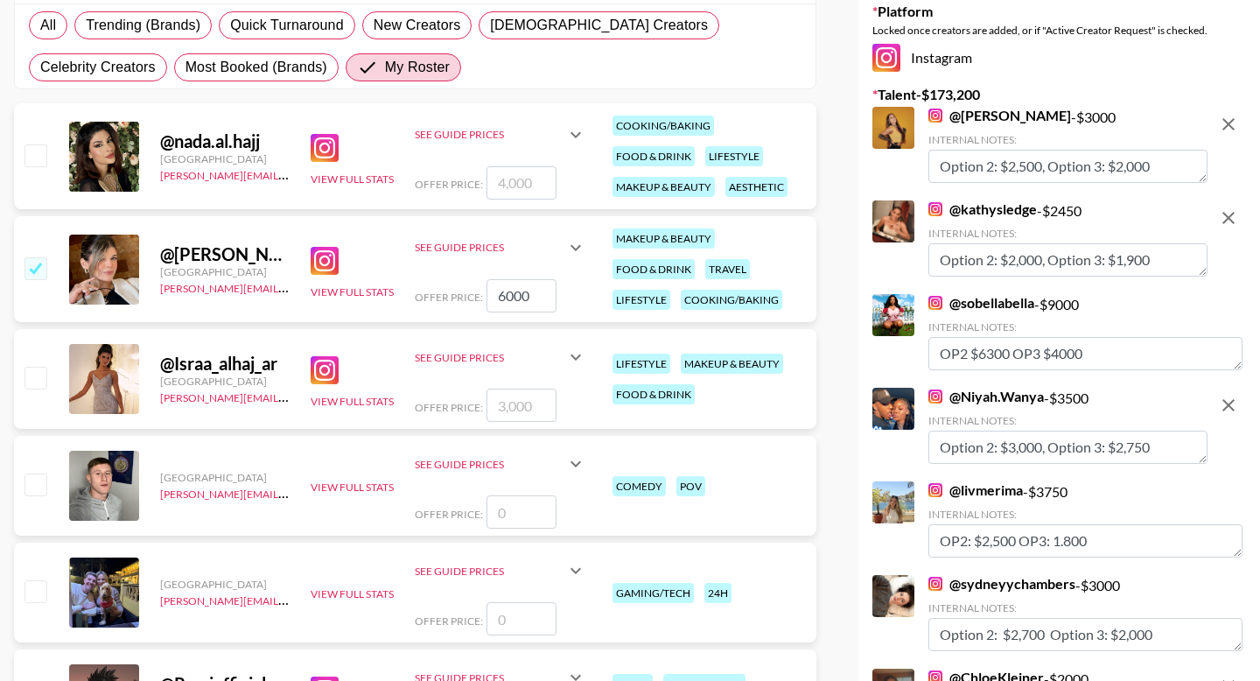
type input "9"
checkbox input "true"
type input "9000"
click at [1025, 349] on textarea "OP2 $6300 OP3 $4000" at bounding box center [1085, 353] width 314 height 33
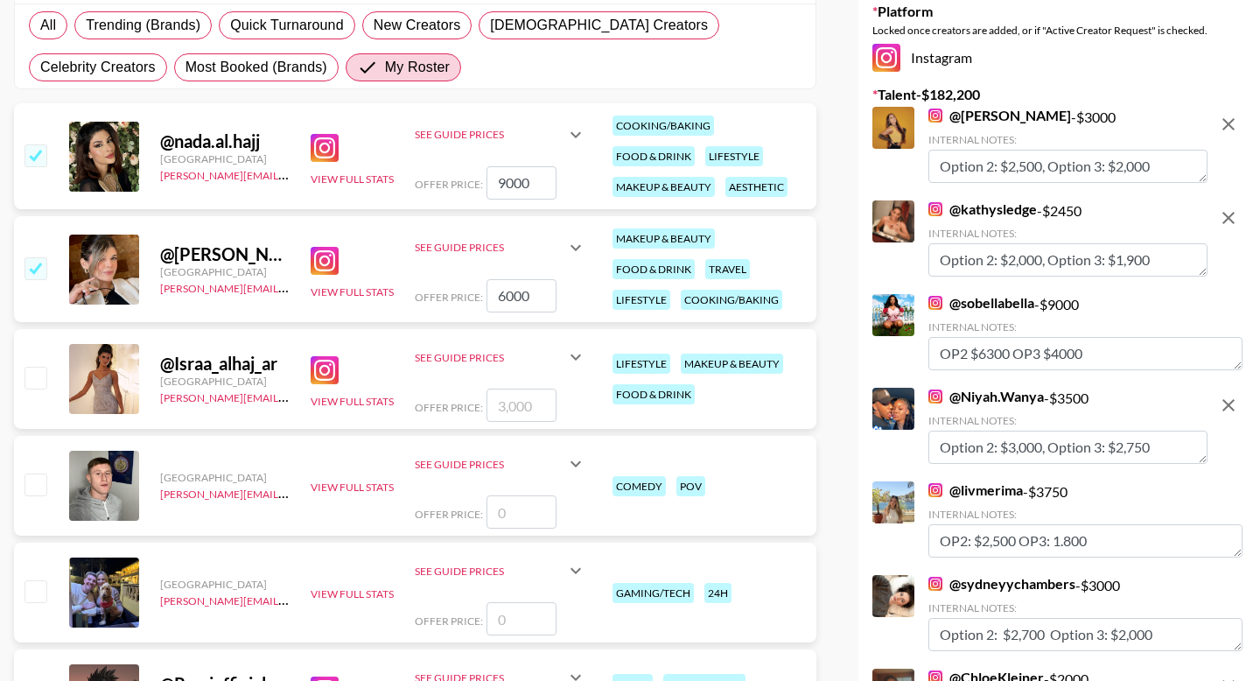
click at [1025, 349] on textarea "OP2 $6300 OP3 $4000" at bounding box center [1085, 353] width 314 height 33
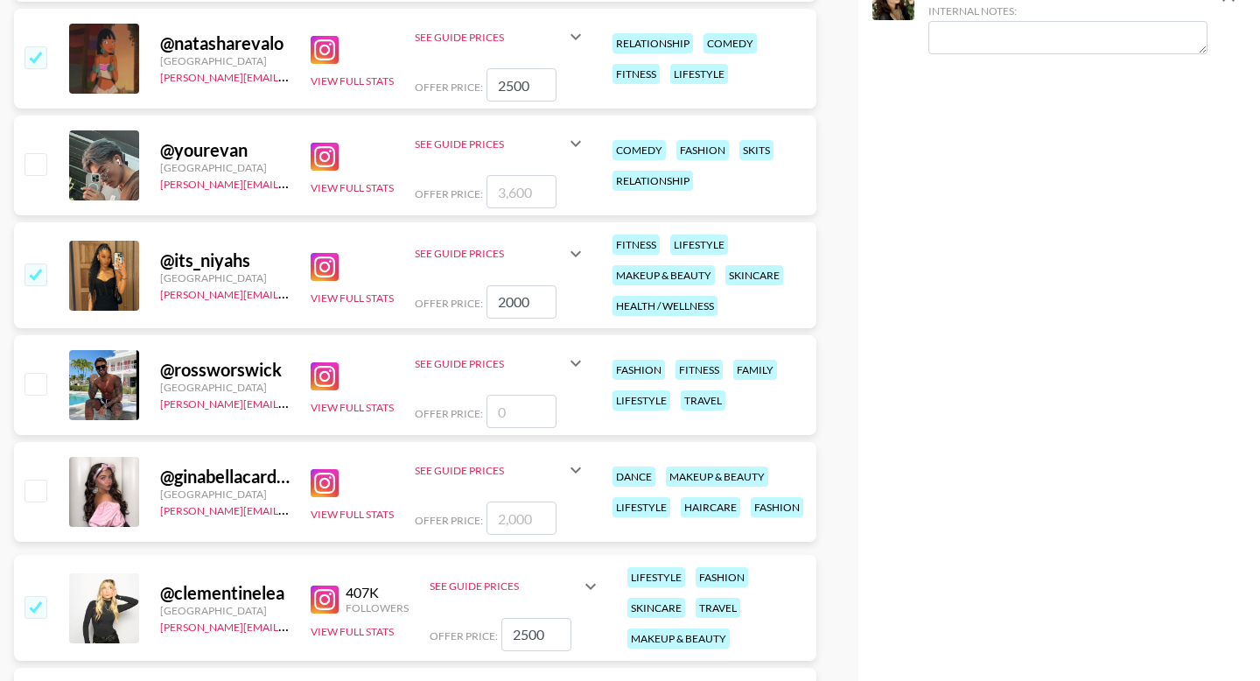
scroll to position [5165, 0]
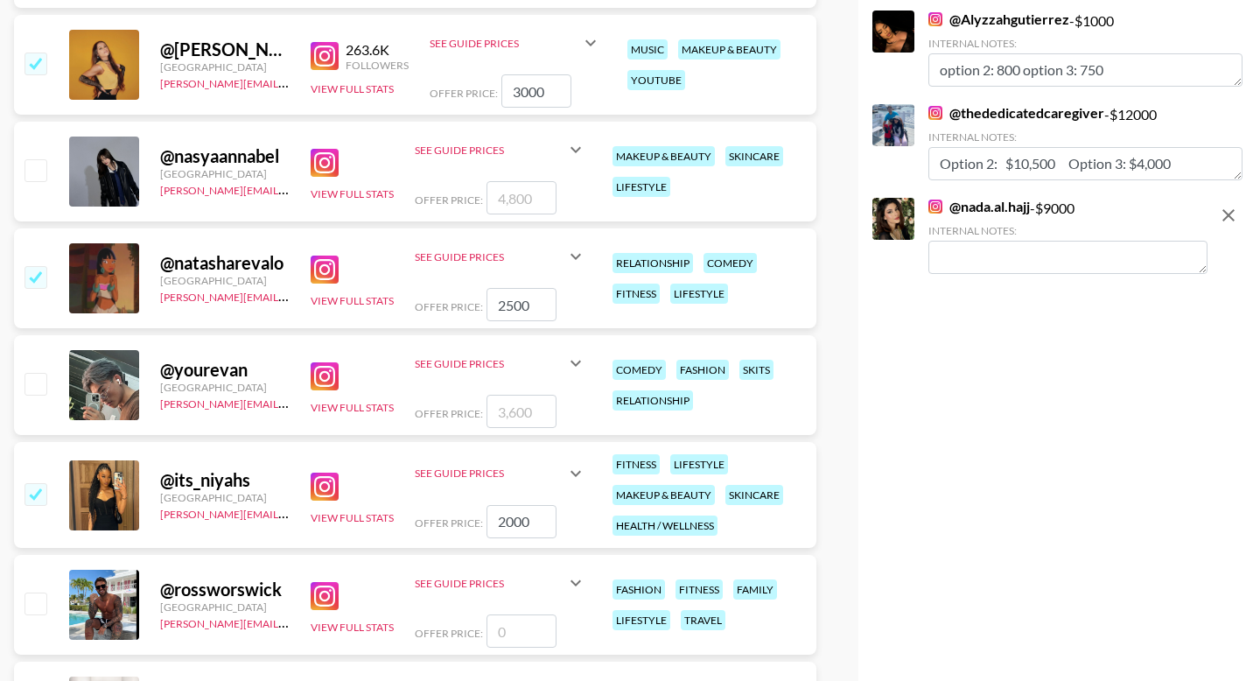
click at [991, 255] on textarea at bounding box center [1067, 257] width 279 height 33
paste textarea "OP2 $6300 OP3 $4000"
click at [990, 260] on textarea "OP2 $6300 OP3 $4000" at bounding box center [1067, 257] width 279 height 33
click at [1067, 258] on textarea "OP2 $7,000 OP3 $4000" at bounding box center [1067, 257] width 279 height 33
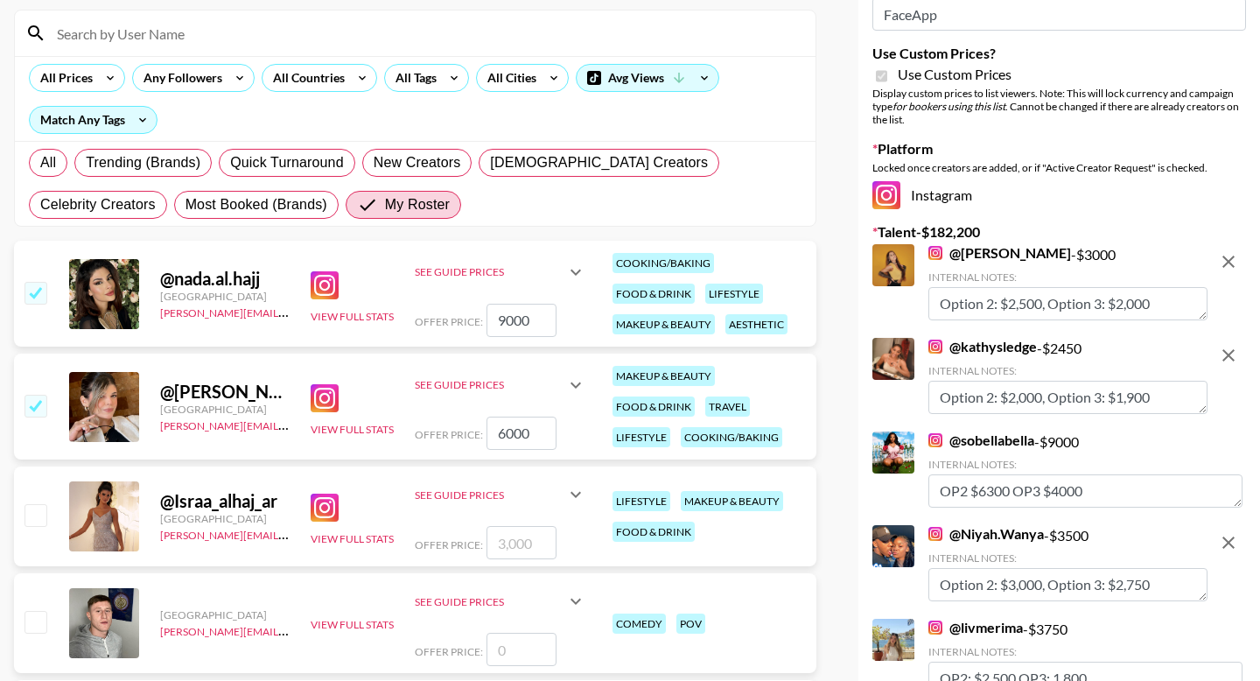
scroll to position [0, 0]
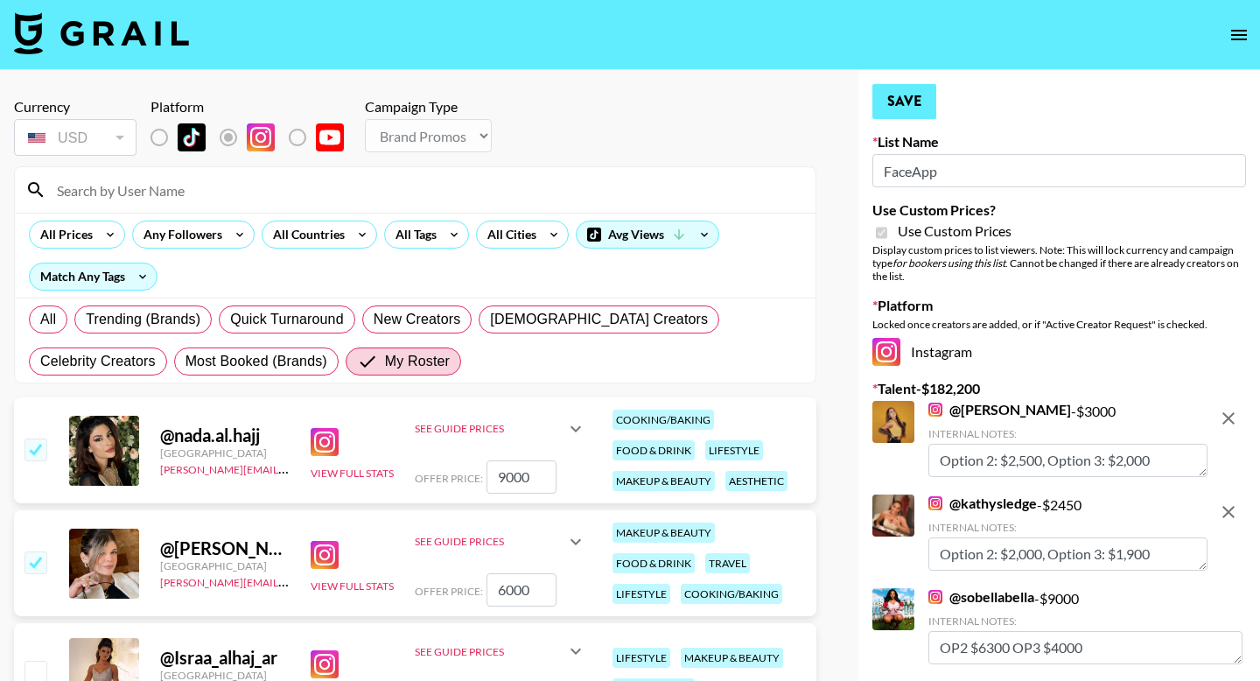
type textarea "OP2 $7,000 OP3 $5,500"
click at [907, 108] on button "Save" at bounding box center [904, 101] width 64 height 35
